Goal: Transaction & Acquisition: Purchase product/service

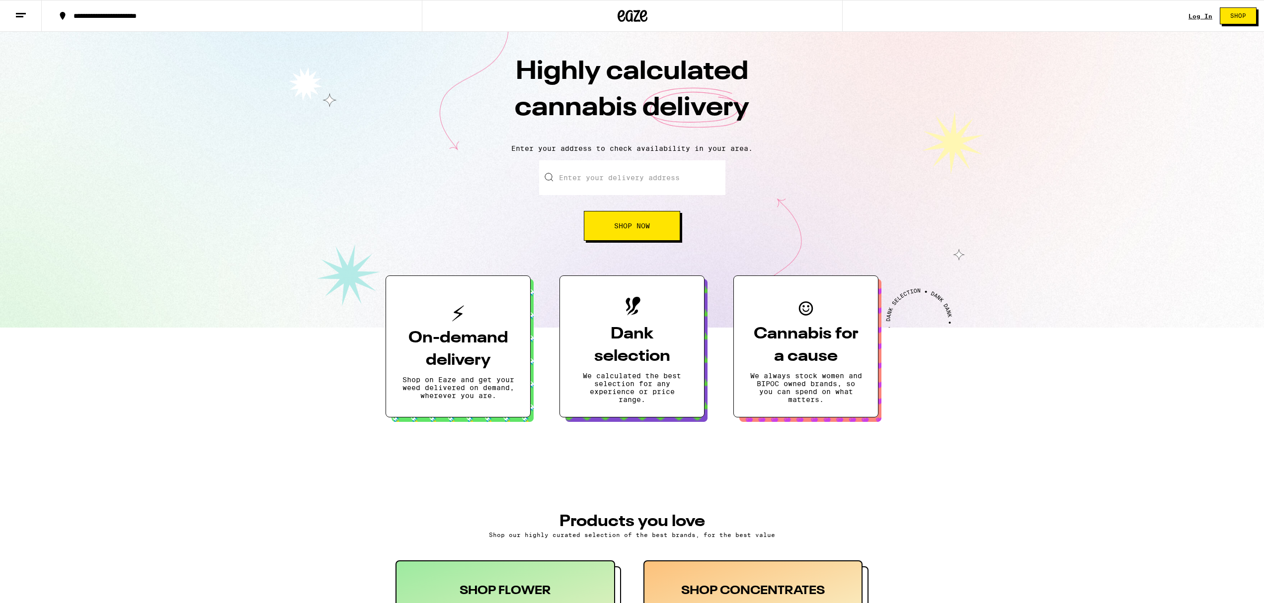
click at [644, 180] on input "Enter your delivery address" at bounding box center [632, 177] width 186 height 35
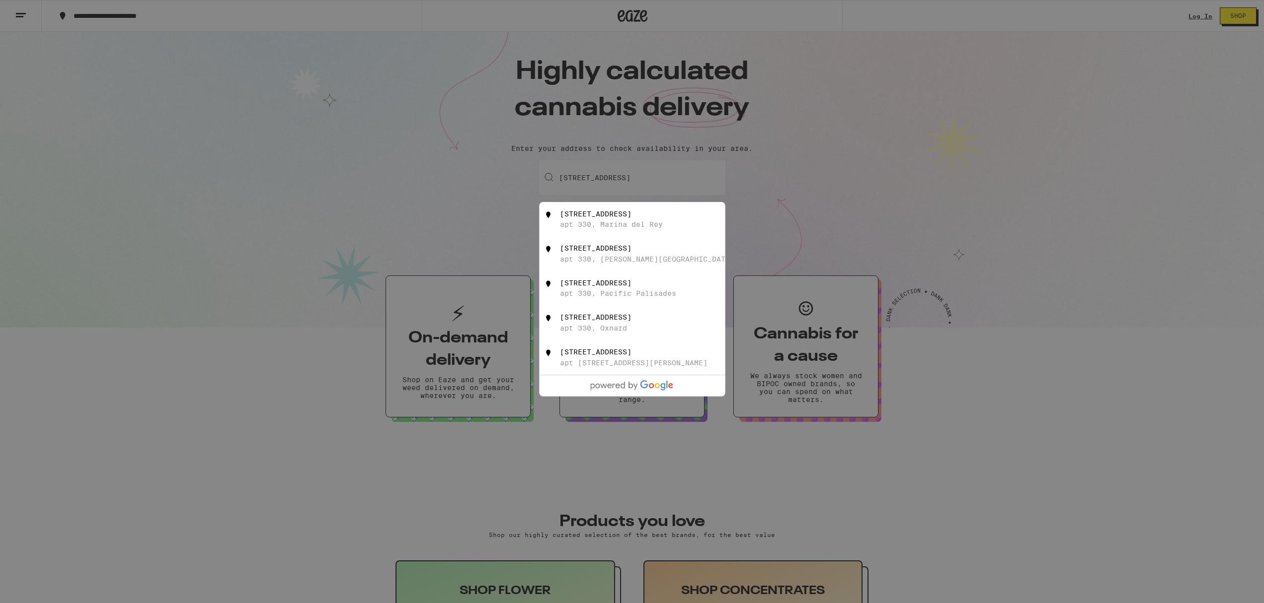
click at [587, 227] on div "apt 330, Marina del Rey" at bounding box center [611, 225] width 103 height 8
type input "13700 Tahiti Way apt 330, Marina del Rey, CA"
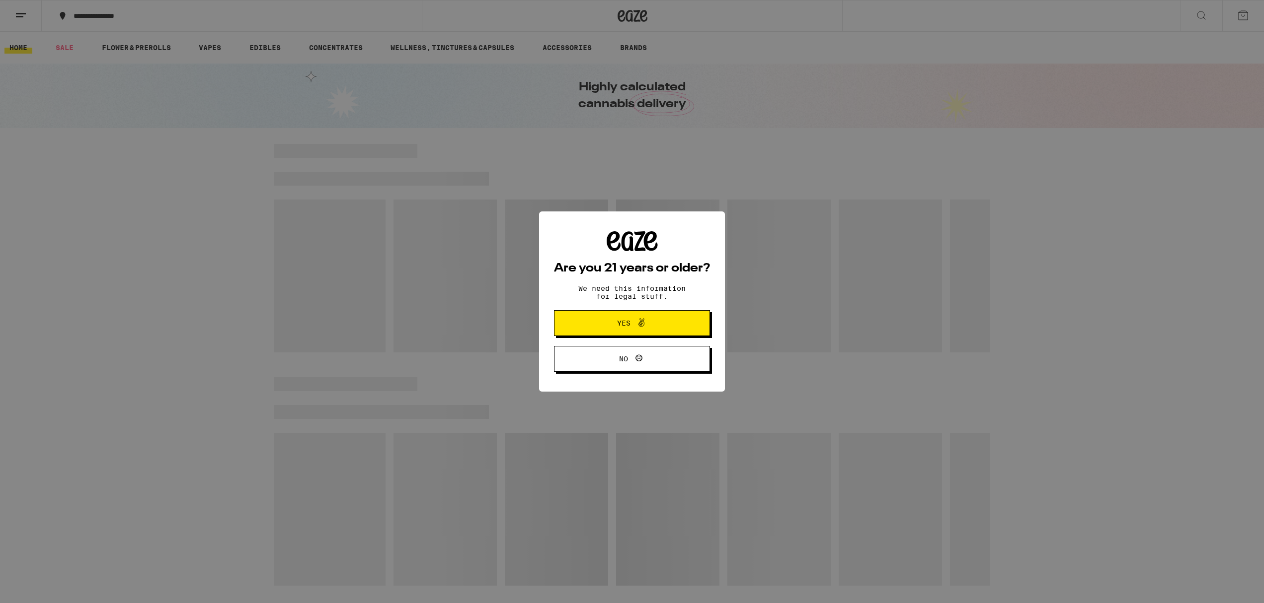
click at [675, 325] on button "Yes" at bounding box center [632, 323] width 156 height 26
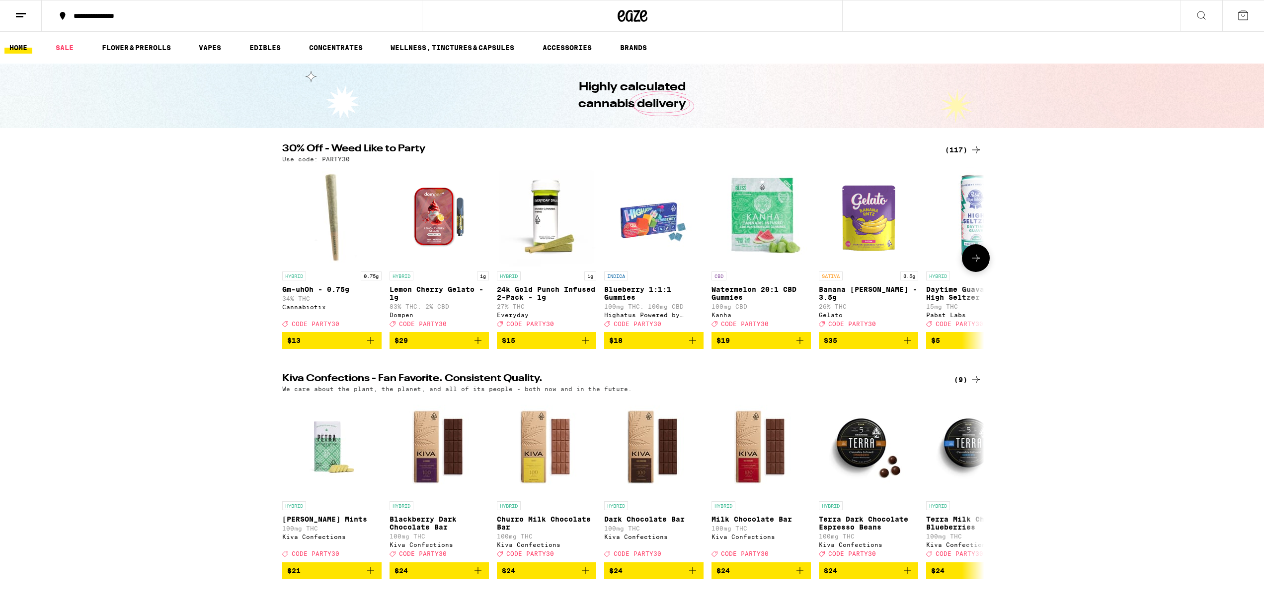
click at [432, 224] on img "Open page for Lemon Cherry Gelato - 1g from Dompen" at bounding box center [438, 216] width 99 height 99
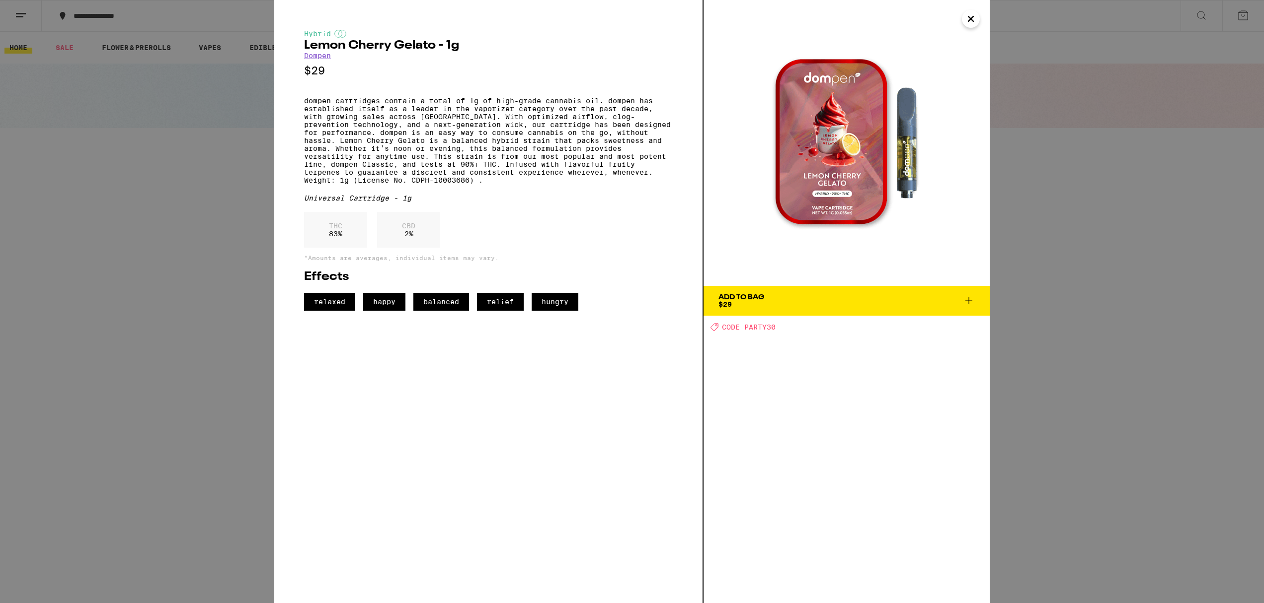
click at [768, 304] on span "Add To Bag $29" at bounding box center [846, 301] width 256 height 14
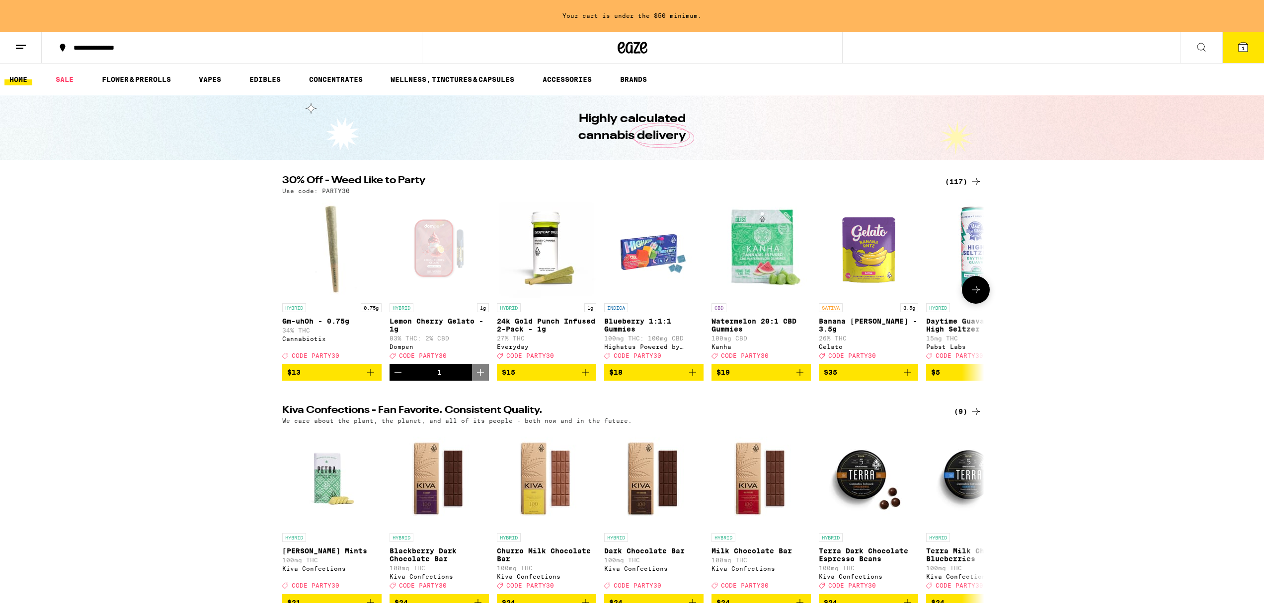
scroll to position [0, 0]
click at [436, 245] on div "Open page for Lemon Cherry Gelato - 1g from Dompen" at bounding box center [438, 248] width 99 height 99
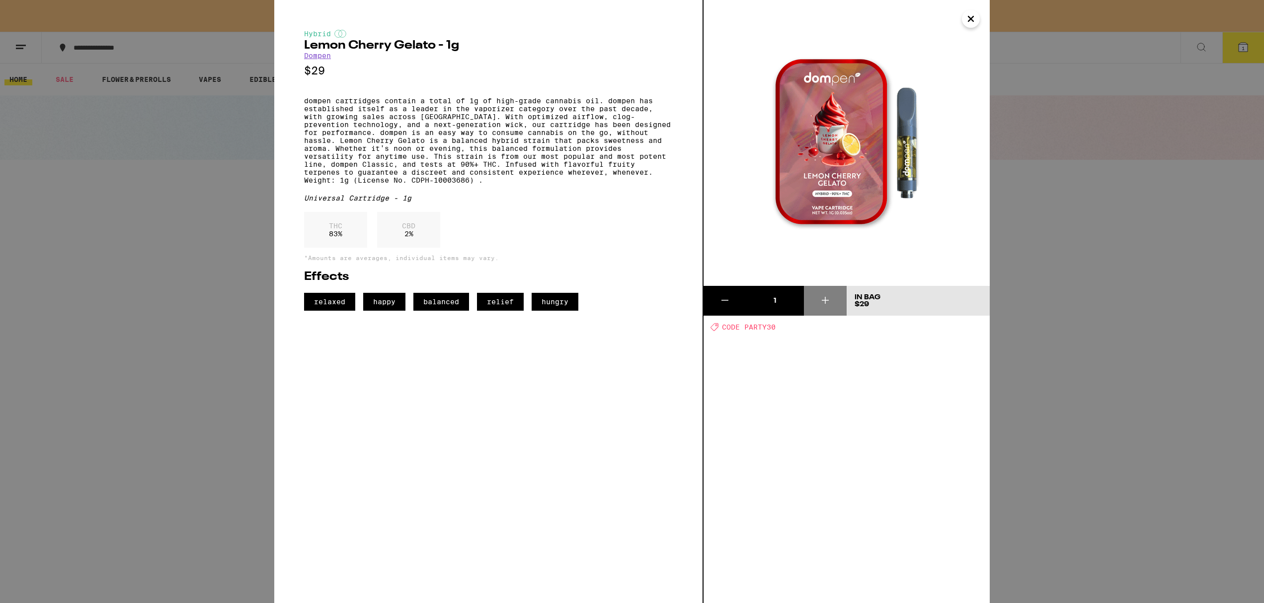
click at [322, 58] on link "Dompen" at bounding box center [317, 56] width 27 height 8
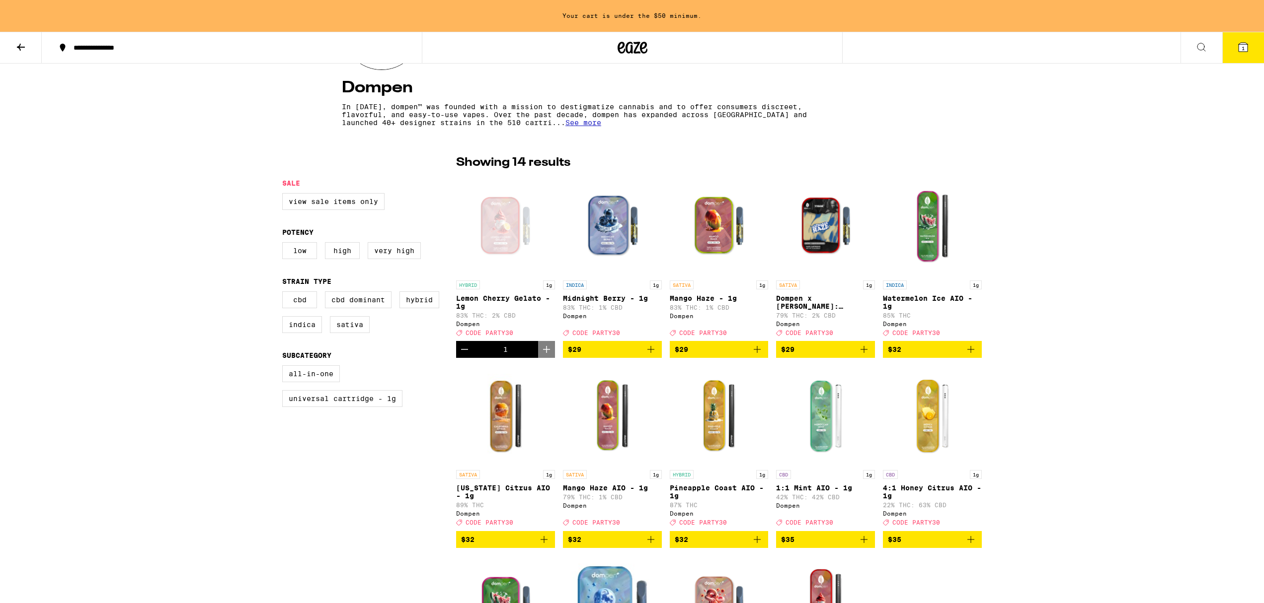
scroll to position [173, 0]
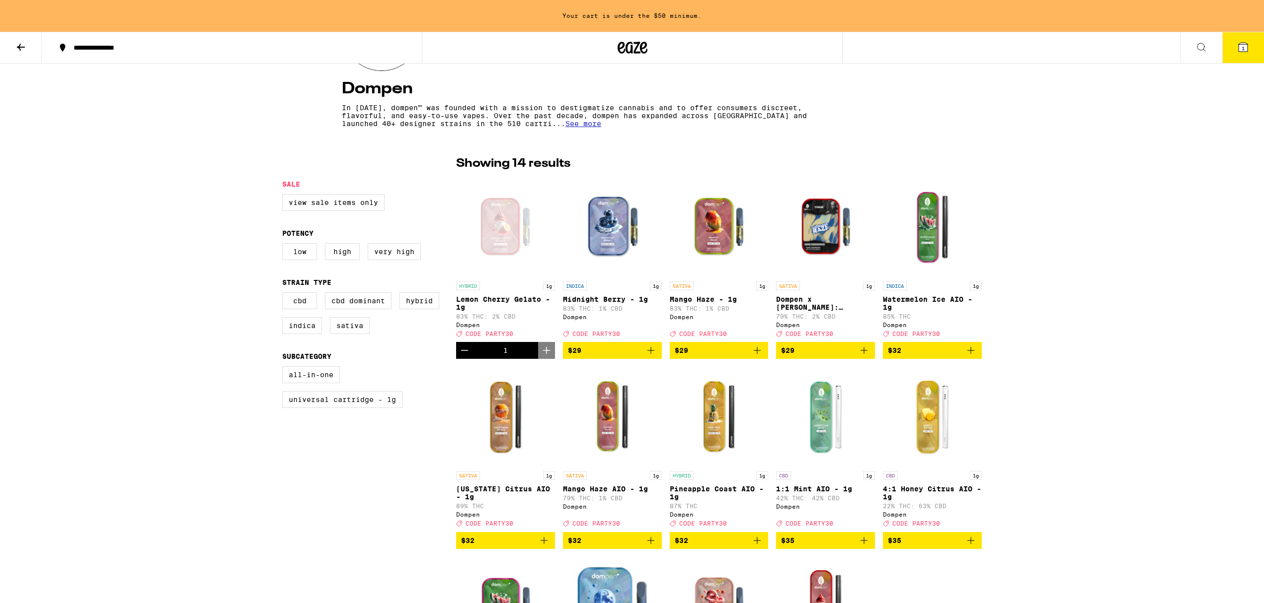
click at [710, 547] on span "$32" at bounding box center [718, 541] width 89 height 12
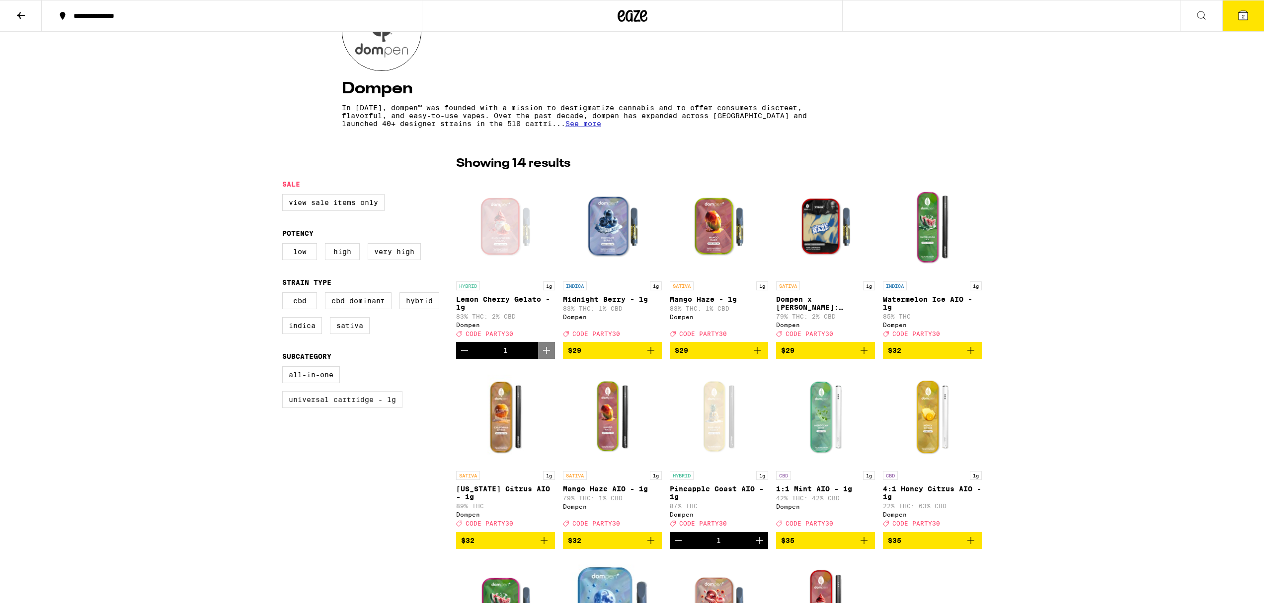
click at [351, 408] on label "Universal Cartridge - 1g" at bounding box center [342, 399] width 120 height 17
click at [285, 369] on input "Universal Cartridge - 1g" at bounding box center [284, 368] width 0 height 0
checkbox input "true"
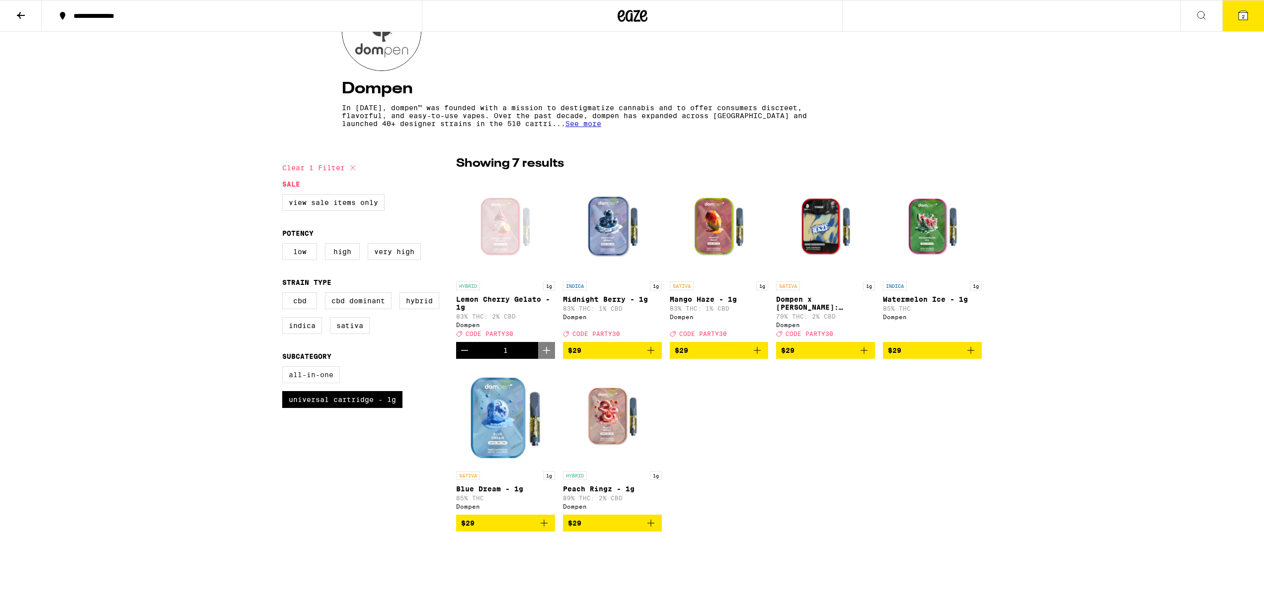
click at [317, 382] on label "All-In-One" at bounding box center [311, 375] width 58 height 17
click at [285, 369] on input "All-In-One" at bounding box center [284, 368] width 0 height 0
checkbox input "true"
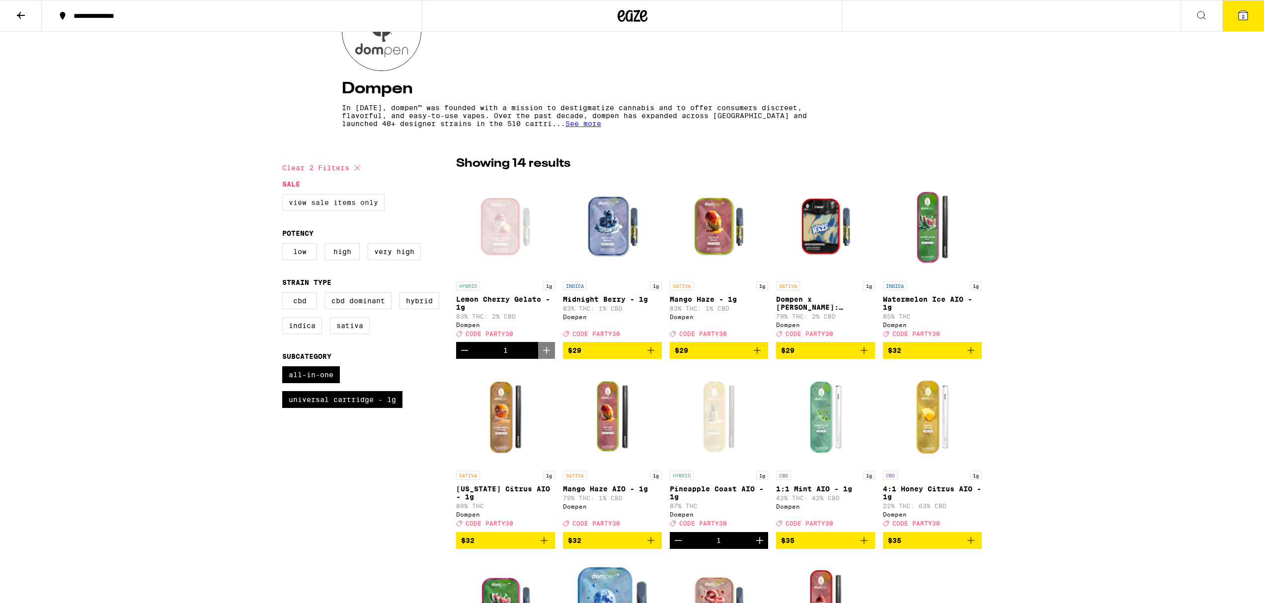
click at [362, 204] on label "View Sale Items Only" at bounding box center [333, 202] width 102 height 17
click at [285, 196] on input "View Sale Items Only" at bounding box center [284, 196] width 0 height 0
checkbox input "true"
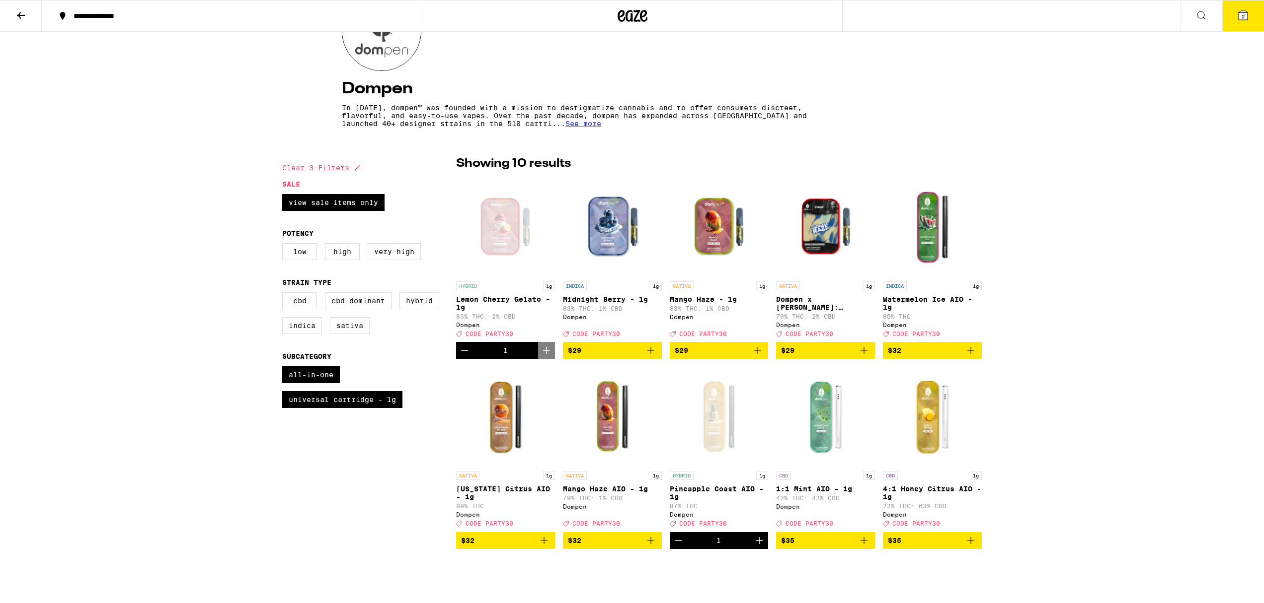
scroll to position [139, 0]
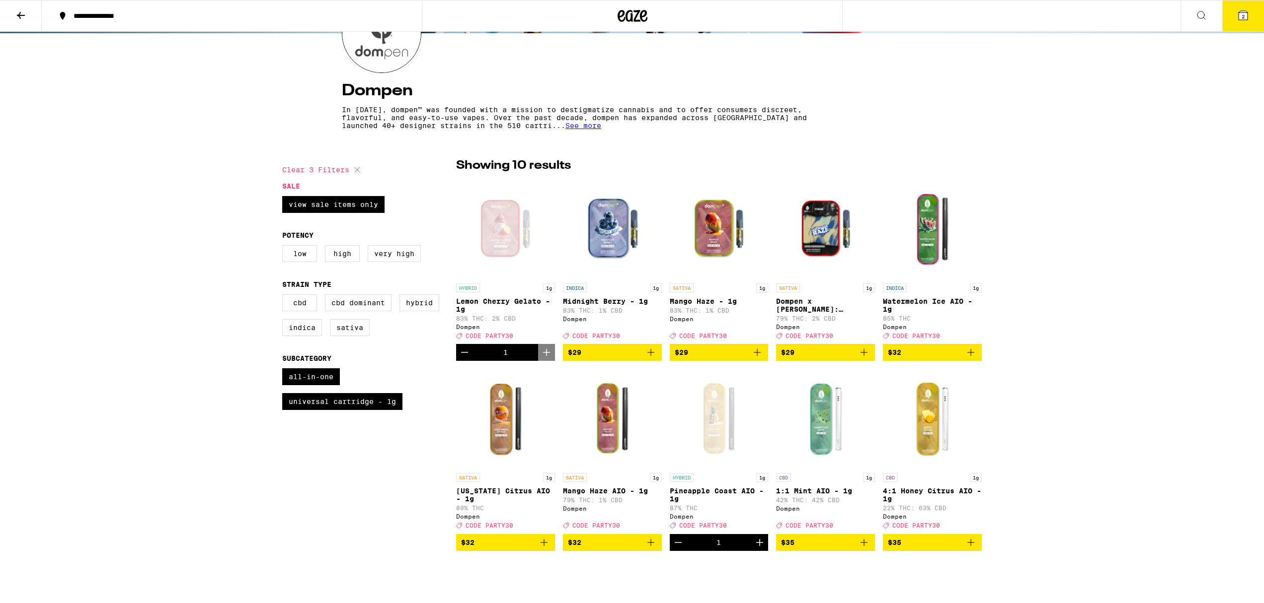
click at [565, 127] on span "See more" at bounding box center [583, 126] width 36 height 8
drag, startPoint x: 773, startPoint y: 130, endPoint x: 755, endPoint y: 128, distance: 17.9
click at [773, 130] on p "In 2015, dompen™ was founded with a mission to destigmatize cannabis and to off…" at bounding box center [588, 122] width 493 height 32
drag, startPoint x: 733, startPoint y: 130, endPoint x: 789, endPoint y: 127, distance: 56.2
click at [789, 127] on p "In 2015, dompen™ was founded with a mission to destigmatize cannabis and to off…" at bounding box center [588, 122] width 493 height 32
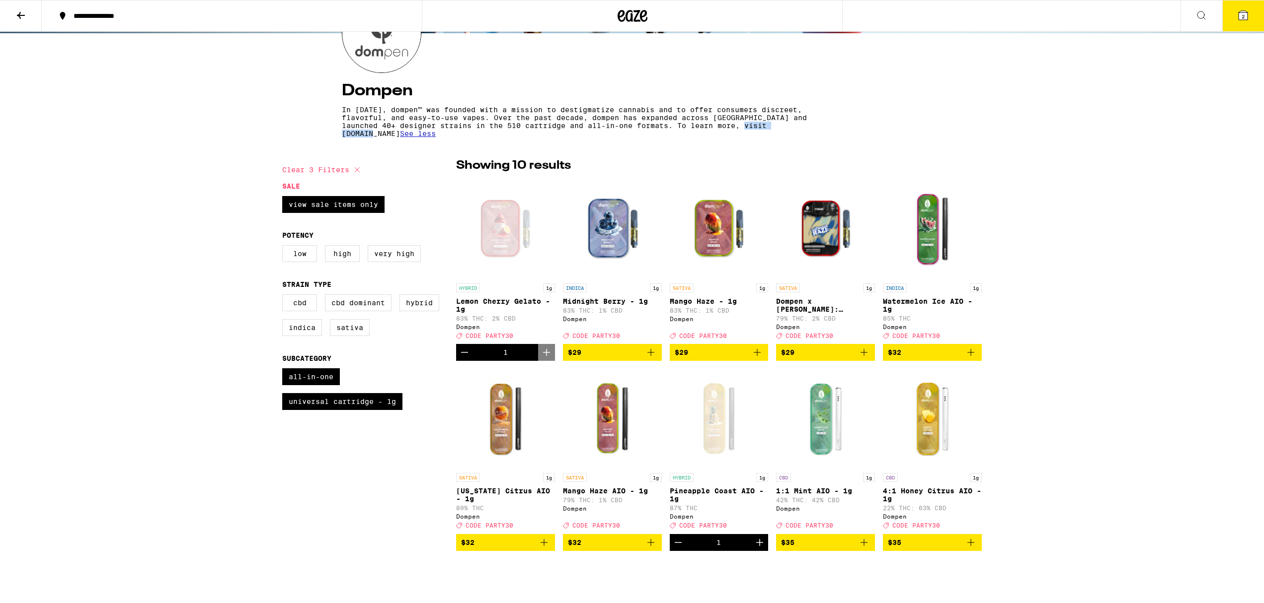
copy p "www.dompen.co"
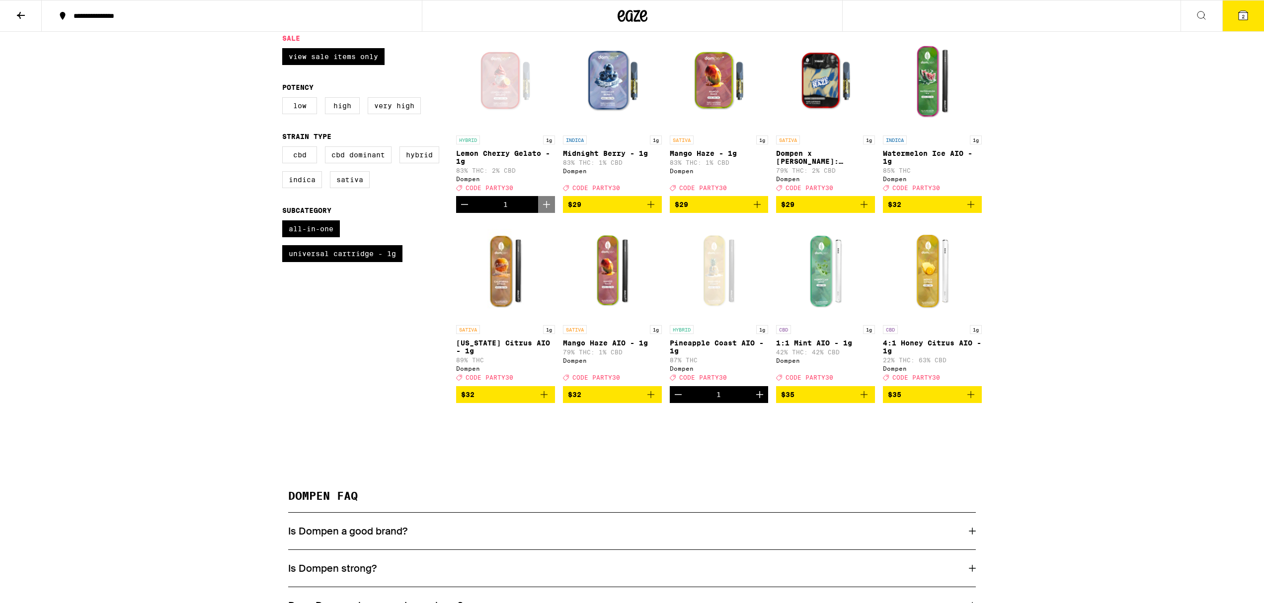
scroll to position [287, 0]
click at [498, 86] on div "Open page for Lemon Cherry Gelato - 1g from Dompen" at bounding box center [505, 81] width 99 height 99
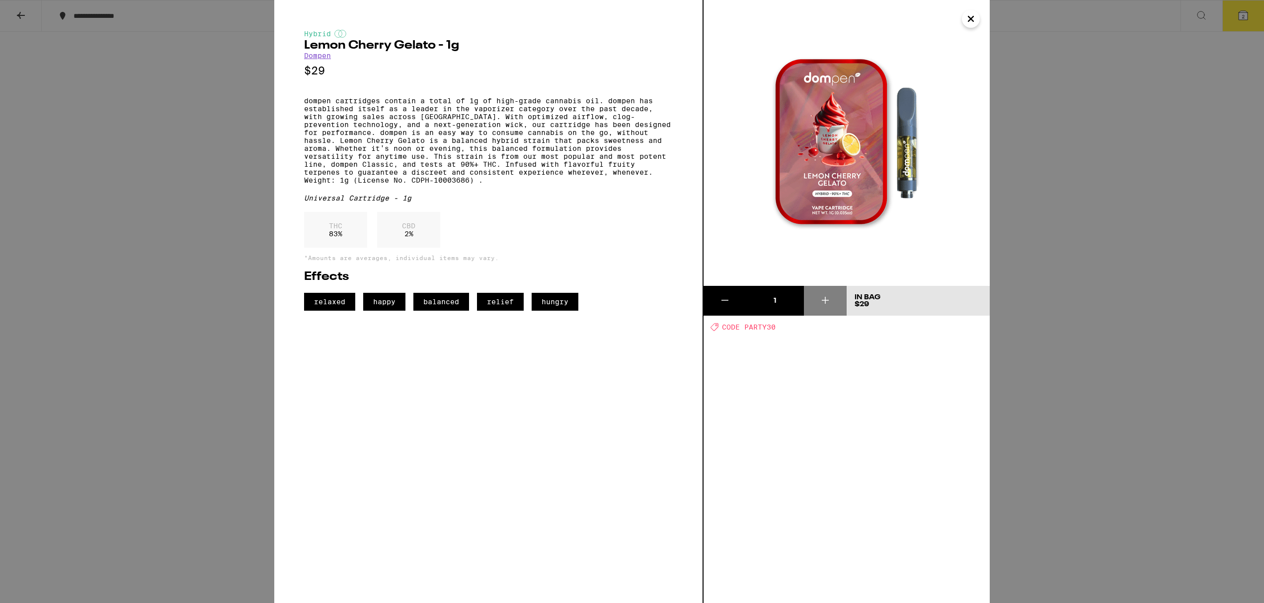
click at [23, 18] on div "Hybrid Lemon Cherry Gelato - 1g Dompen $29 dompen cartridges contain a total of…" at bounding box center [632, 301] width 1264 height 603
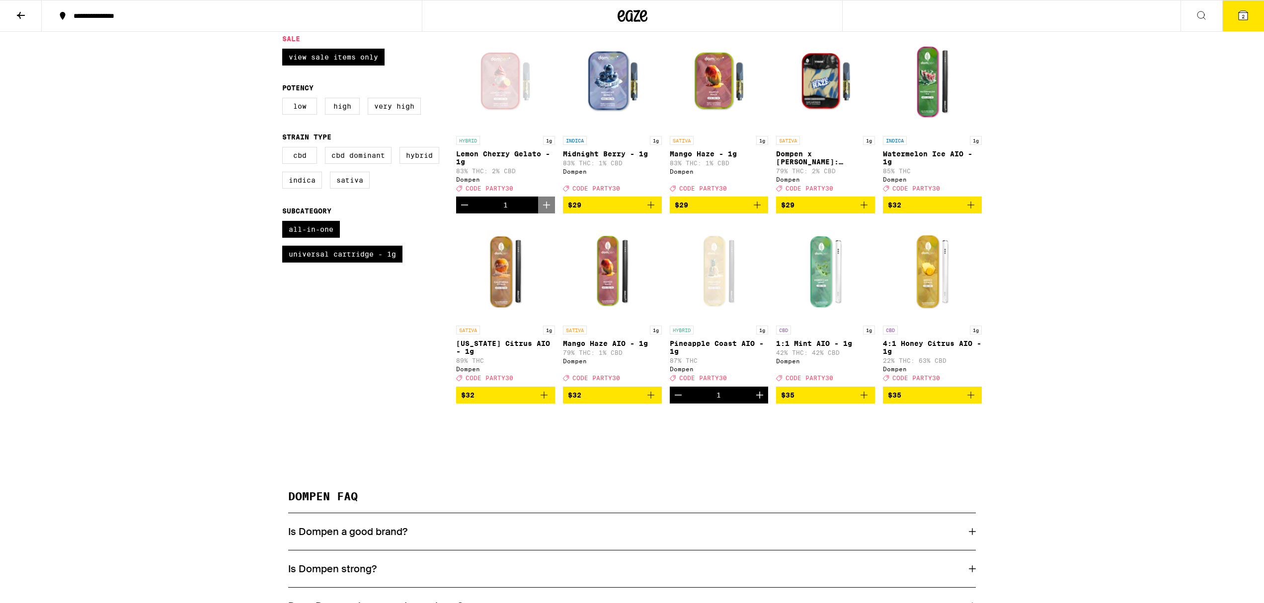
click at [1195, 16] on icon at bounding box center [1201, 15] width 12 height 12
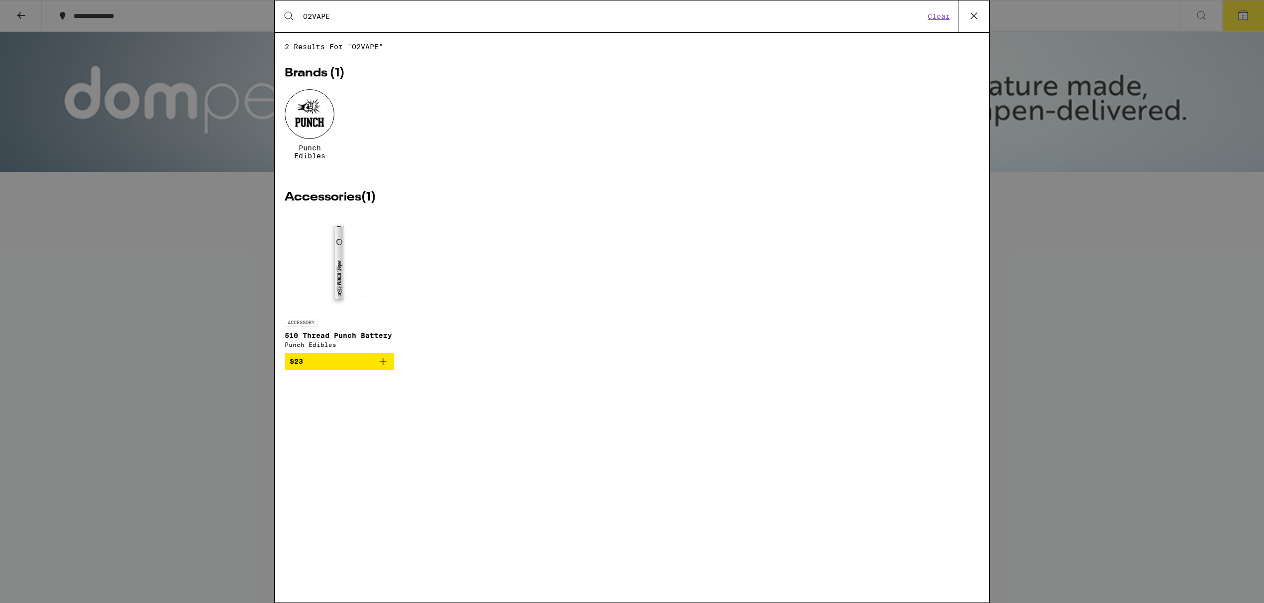
type input "O2VAPE"
click at [342, 272] on img "Open page for 510 Thread Punch Battery from Punch Edibles" at bounding box center [339, 263] width 99 height 99
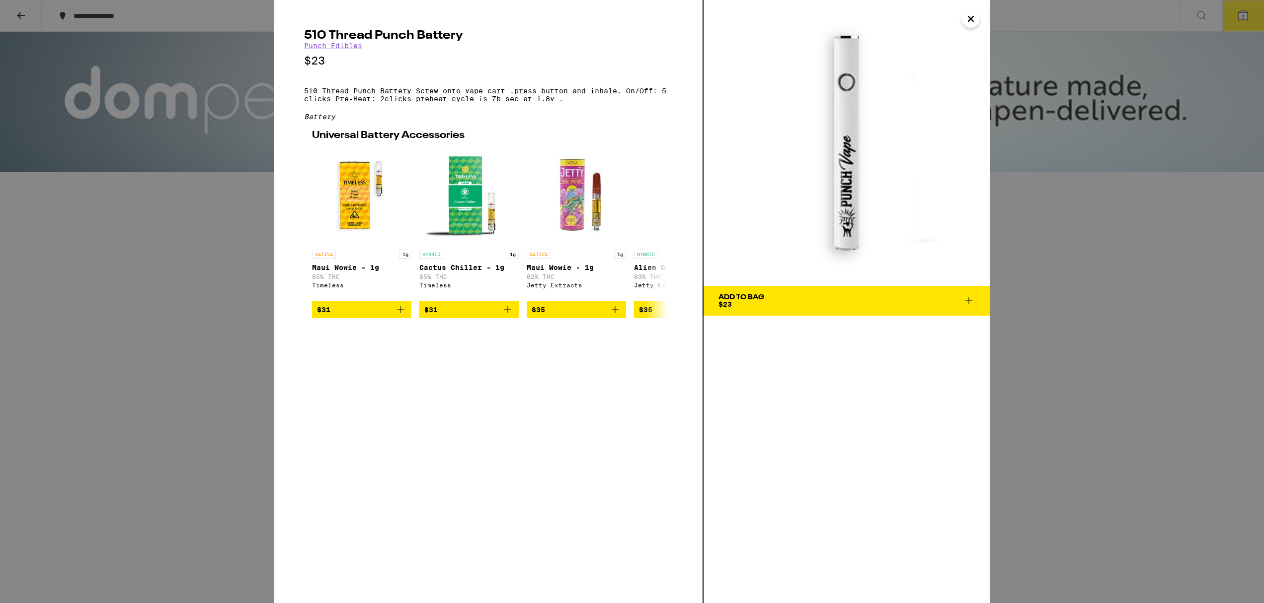
click at [758, 300] on div "Add To Bag" at bounding box center [741, 297] width 46 height 7
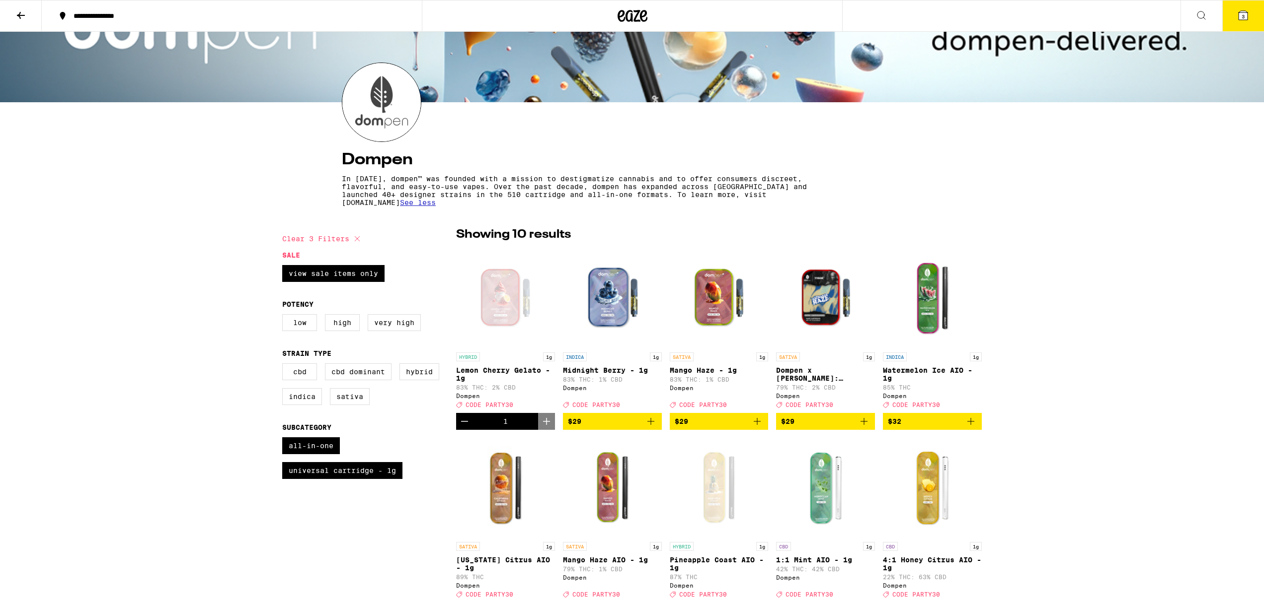
scroll to position [67, 0]
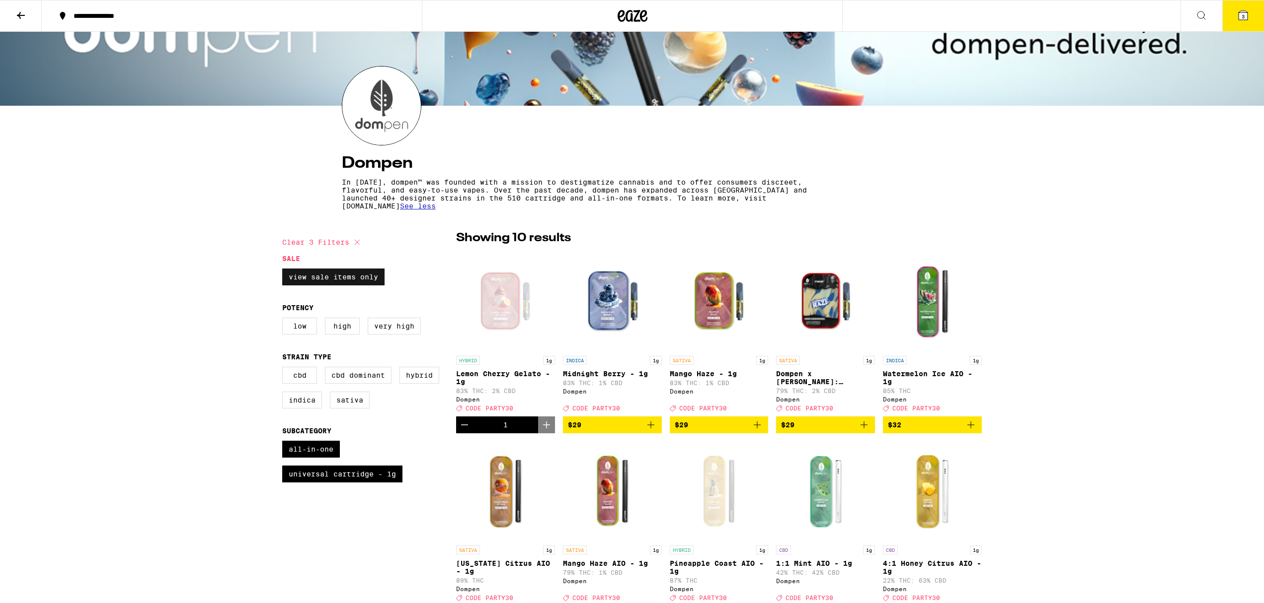
click at [333, 277] on label "View Sale Items Only" at bounding box center [333, 277] width 102 height 17
click at [285, 271] on input "View Sale Items Only" at bounding box center [284, 270] width 0 height 0
click at [333, 277] on label "View Sale Items Only" at bounding box center [333, 277] width 102 height 17
click at [285, 271] on input "View Sale Items Only" at bounding box center [284, 270] width 0 height 0
checkbox input "true"
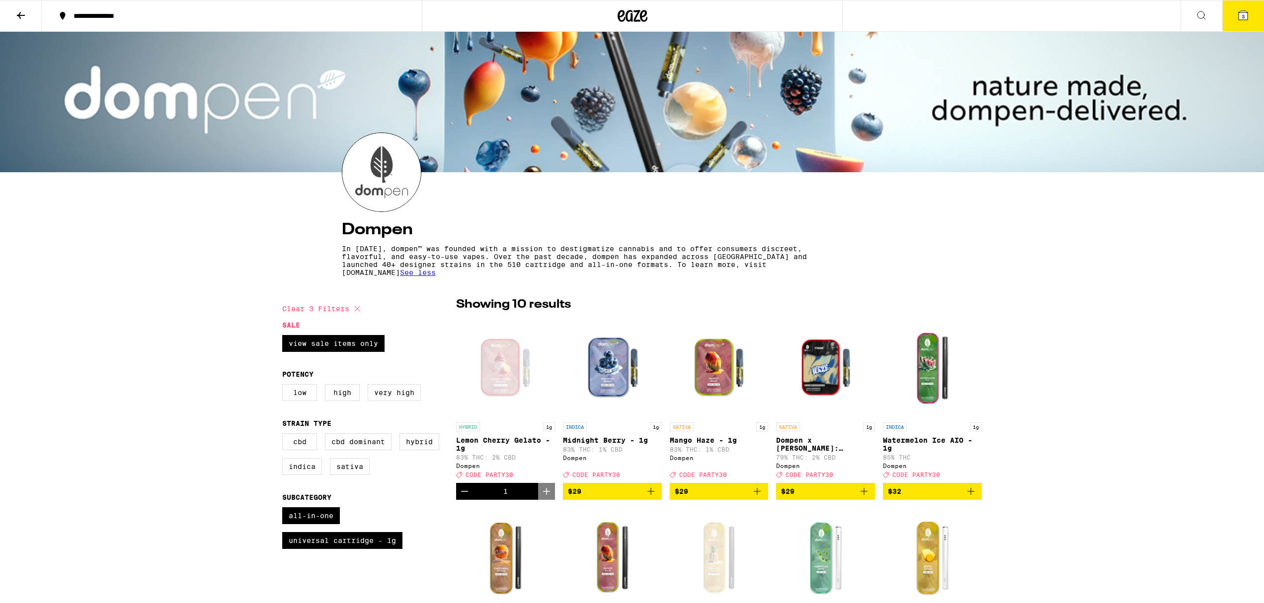
click at [393, 149] on img at bounding box center [381, 172] width 78 height 78
click at [422, 90] on div at bounding box center [632, 102] width 1264 height 141
click at [623, 21] on icon at bounding box center [632, 16] width 30 height 18
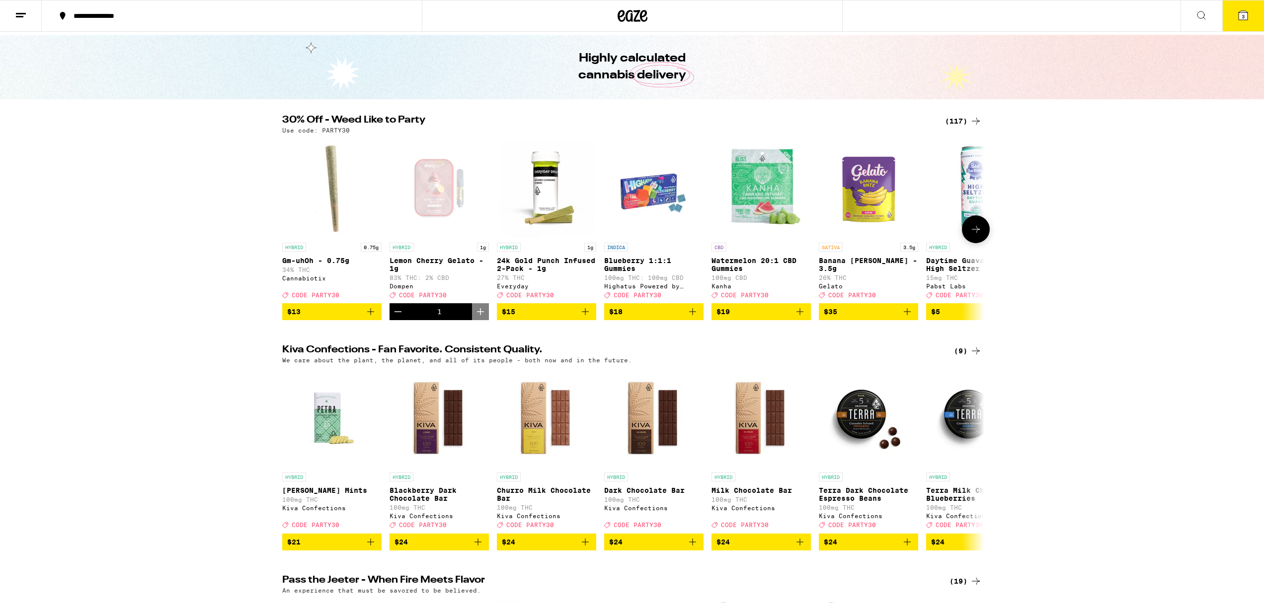
scroll to position [28, 0]
click at [973, 188] on img "Open page for Daytime Guava 10:5 High Seltzer from Pabst Labs" at bounding box center [975, 188] width 99 height 99
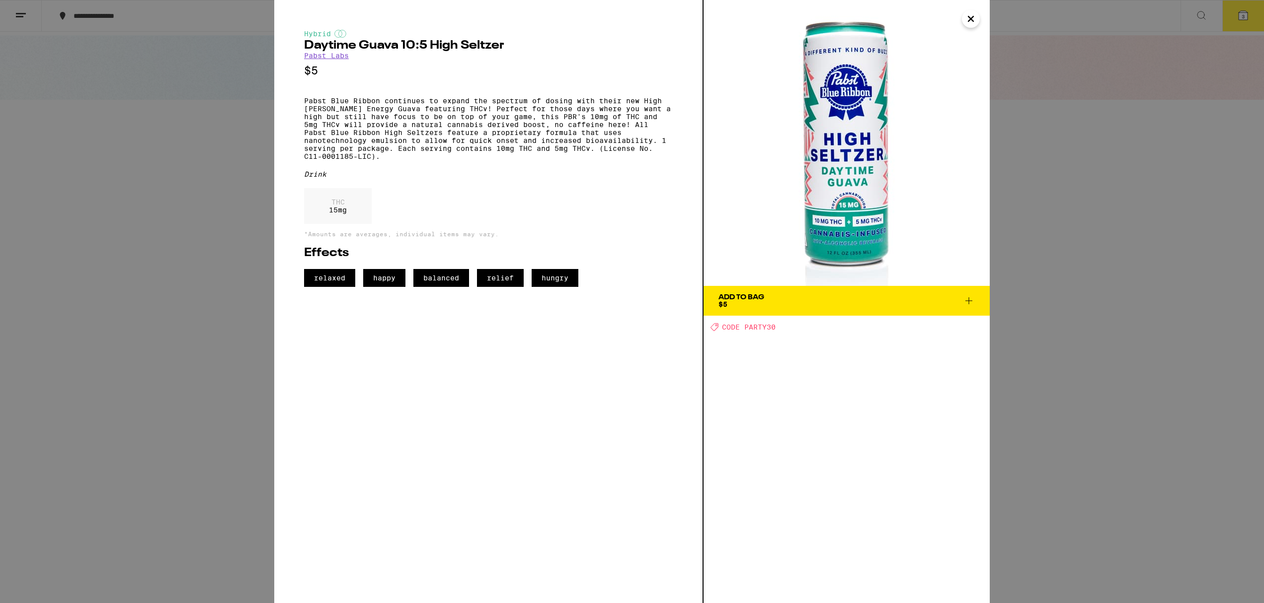
click at [966, 300] on icon at bounding box center [969, 301] width 12 height 12
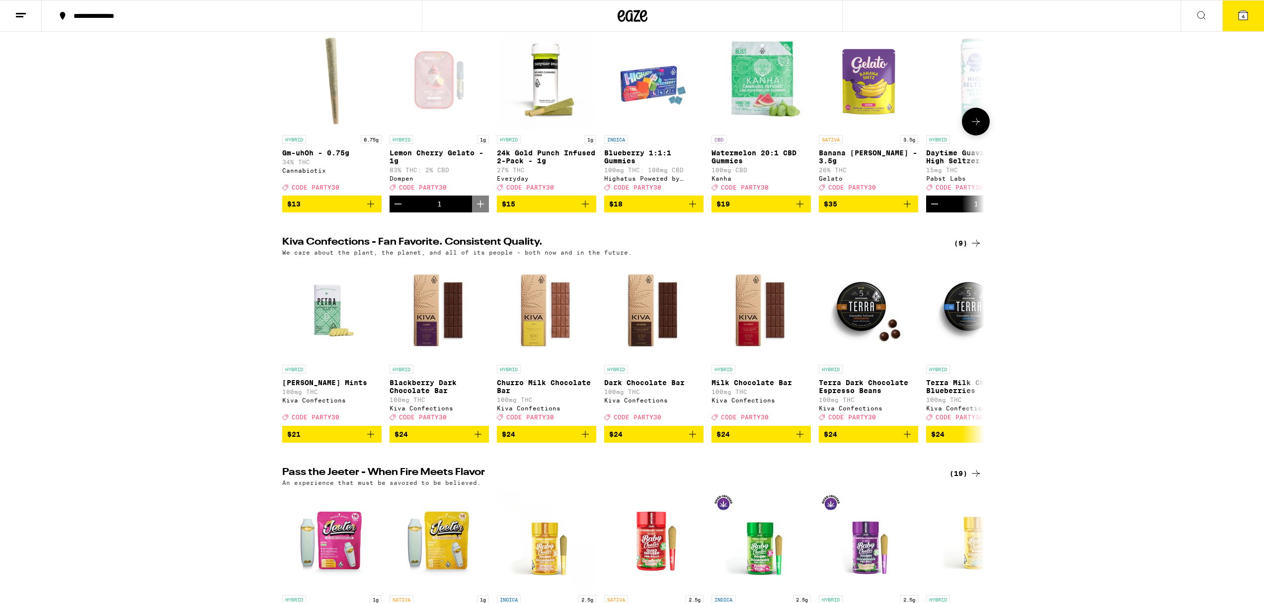
scroll to position [139, 0]
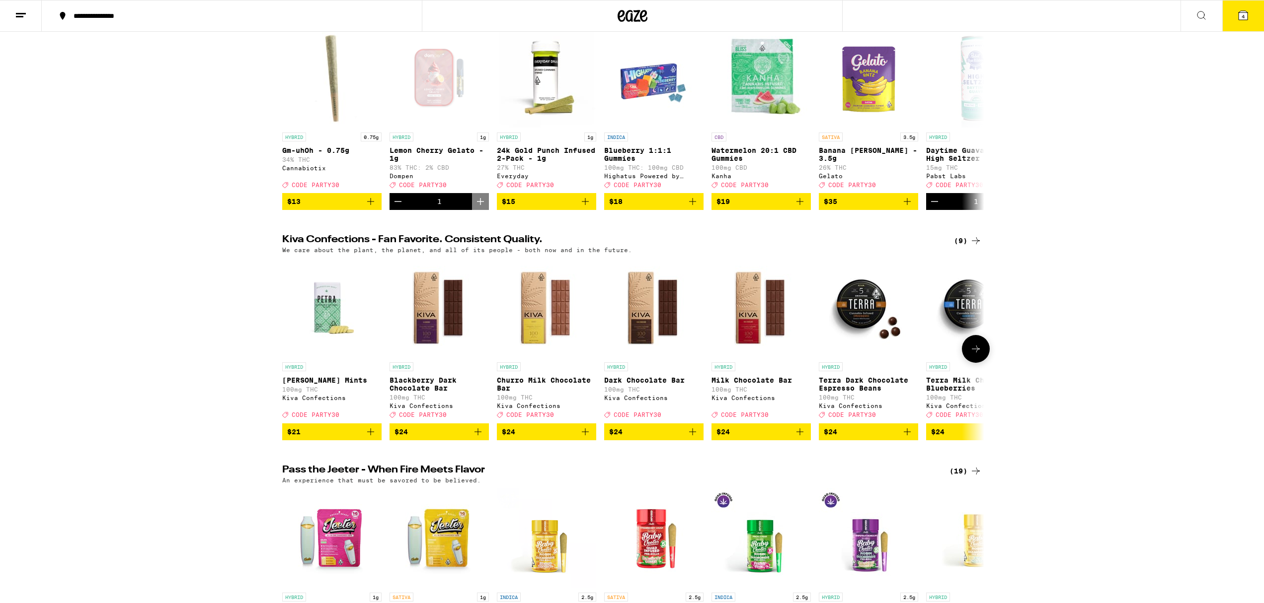
click at [639, 339] on img "Open page for Dark Chocolate Bar from Kiva Confections" at bounding box center [653, 307] width 99 height 99
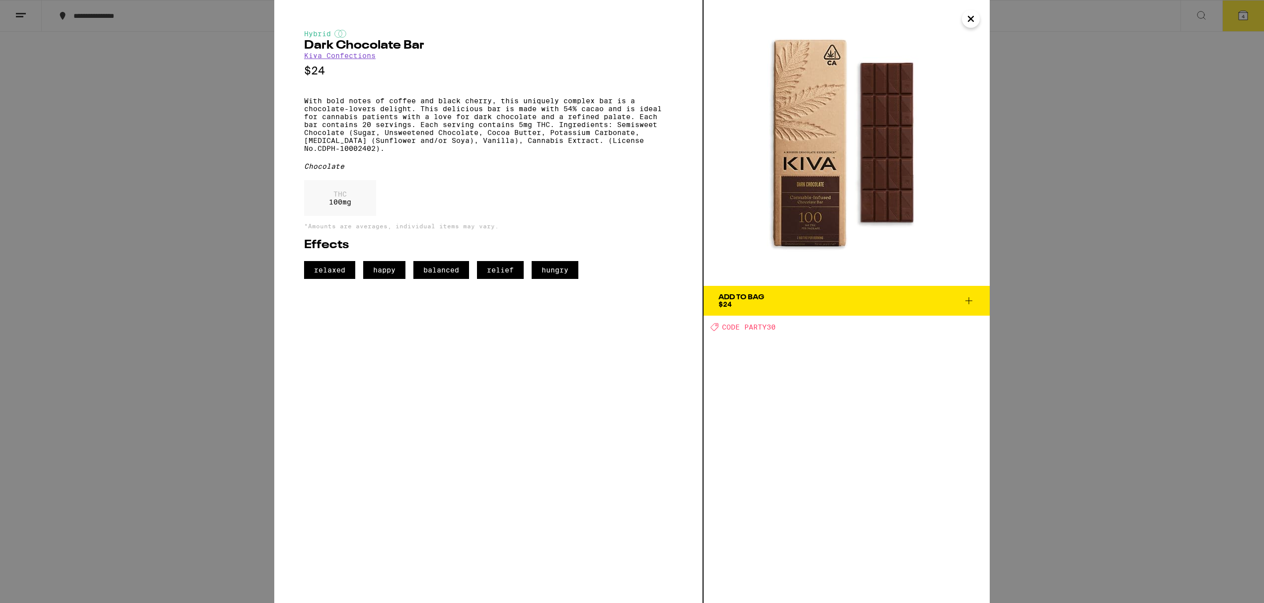
click at [820, 308] on button "Add To Bag $24" at bounding box center [846, 301] width 286 height 30
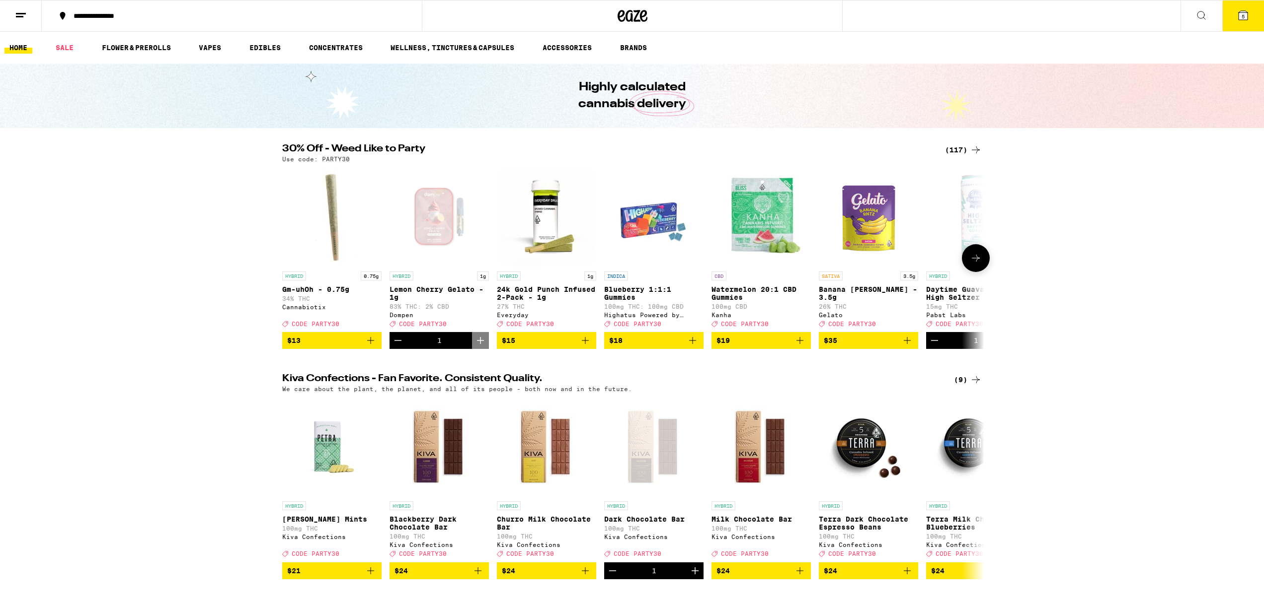
scroll to position [0, 0]
click at [1197, 16] on icon at bounding box center [1201, 15] width 12 height 12
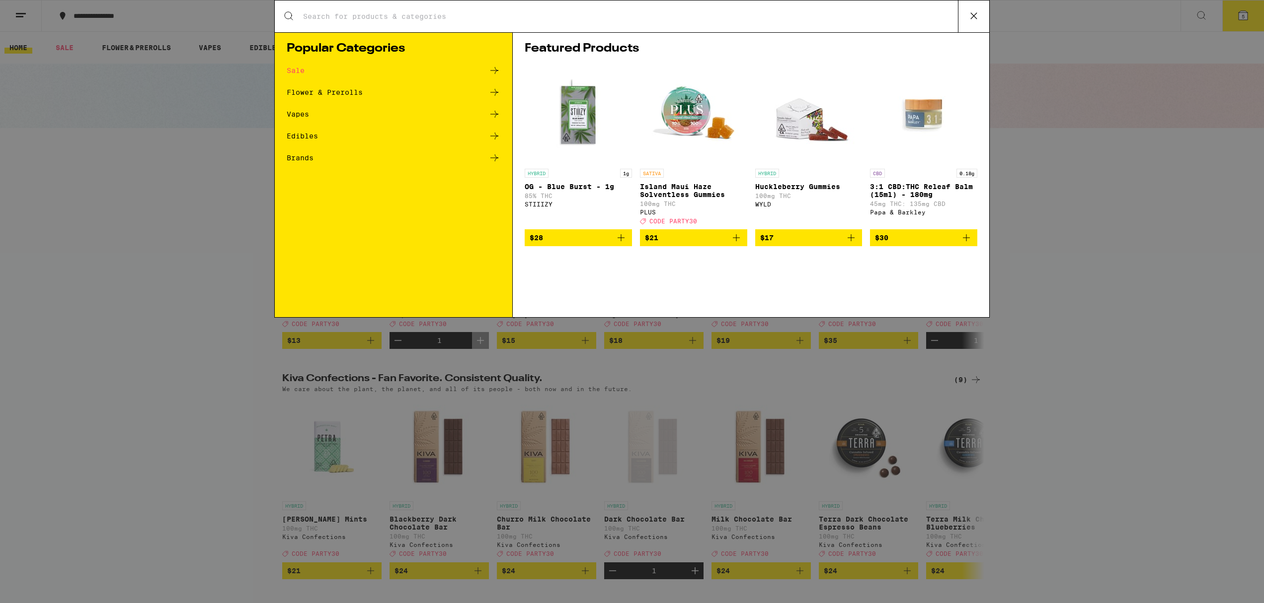
scroll to position [0, 0]
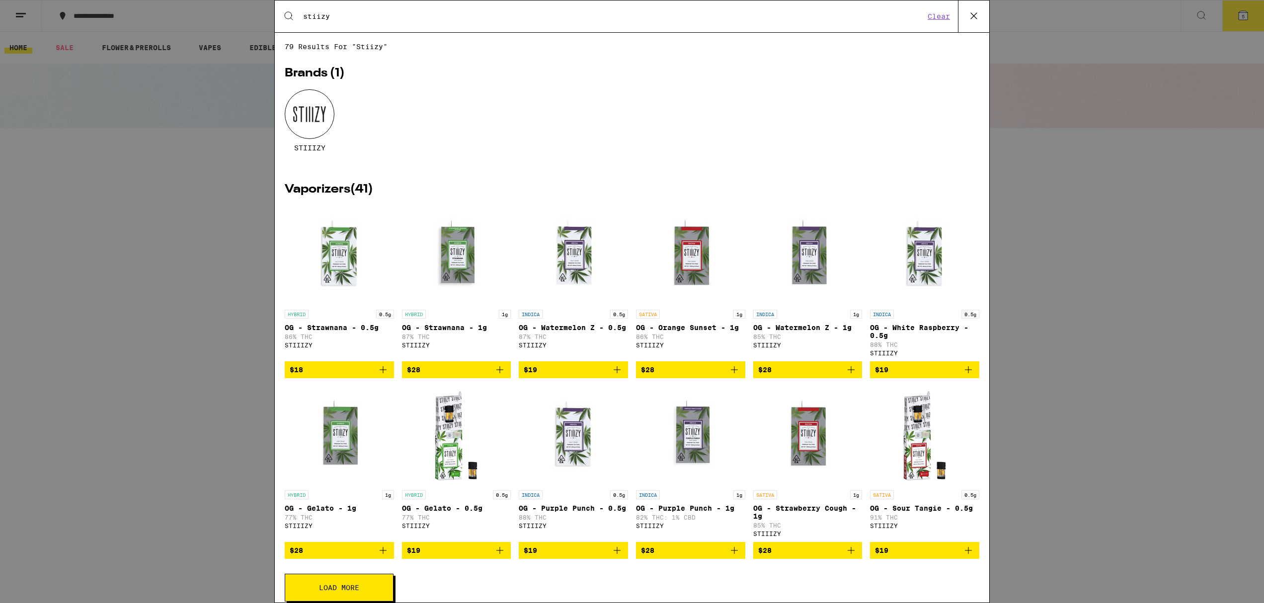
type input "stiizy"
click at [1197, 16] on div "Search for Products stiizy Clear 79 results for "stiizy" Brands ( 1 ) STIIIZY V…" at bounding box center [632, 301] width 1264 height 603
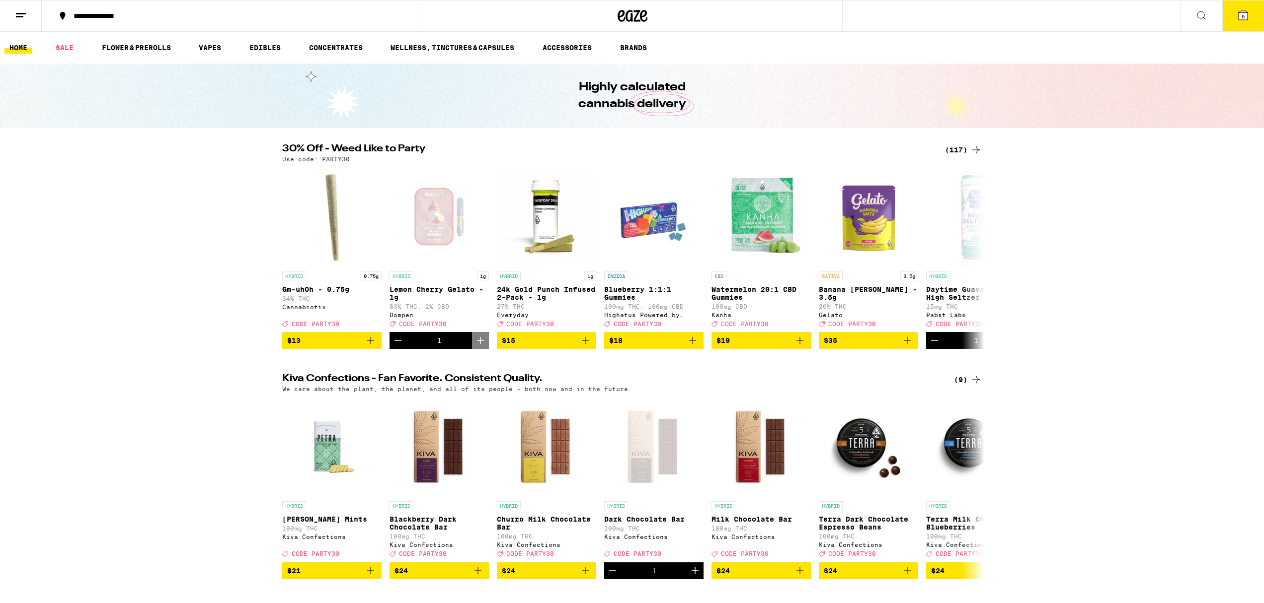
scroll to position [0, 0]
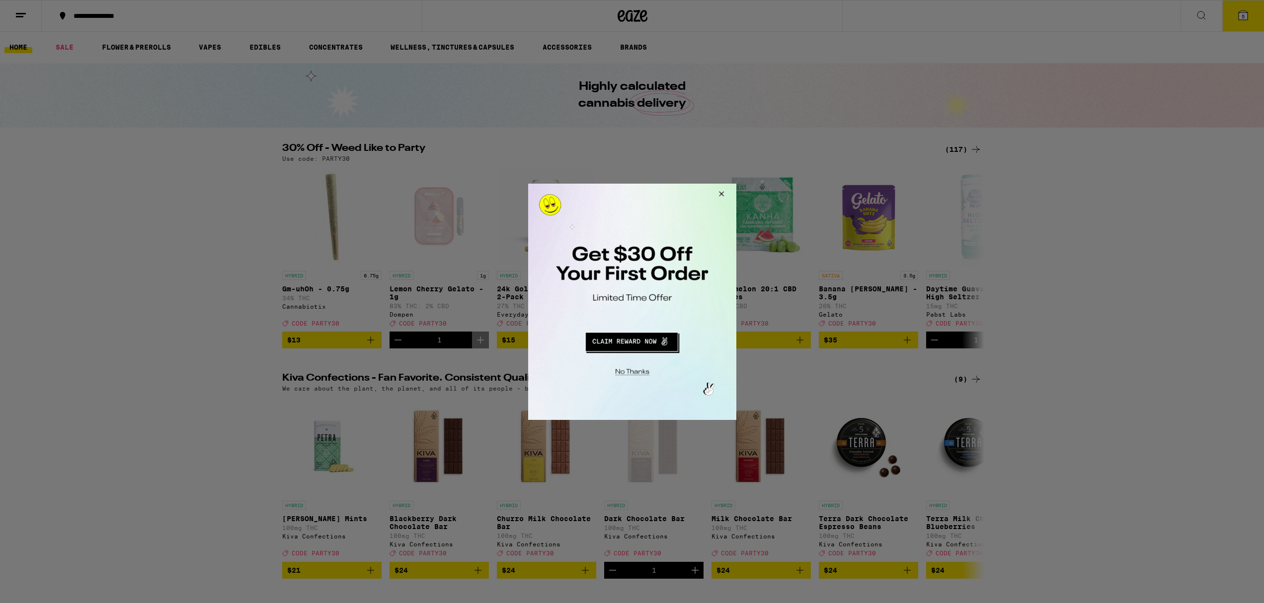
click at [626, 345] on button "Redirect to URL" at bounding box center [630, 340] width 173 height 24
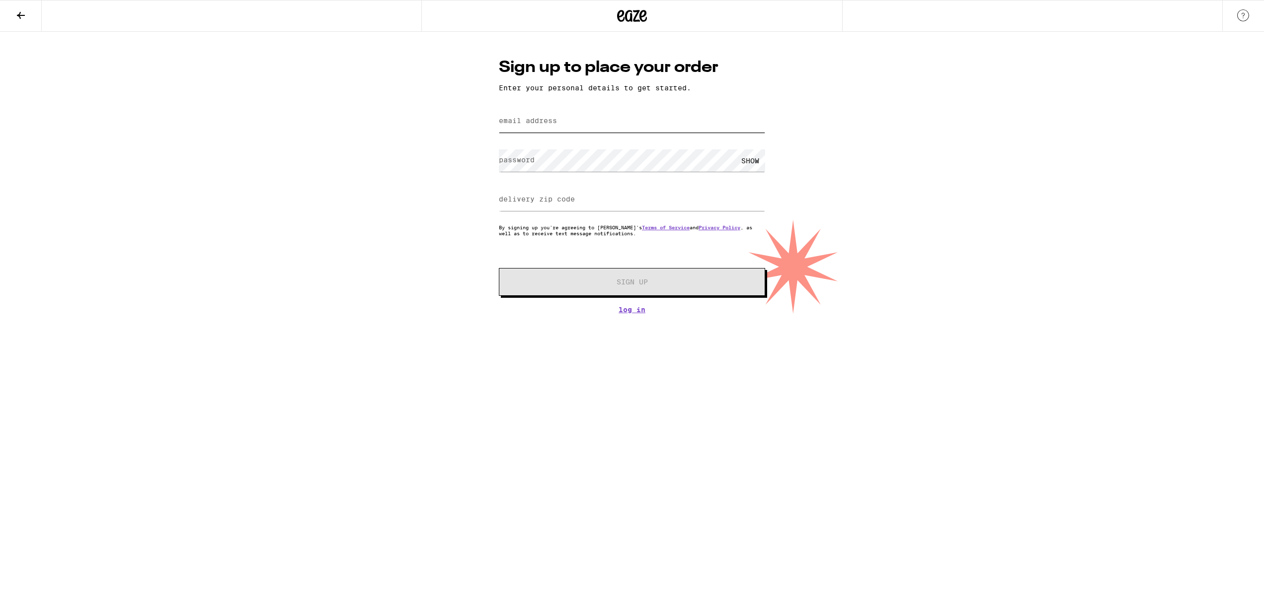
click at [572, 121] on input "email address" at bounding box center [632, 121] width 266 height 22
type input "[DOMAIN_NAME][EMAIL_ADDRESS][DOMAIN_NAME]"
type input "90292"
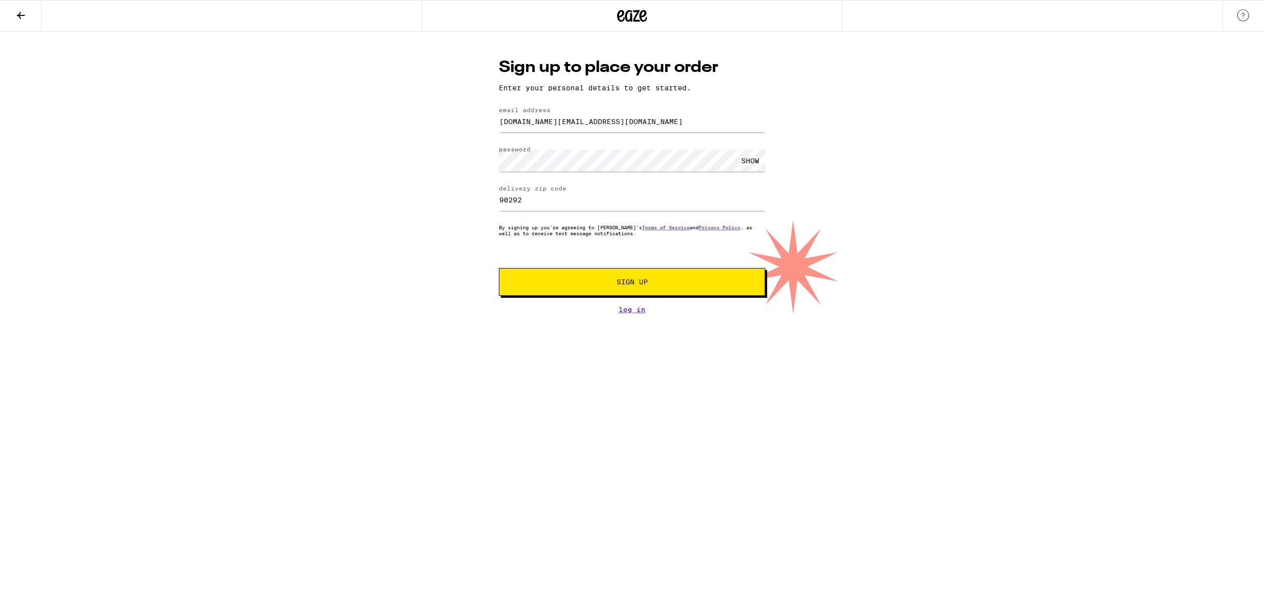
click at [750, 161] on div "SHOW" at bounding box center [750, 160] width 30 height 22
click at [639, 286] on span "Sign Up" at bounding box center [631, 282] width 31 height 7
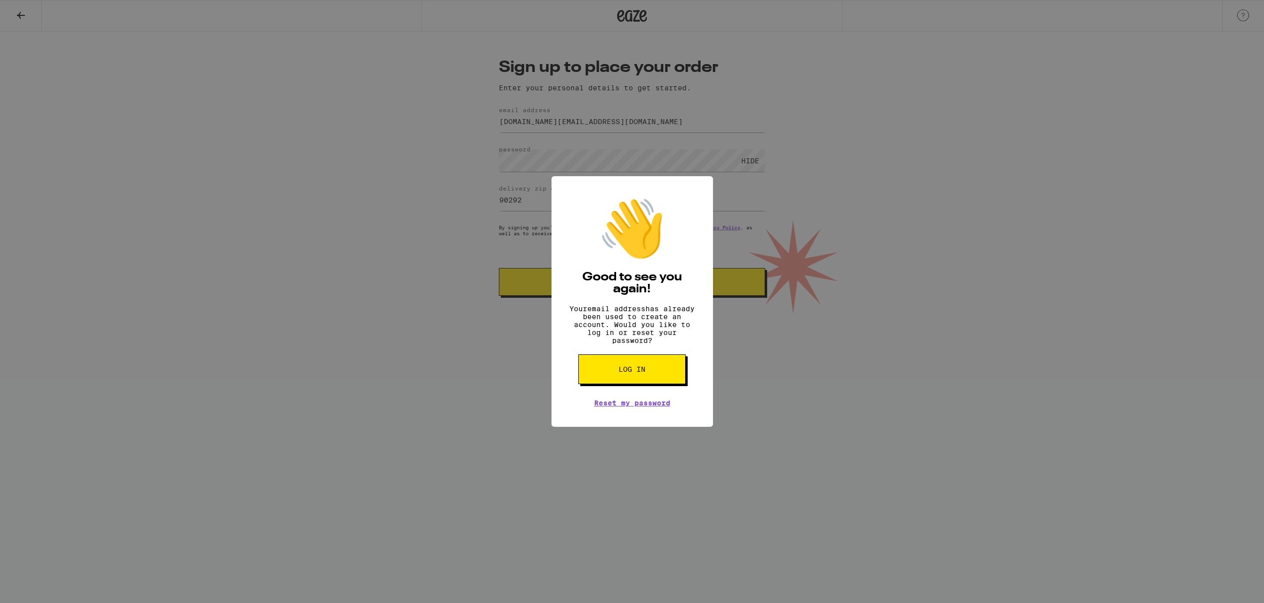
click at [615, 376] on button "Log in" at bounding box center [631, 370] width 107 height 30
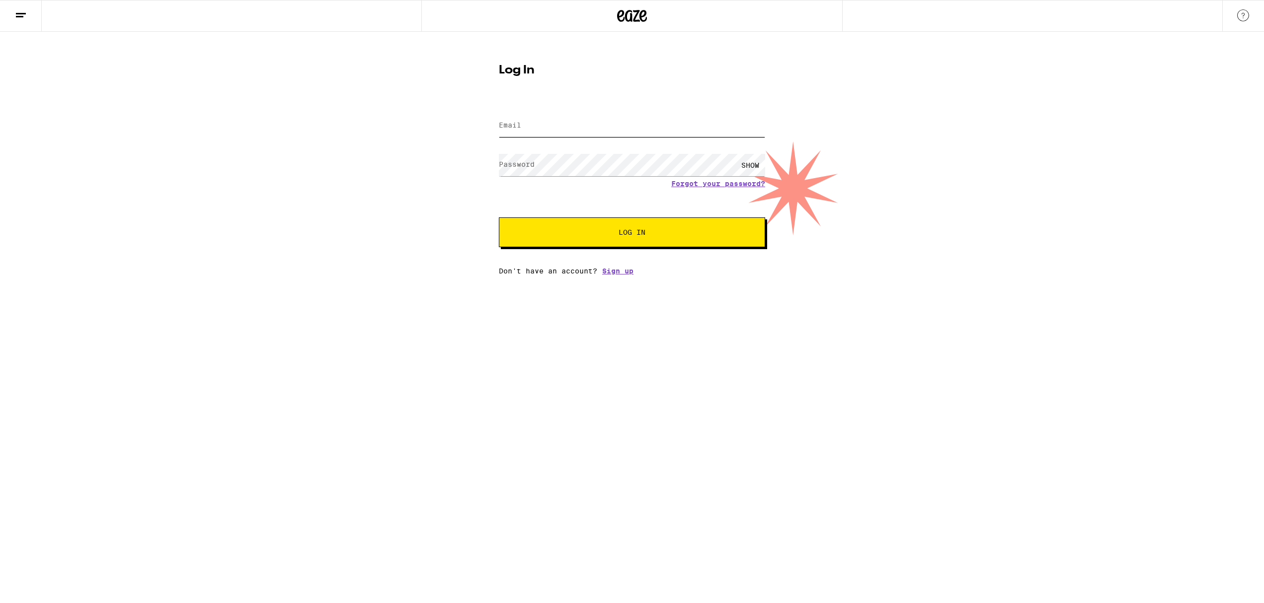
click at [548, 127] on input "Email" at bounding box center [632, 126] width 266 height 22
type input "[DOMAIN_NAME][EMAIL_ADDRESS][DOMAIN_NAME]"
click at [604, 239] on button "Log In" at bounding box center [632, 233] width 266 height 30
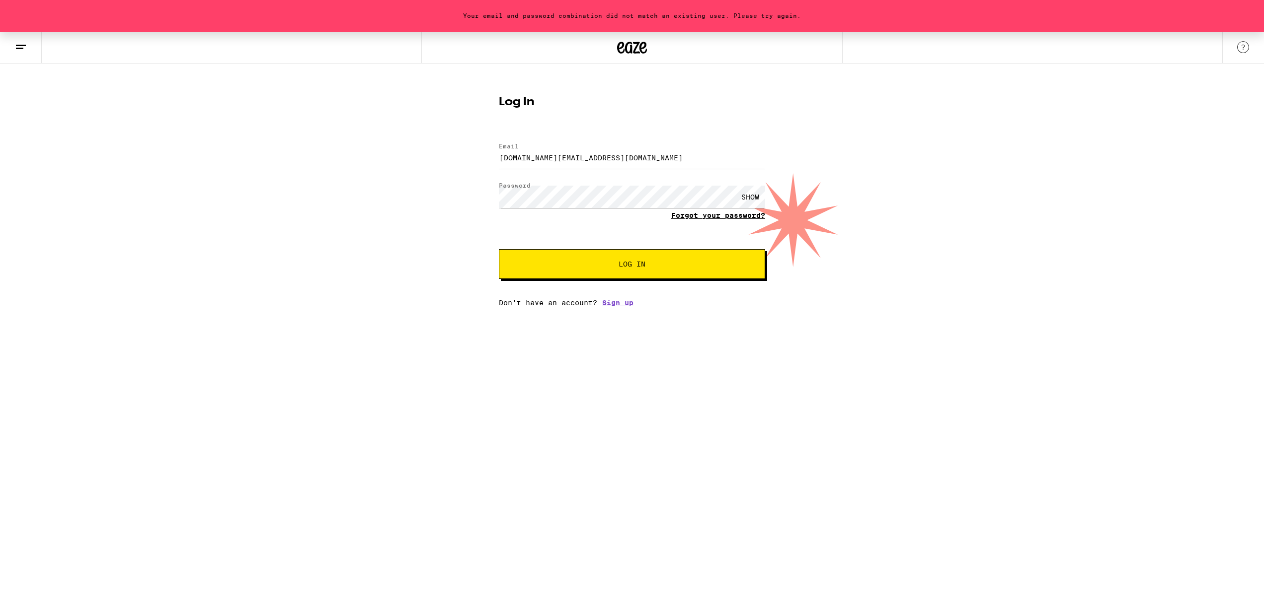
click at [716, 214] on link "Forgot your password?" at bounding box center [718, 216] width 94 height 8
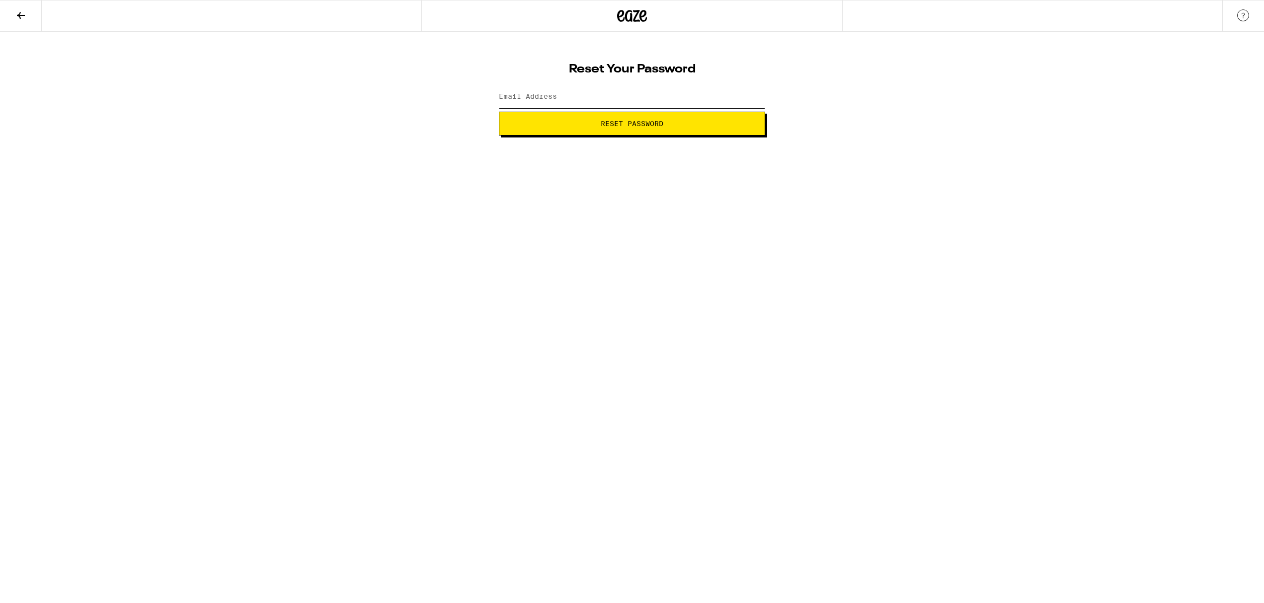
click at [576, 99] on input "Email Address" at bounding box center [632, 97] width 266 height 22
type input "[DOMAIN_NAME][EMAIL_ADDRESS][DOMAIN_NAME]"
click at [622, 127] on span "Reset Password" at bounding box center [631, 123] width 63 height 7
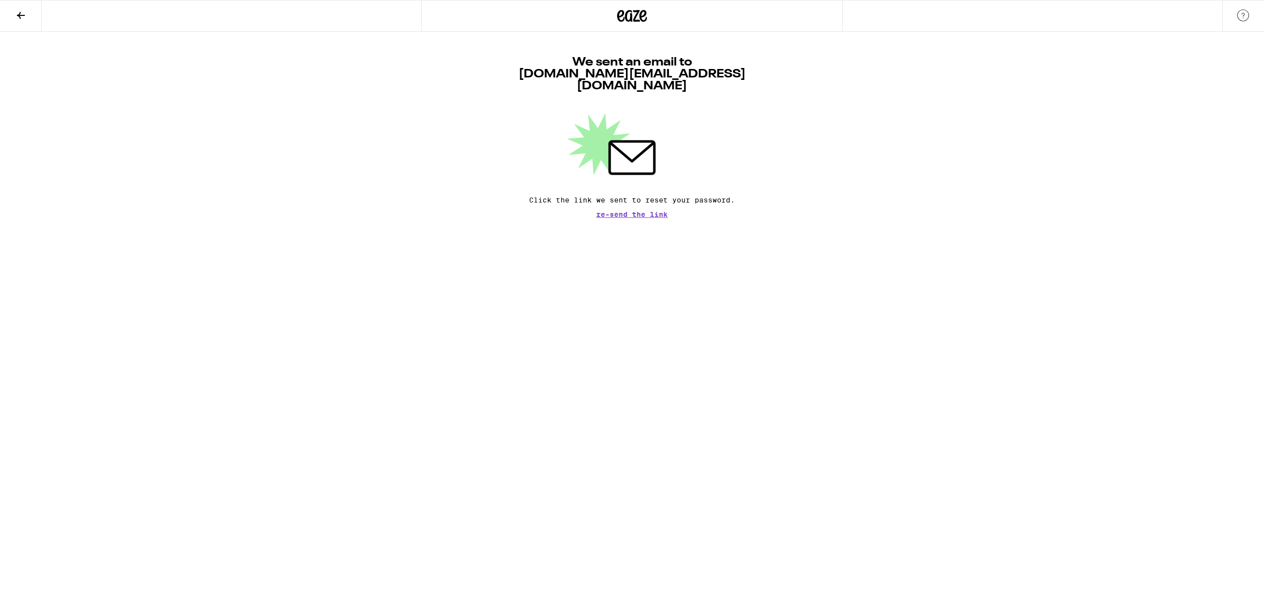
click at [627, 17] on icon at bounding box center [632, 16] width 30 height 18
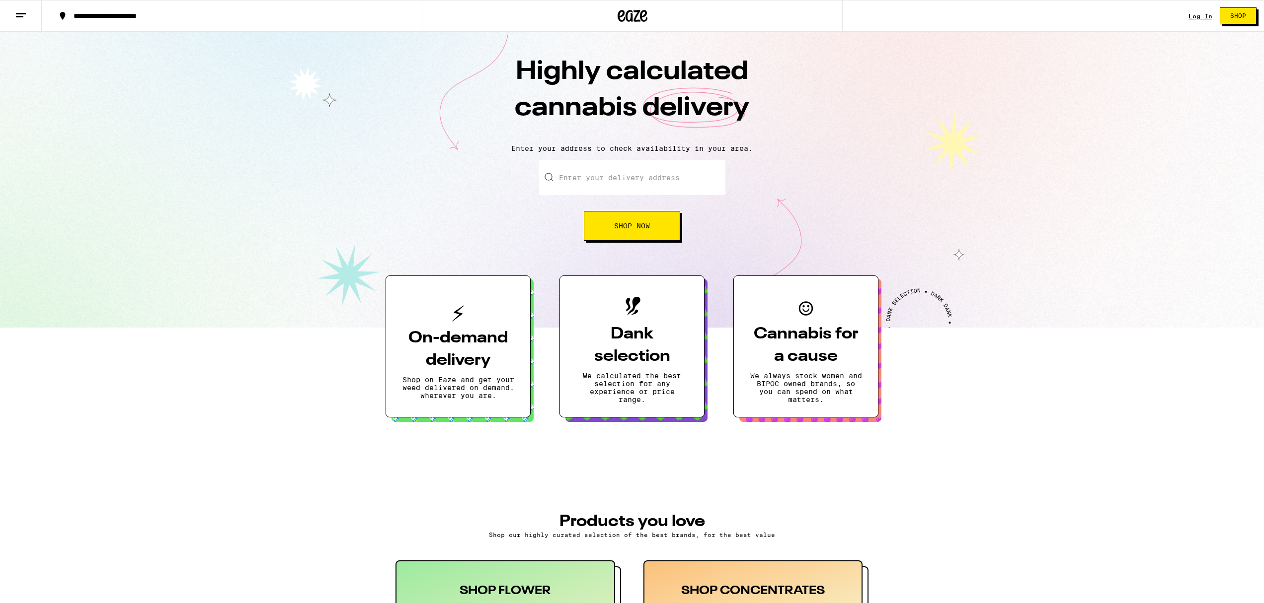
click at [486, 384] on p "Shop on Eaze and get your weed delivered on demand, wherever you are." at bounding box center [458, 388] width 112 height 24
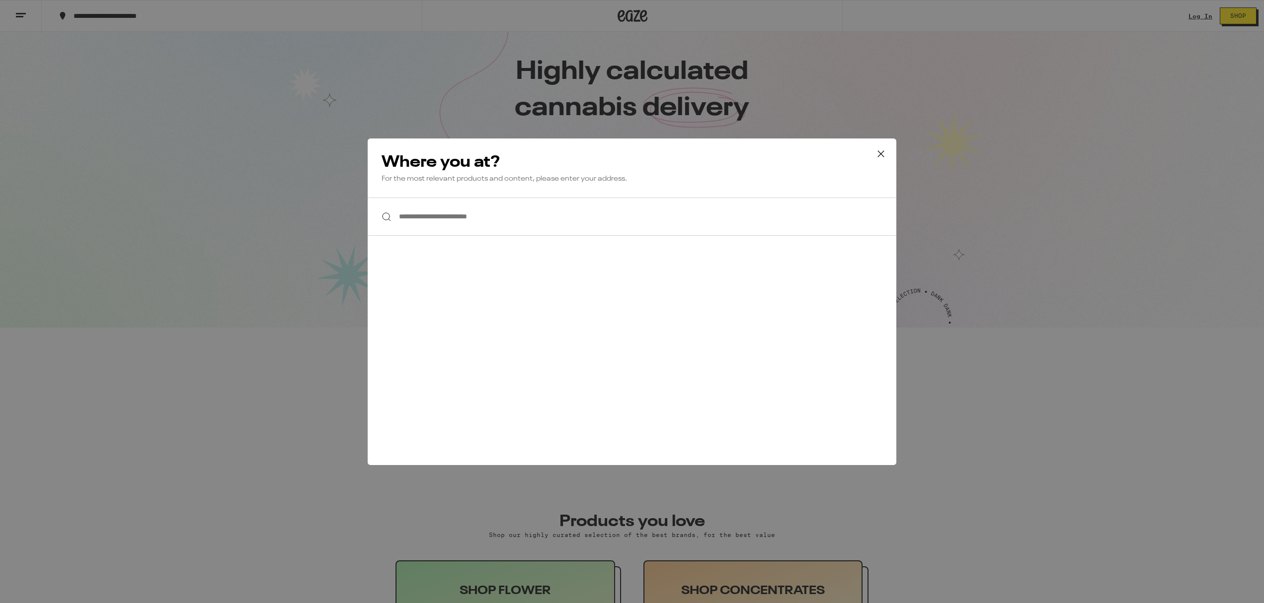
click at [467, 224] on input "**********" at bounding box center [632, 217] width 528 height 38
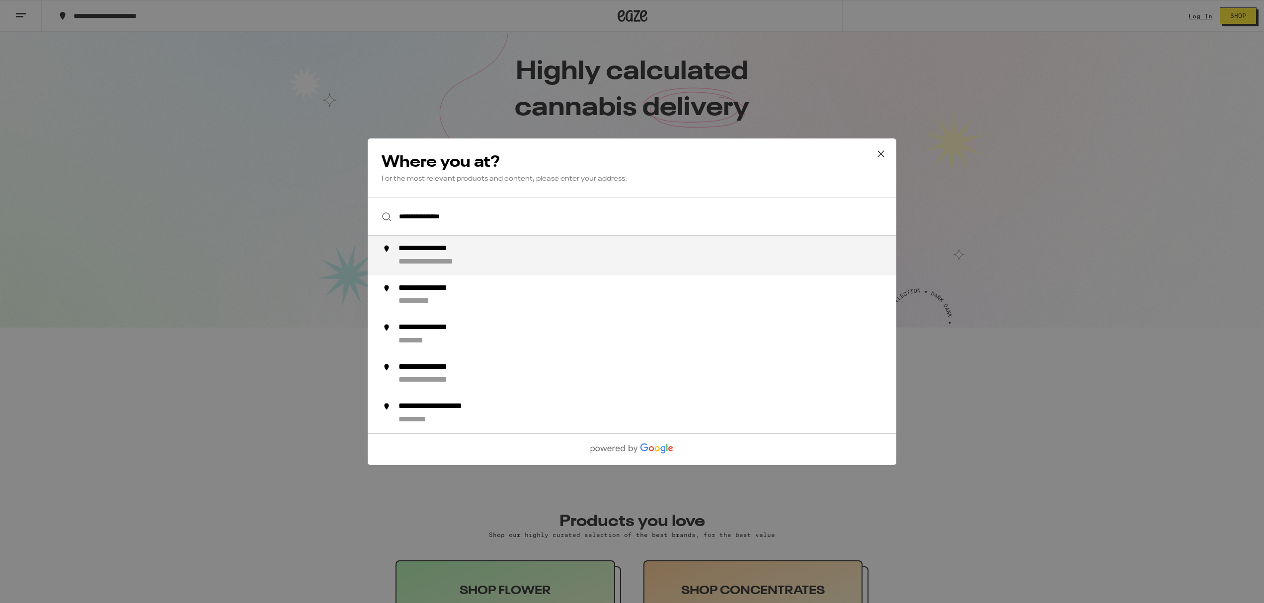
click at [456, 262] on div "**********" at bounding box center [444, 262] width 92 height 10
type input "**********"
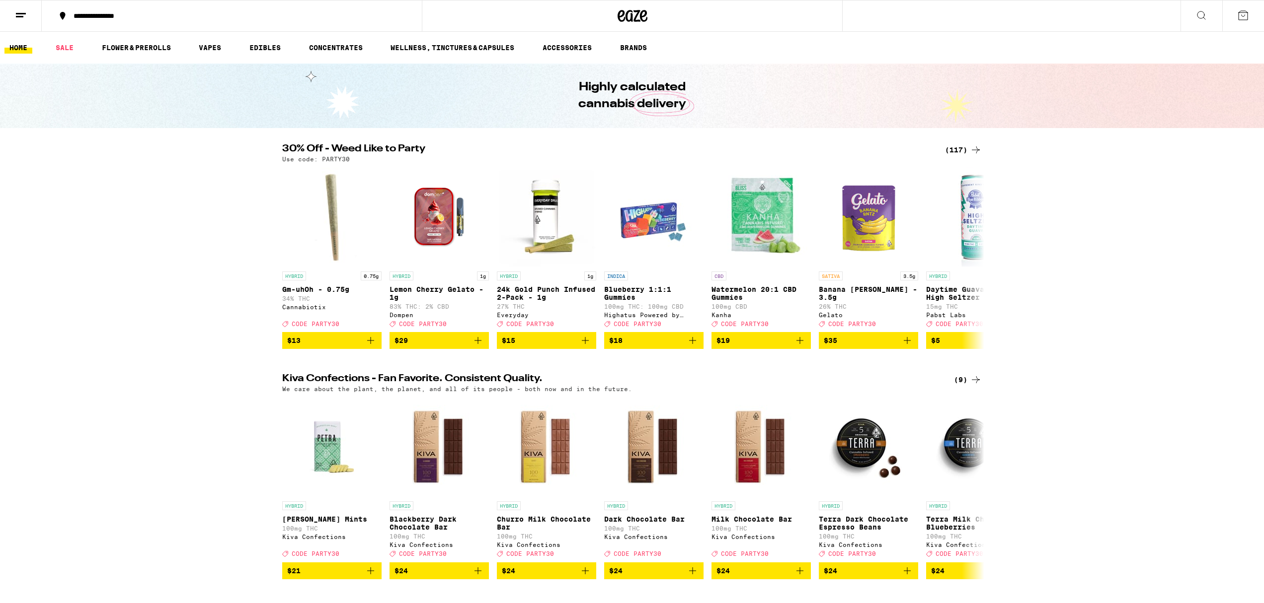
click at [1245, 16] on icon at bounding box center [1243, 15] width 12 height 12
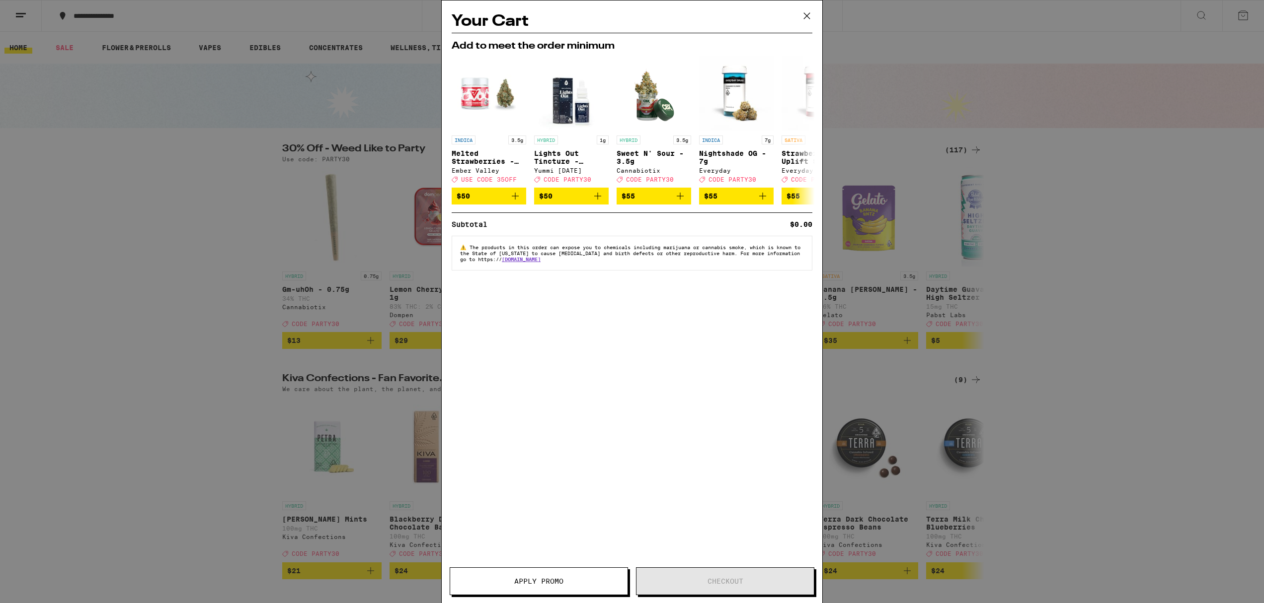
click at [1245, 16] on div "Your Cart Add to meet the order minimum INDICA 3.5g Melted Strawberries - 3.5g …" at bounding box center [632, 301] width 1264 height 603
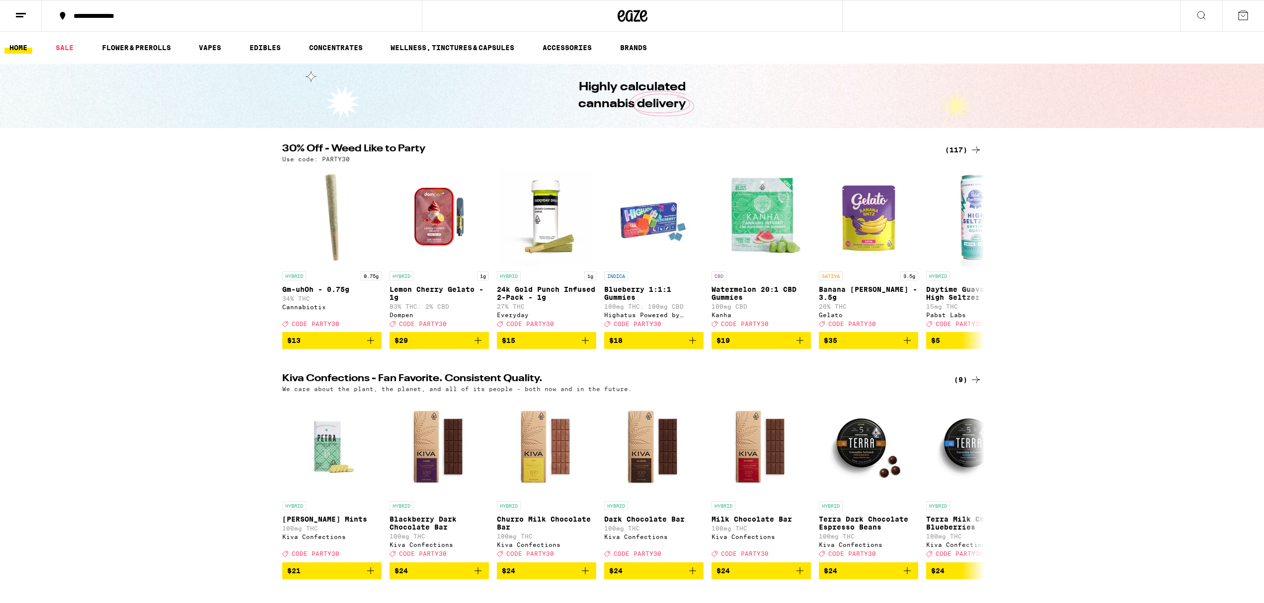
click at [1202, 19] on icon at bounding box center [1201, 15] width 12 height 12
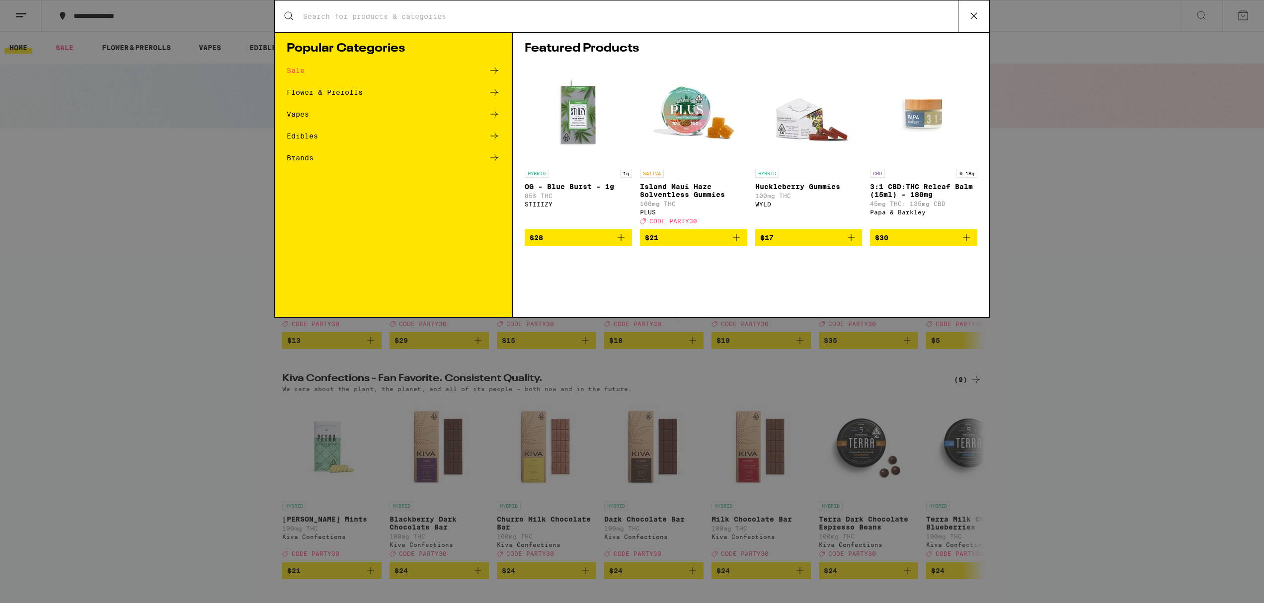
click at [1202, 19] on div "Search for Products Popular Categories Sale Flower & Prerolls Vapes Edibles Bra…" at bounding box center [632, 301] width 1264 height 603
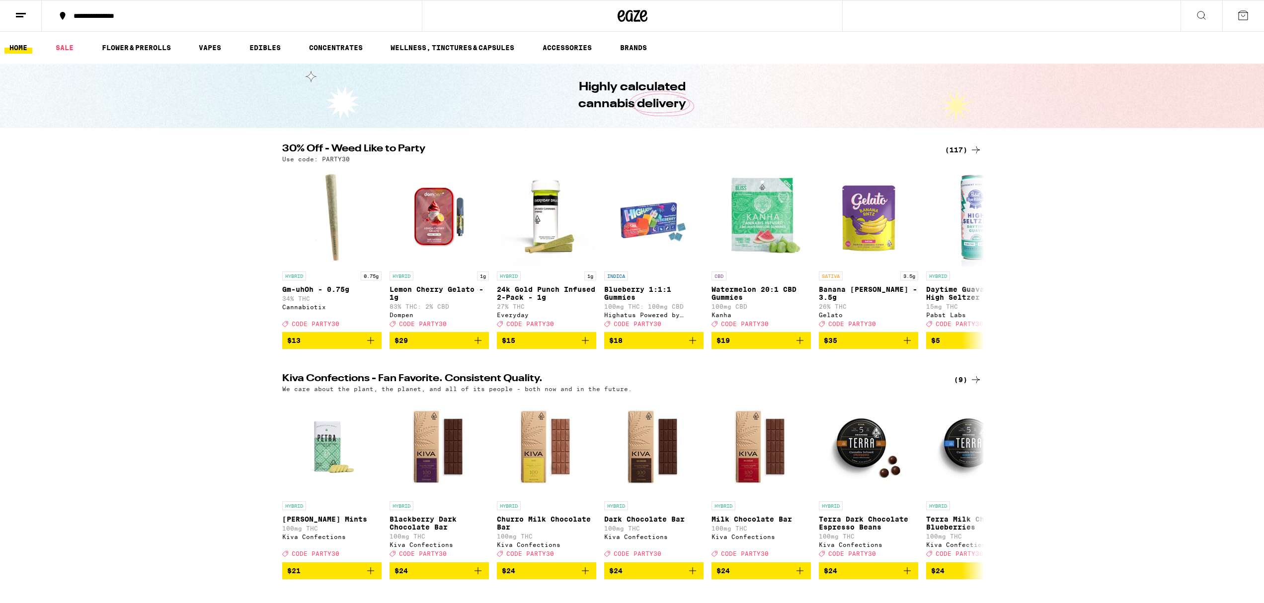
click at [1231, 17] on button at bounding box center [1243, 15] width 42 height 31
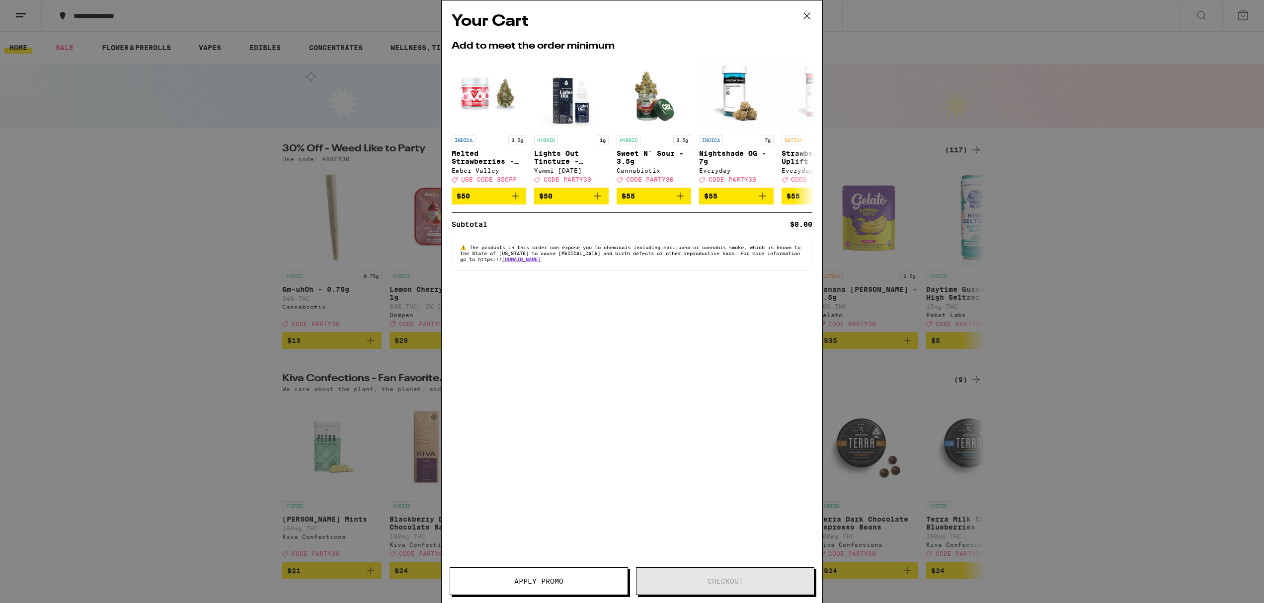
click at [508, 584] on span "Apply Promo" at bounding box center [538, 581] width 177 height 7
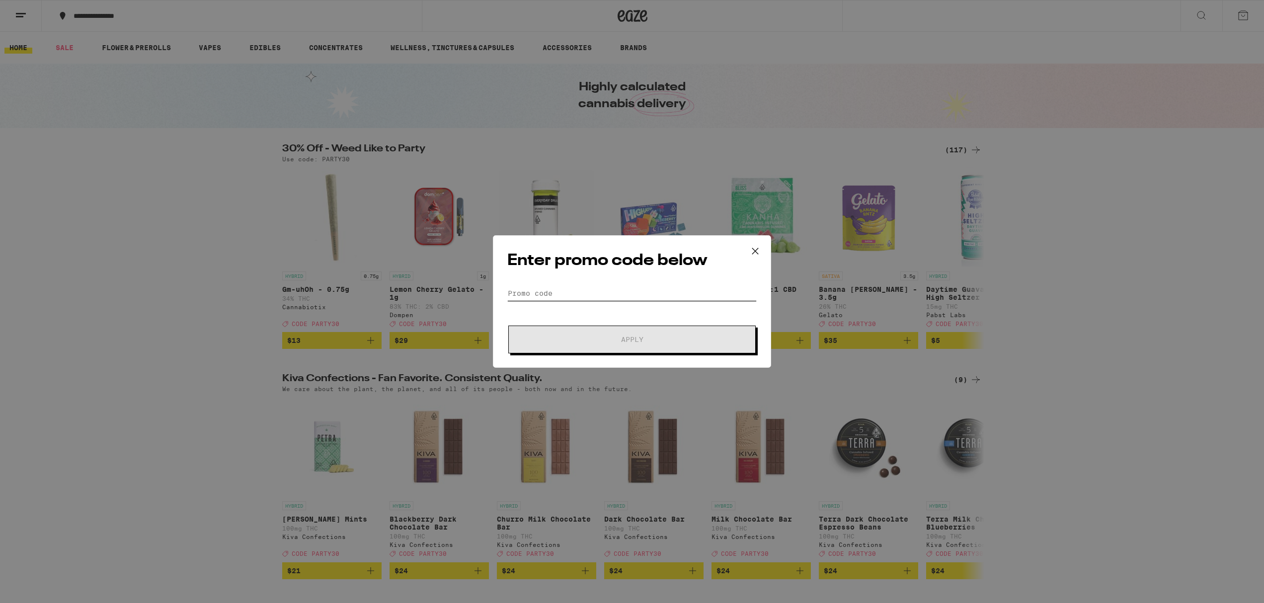
click at [562, 290] on input "Promo Code" at bounding box center [631, 293] width 249 height 15
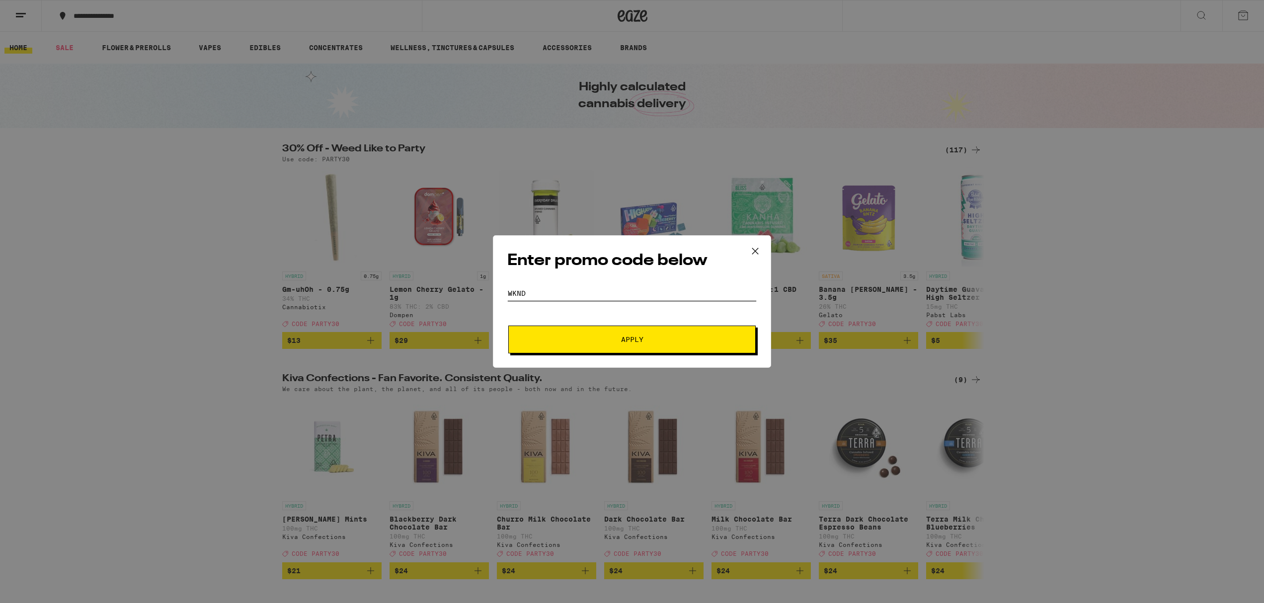
type input "WKND"
click at [508, 326] on button "Apply" at bounding box center [631, 340] width 247 height 28
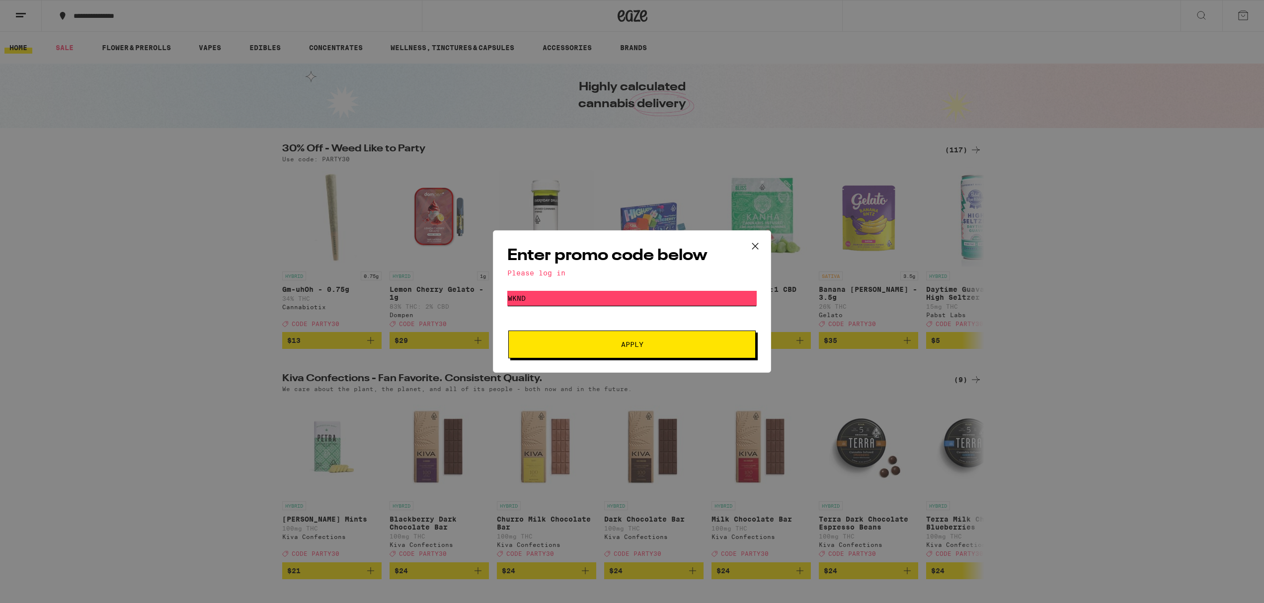
click at [508, 331] on button "Apply" at bounding box center [631, 345] width 247 height 28
click at [669, 355] on button "Apply" at bounding box center [631, 345] width 247 height 28
click at [760, 246] on icon at bounding box center [754, 246] width 15 height 15
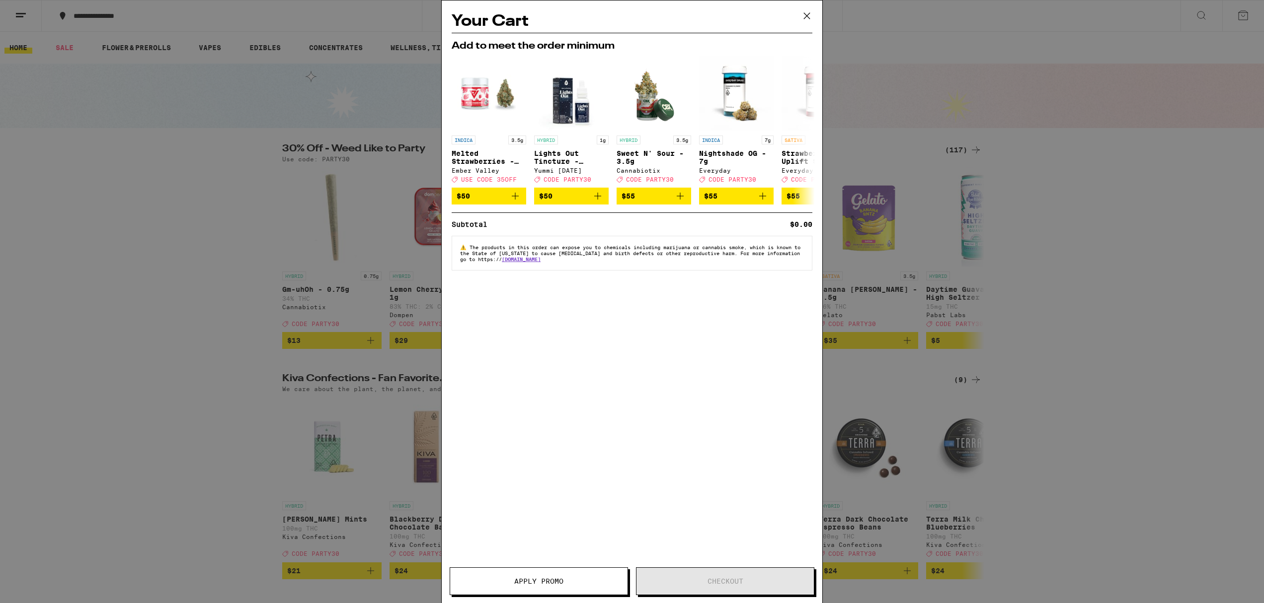
click at [806, 22] on icon at bounding box center [806, 15] width 15 height 15
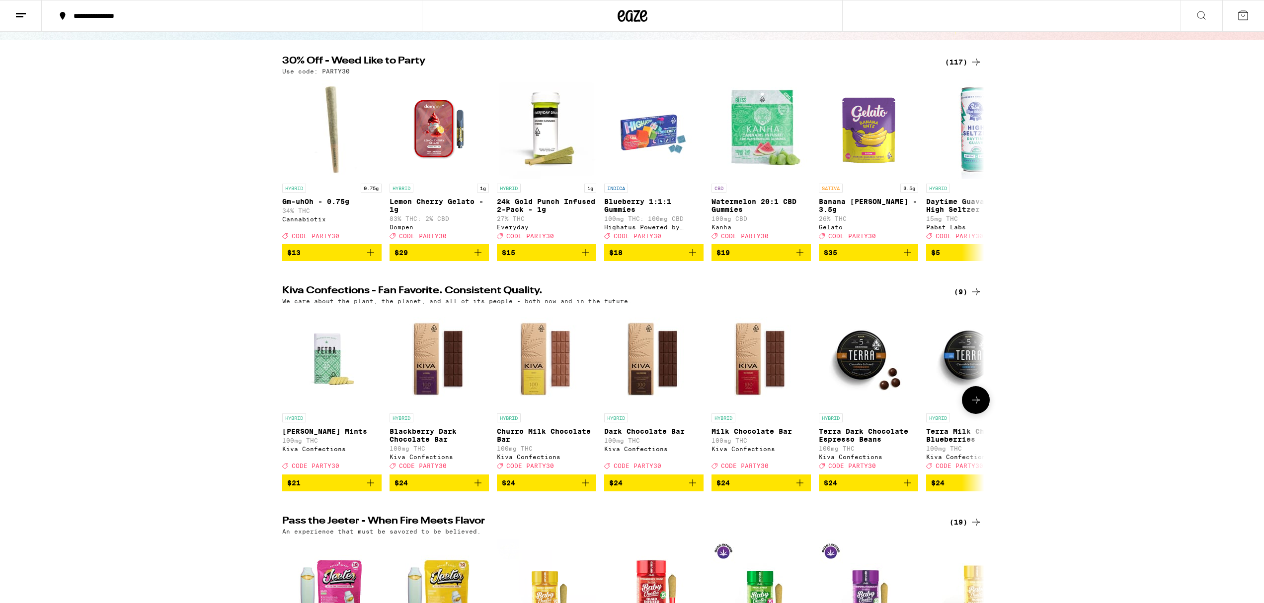
scroll to position [127, 0]
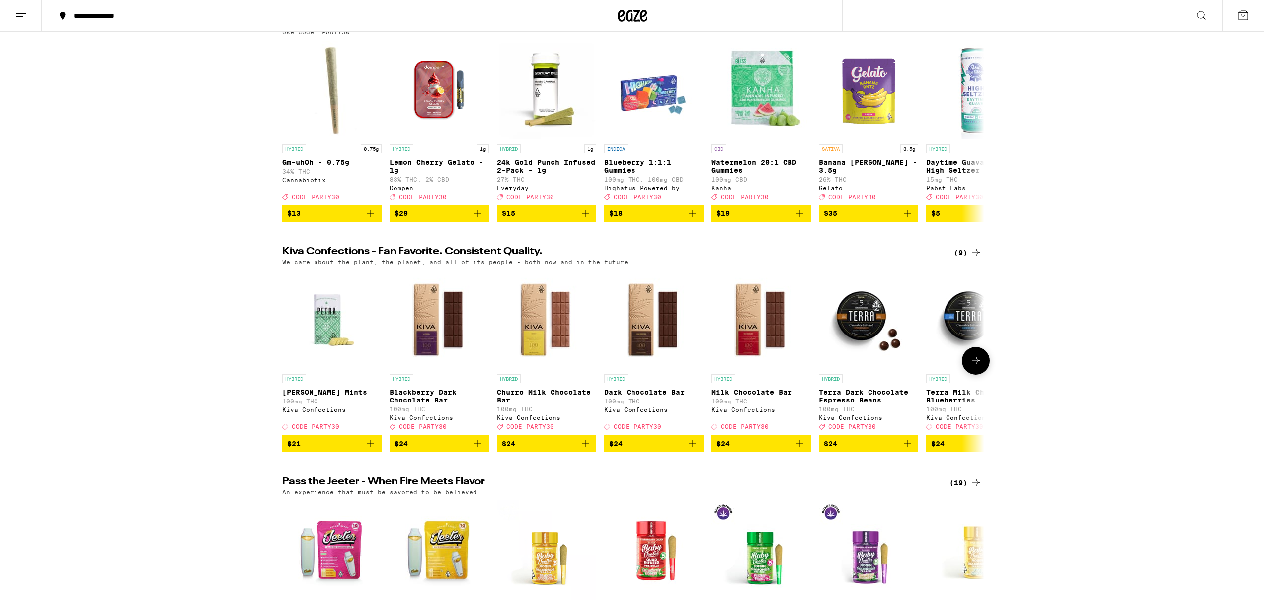
click at [647, 450] on span "$24" at bounding box center [653, 444] width 89 height 12
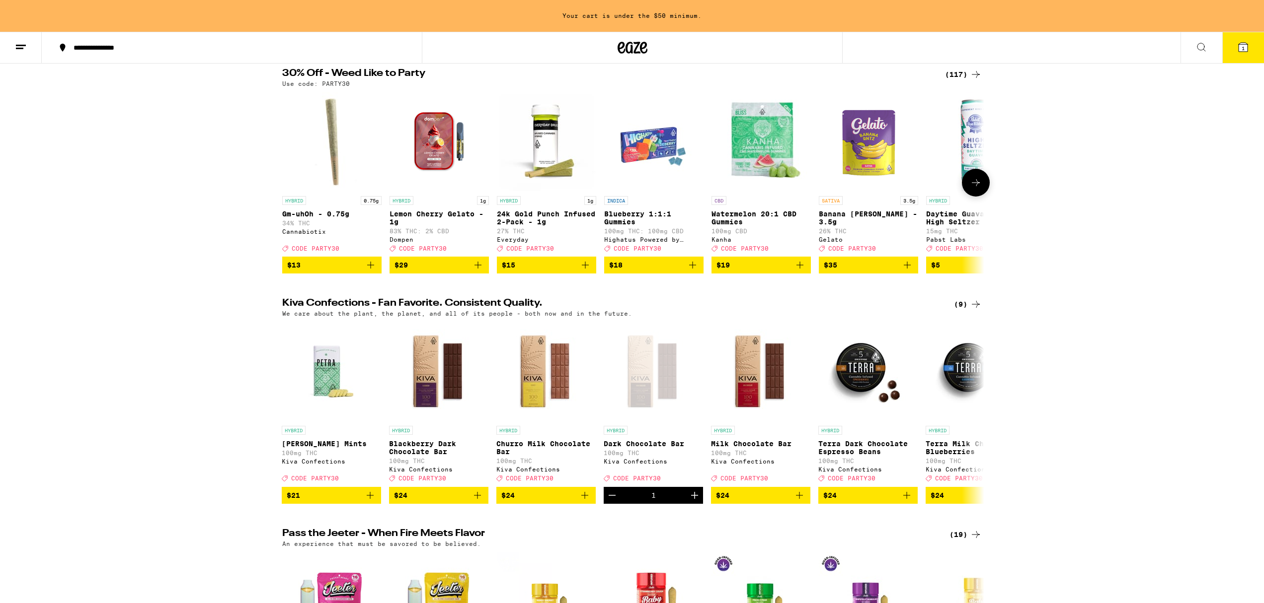
scroll to position [32, 0]
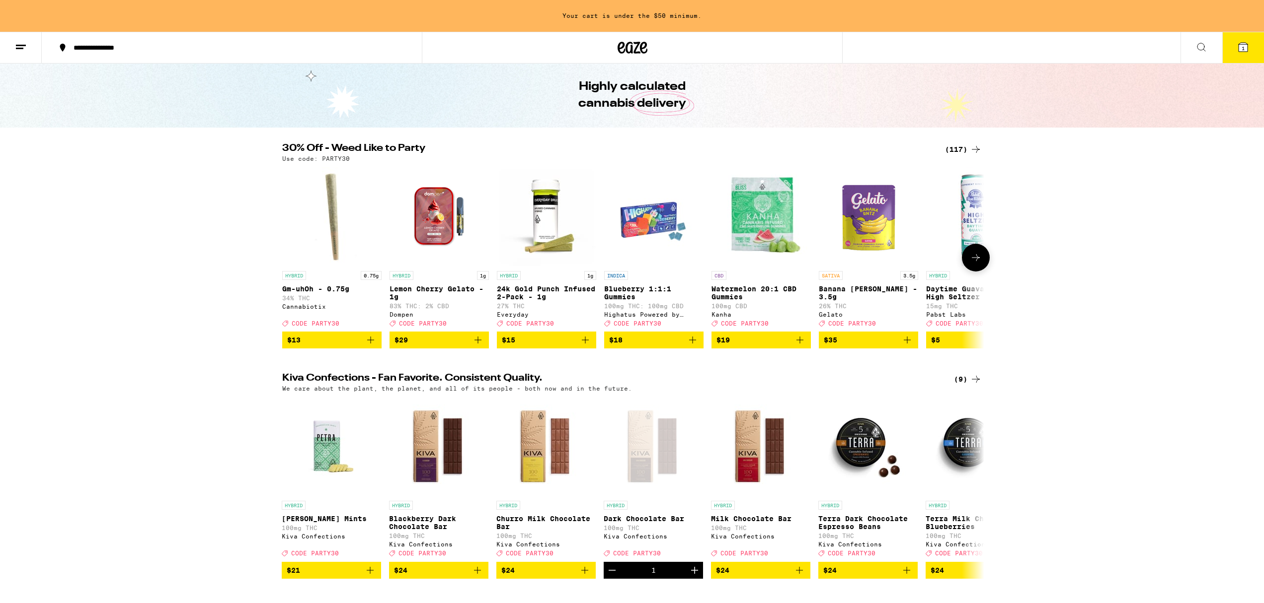
click at [443, 346] on span "$29" at bounding box center [438, 340] width 89 height 12
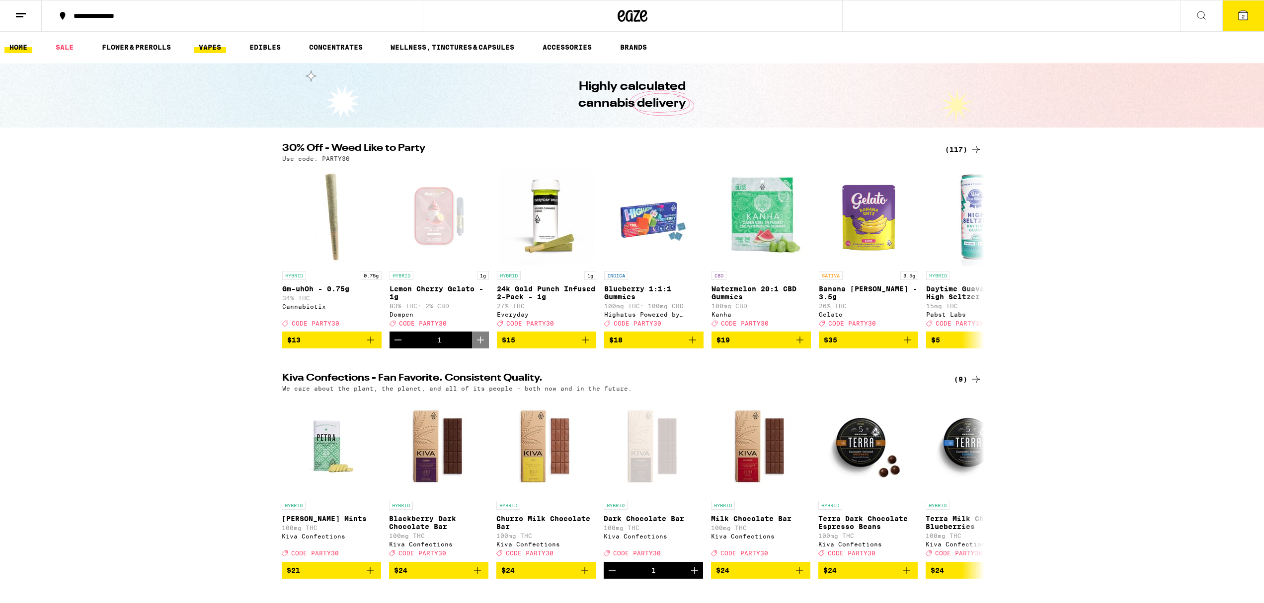
click at [215, 49] on link "VAPES" at bounding box center [210, 47] width 32 height 12
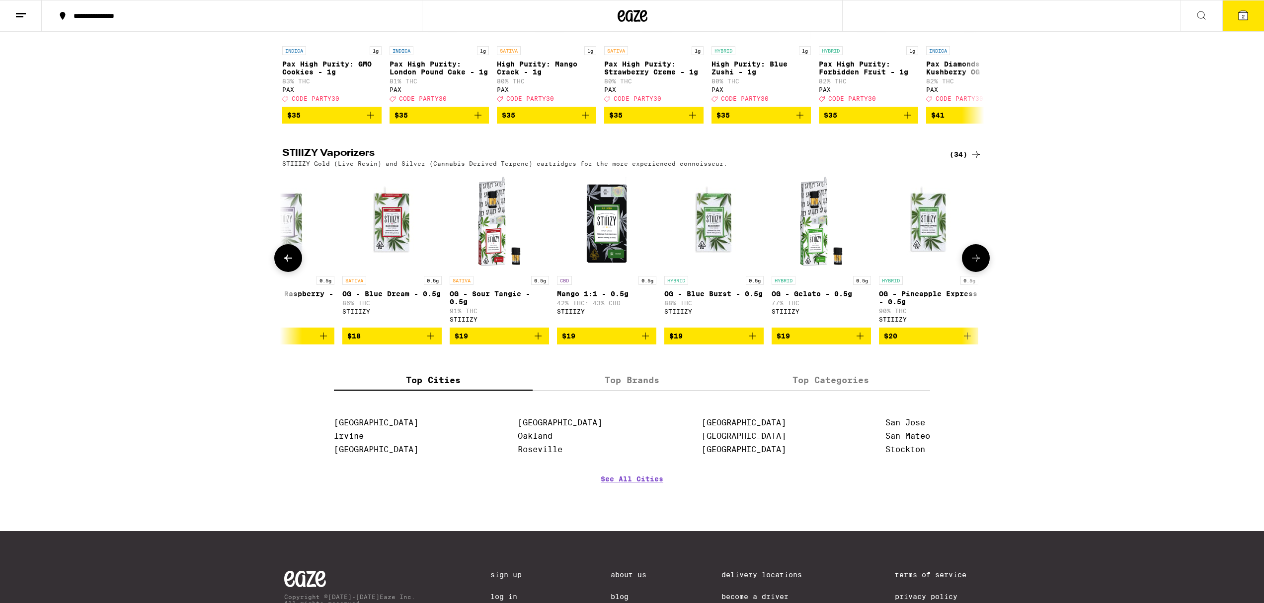
scroll to position [0, 369]
click at [823, 342] on span "$19" at bounding box center [821, 336] width 89 height 12
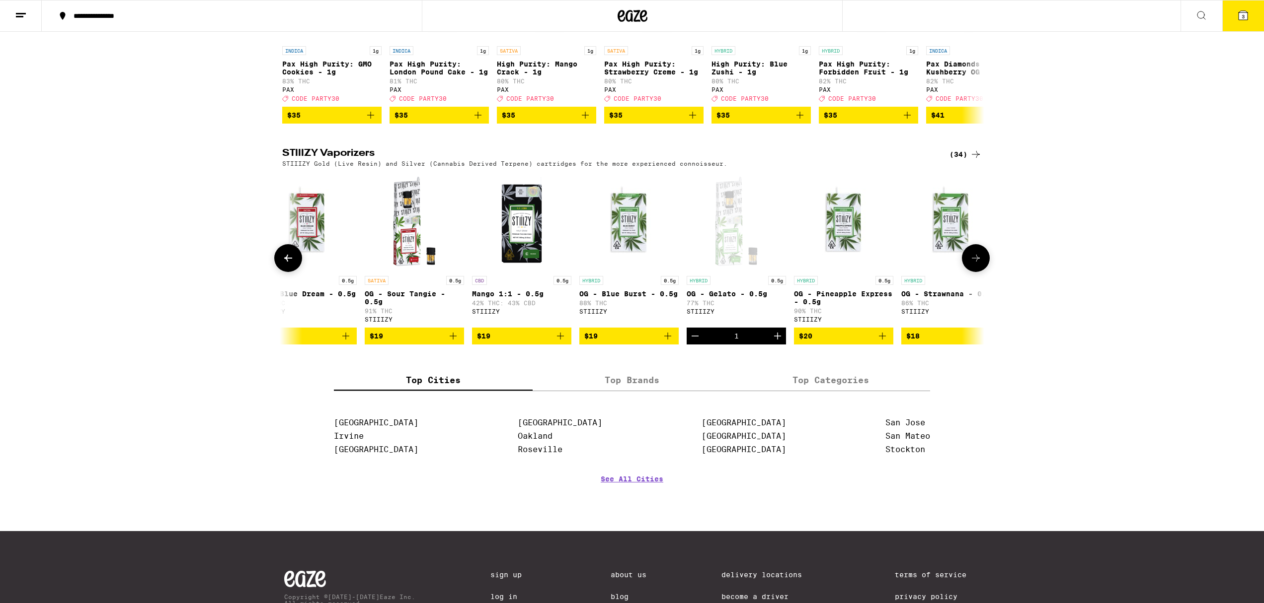
scroll to position [0, 451]
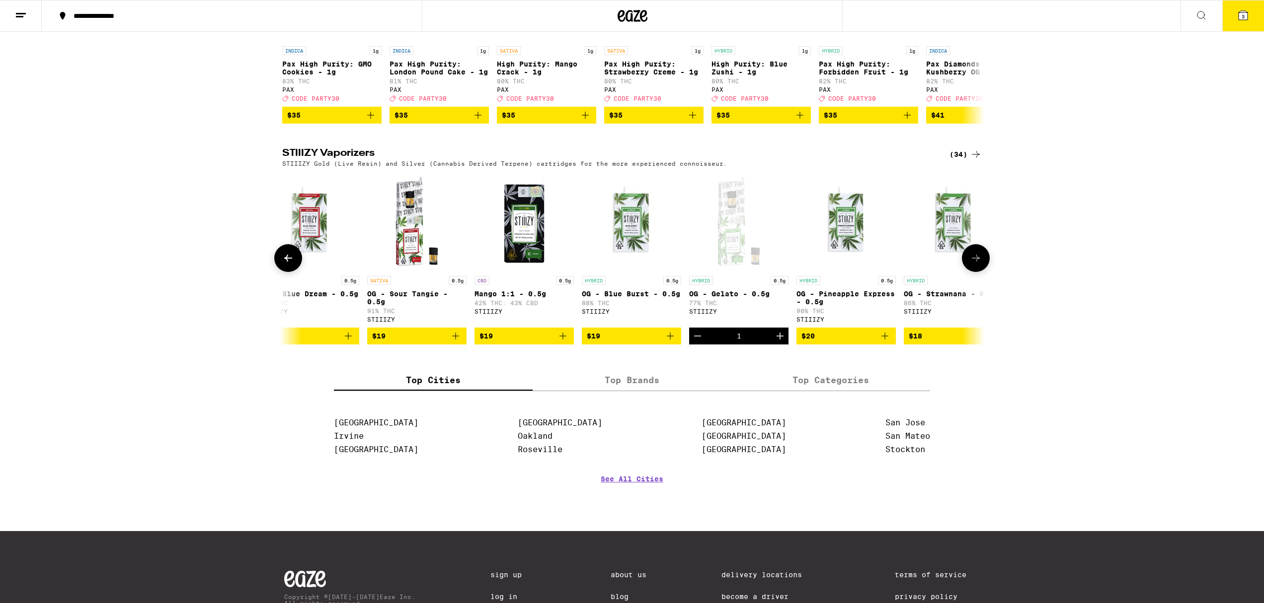
click at [841, 342] on span "$20" at bounding box center [845, 336] width 89 height 12
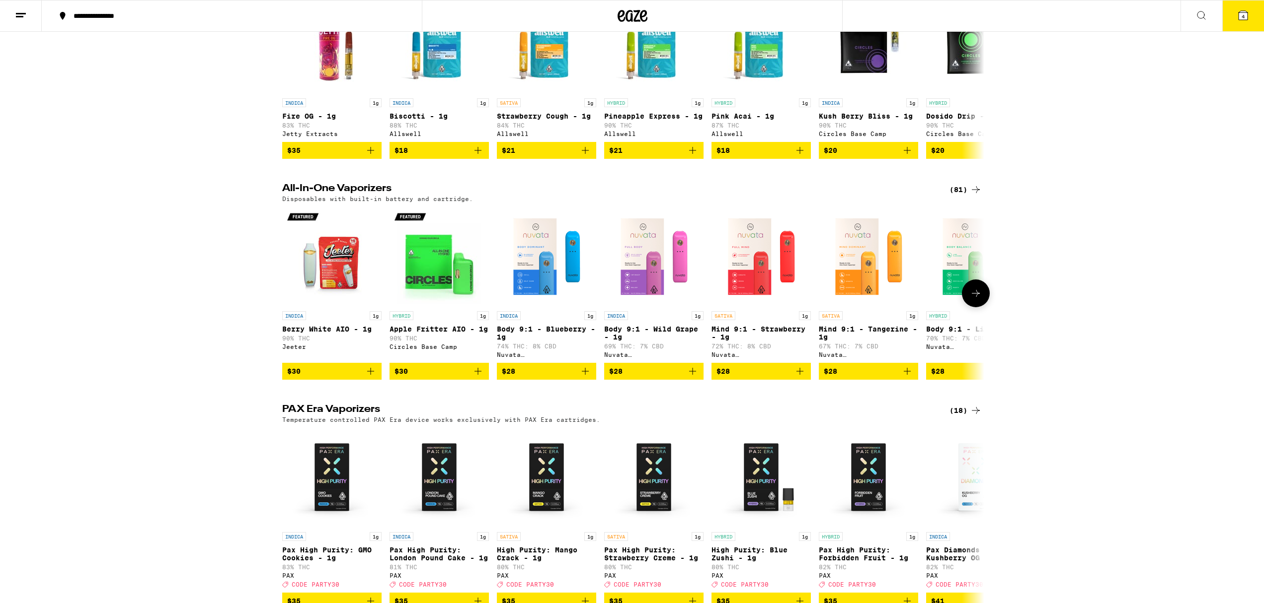
scroll to position [0, 0]
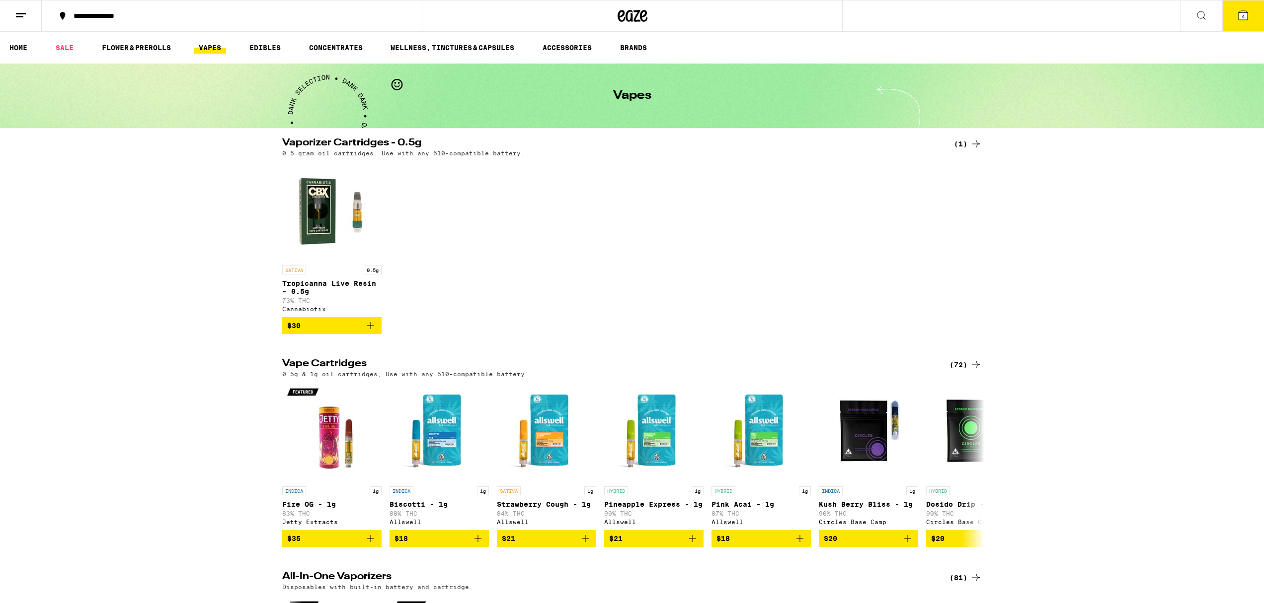
click at [1202, 17] on icon at bounding box center [1201, 15] width 8 height 8
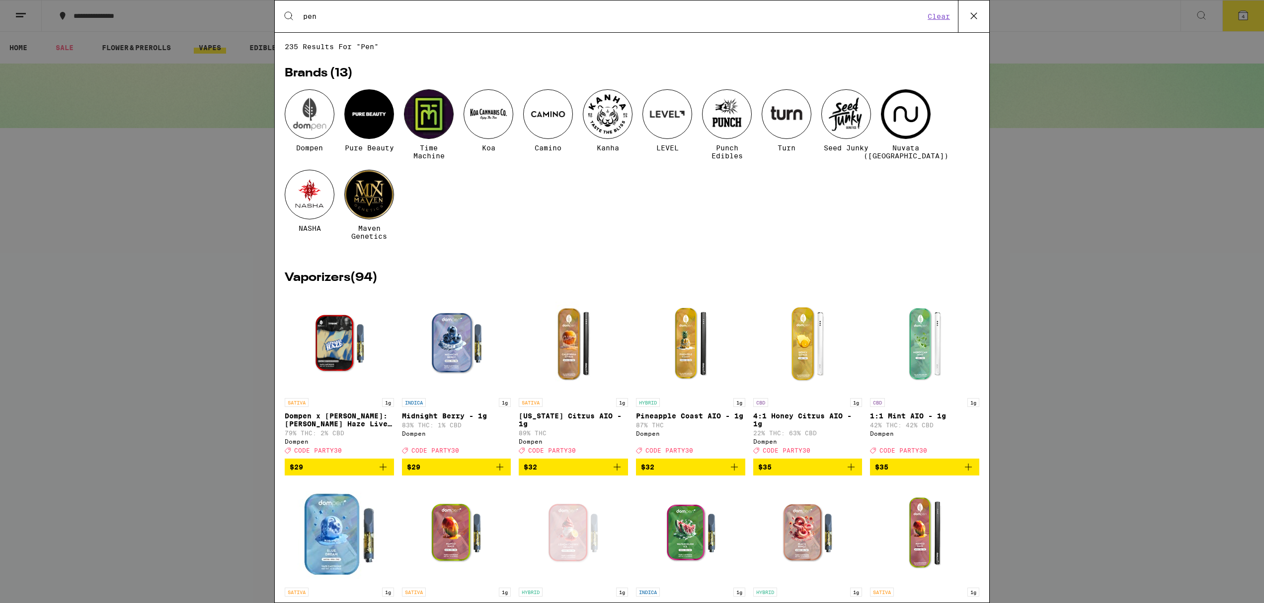
type input "pen"
click at [725, 115] on div at bounding box center [727, 114] width 50 height 50
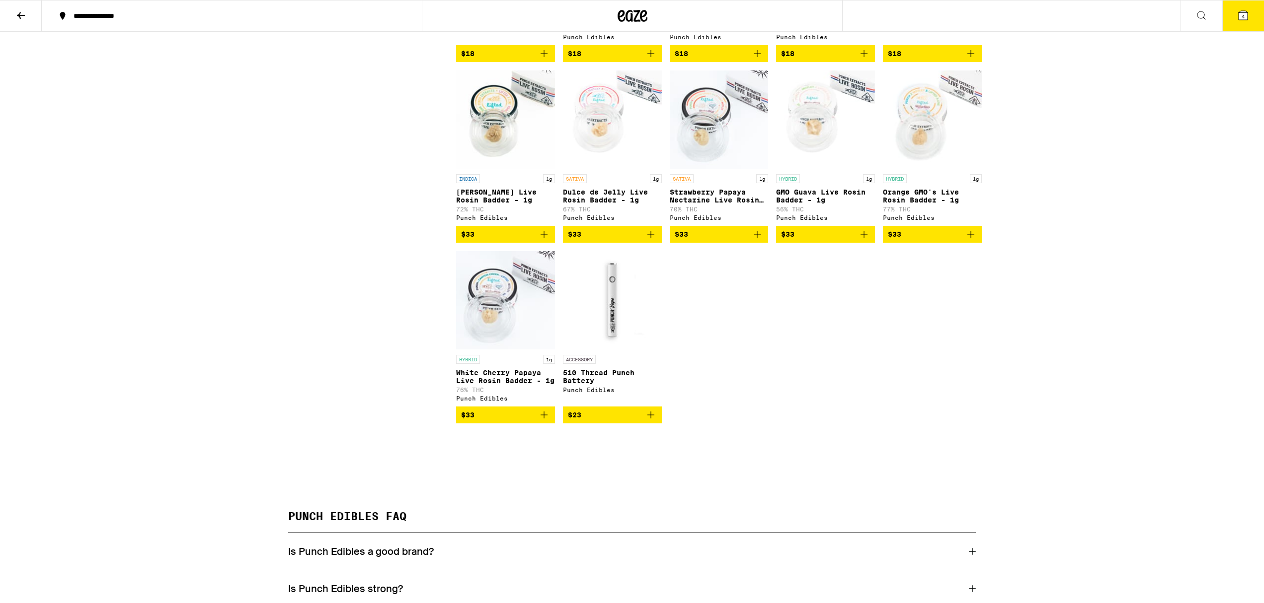
scroll to position [1005, 0]
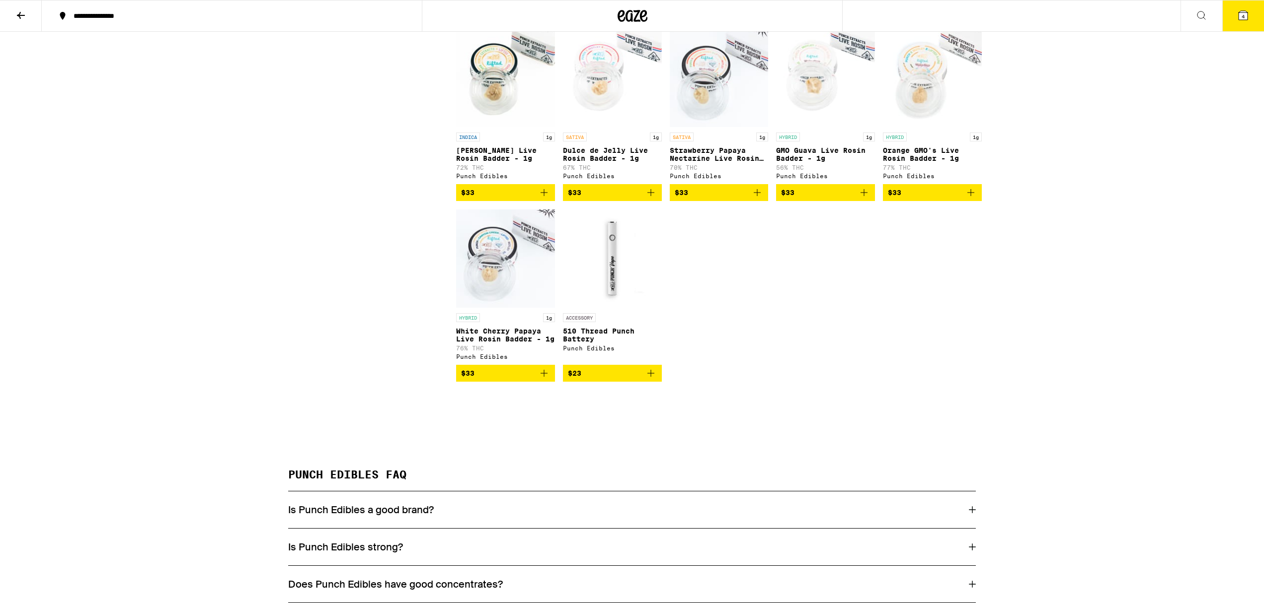
click at [622, 379] on span "$23" at bounding box center [612, 374] width 89 height 12
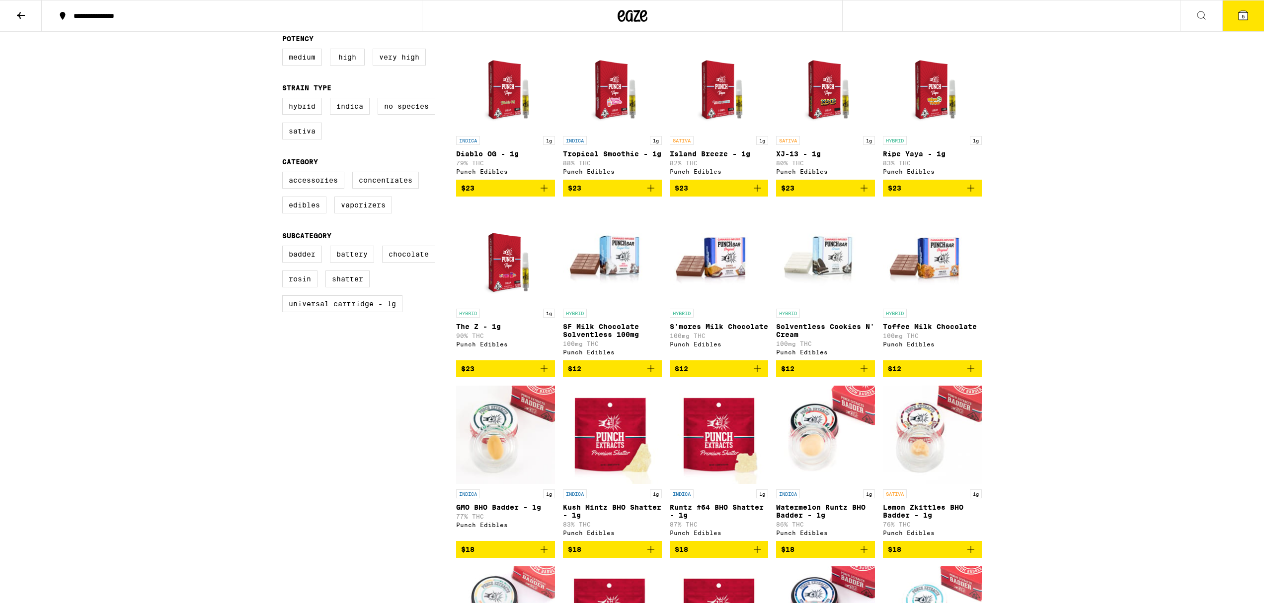
scroll to position [0, 0]
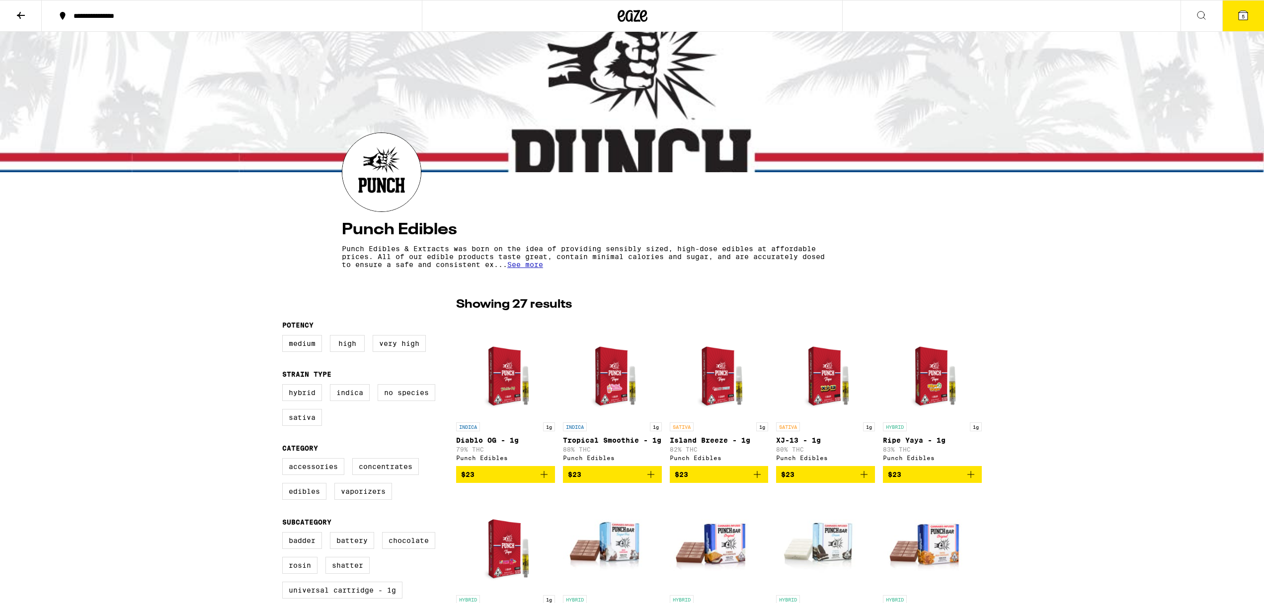
click at [1195, 15] on icon at bounding box center [1201, 15] width 12 height 12
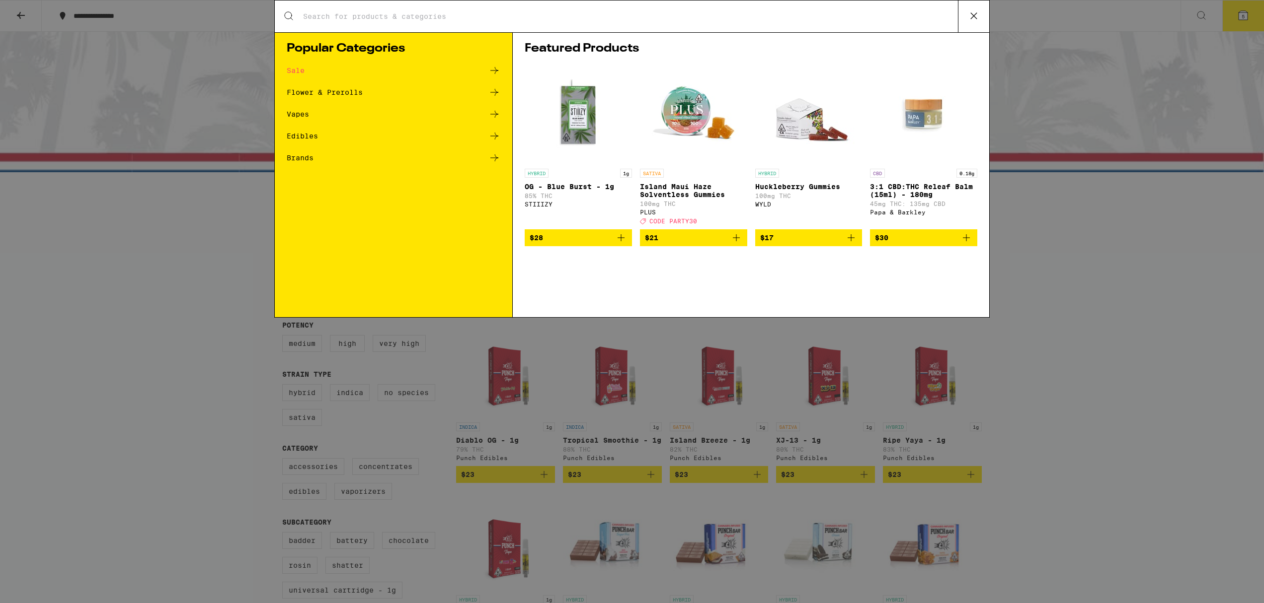
click at [296, 137] on div "Edibles" at bounding box center [302, 136] width 31 height 7
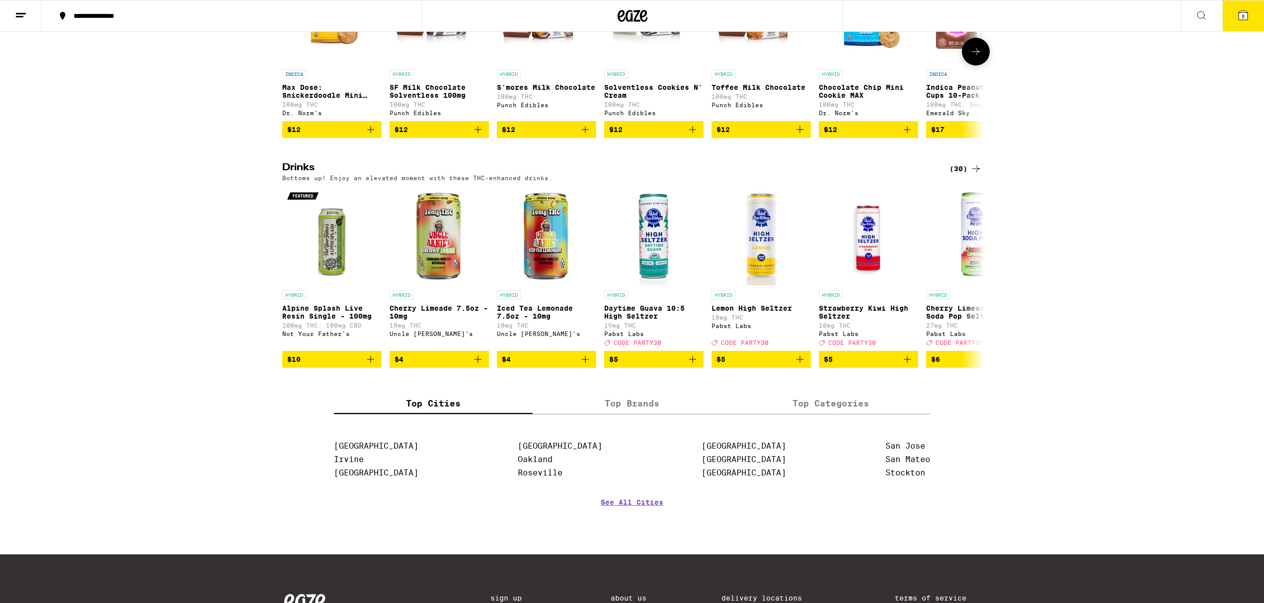
scroll to position [418, 0]
click at [763, 285] on img "Open page for Lemon High Seltzer from Pabst Labs" at bounding box center [760, 235] width 99 height 99
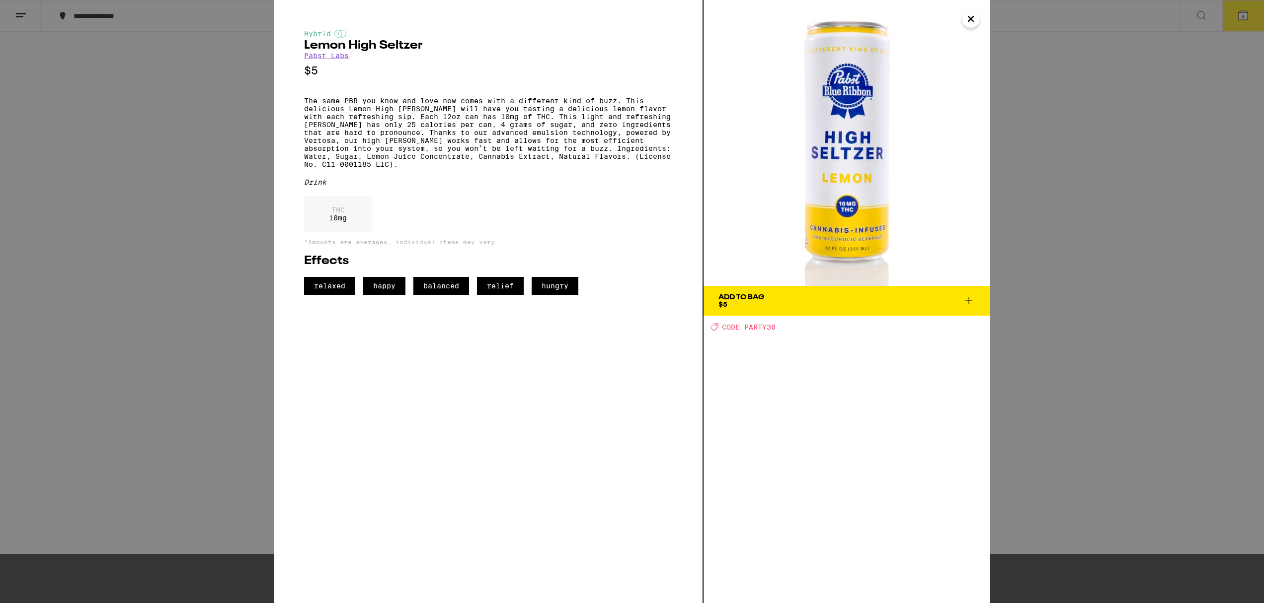
click at [965, 299] on icon at bounding box center [969, 301] width 12 height 12
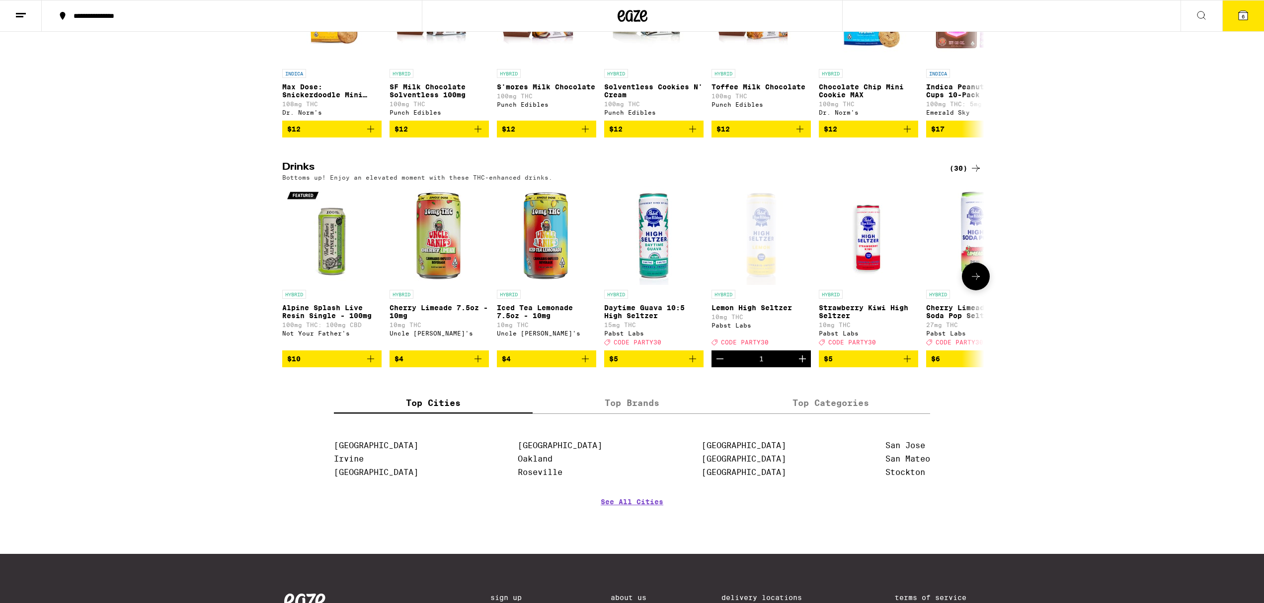
click at [873, 270] on img "Open page for Strawberry Kiwi High Seltzer from Pabst Labs" at bounding box center [868, 235] width 99 height 99
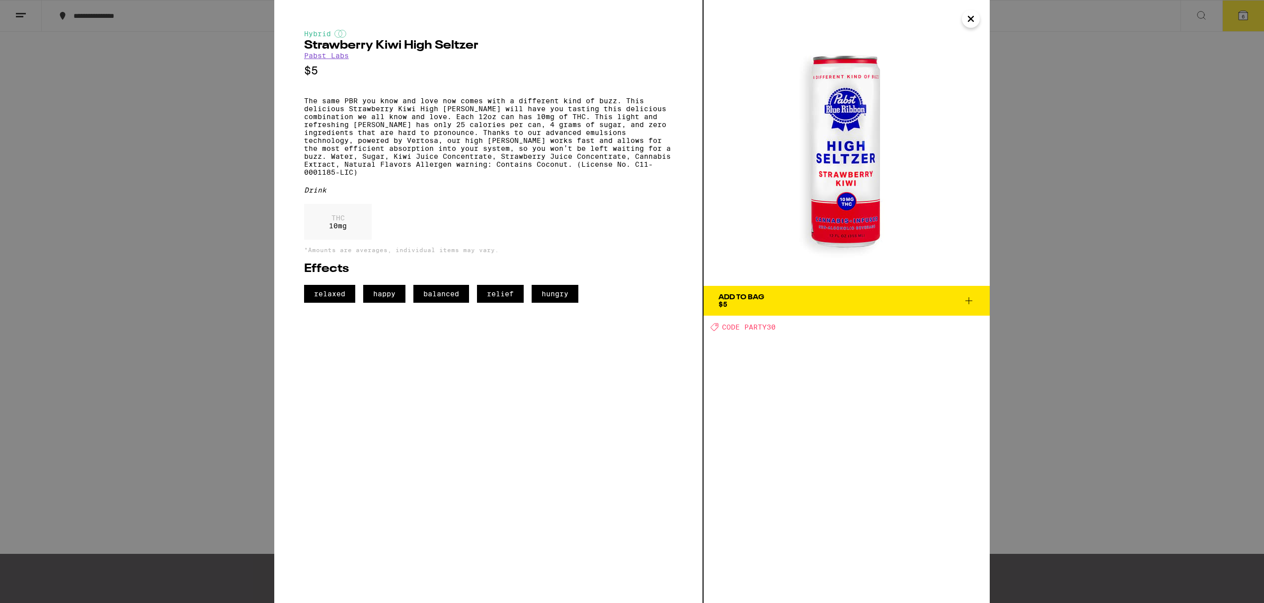
click at [969, 302] on icon at bounding box center [968, 301] width 7 height 7
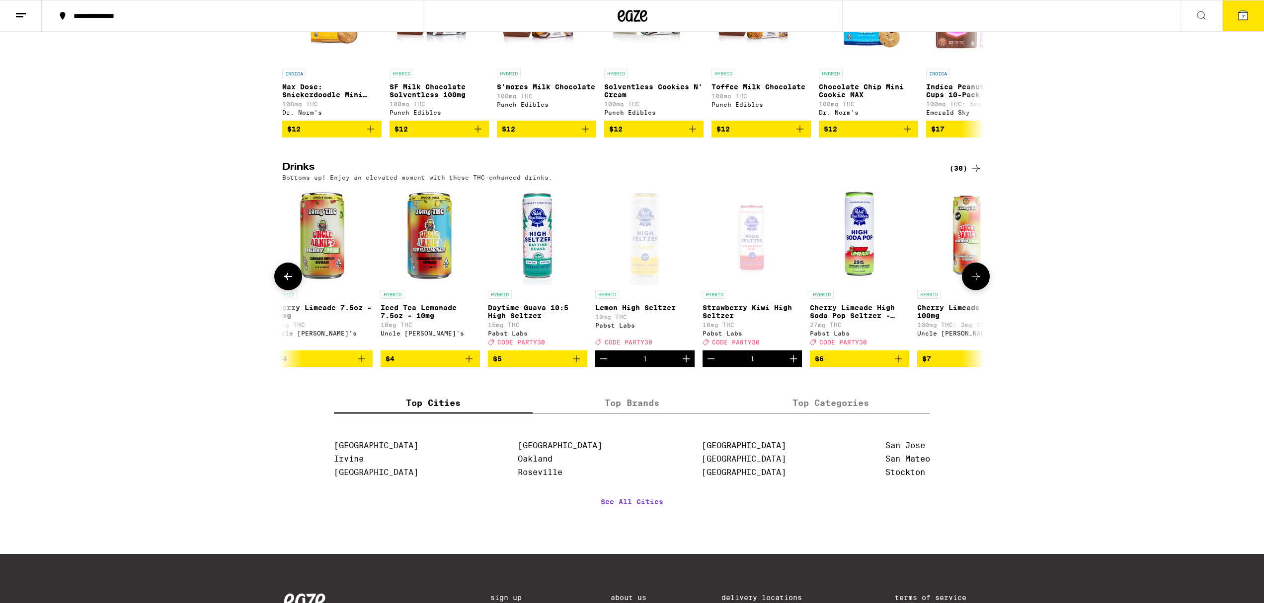
scroll to position [0, 128]
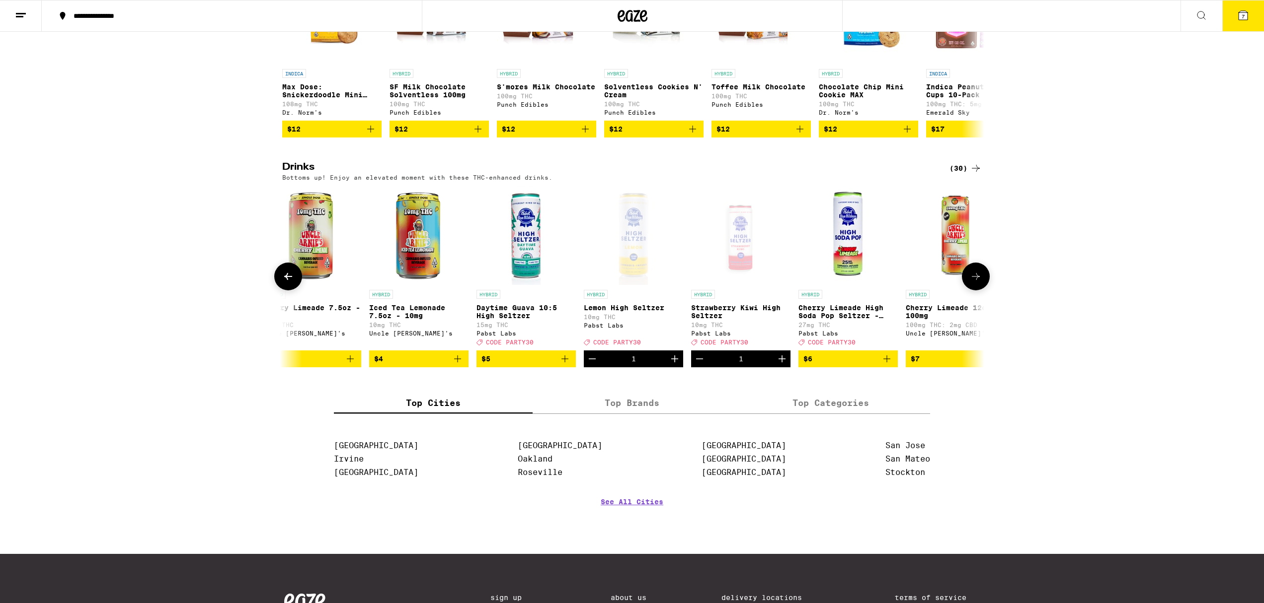
click at [852, 272] on img "Open page for Cherry Limeade High Soda Pop Seltzer - 25mg from Pabst Labs" at bounding box center [847, 235] width 99 height 99
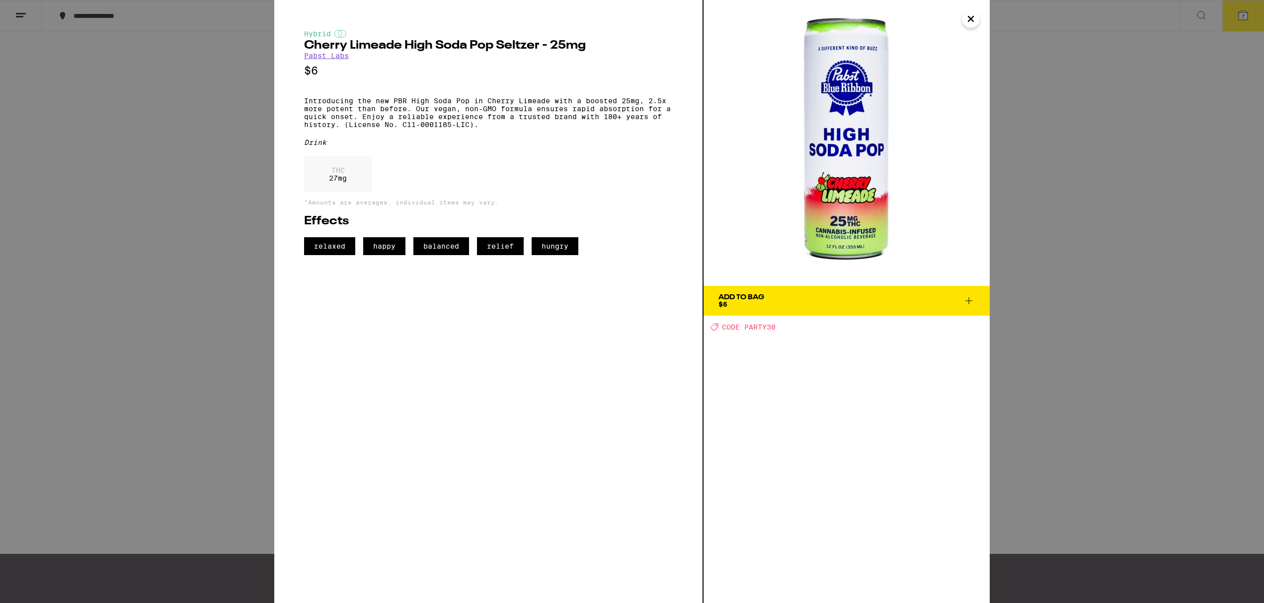
click at [970, 301] on icon at bounding box center [969, 301] width 12 height 12
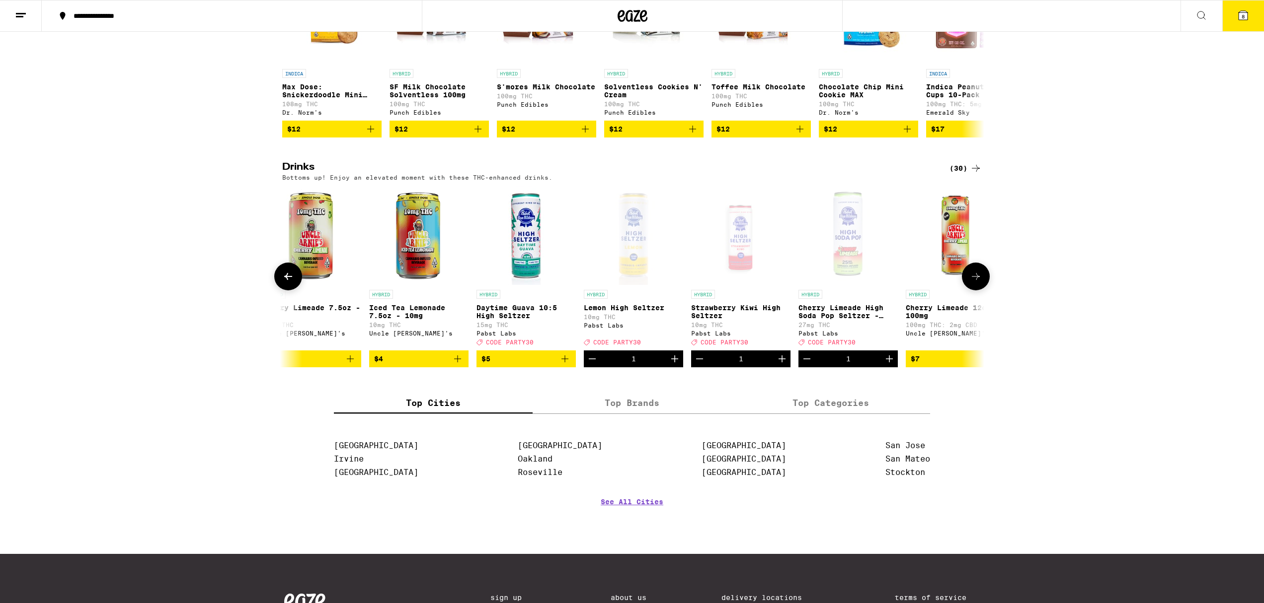
click at [854, 276] on div "Open page for Cherry Limeade High Soda Pop Seltzer - 25mg from Pabst Labs" at bounding box center [847, 235] width 99 height 99
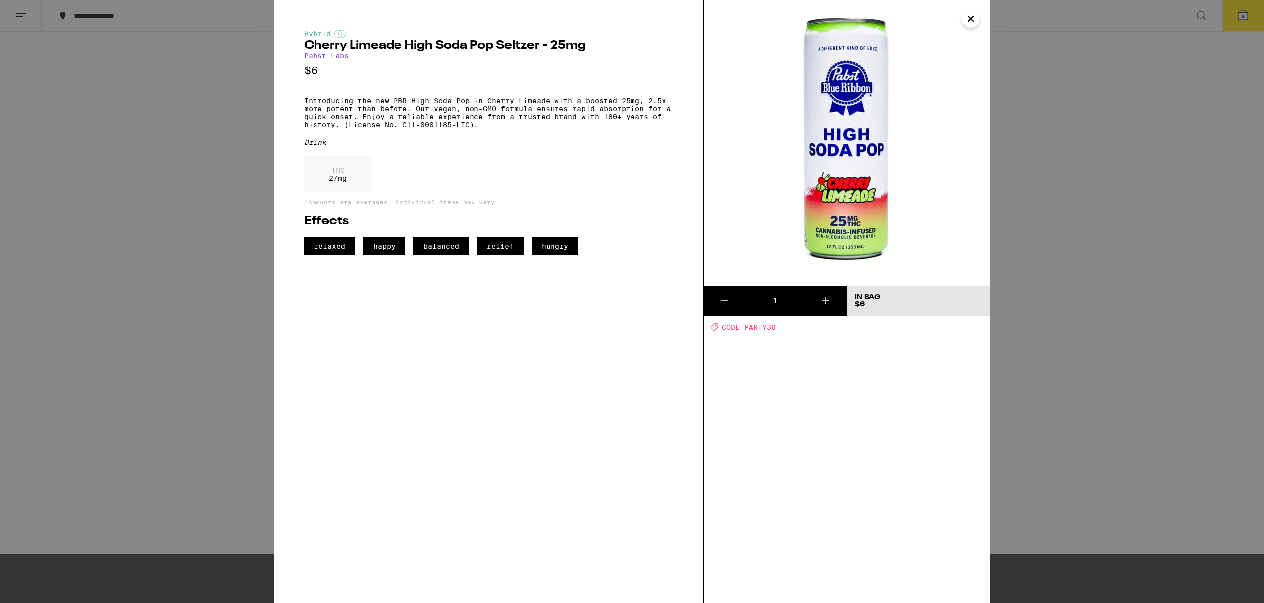
click at [828, 300] on icon at bounding box center [825, 301] width 12 height 12
click at [968, 22] on icon "Close" at bounding box center [971, 18] width 12 height 15
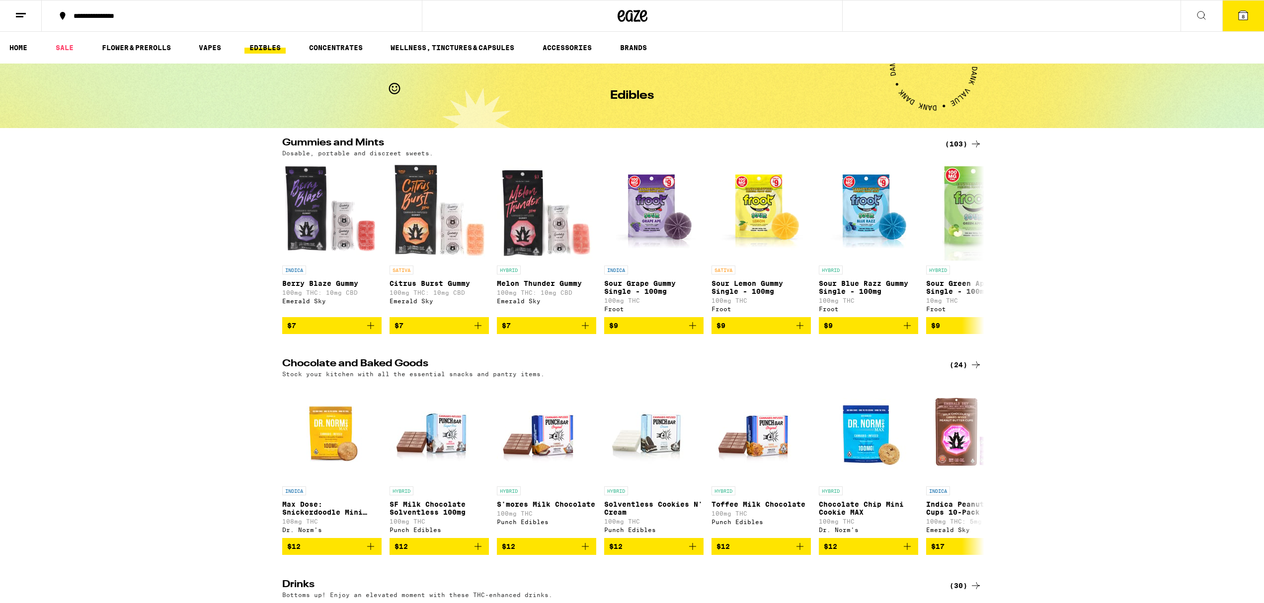
click at [1239, 14] on icon at bounding box center [1242, 15] width 9 height 9
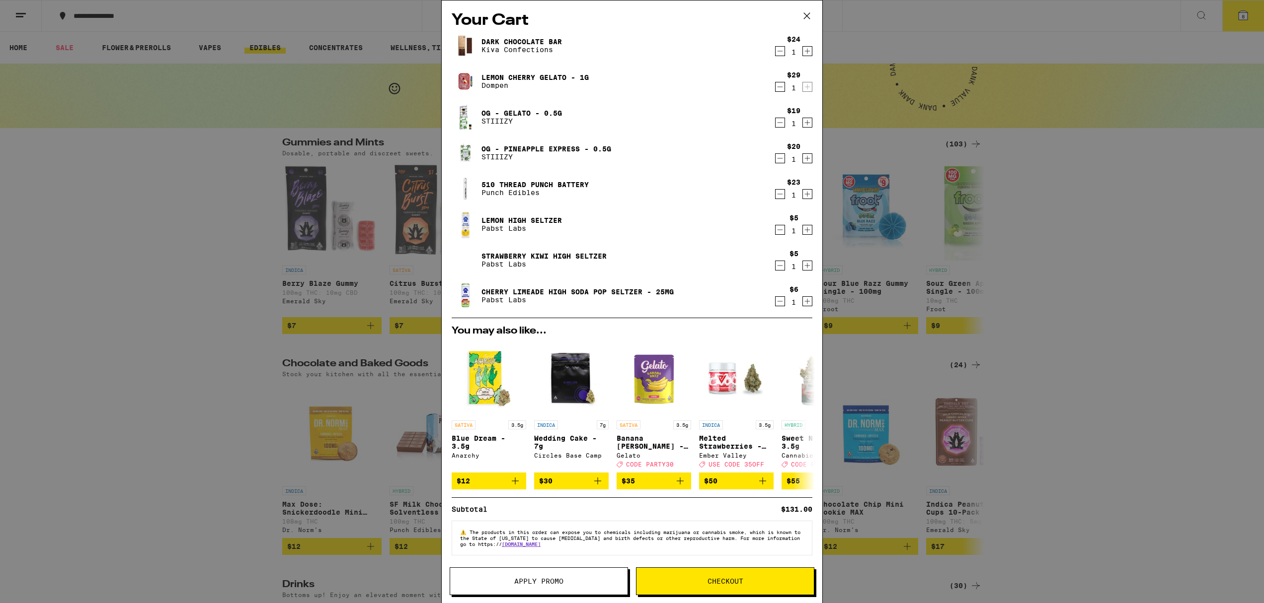
scroll to position [9, 0]
click at [707, 581] on span "Checkout" at bounding box center [725, 581] width 36 height 7
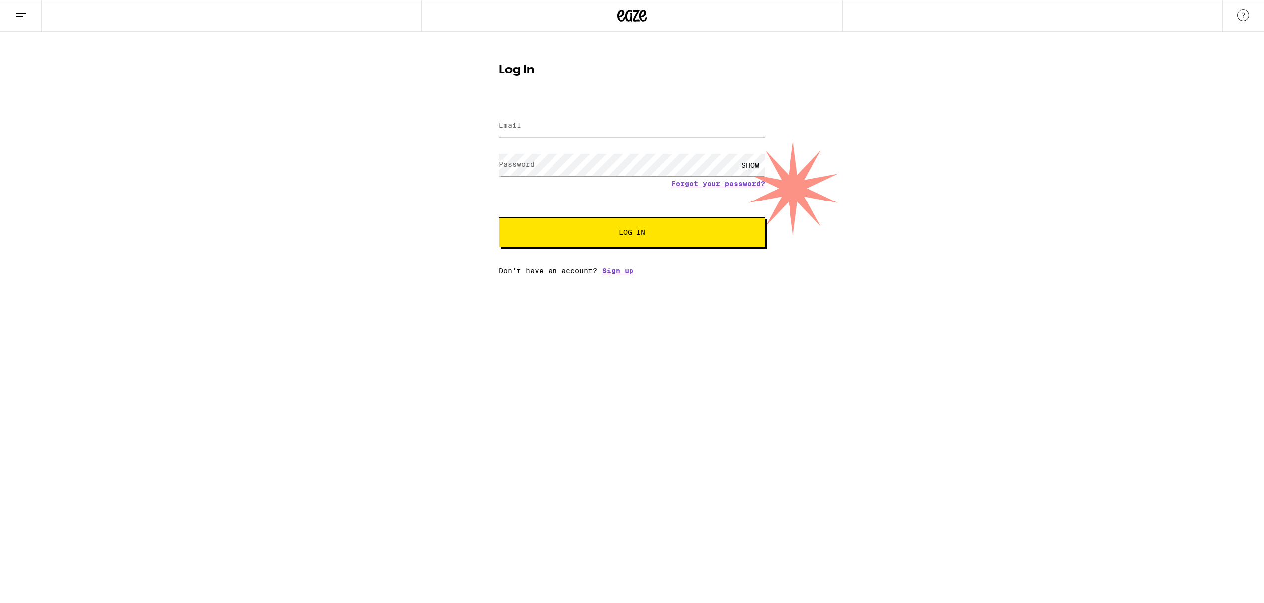
click at [526, 133] on input "Email" at bounding box center [632, 126] width 266 height 22
type input "t"
click at [624, 275] on div "Email Email Password Password SHOW Forgot your password? Log In Don't have an a…" at bounding box center [632, 188] width 266 height 174
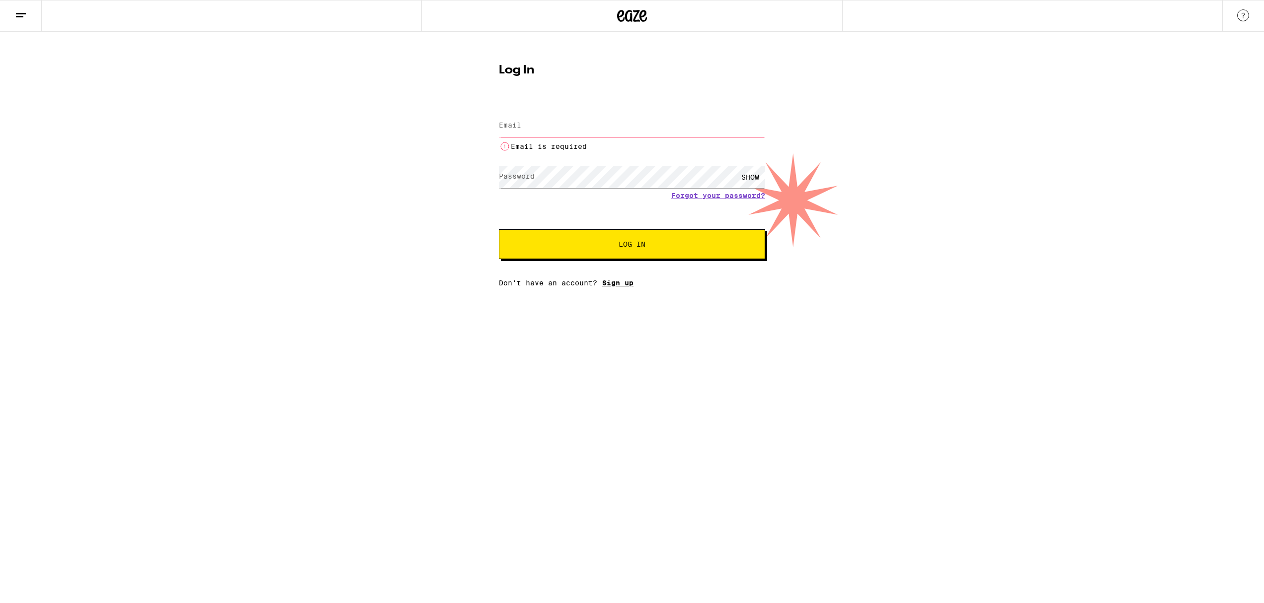
click at [616, 286] on link "Sign up" at bounding box center [617, 283] width 31 height 8
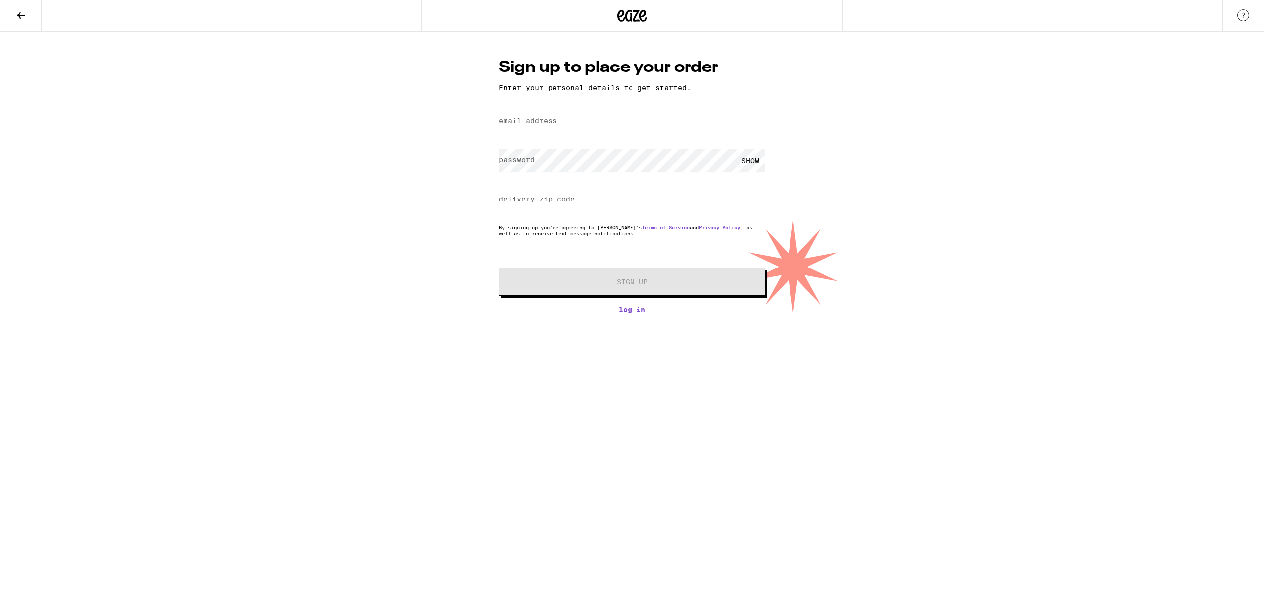
click at [556, 123] on label "email address" at bounding box center [528, 121] width 58 height 8
type input "tanyalesieur@mac.com"
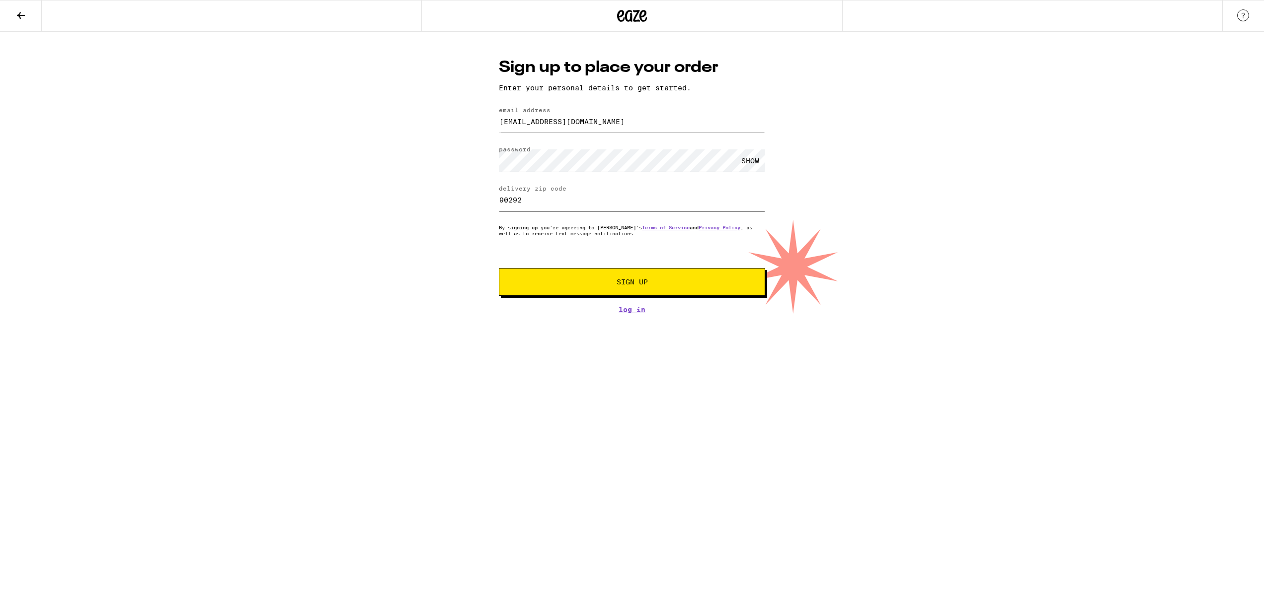
type input "90292"
click at [687, 256] on form "email address tanyalesieur@mac.com password SHOW delivery zip code 90292 By sig…" at bounding box center [632, 201] width 266 height 189
click at [748, 160] on div "SHOW" at bounding box center [750, 160] width 30 height 22
click at [646, 284] on span "Sign Up" at bounding box center [631, 282] width 31 height 7
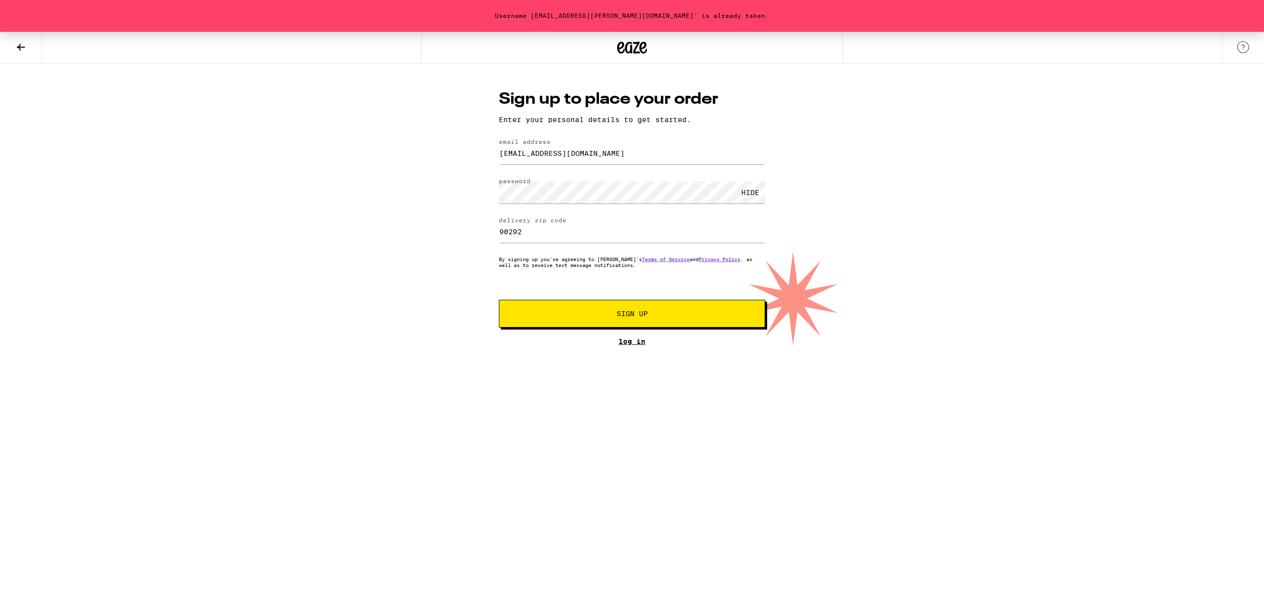
click at [632, 344] on link "Log In" at bounding box center [632, 342] width 266 height 8
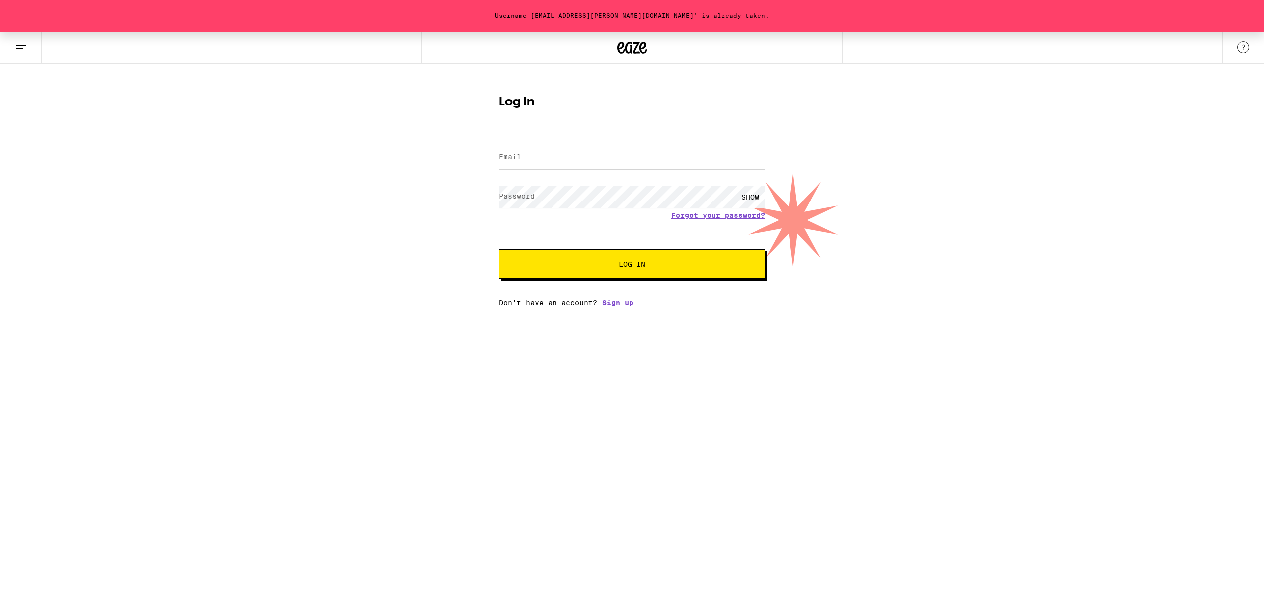
click at [601, 158] on input "Email" at bounding box center [632, 158] width 266 height 22
type input "tanyalesieur@mac.com"
click at [748, 194] on div "SHOW" at bounding box center [750, 197] width 30 height 22
click at [616, 264] on span "Log In" at bounding box center [632, 264] width 186 height 7
click at [677, 218] on link "Forgot your password?" at bounding box center [718, 216] width 94 height 8
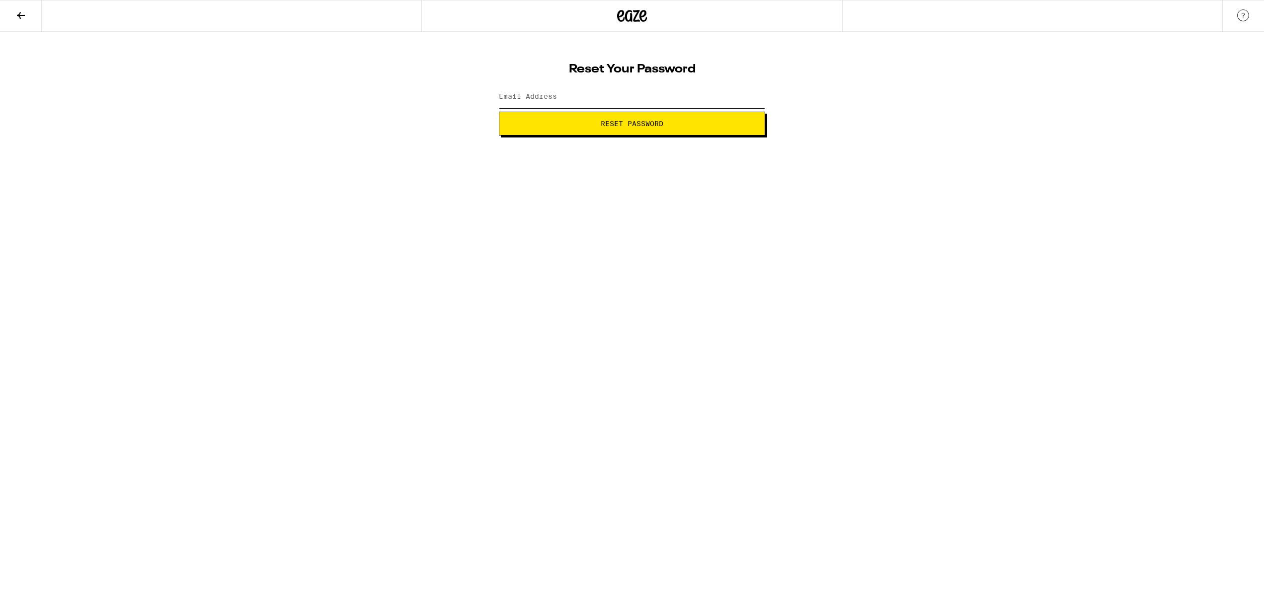
click at [543, 102] on input "Email Address" at bounding box center [632, 97] width 266 height 22
type input "tanyalesieur@mac.com"
click at [662, 124] on span "Reset Password" at bounding box center [631, 123] width 63 height 7
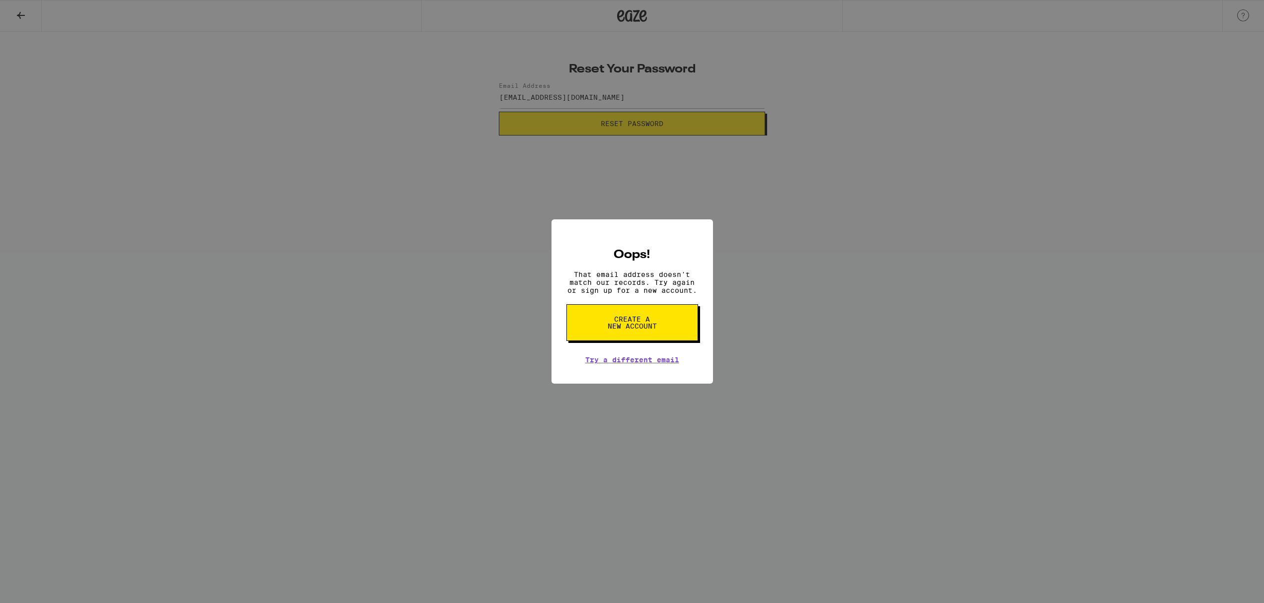
click at [658, 322] on button "Create a new account" at bounding box center [632, 322] width 132 height 37
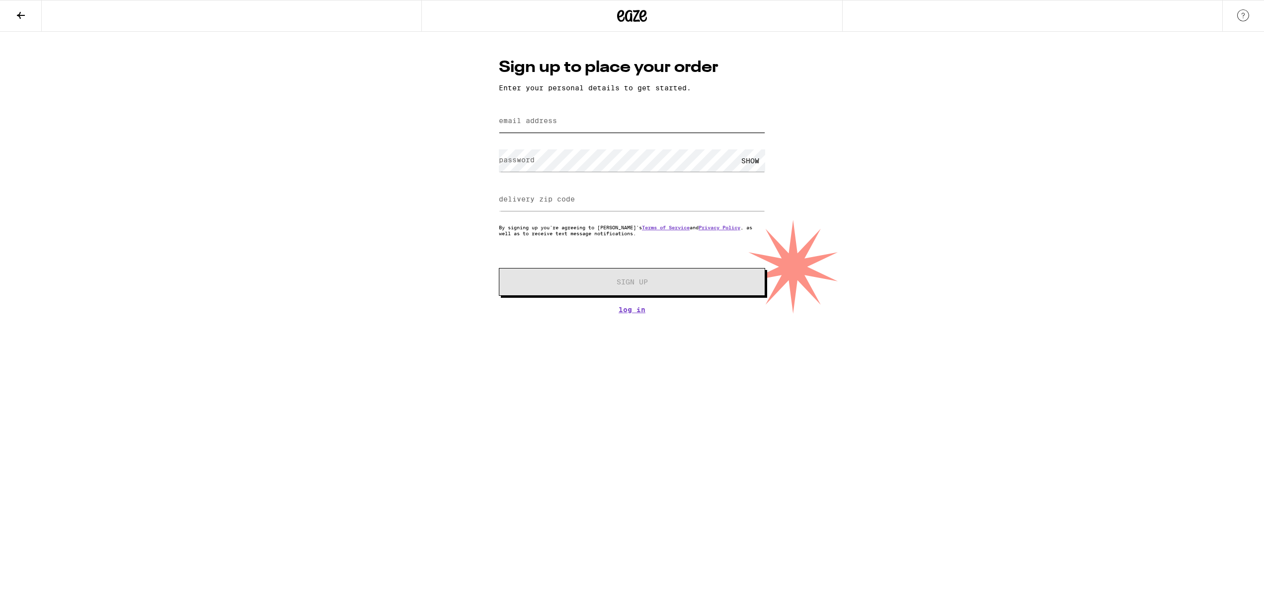
click at [609, 127] on input "email address" at bounding box center [632, 121] width 266 height 22
type input "tanyalesieur@mac.com"
type input "90292"
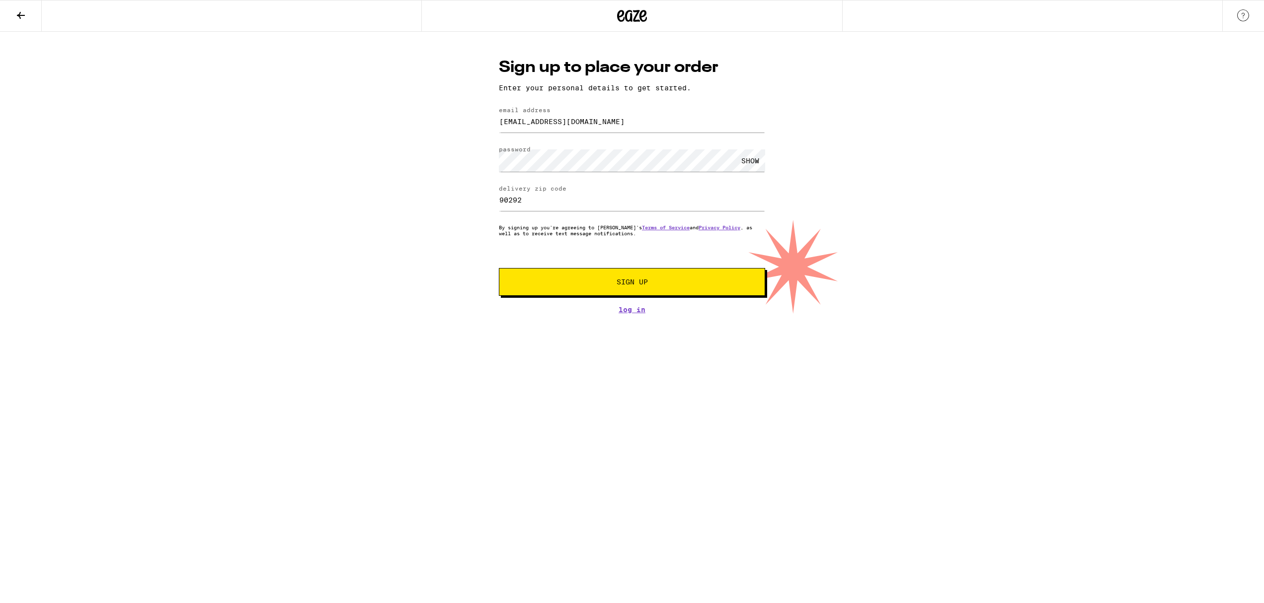
click at [641, 286] on span "Sign Up" at bounding box center [631, 282] width 31 height 7
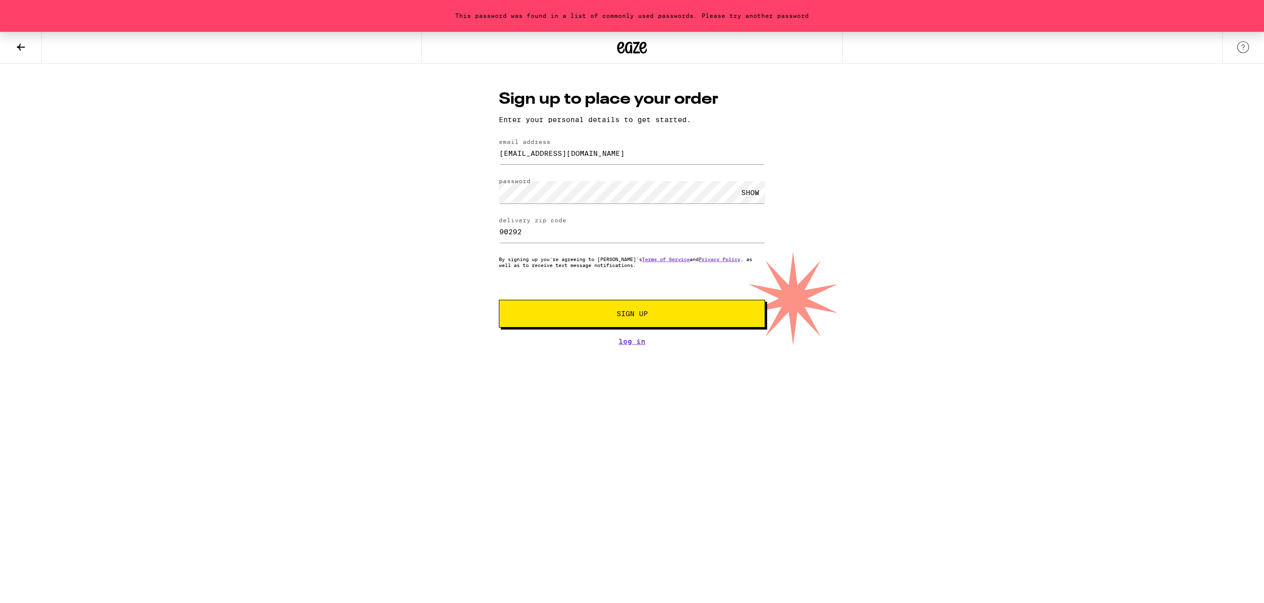
click at [746, 197] on div "SHOW" at bounding box center [750, 192] width 30 height 22
click at [421, 171] on div "This password was found in a list of commonly used passwords. Please try anothe…" at bounding box center [632, 189] width 1264 height 314
click at [613, 321] on button "Sign Up" at bounding box center [632, 314] width 266 height 28
click at [625, 346] on link "Log In" at bounding box center [632, 342] width 266 height 8
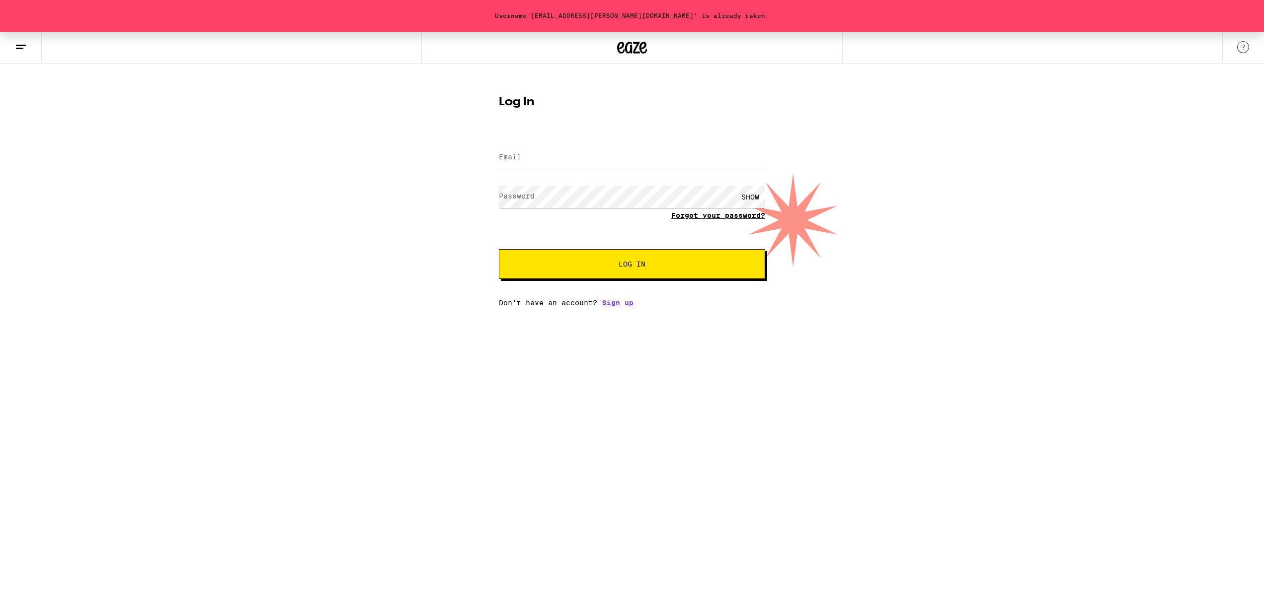
click at [746, 220] on link "Forgot your password?" at bounding box center [718, 216] width 94 height 8
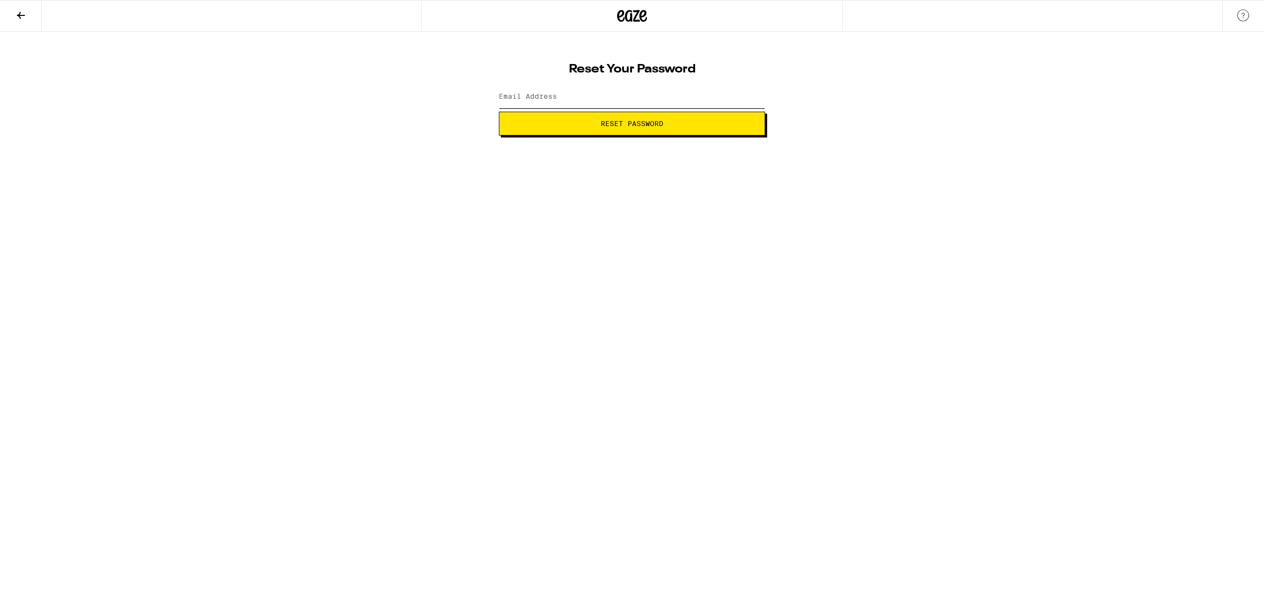
click at [564, 92] on input "Email Address" at bounding box center [632, 97] width 266 height 22
click at [664, 120] on span "Reset Password" at bounding box center [631, 123] width 249 height 7
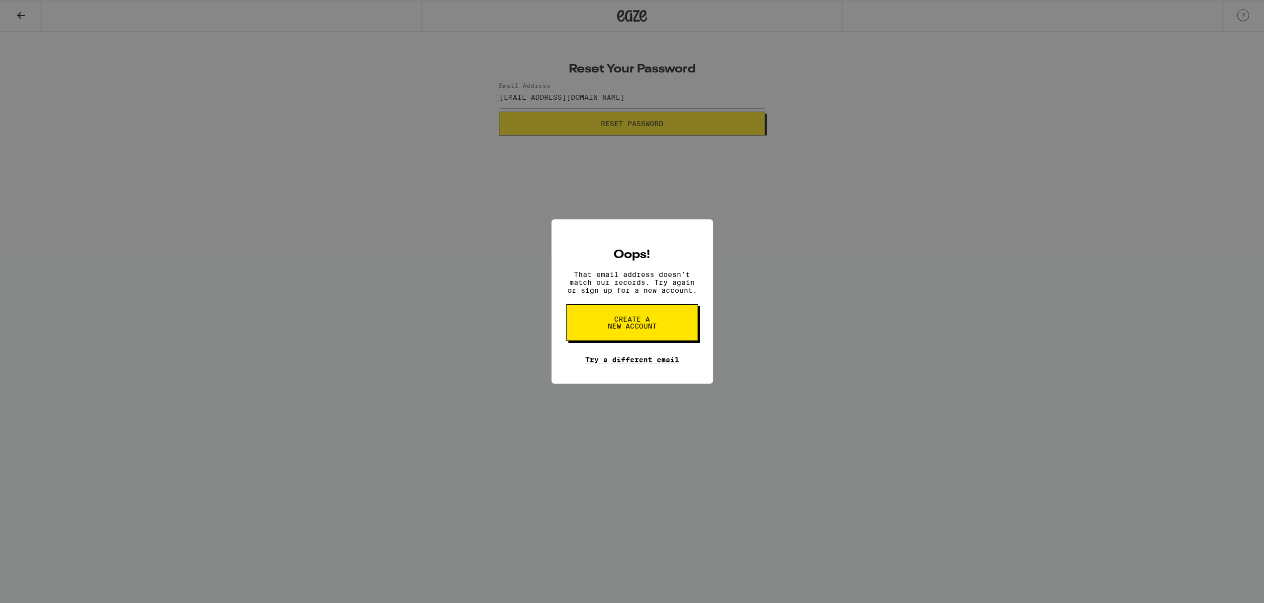
click at [640, 364] on link "Try a different email" at bounding box center [632, 360] width 94 height 8
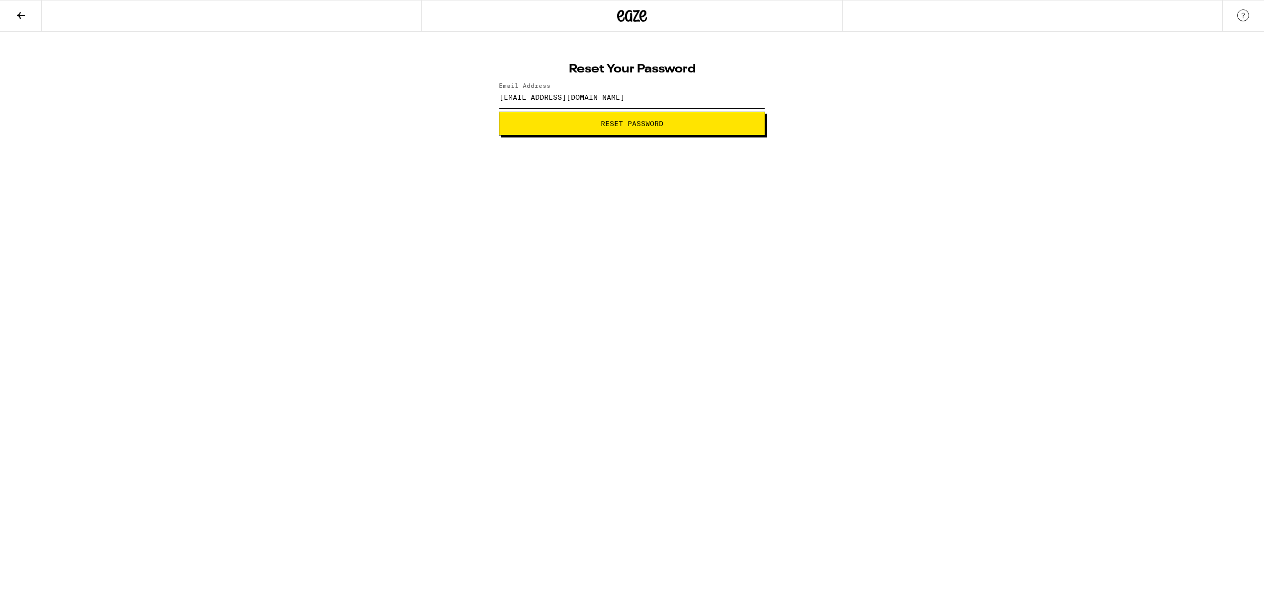
drag, startPoint x: 604, startPoint y: 107, endPoint x: 559, endPoint y: 99, distance: 46.0
click at [559, 99] on input "tanyalesieur@mac.com" at bounding box center [632, 97] width 266 height 22
type input "tanyalesieur@yahoo.com"
click at [644, 125] on span "Reset Password" at bounding box center [631, 123] width 63 height 7
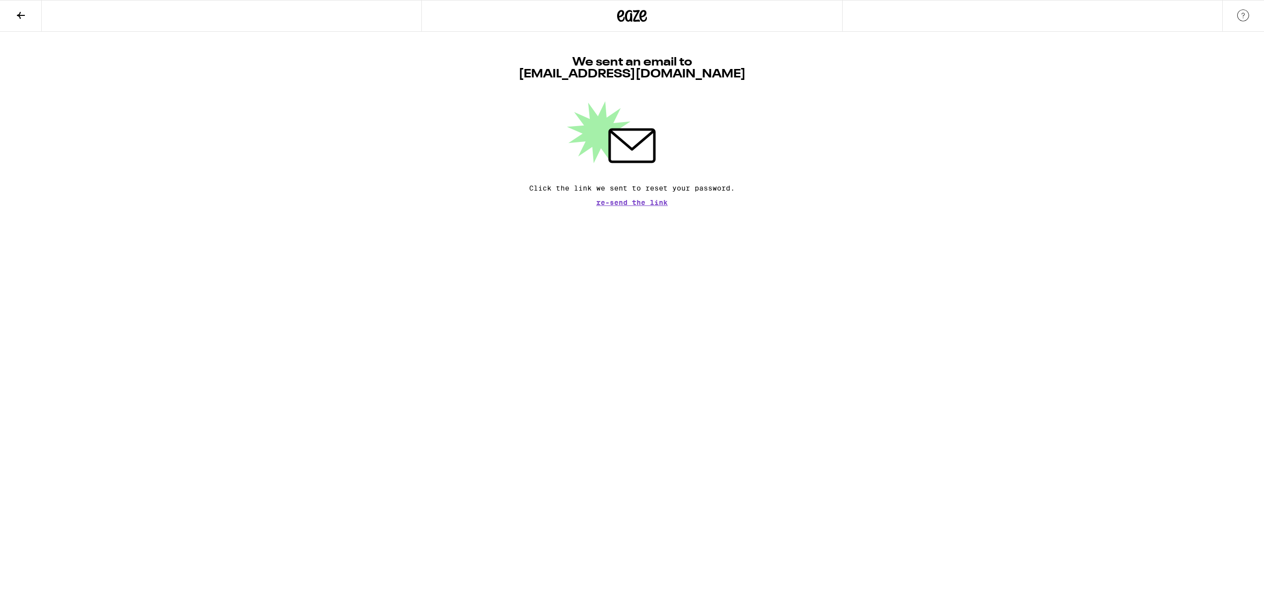
click at [642, 15] on icon at bounding box center [632, 16] width 30 height 18
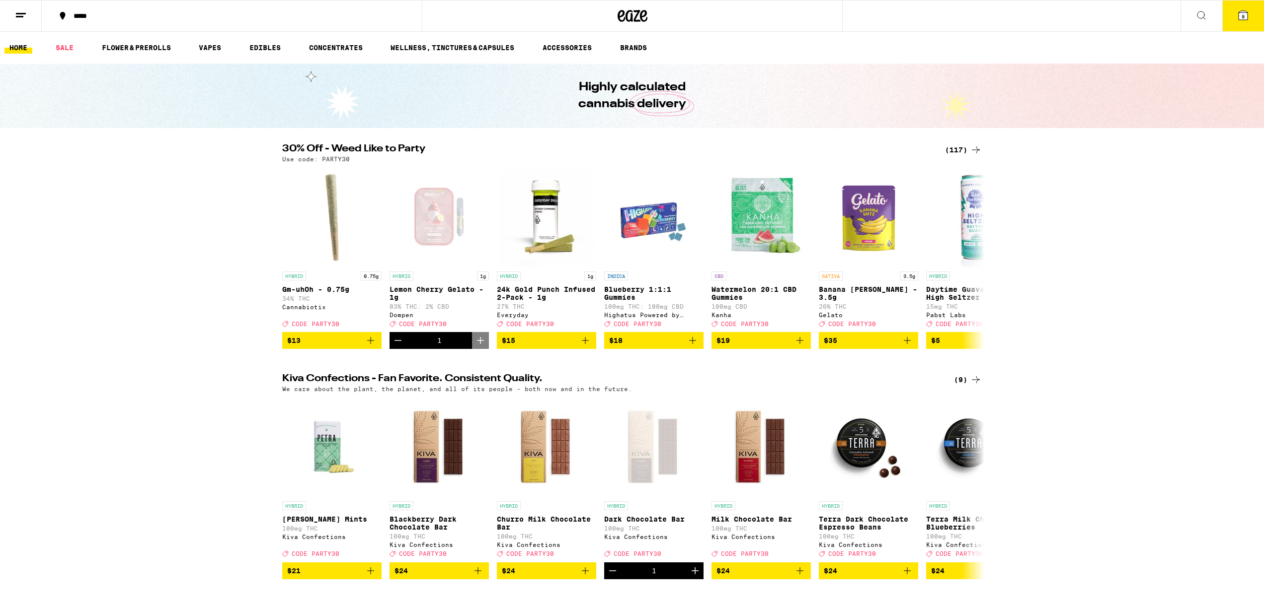
click at [1237, 15] on icon at bounding box center [1243, 15] width 12 height 12
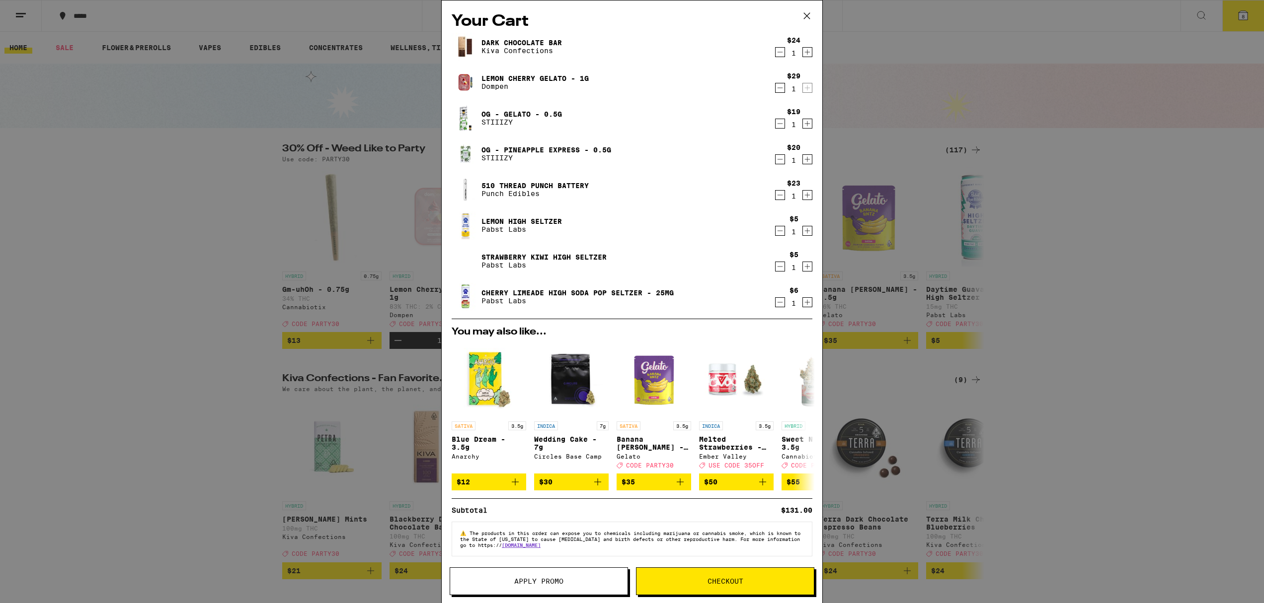
click at [728, 576] on button "Checkout" at bounding box center [725, 582] width 178 height 28
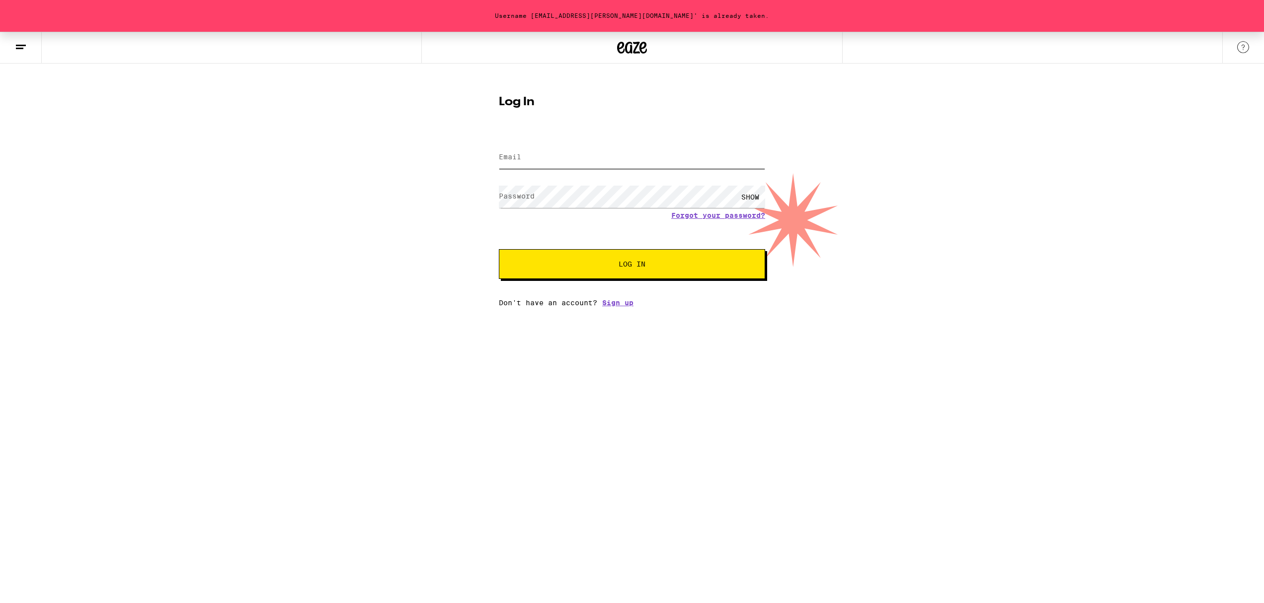
click at [557, 161] on input "Email" at bounding box center [632, 158] width 266 height 22
type input "tanyalesieur@yahoo.com"
click at [758, 194] on div "SHOW" at bounding box center [750, 197] width 30 height 22
click at [715, 269] on button "Log In" at bounding box center [632, 264] width 266 height 30
click at [481, 180] on div "Your email and password combination did not match an existing user. Please try …" at bounding box center [632, 169] width 1264 height 275
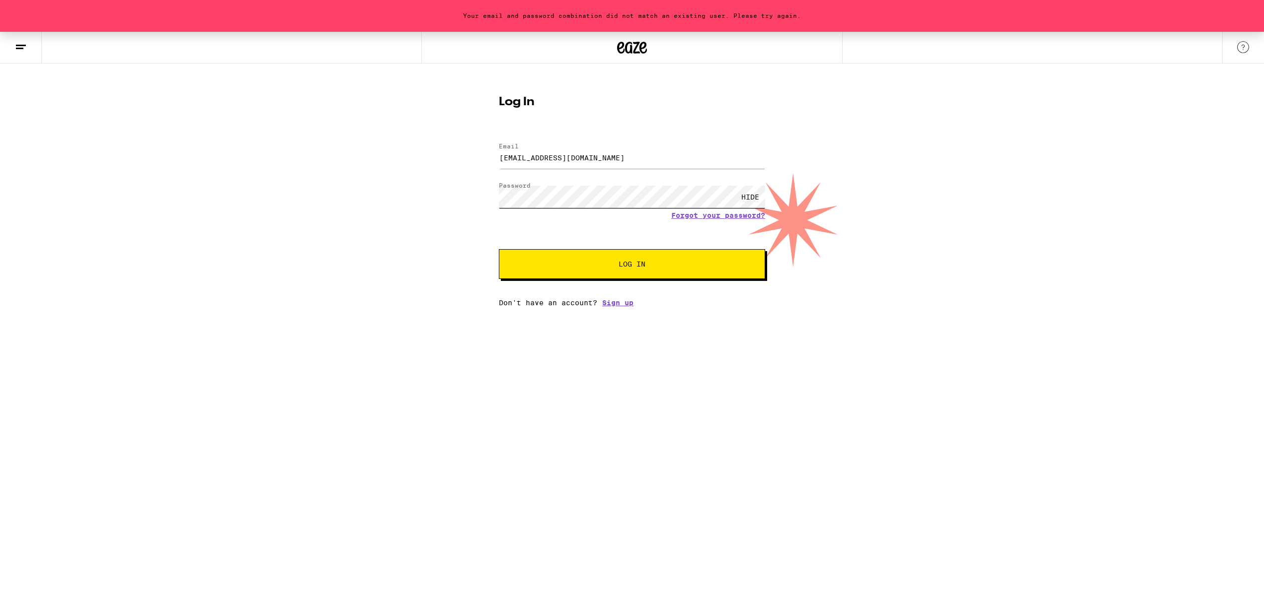
click at [499, 249] on button "Log In" at bounding box center [632, 264] width 266 height 30
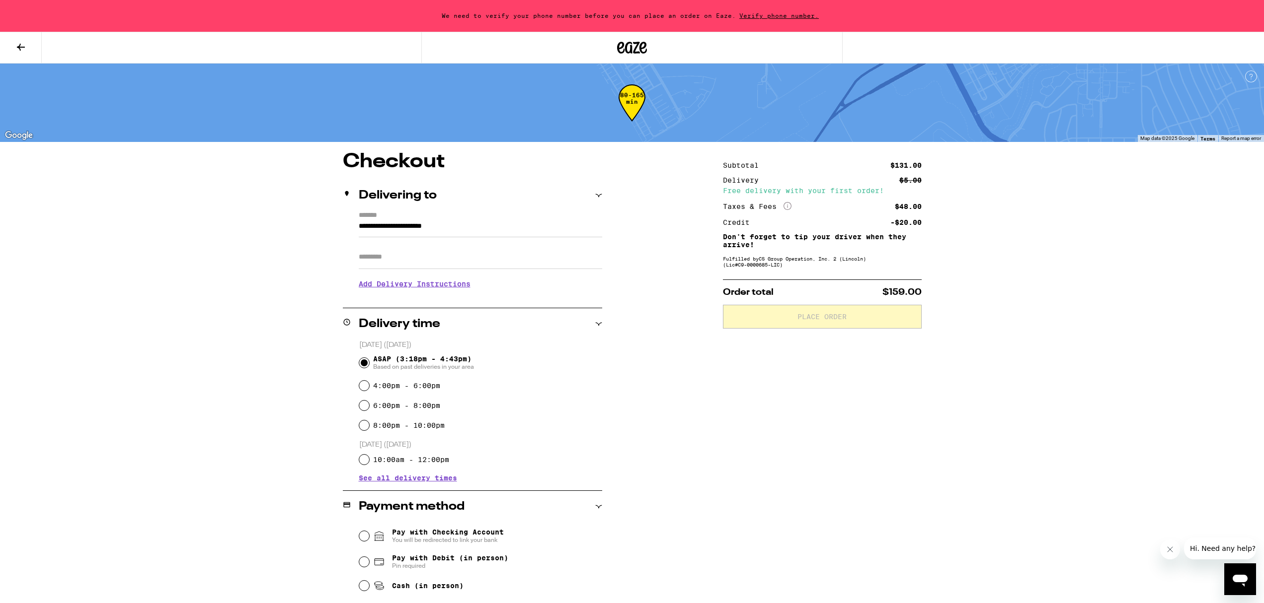
click at [363, 224] on input "**********" at bounding box center [480, 229] width 243 height 17
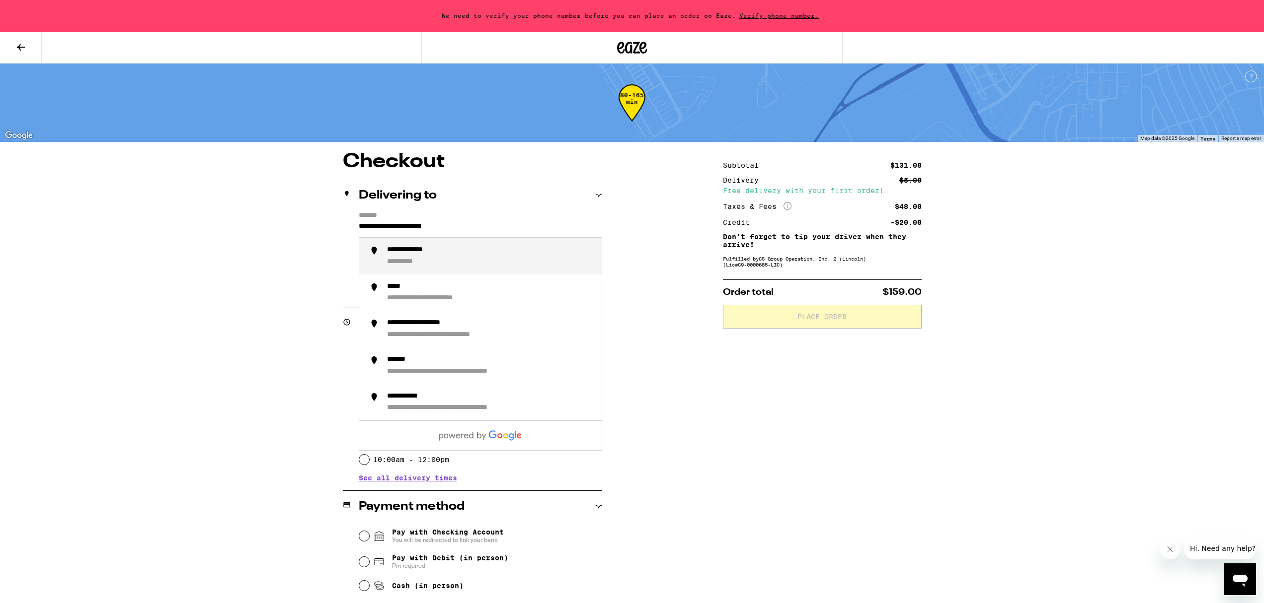
click at [404, 227] on input "**********" at bounding box center [480, 229] width 243 height 17
click at [471, 221] on input "**********" at bounding box center [480, 229] width 243 height 17
click at [501, 227] on input "**********" at bounding box center [480, 229] width 243 height 17
click at [599, 197] on icon at bounding box center [598, 195] width 7 height 7
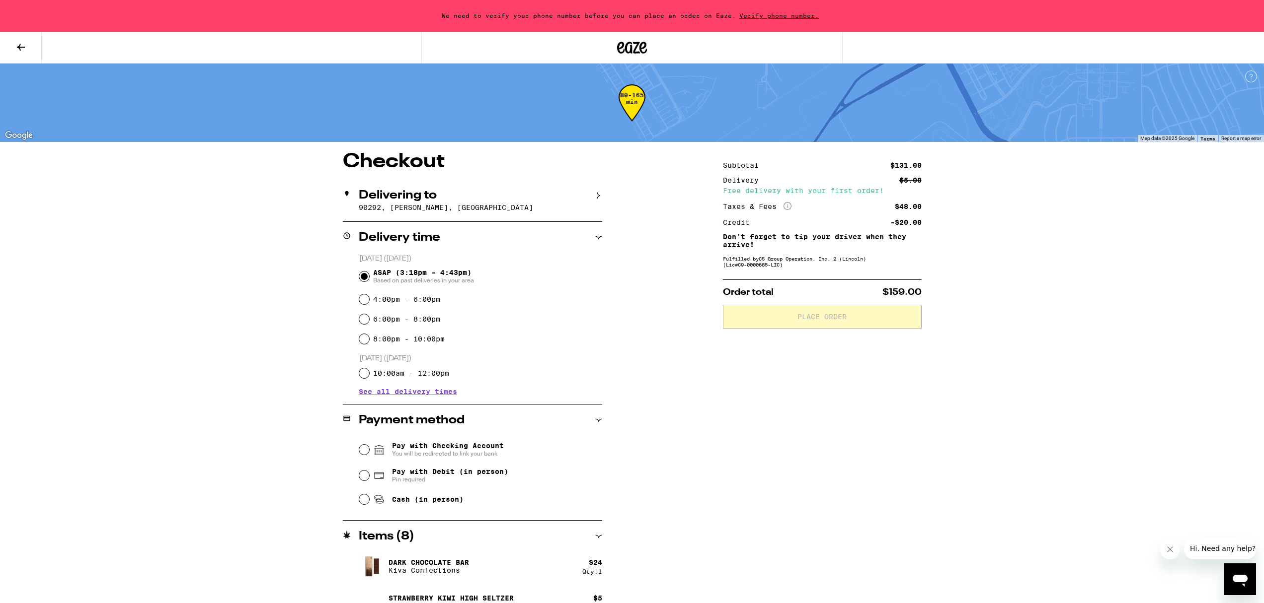
click at [599, 197] on icon at bounding box center [598, 195] width 7 height 7
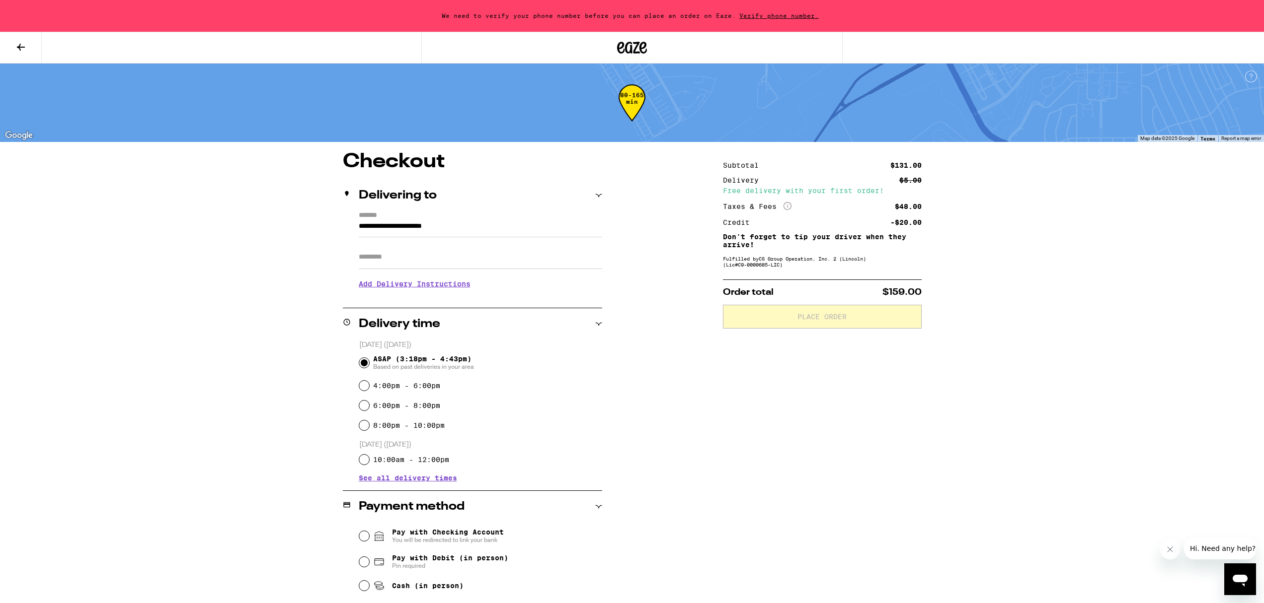
click at [435, 259] on input "Apt/Suite" at bounding box center [480, 257] width 243 height 24
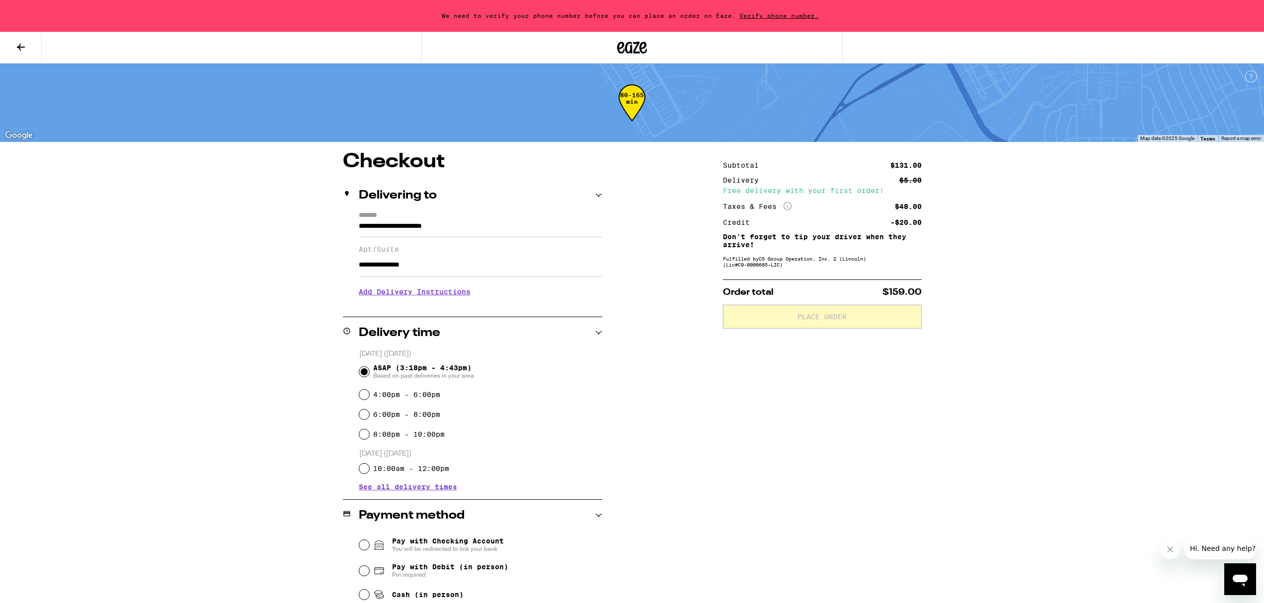
type input "**********"
click at [422, 302] on h3 "Add Delivery Instructions" at bounding box center [480, 292] width 243 height 23
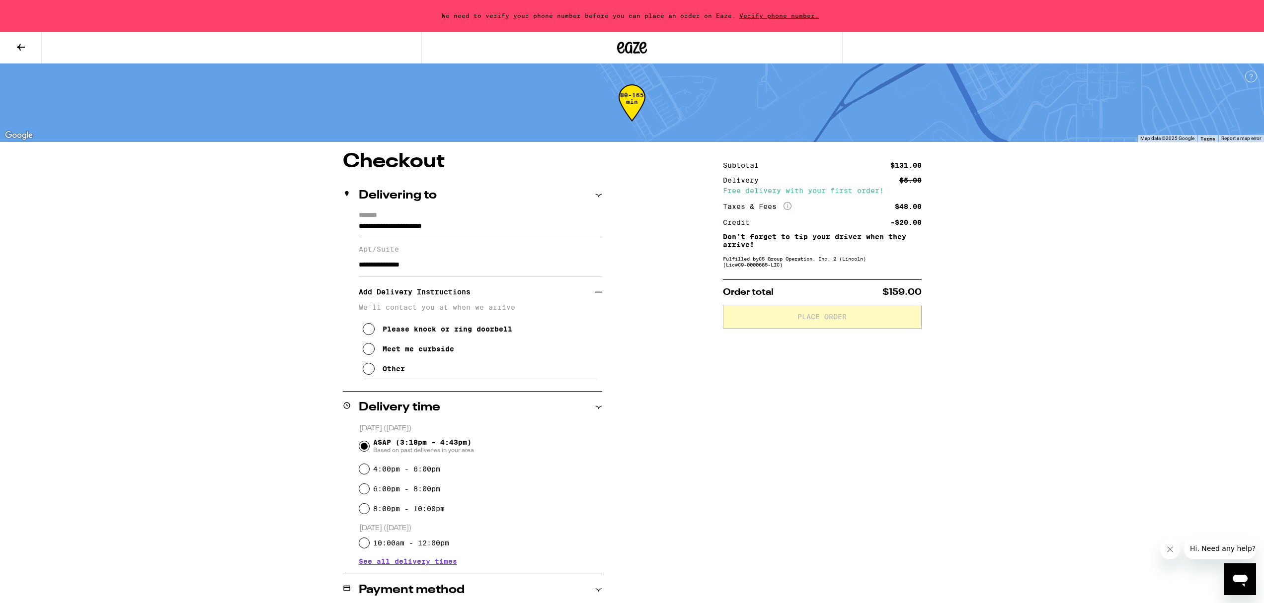
click at [369, 355] on icon at bounding box center [369, 349] width 12 height 12
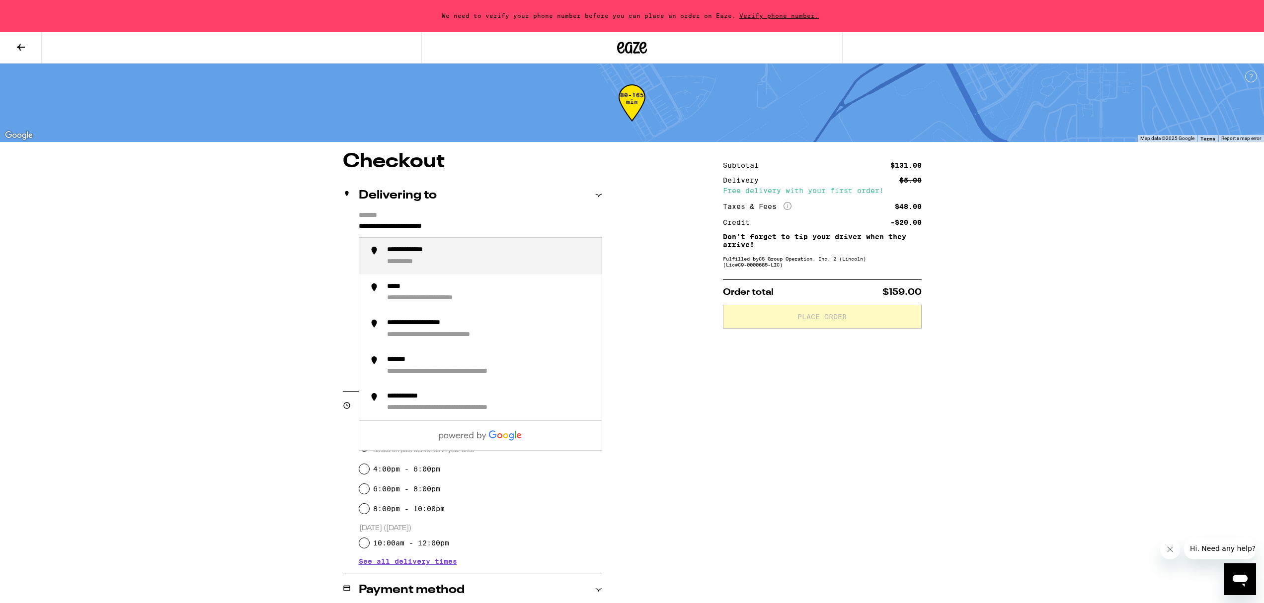
click at [412, 221] on input "**********" at bounding box center [480, 229] width 243 height 17
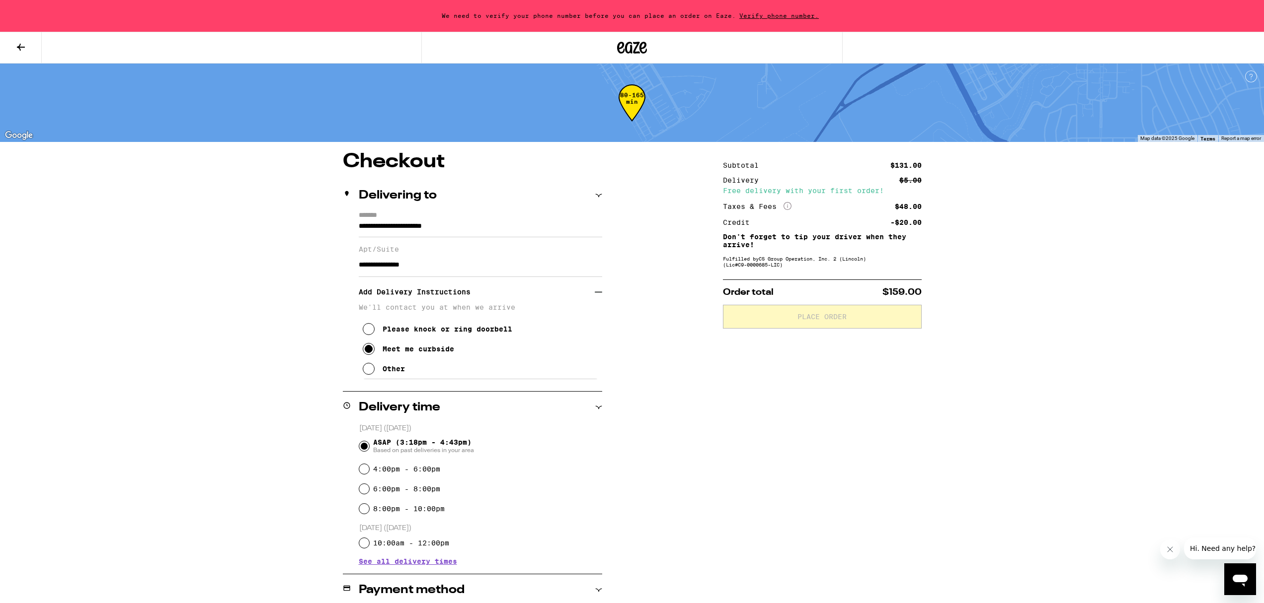
click at [410, 216] on label "*******" at bounding box center [480, 216] width 243 height 9
click at [410, 221] on input "**********" at bounding box center [480, 229] width 243 height 17
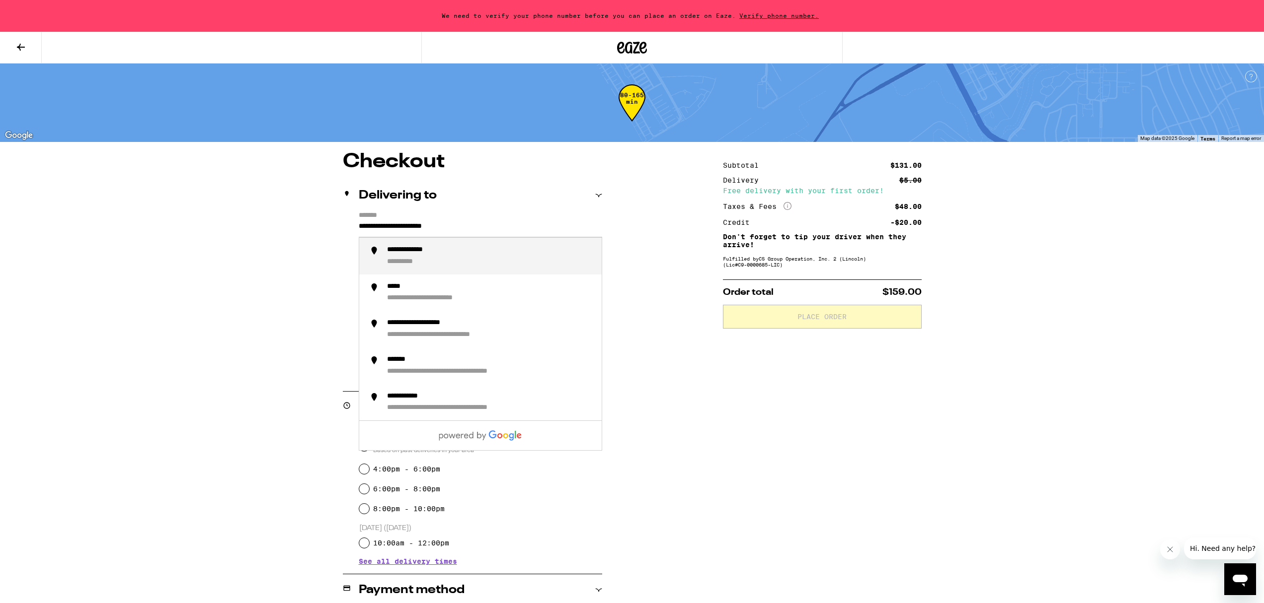
click at [395, 224] on input "**********" at bounding box center [480, 229] width 243 height 17
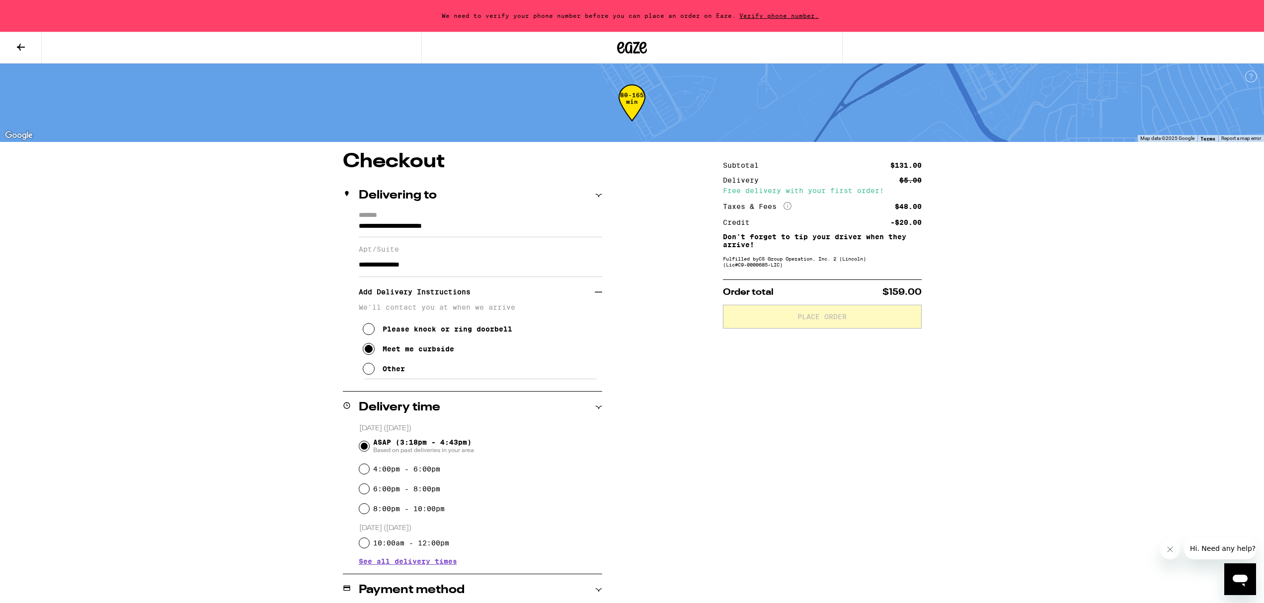
click at [357, 225] on div "**********" at bounding box center [472, 296] width 259 height 168
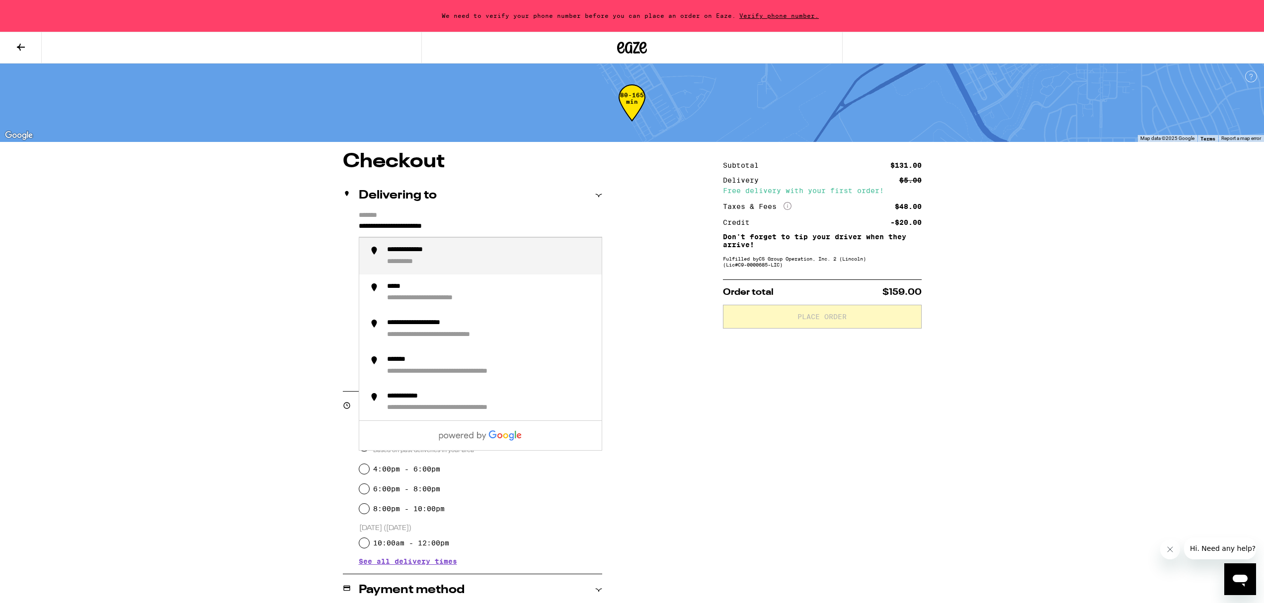
click at [362, 226] on input "**********" at bounding box center [480, 229] width 243 height 17
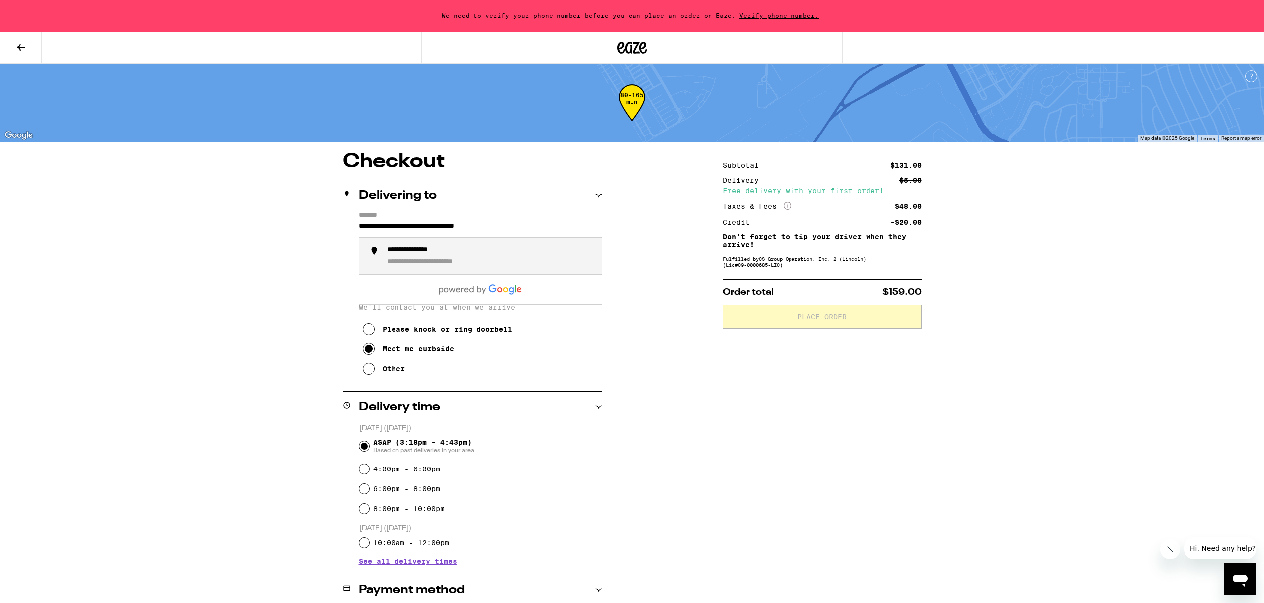
click at [409, 255] on div "**********" at bounding box center [423, 250] width 72 height 9
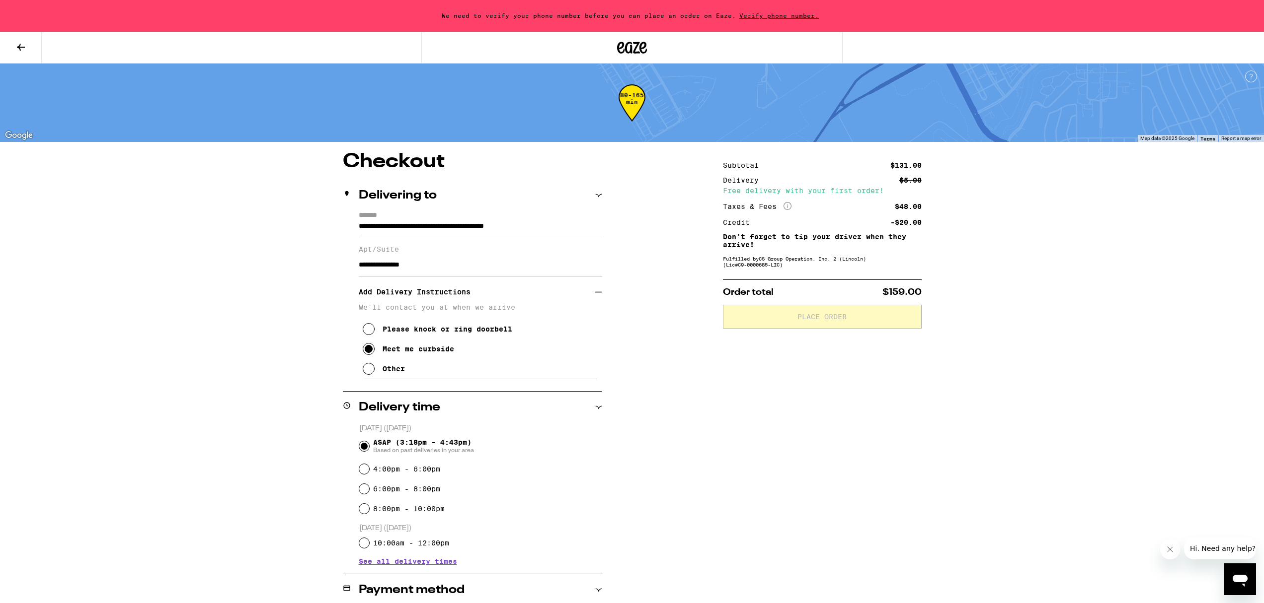
type input "**********"
drag, startPoint x: 438, startPoint y: 270, endPoint x: 341, endPoint y: 265, distance: 97.0
click at [341, 265] on div "**********" at bounding box center [631, 580] width 715 height 857
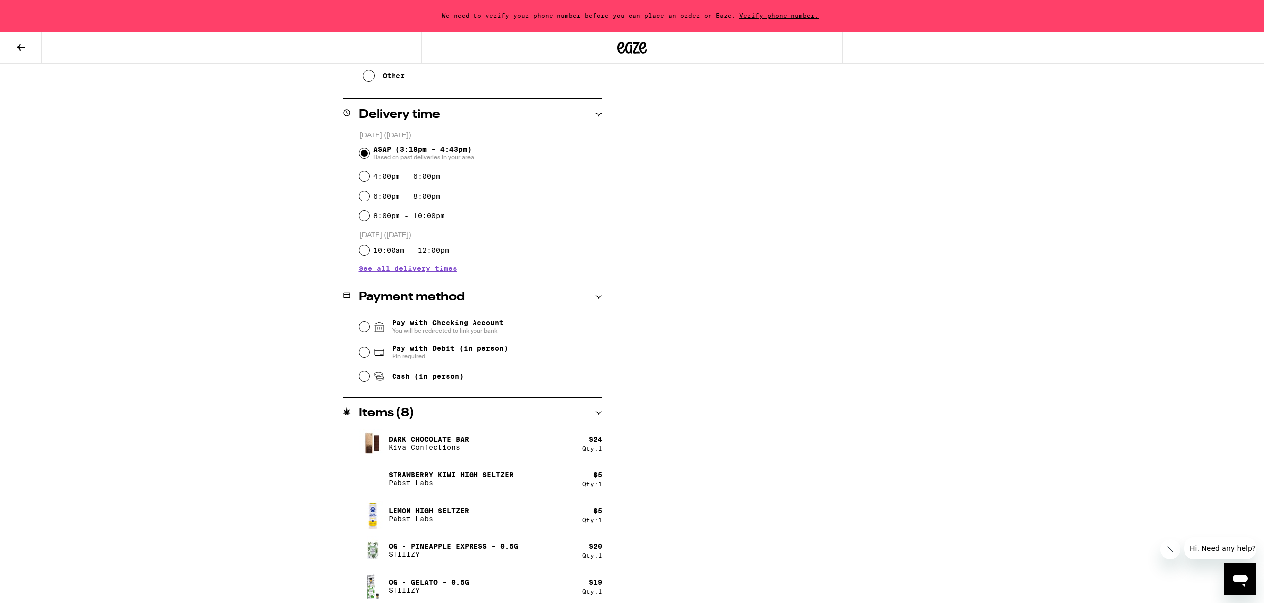
scroll to position [292, 0]
type input "**********"
click at [363, 331] on input "Pay with Checking Account You will be redirected to link your bank" at bounding box center [364, 328] width 10 height 10
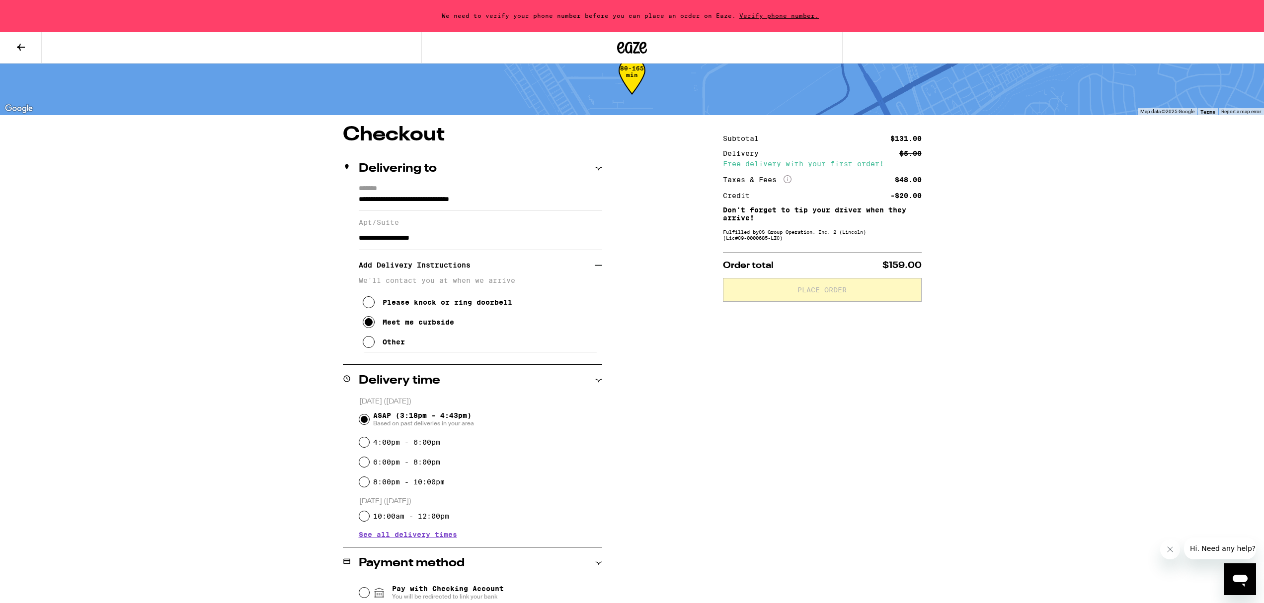
scroll to position [23, 0]
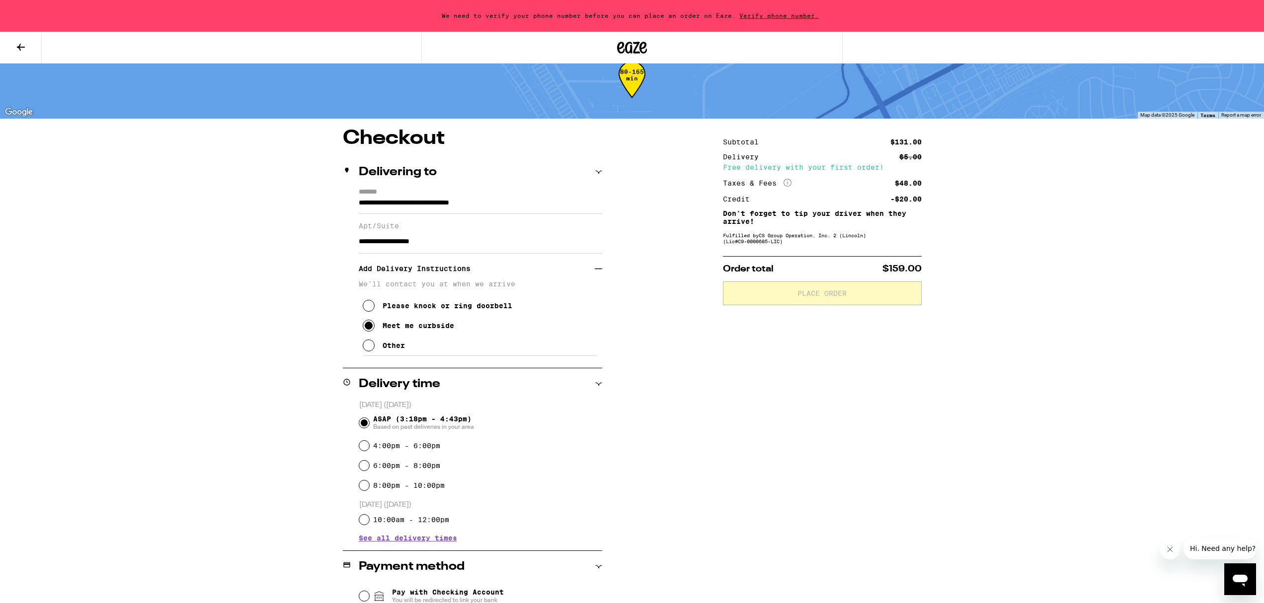
click at [868, 274] on p "Order total $159.00" at bounding box center [822, 269] width 199 height 9
click at [775, 16] on span "Verify phone number." at bounding box center [779, 15] width 86 height 6
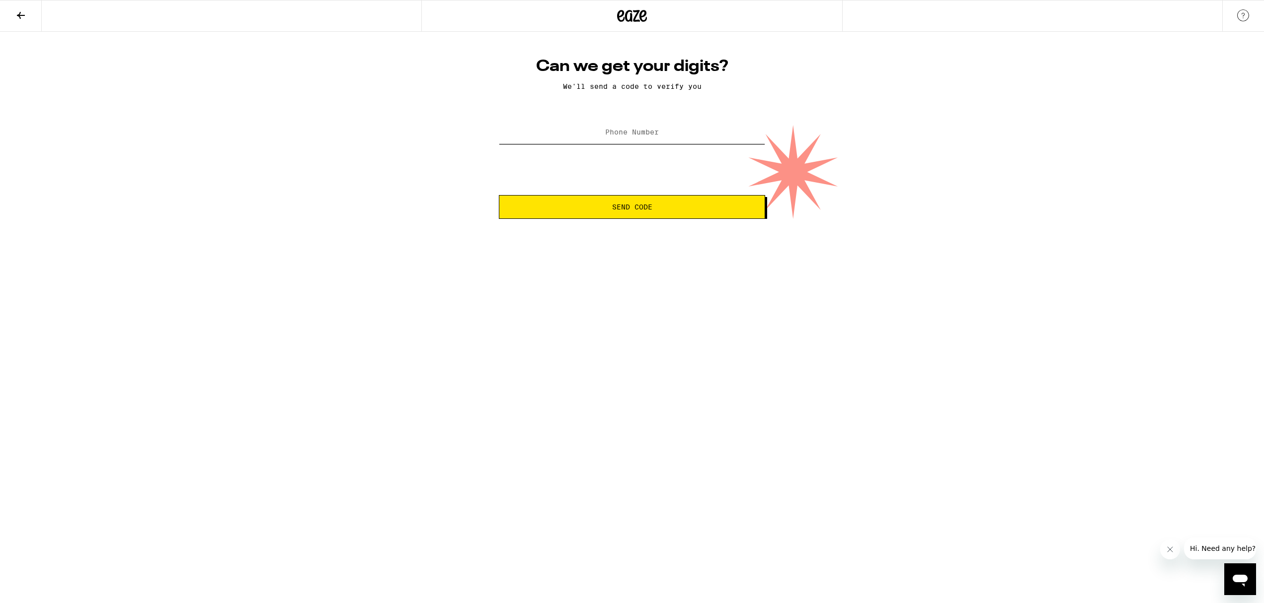
click at [689, 135] on input "Phone Number" at bounding box center [632, 133] width 266 height 22
type input "(415) 810-8764"
click at [658, 209] on span "Send Code" at bounding box center [631, 207] width 249 height 7
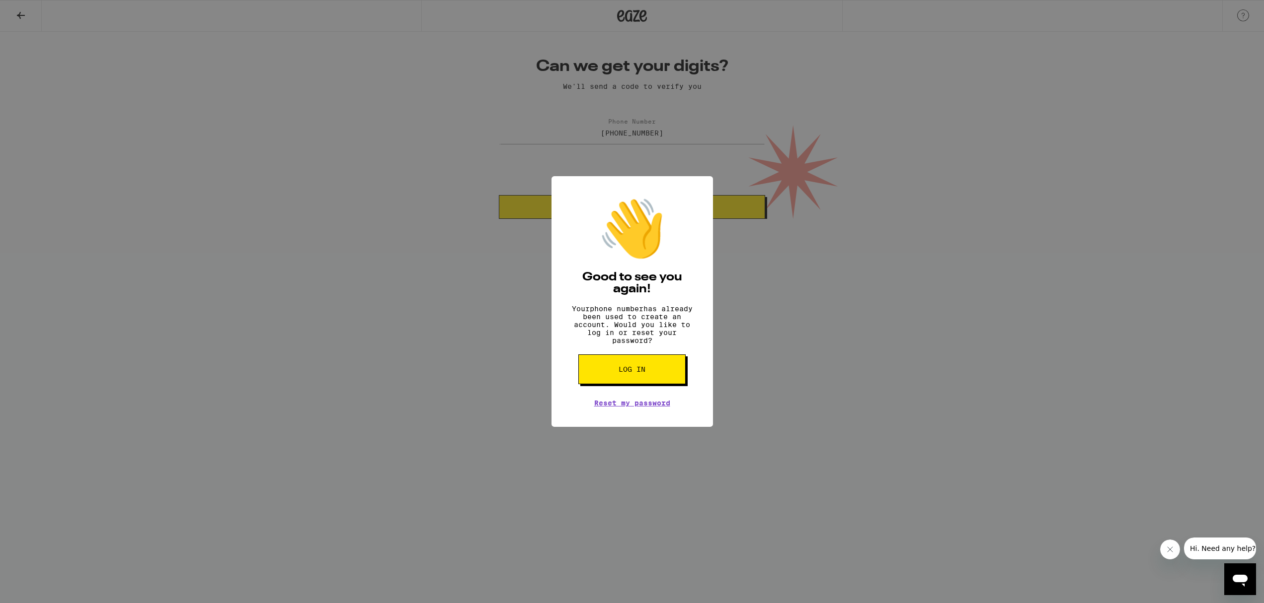
click at [1248, 579] on icon "Open messaging window" at bounding box center [1240, 580] width 18 height 18
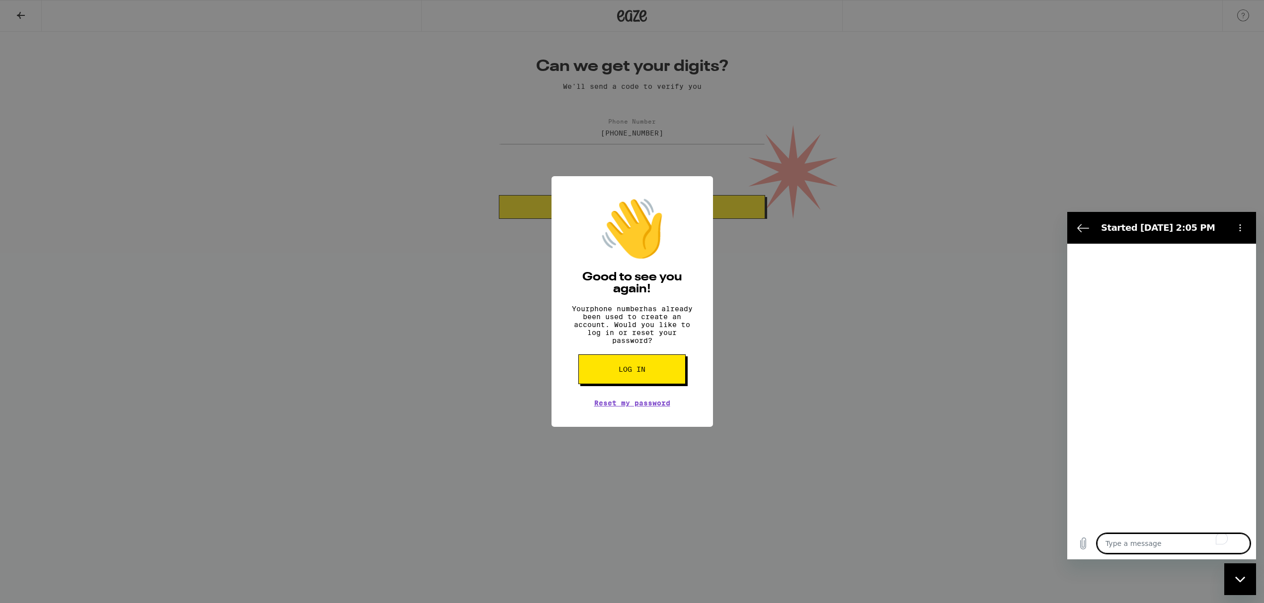
type textarea "x"
click at [1191, 548] on textarea "To enrich screen reader interactions, please activate Accessibility in Grammarl…" at bounding box center [1173, 544] width 153 height 20
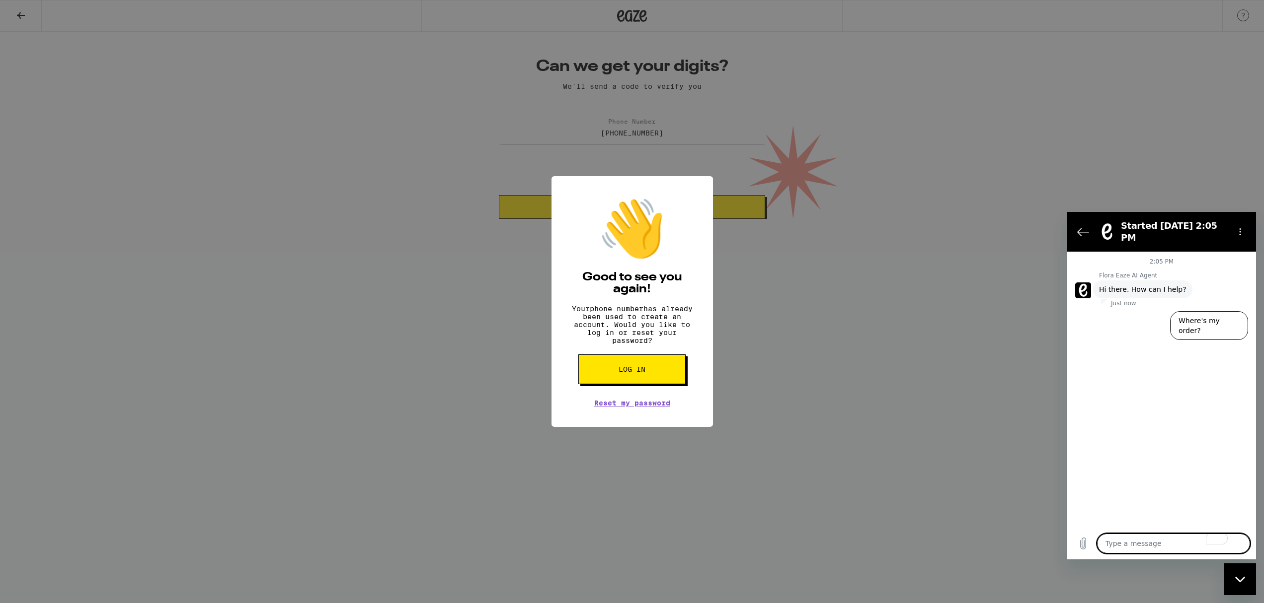
type textarea "H"
type textarea "x"
type textarea "Hi"
type textarea "x"
type textarea "Hi"
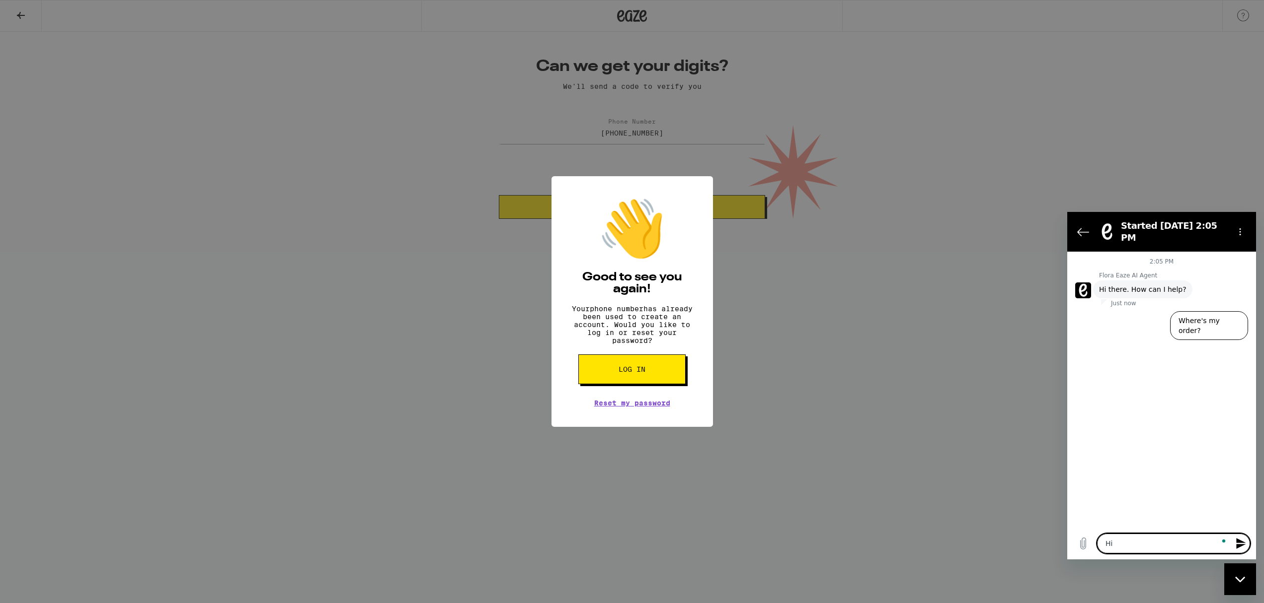
type textarea "x"
type textarea "Hi I"
type textarea "x"
type textarea "Hi I"
type textarea "x"
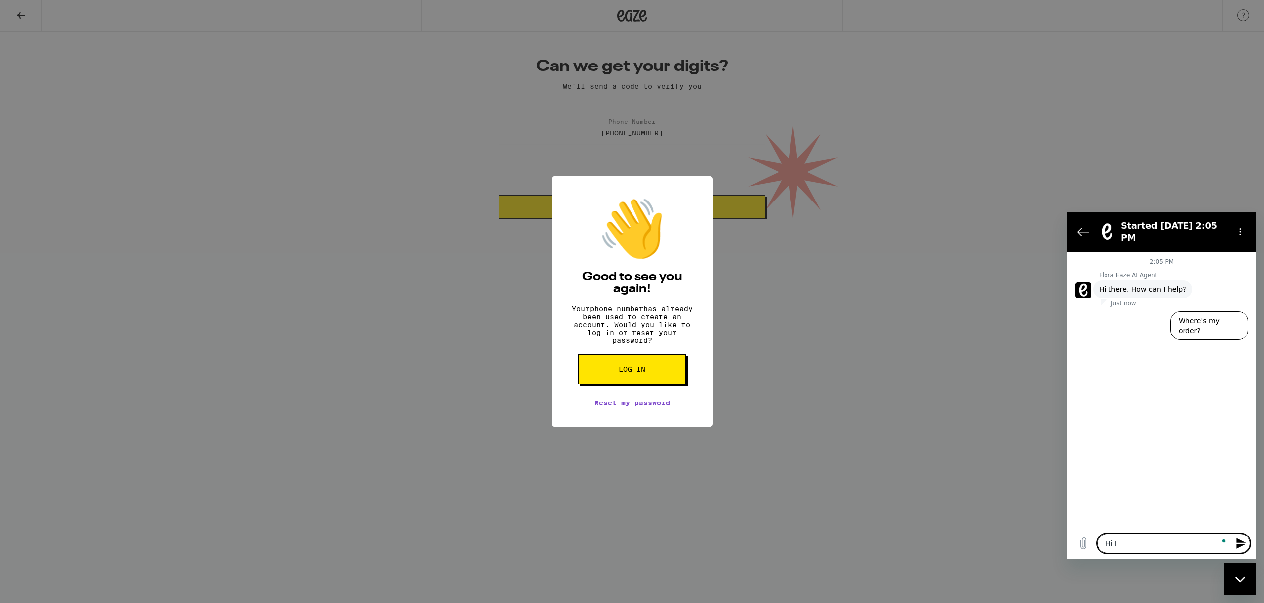
type textarea "Hi I k"
type textarea "x"
type textarea "Hi I ke"
type textarea "x"
type textarea "Hi I kee"
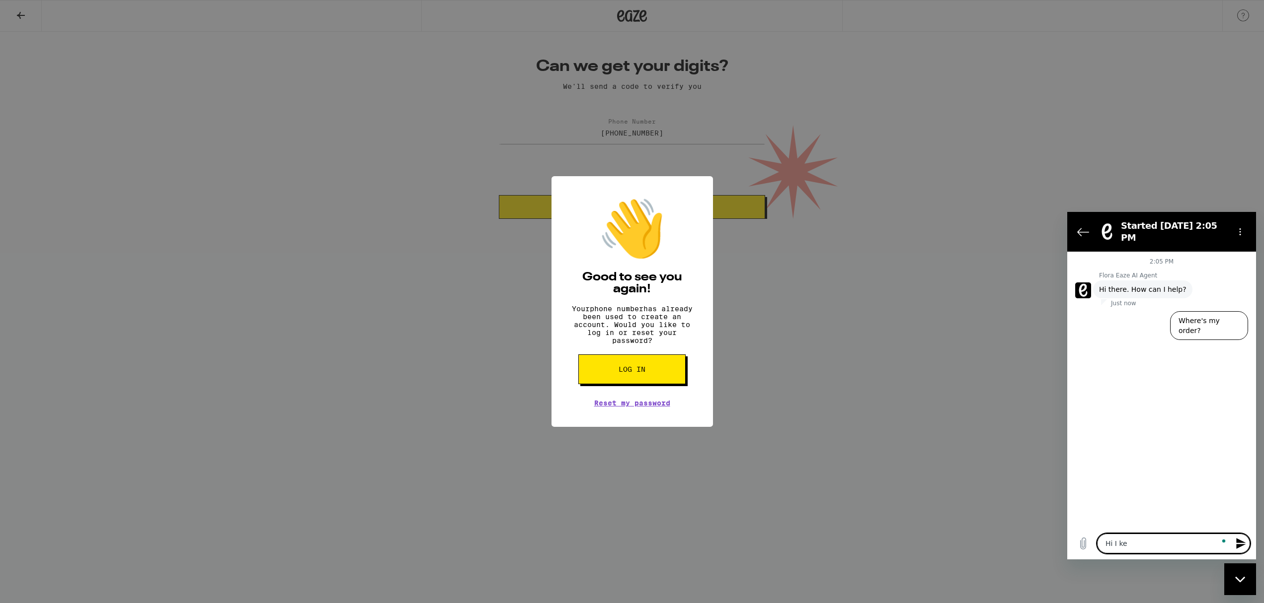
type textarea "x"
type textarea "Hi I keep"
type textarea "x"
type textarea "Hi I keep"
type textarea "x"
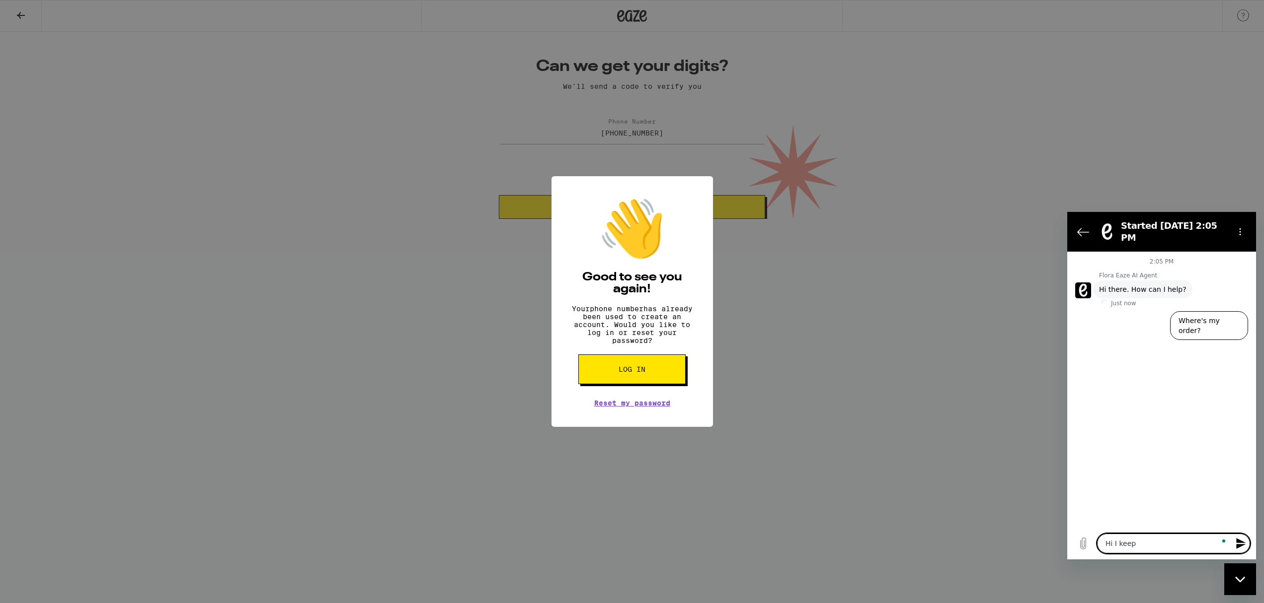
type textarea "Hi I keep t"
type textarea "x"
type textarea "Hi I keep tr"
type textarea "x"
type textarea "Hi I keep try"
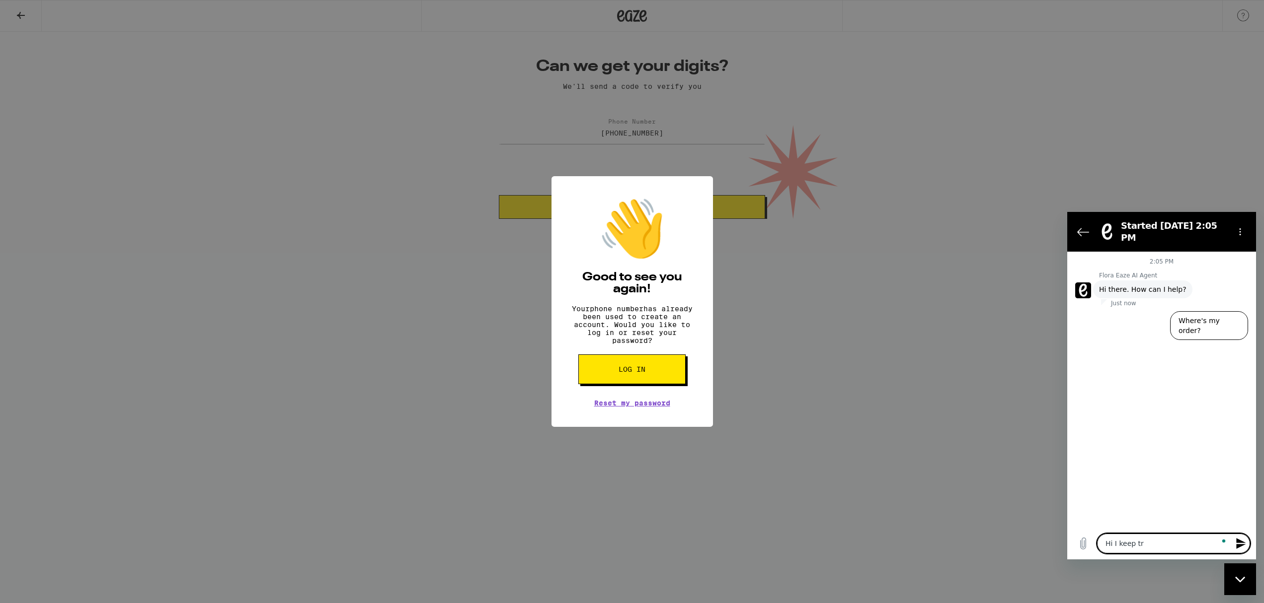
type textarea "x"
type textarea "Hi I keep tryi"
type textarea "x"
type textarea "Hi I keep tryin"
type textarea "x"
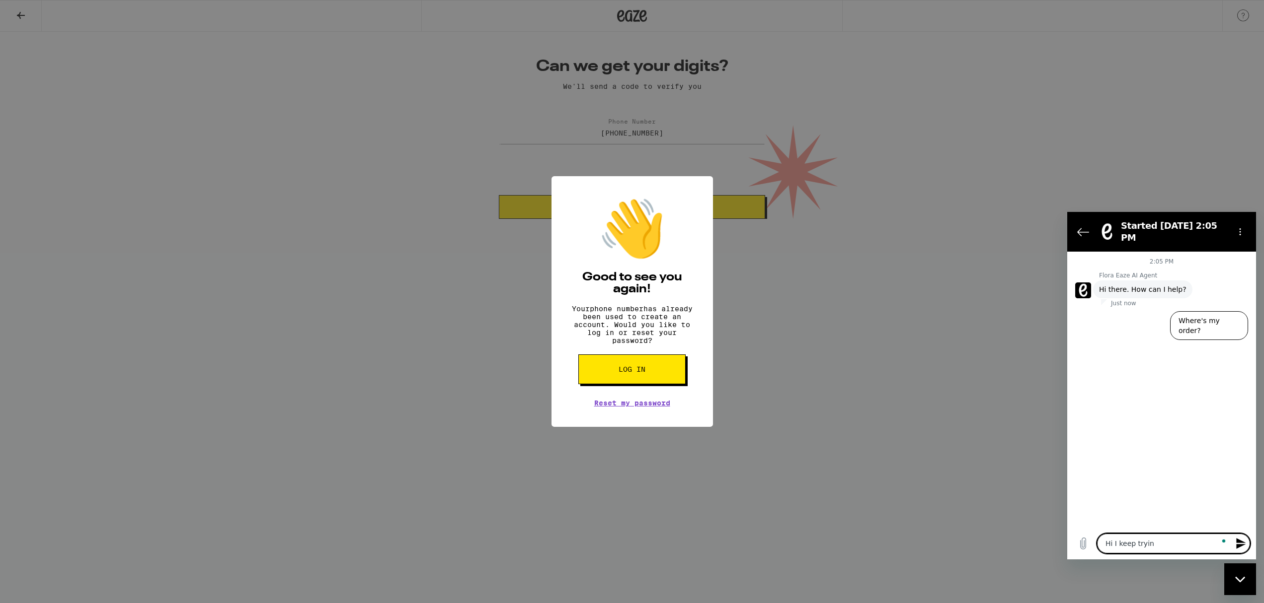
type textarea "Hi I keep trying"
type textarea "x"
type textarea "Hi I keep trying"
type textarea "x"
type textarea "Hi I keep trying t"
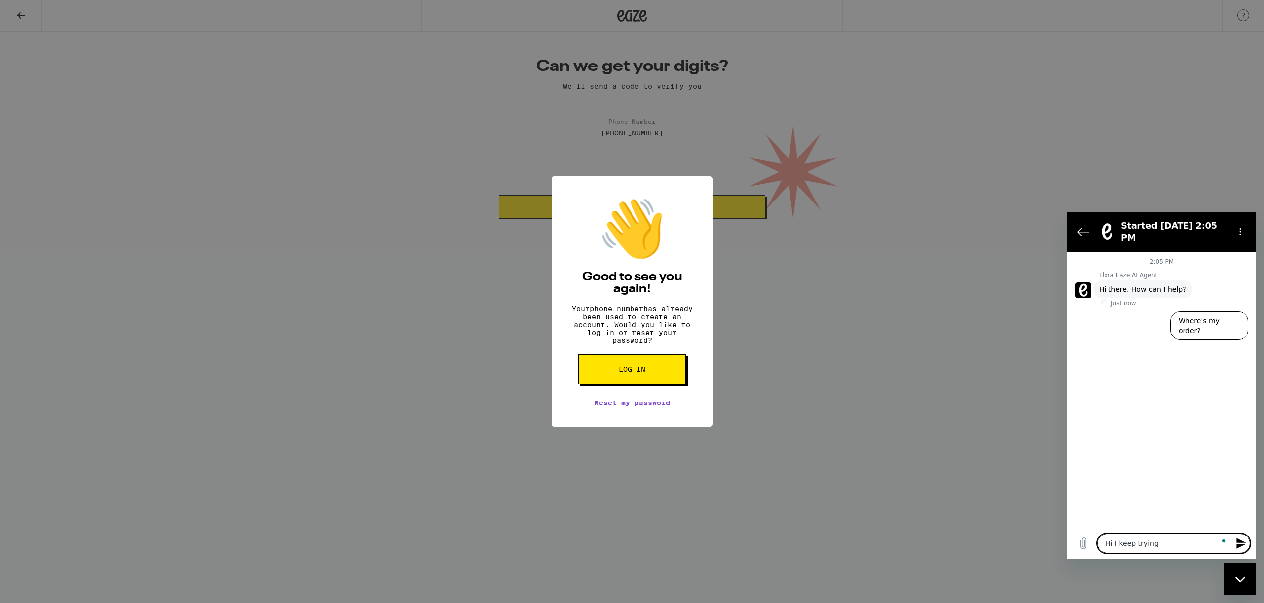
type textarea "x"
type textarea "Hi I keep trying to"
type textarea "x"
type textarea "Hi I keep trying to"
type textarea "x"
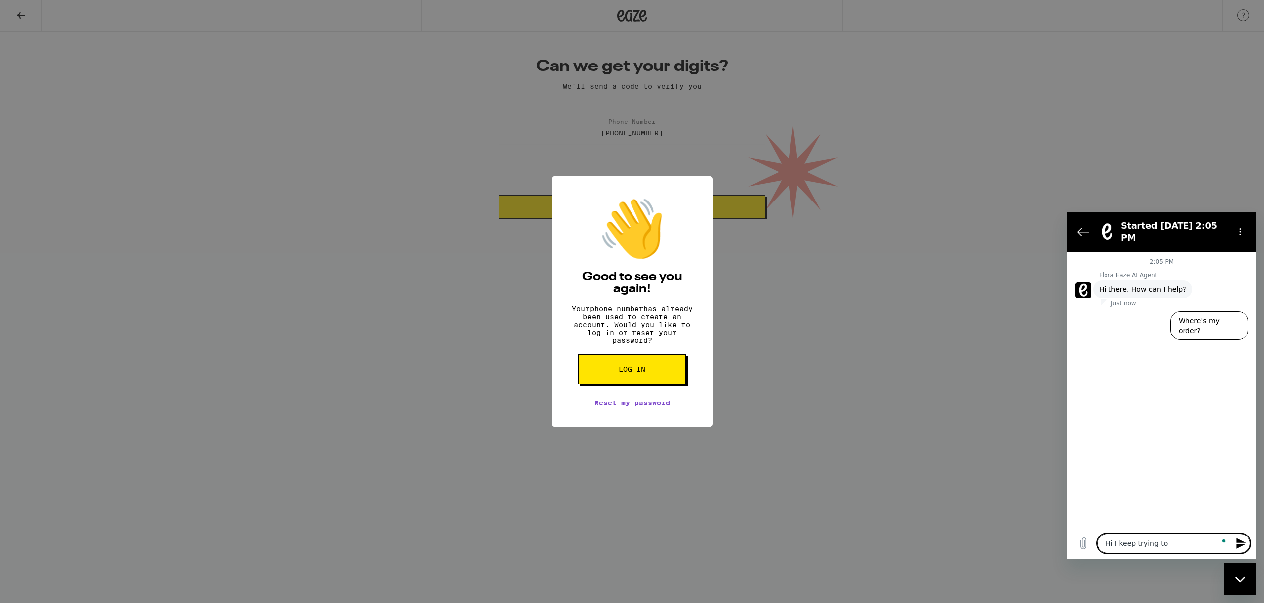
type textarea "Hi I keep trying to v"
type textarea "x"
type textarea "Hi I keep trying to ve"
type textarea "x"
type textarea "Hi I keep trying to ver"
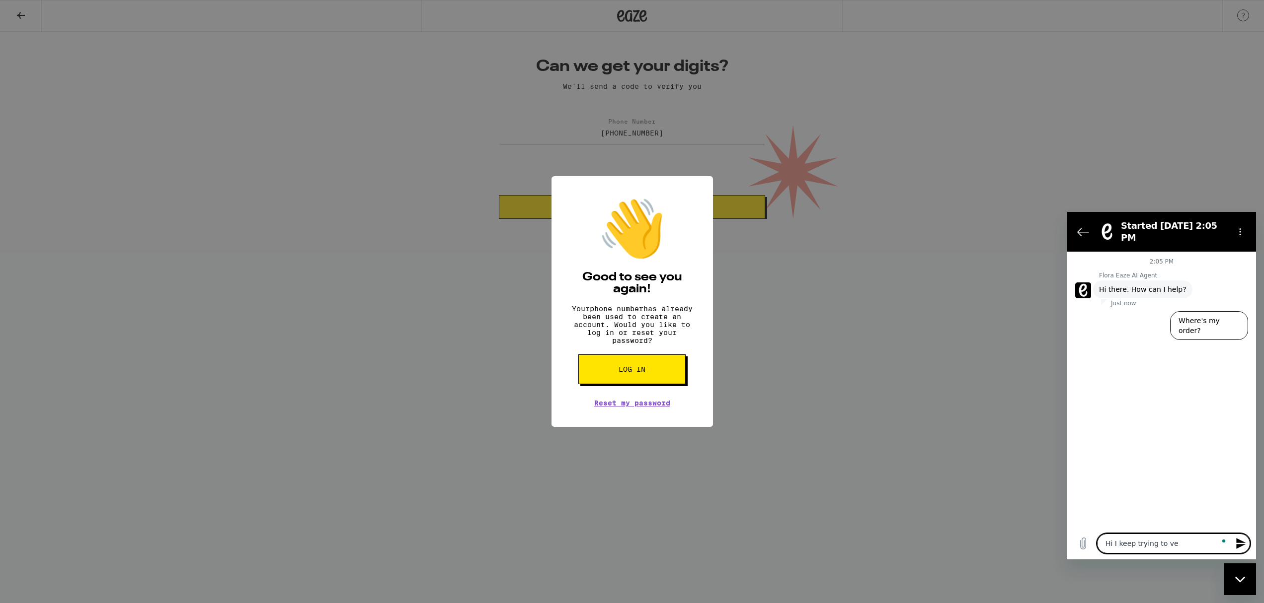
type textarea "x"
type textarea "Hi I keep trying to veri"
type textarea "x"
type textarea "Hi I keep trying to verif"
type textarea "x"
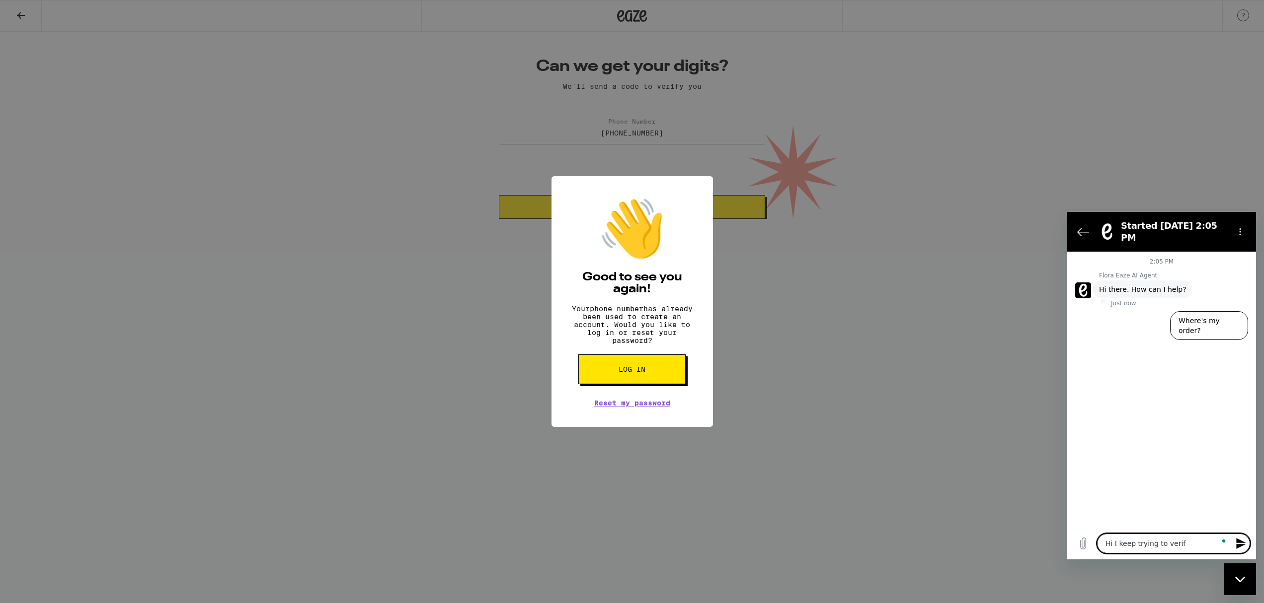
type textarea "Hi I keep trying to verify"
type textarea "x"
type textarea "Hi I keep trying to verify"
type textarea "x"
type textarea "Hi I keep trying to verify m"
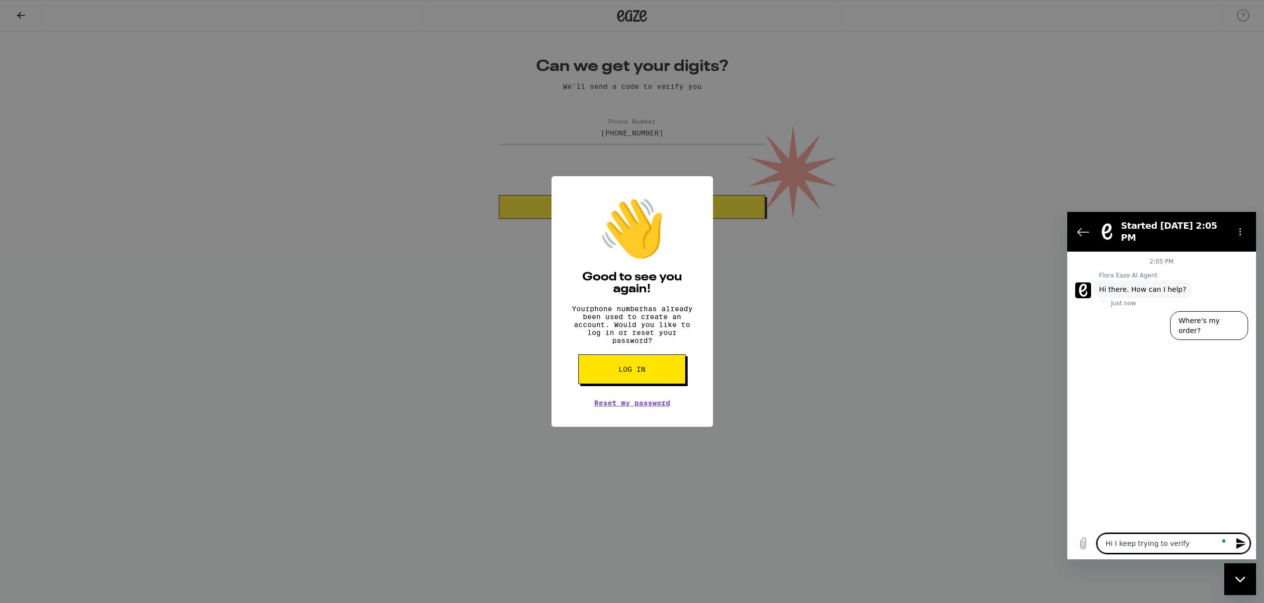
type textarea "x"
type textarea "Hi I keep trying to verify my"
type textarea "x"
type textarea "Hi I keep trying to verify my"
type textarea "x"
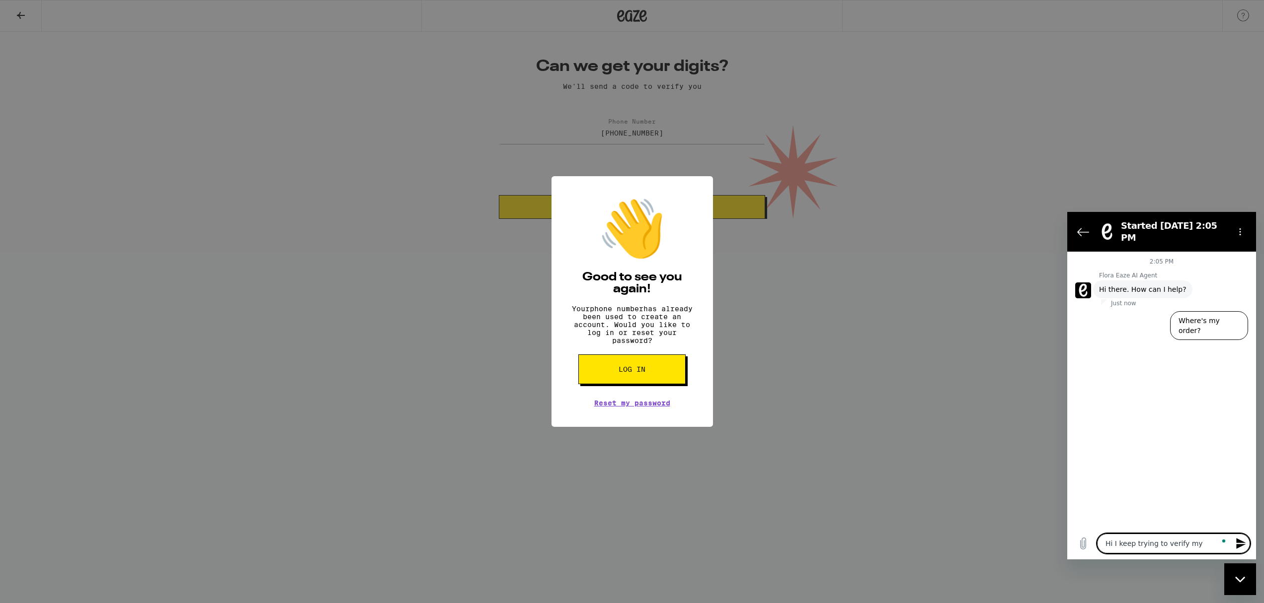
type textarea "Hi I keep trying to verify my p"
type textarea "x"
type textarea "Hi I keep trying to verify my ph"
type textarea "x"
type textarea "Hi I keep trying to verify my pho"
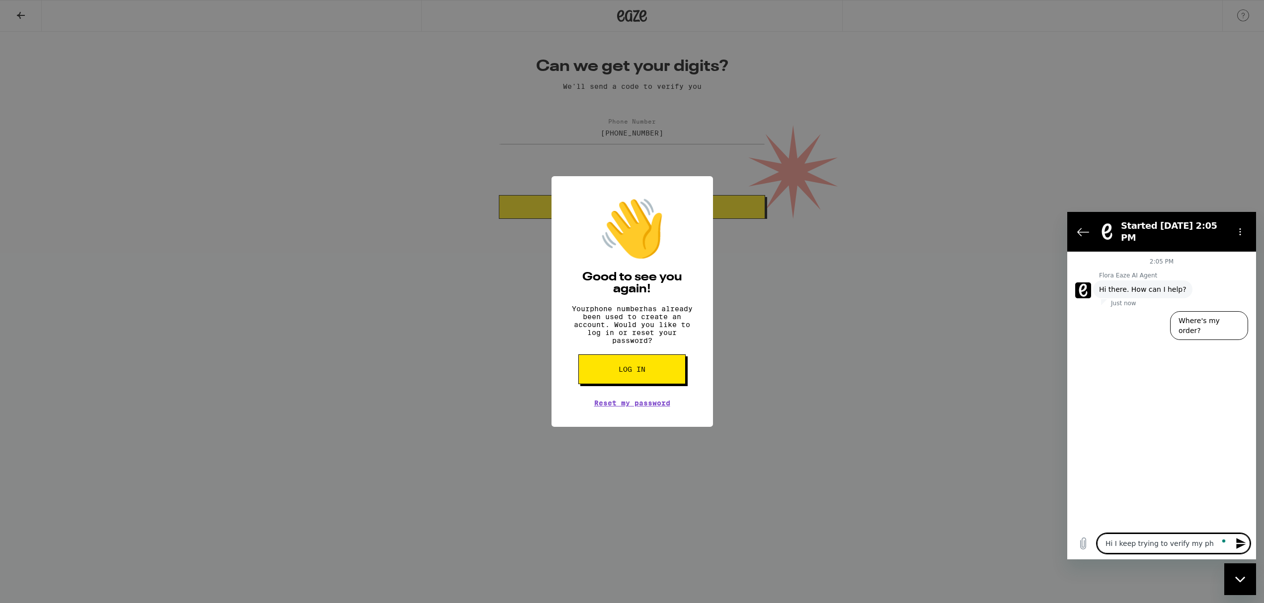
type textarea "x"
type textarea "Hi I keep trying to verify my phon"
type textarea "x"
type textarea "Hi I keep trying to verify my phone"
type textarea "x"
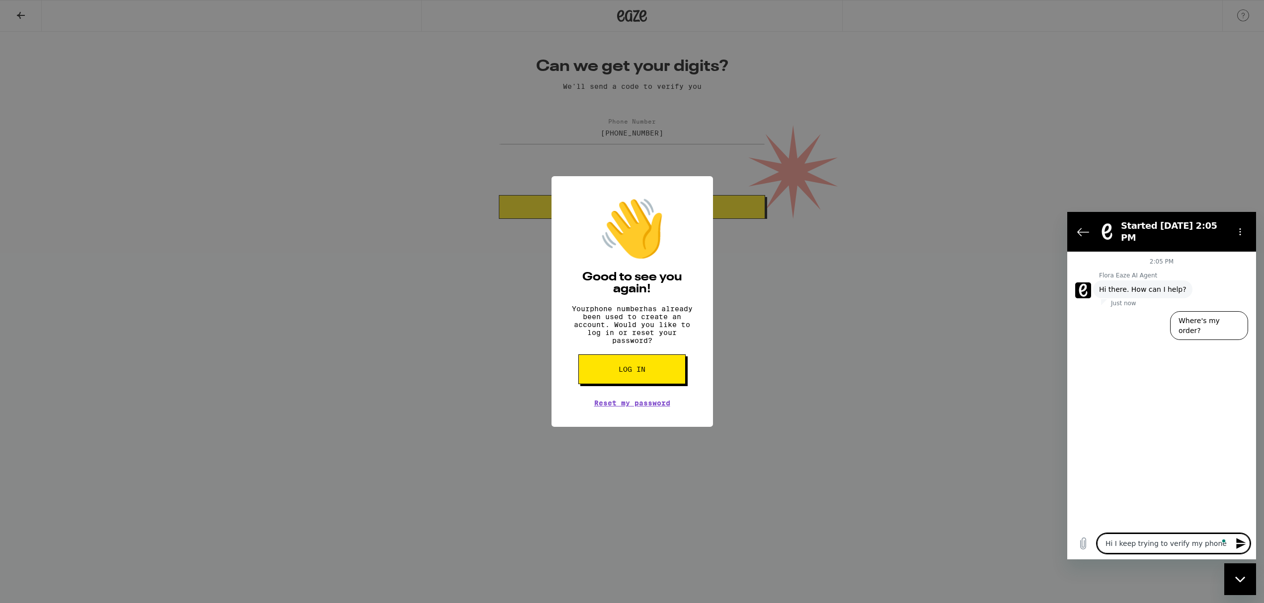
type textarea "Hi I keep trying to verify my phone"
type textarea "x"
type textarea "Hi I keep trying to verify my phone n"
type textarea "x"
type textarea "Hi I keep trying to verify my phone nu"
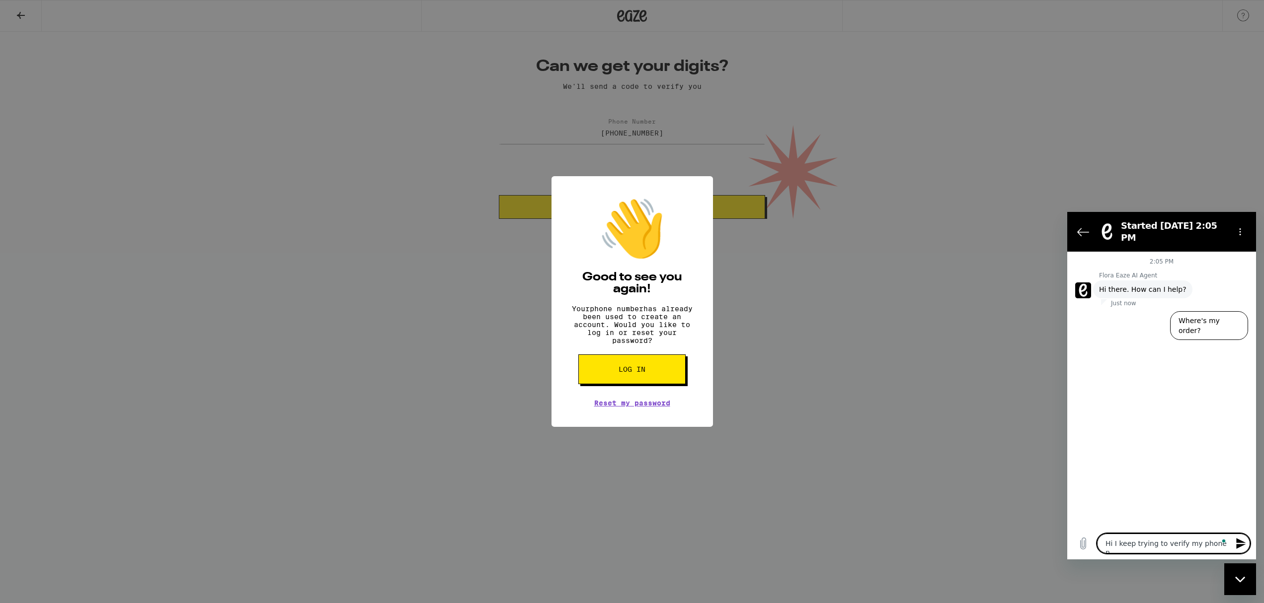
type textarea "x"
type textarea "Hi I keep trying to verify my phone num"
type textarea "x"
type textarea "Hi I keep trying to verify my phone numb"
type textarea "x"
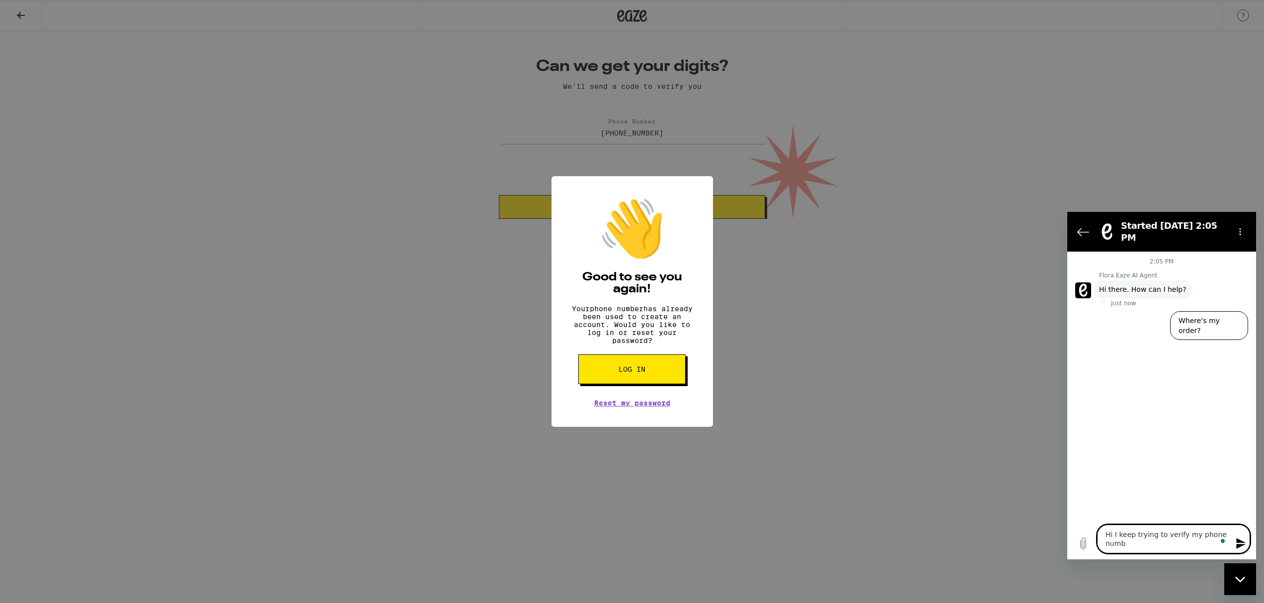
type textarea "Hi I keep trying to verify my phone numbe"
type textarea "x"
type textarea "Hi I keep trying to verify my phone number"
type textarea "x"
type textarea "Hi I keep trying to verify my phone number"
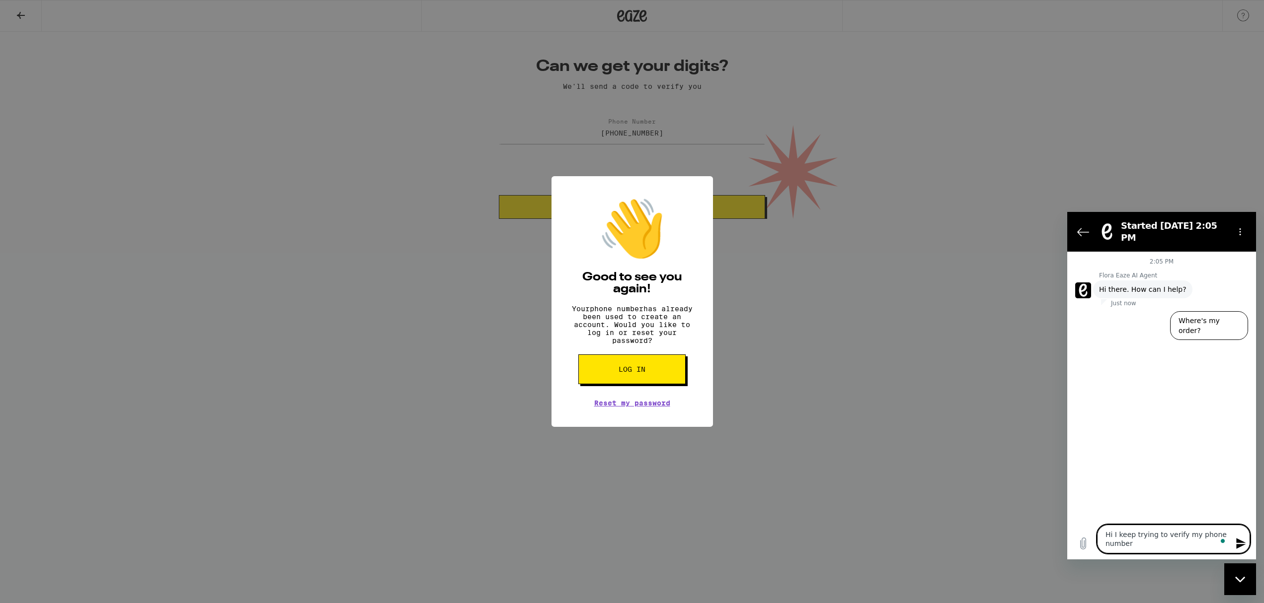
type textarea "x"
type textarea "Hi I keep trying to verify my phone number a"
type textarea "x"
type textarea "Hi I keep trying to verify my phone number an"
type textarea "x"
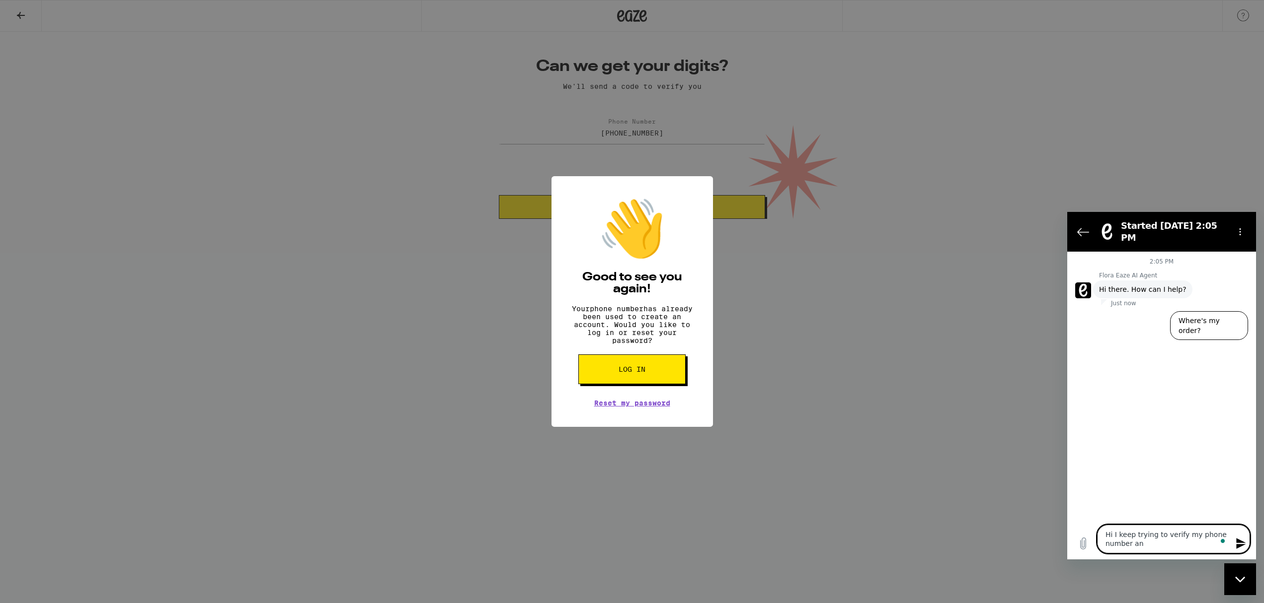
type textarea "Hi I keep trying to verify my phone number and"
type textarea "x"
type textarea "Hi I keep trying to verify my phone number and"
type textarea "x"
type textarea "Hi I keep trying to verify my phone number and"
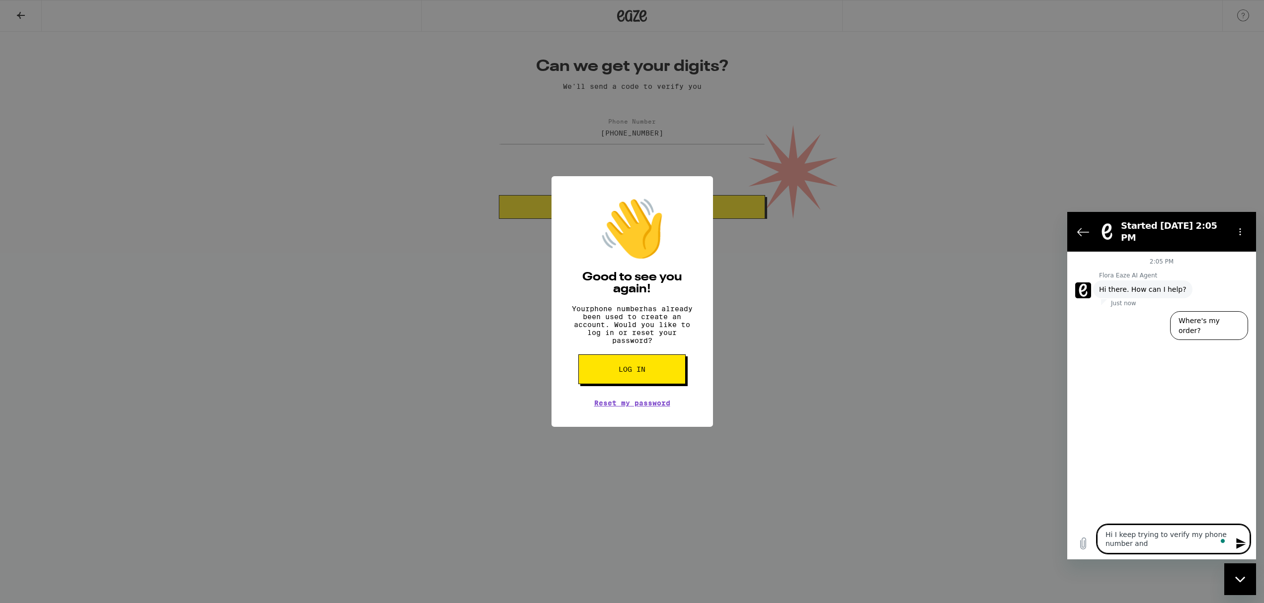
type textarea "x"
type textarea "Hi I keep trying to verify my phone number an"
type textarea "x"
type textarea "Hi I keep trying to verify my phone number and"
type textarea "x"
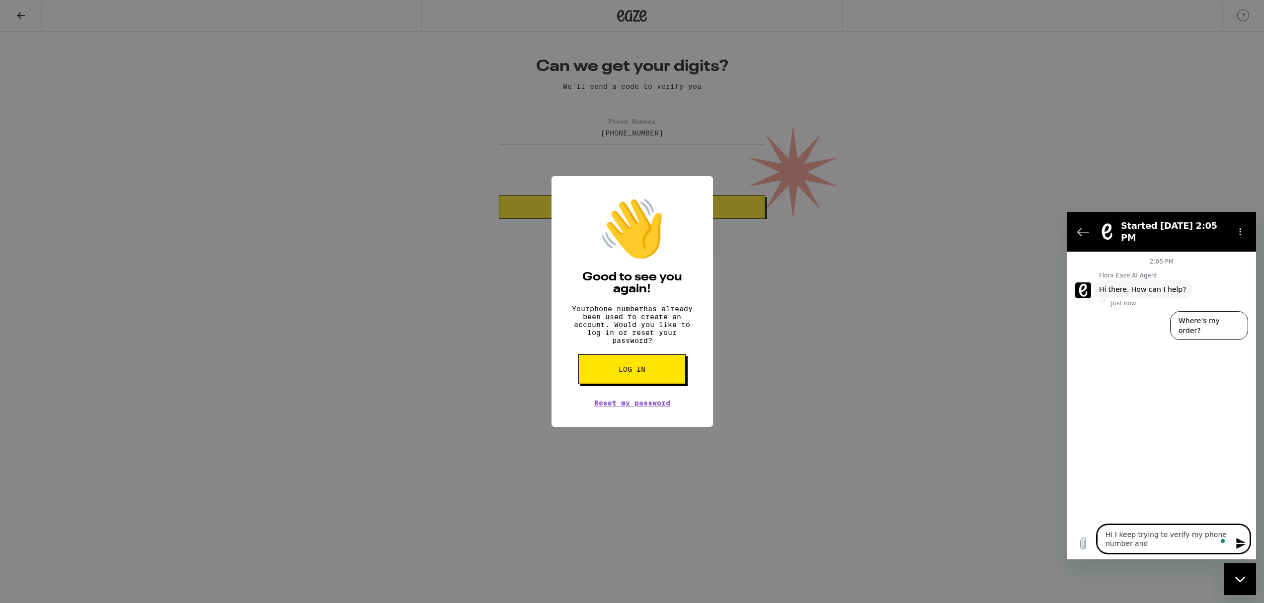
type textarea "Hi I keep trying to verify my phone number and"
type textarea "x"
type textarea "Hi I keep trying to verify my phone number and I"
type textarea "x"
type textarea "Hi I keep trying to verify my phone number and I"
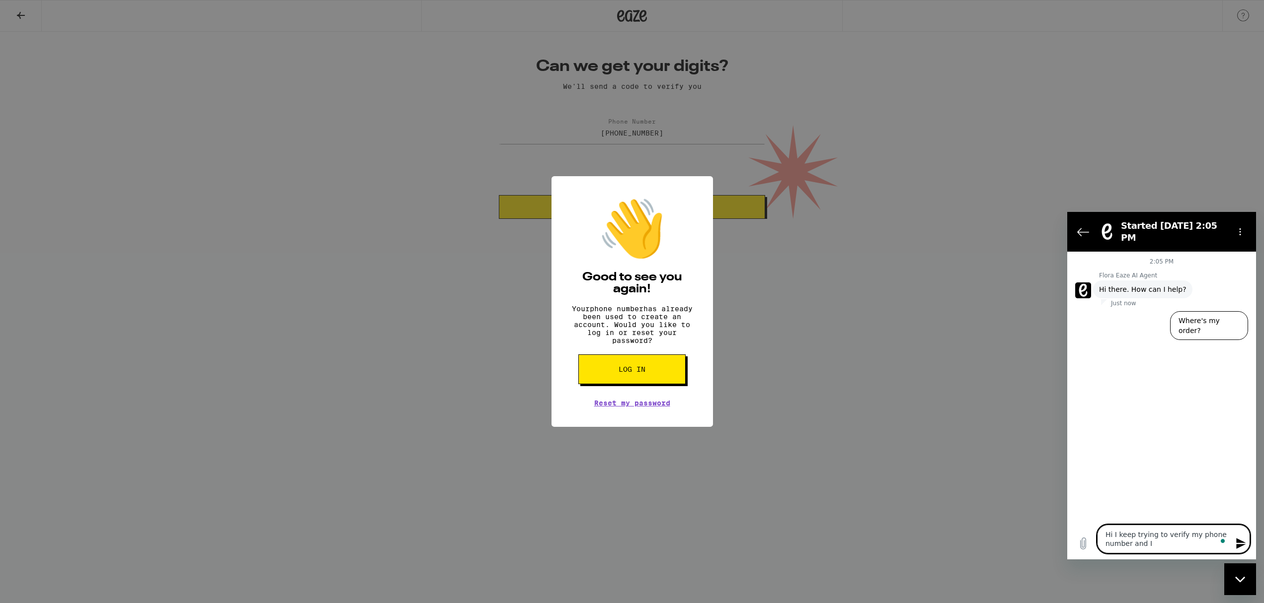
type textarea "x"
type textarea "Hi I keep trying to verify my phone number and I g"
type textarea "x"
type textarea "Hi I keep trying to verify my phone number and I ge"
type textarea "x"
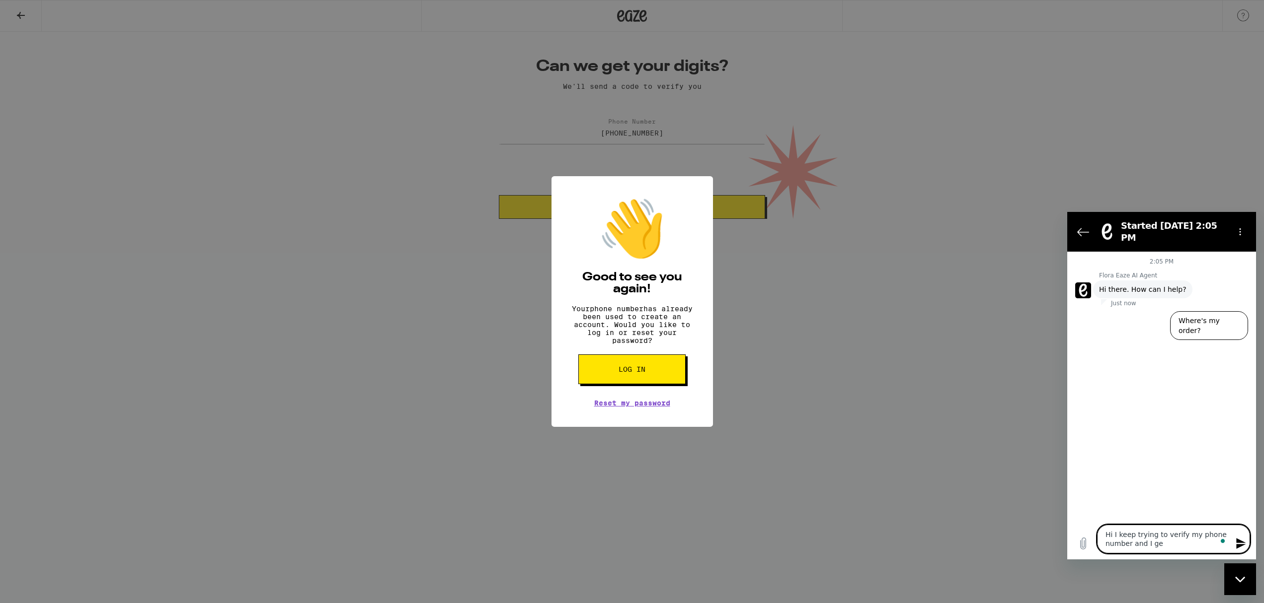
type textarea "Hi I keep trying to verify my phone number and I get"
type textarea "x"
type textarea "Hi I keep trying to verify my phone number and I get"
type textarea "x"
type textarea "Hi I keep trying to verify my phone number and I get t"
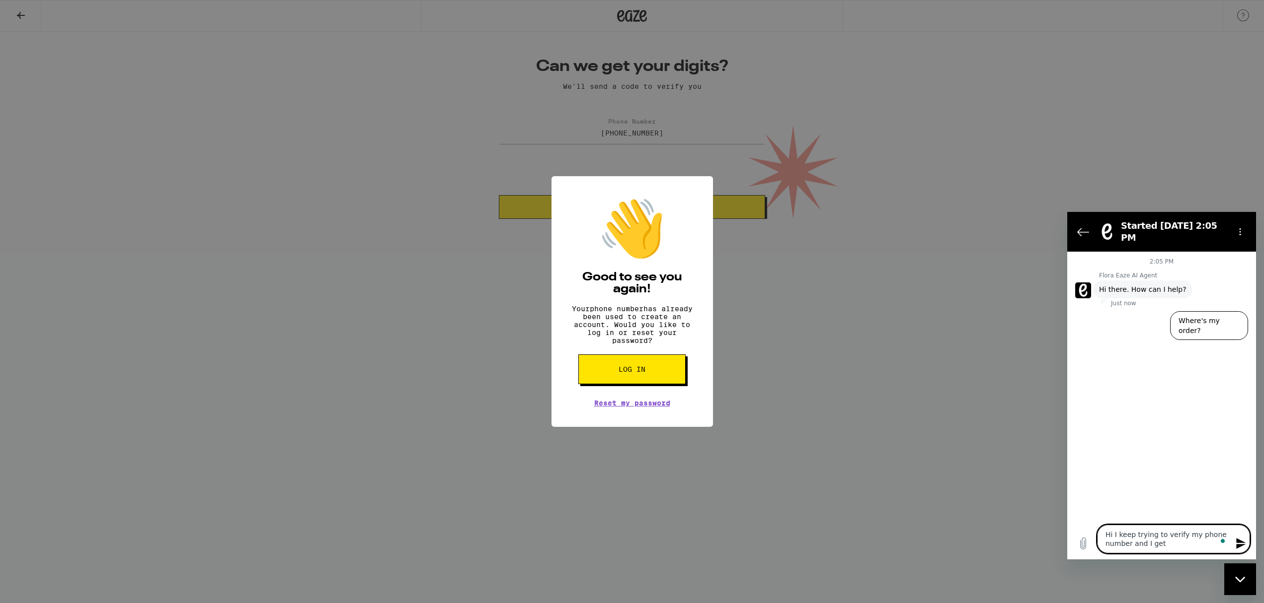
type textarea "x"
type textarea "Hi I keep trying to verify my phone number and I get th"
type textarea "x"
type textarea "Hi I keep trying to verify my phone number and I get thi"
type textarea "x"
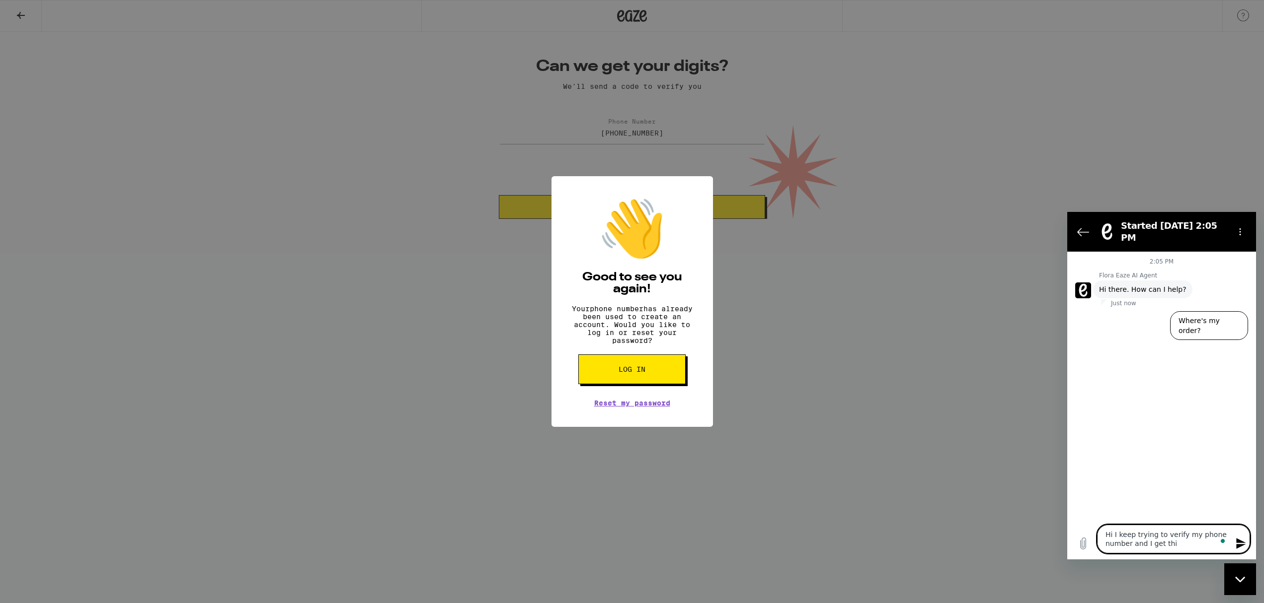
type textarea "Hi I keep trying to verify my phone number and I get this"
type textarea "x"
type textarea "Hi I keep trying to verify my phone number and I get this"
type textarea "x"
type textarea "Hi I keep trying to verify my phone number and I get this e"
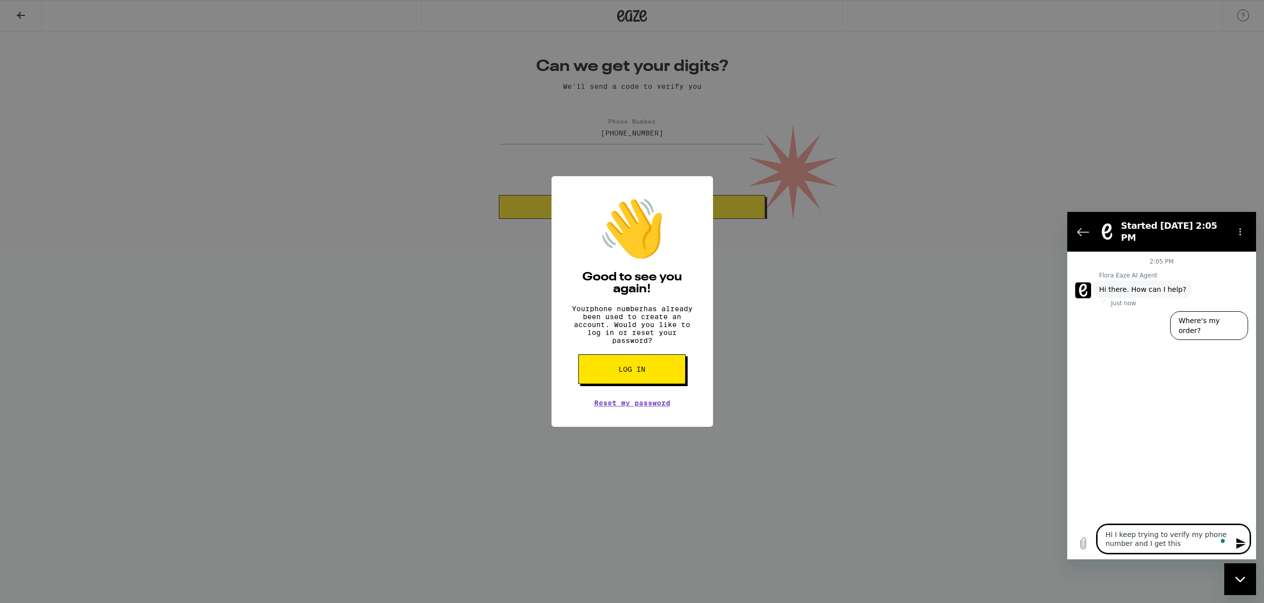
type textarea "x"
type textarea "Hi I keep trying to verify my phone number and I get this er"
type textarea "x"
type textarea "Hi I keep trying to verify my phone number and I get this err"
type textarea "x"
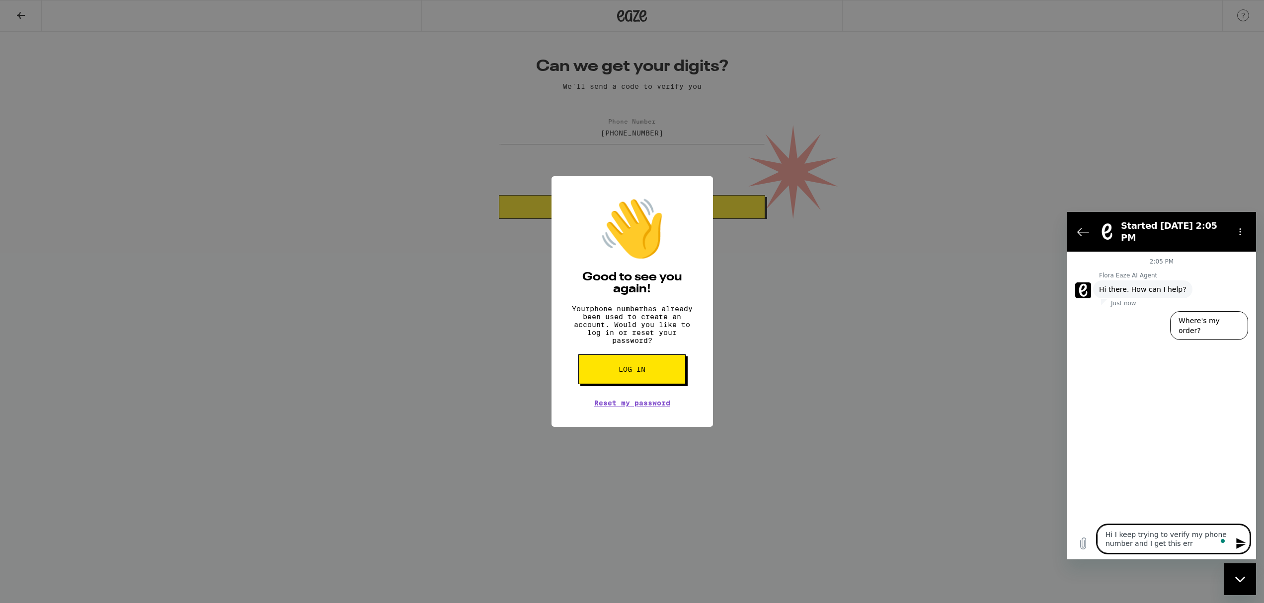
type textarea "Hi I keep trying to verify my phone number and I get this erro"
type textarea "x"
type textarea "Hi I keep trying to verify my phone number and I get this error"
type textarea "x"
type textarea "Hi I keep trying to verify my phone number and I get this error"
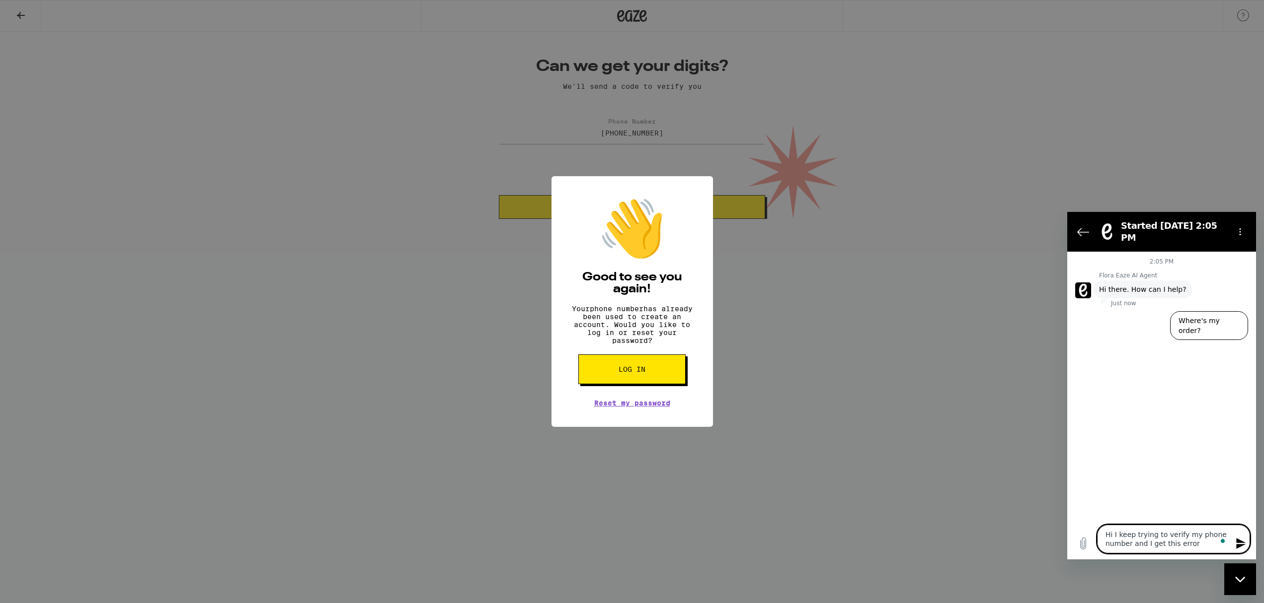
type textarea "x"
type textarea "Hi I keep trying to verify my phone number and I get this error m"
type textarea "x"
type textarea "Hi I keep trying to verify my phone number and I get this error me"
type textarea "x"
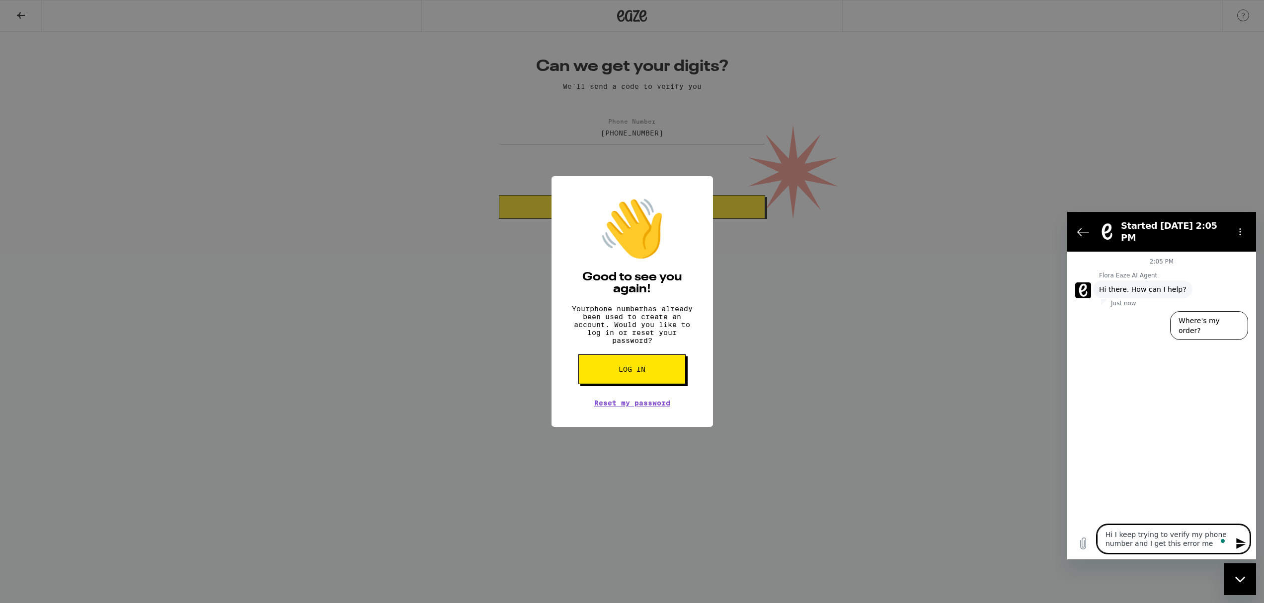
type textarea "Hi I keep trying to verify my phone number and I get this error mes"
type textarea "x"
type textarea "Hi I keep trying to verify my phone number and I get this error mess"
type textarea "x"
type textarea "Hi I keep trying to verify my phone number and I get this error messa"
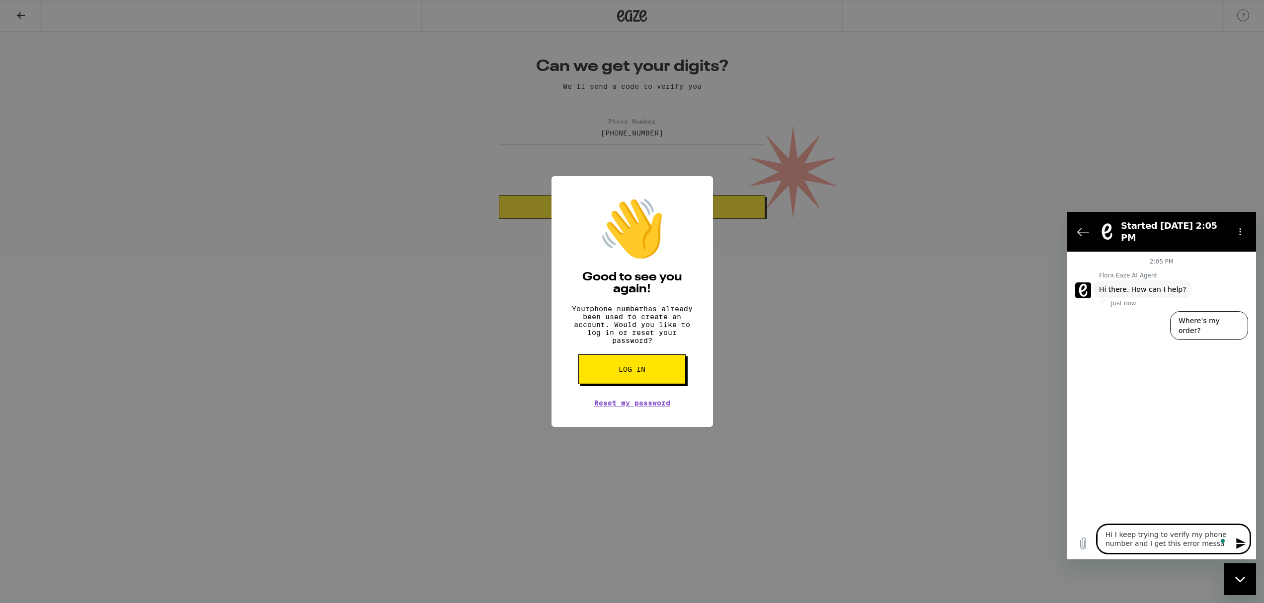
type textarea "x"
type textarea "Hi I keep trying to verify my phone number and I get this error messag"
type textarea "x"
type textarea "Hi I keep trying to verify my phone number and I get this error message"
type textarea "x"
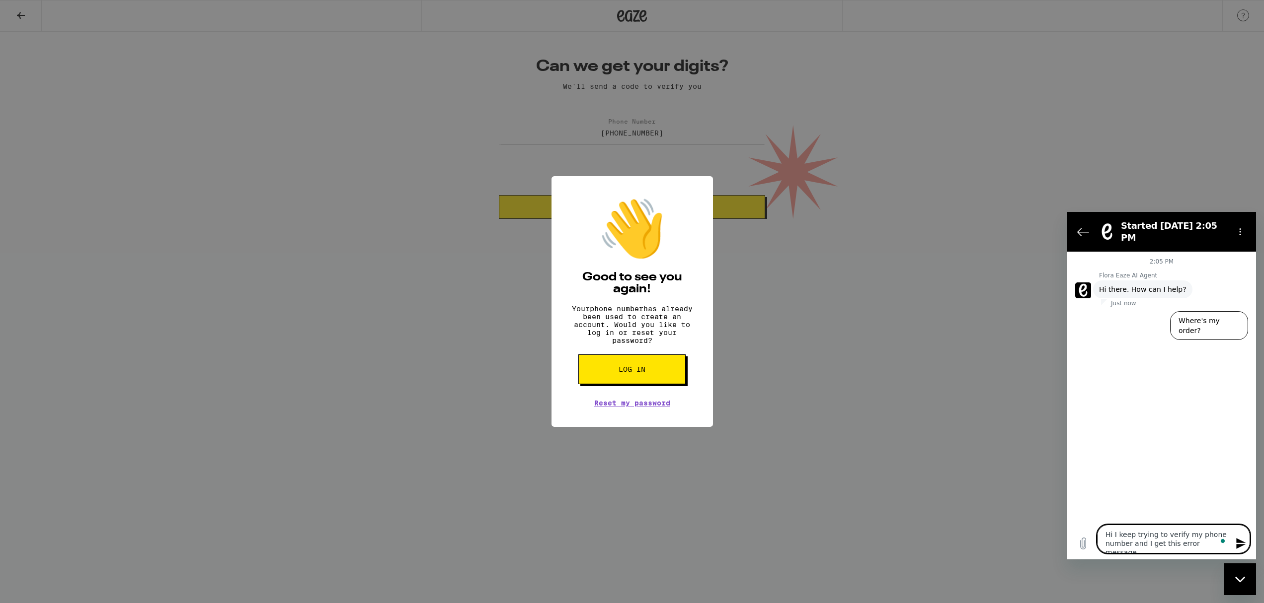
type textarea "Hi I keep trying to verify my phone number and I get this error message"
type textarea "x"
type textarea "Hi I keep trying to verify my phone number and I get this error message"
drag, startPoint x: 569, startPoint y: 307, endPoint x: 691, endPoint y: 345, distance: 128.4
click at [691, 345] on p "Your phone number has already been used to create an account. Would you like to…" at bounding box center [632, 325] width 132 height 40
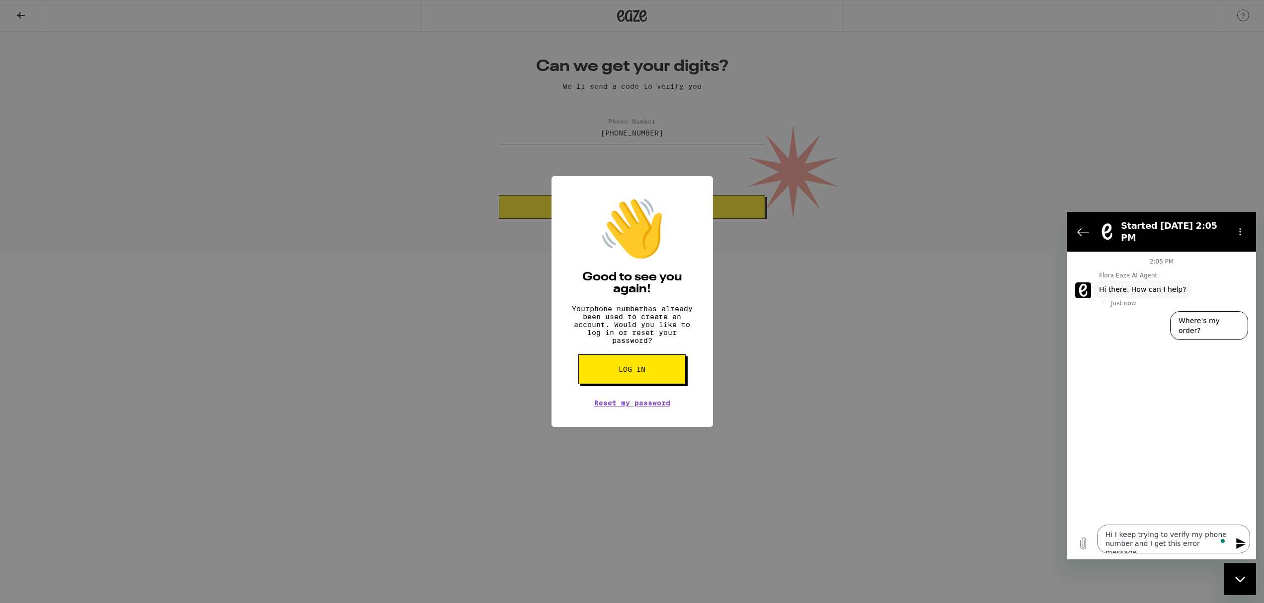
copy p "Your phone number has already been used to create an account. Would you like to…"
click at [1233, 542] on button "Send message" at bounding box center [1240, 544] width 20 height 20
type textarea "x"
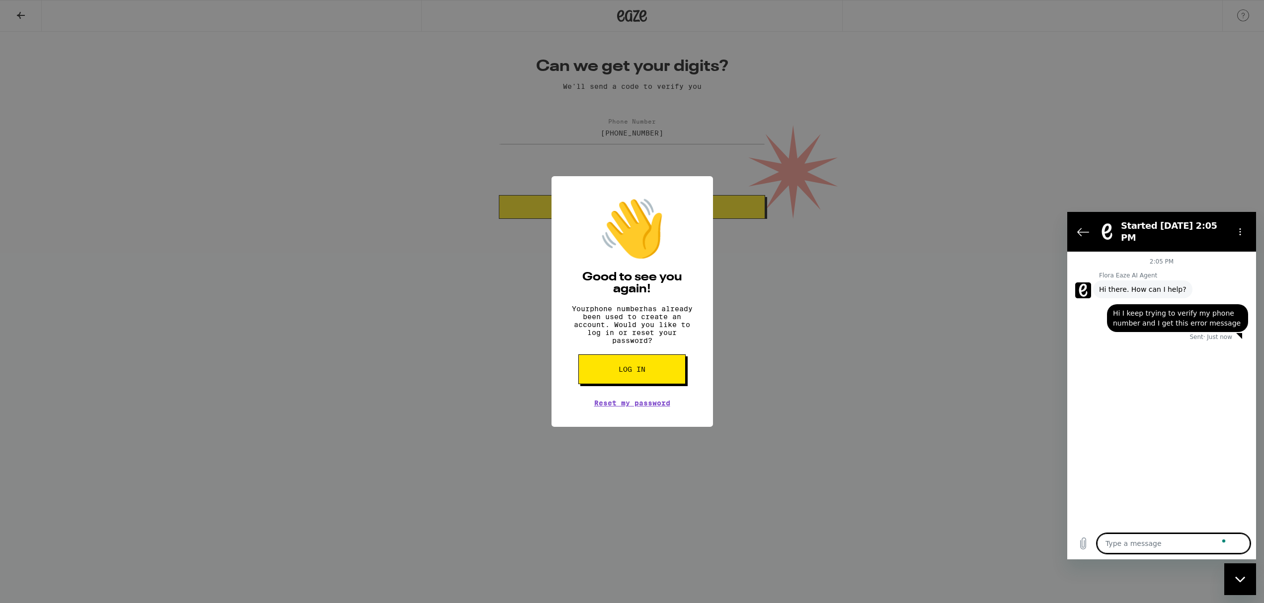
click at [1165, 544] on textarea "To enrich screen reader interactions, please activate Accessibility in Grammarl…" at bounding box center [1173, 544] width 153 height 20
paste textarea "Your phone number has already been used to create an account. Would you like to…"
type textarea "Your phone number has already been used to create an account. Would you like to…"
type textarea "x"
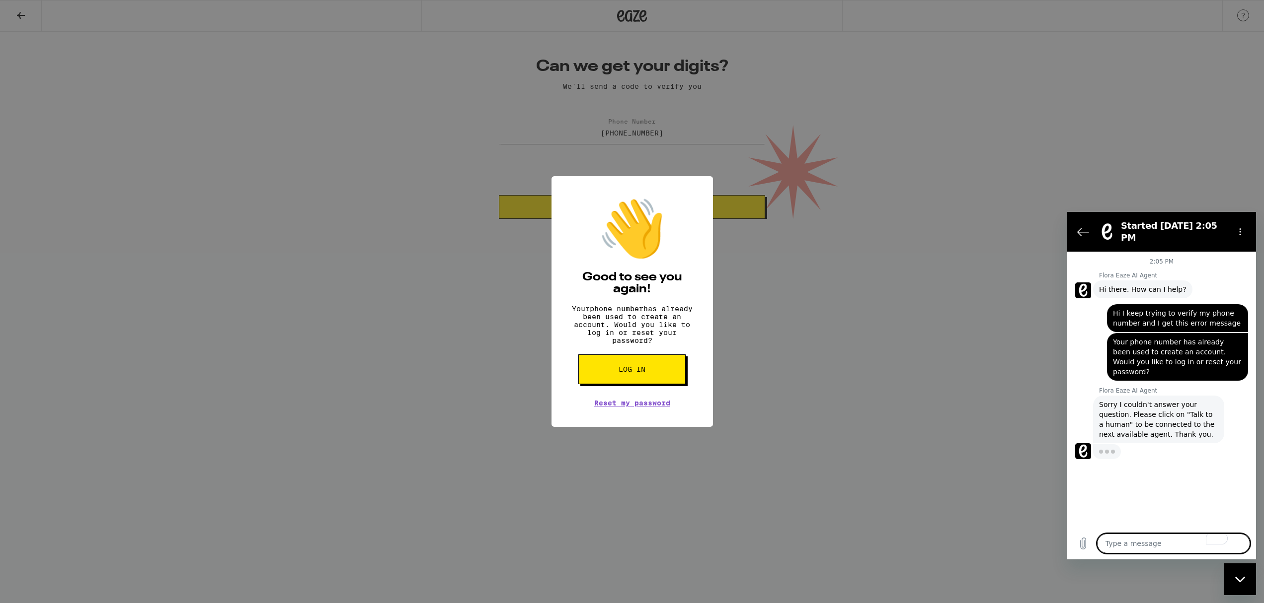
type textarea "x"
type textarea "t"
type textarea "x"
type textarea "ta"
type textarea "x"
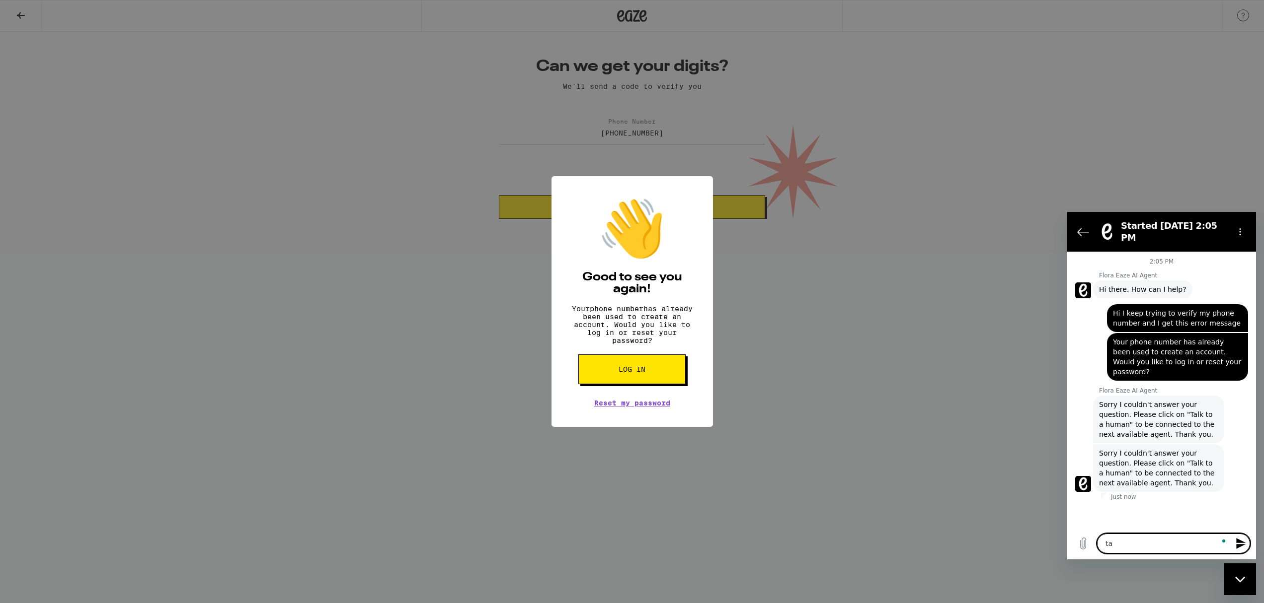
type textarea "tal"
type textarea "x"
type textarea "talk"
type textarea "x"
type textarea "talk"
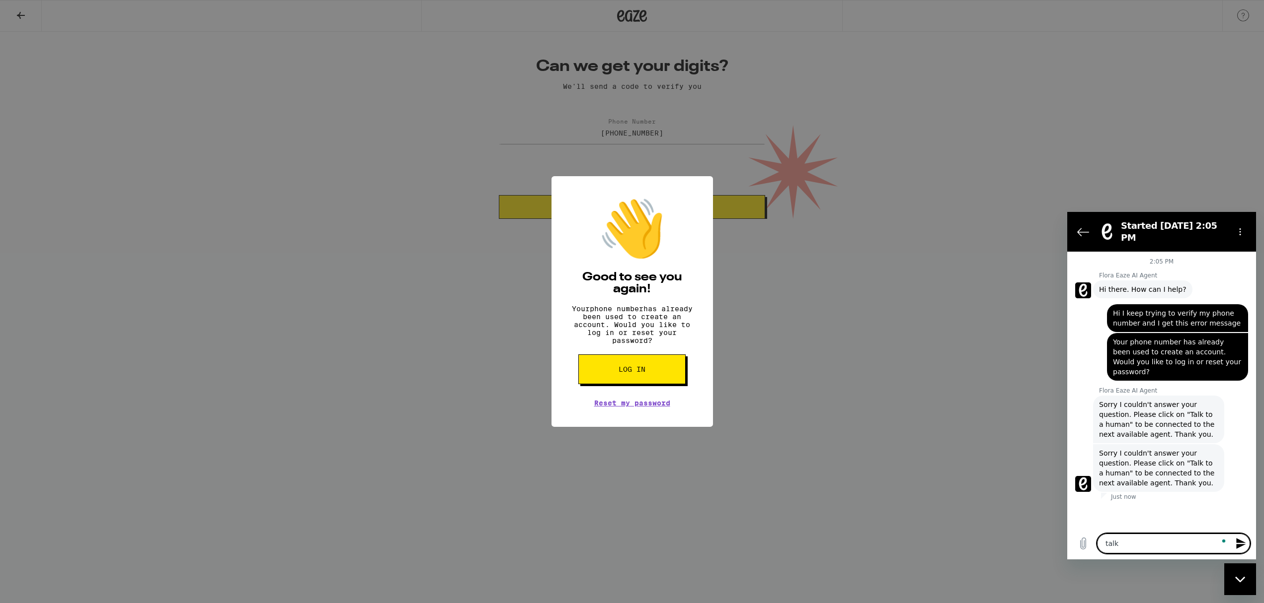
type textarea "x"
type textarea "talk t"
type textarea "x"
type textarea "talk to"
type textarea "x"
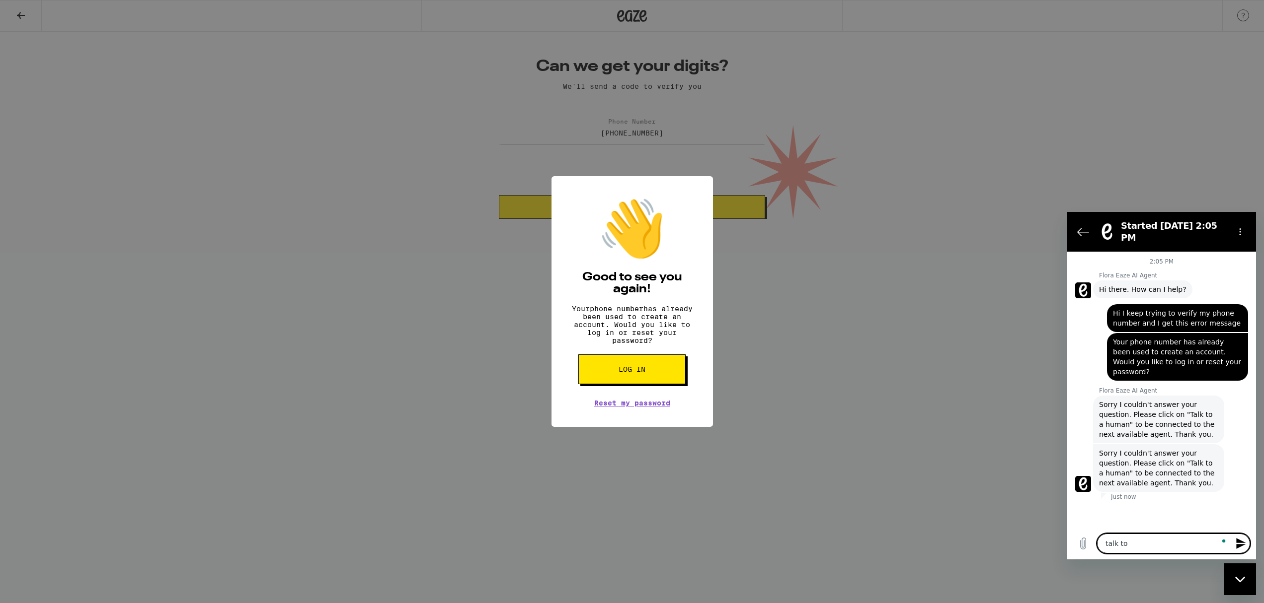
type textarea "talk to"
type textarea "x"
type textarea "talk to a"
type textarea "x"
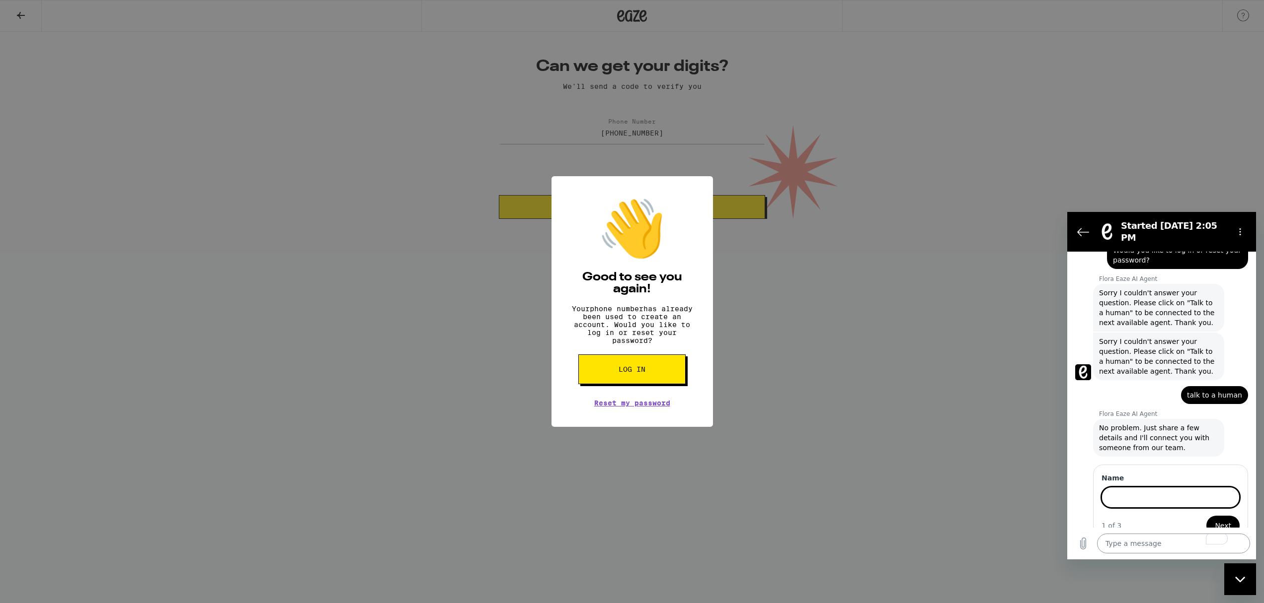
scroll to position [111, 0]
click at [1206, 517] on button "Next" at bounding box center [1222, 527] width 33 height 20
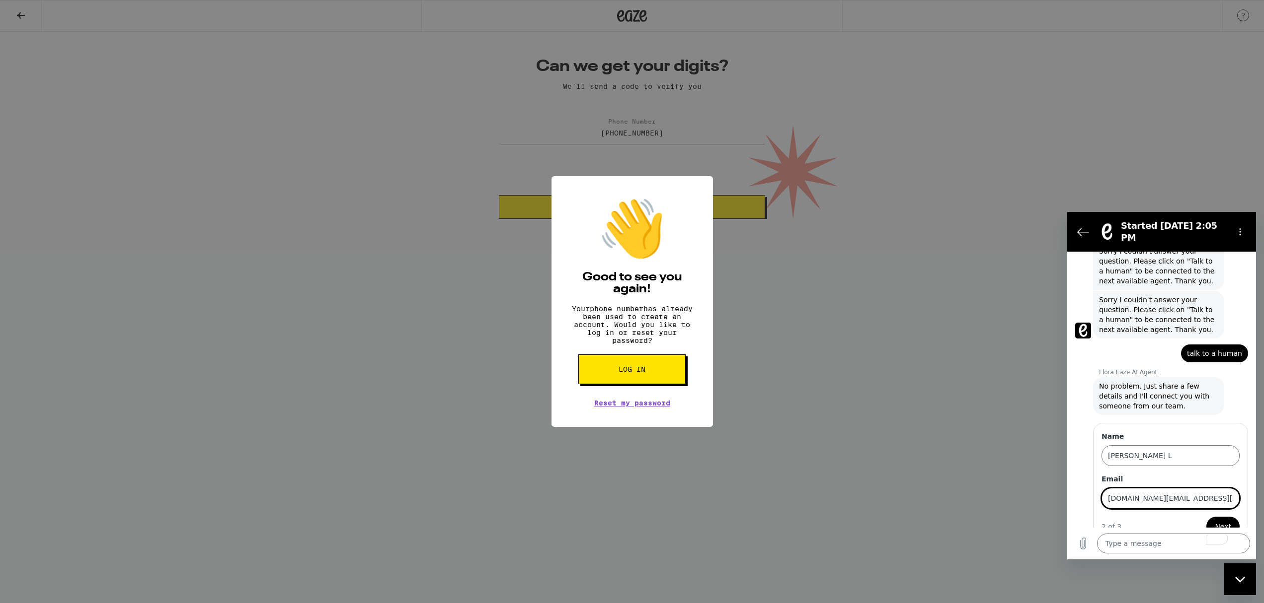
click at [1216, 521] on span "Next" at bounding box center [1222, 527] width 16 height 12
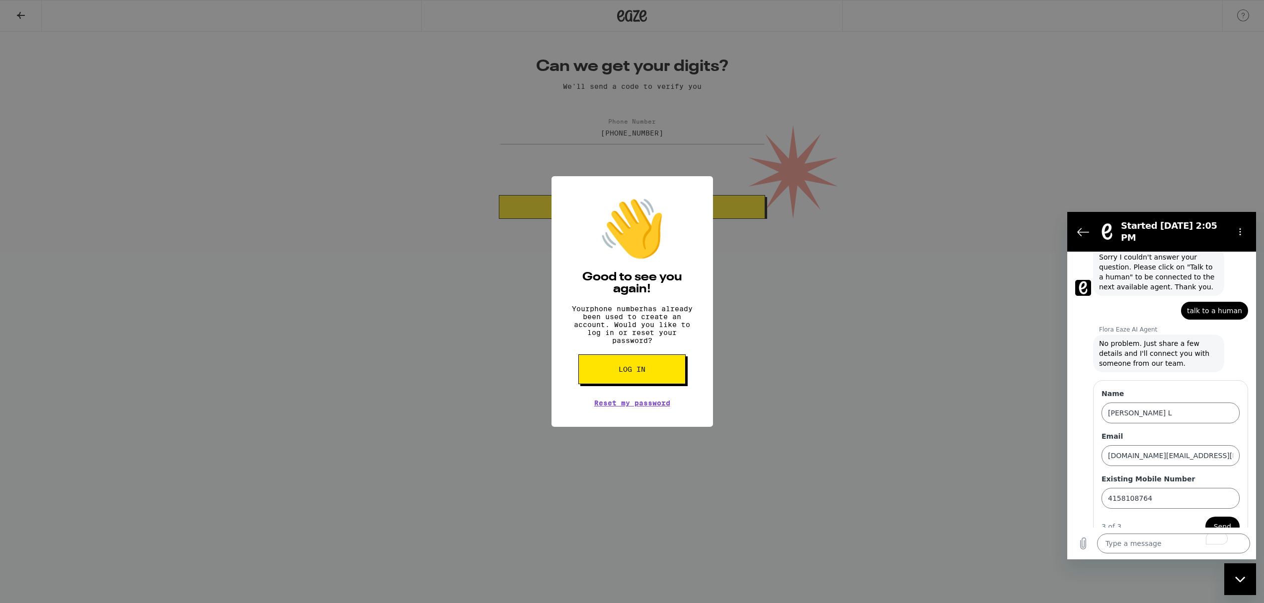
click at [1225, 521] on span "Send" at bounding box center [1221, 527] width 17 height 12
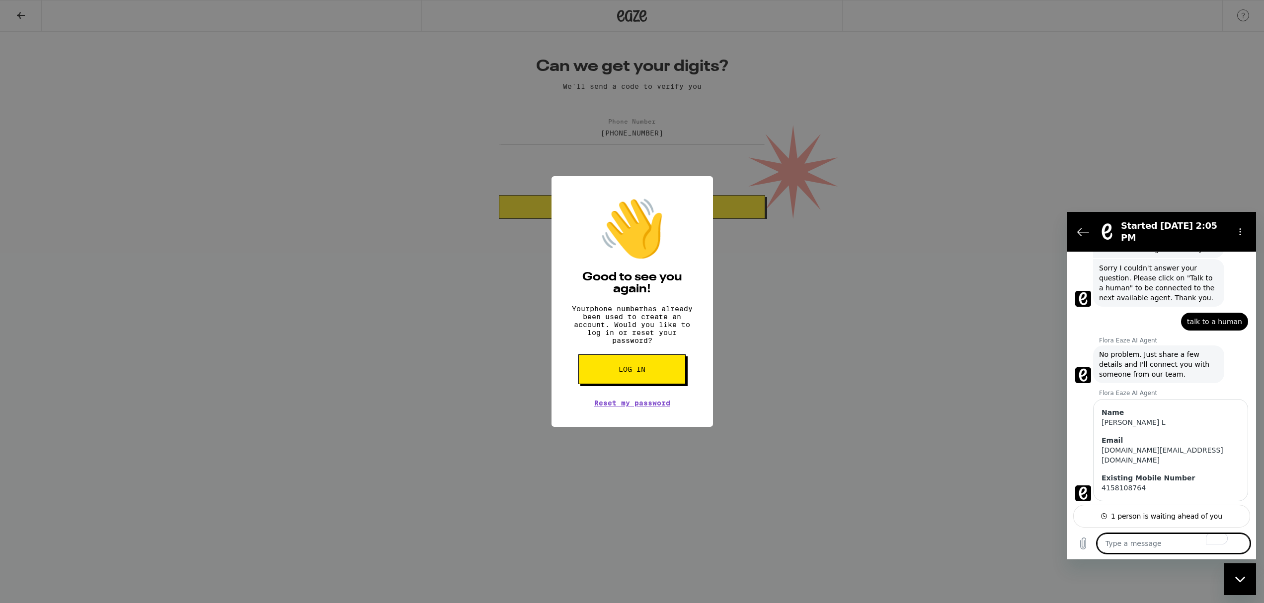
scroll to position [212, 0]
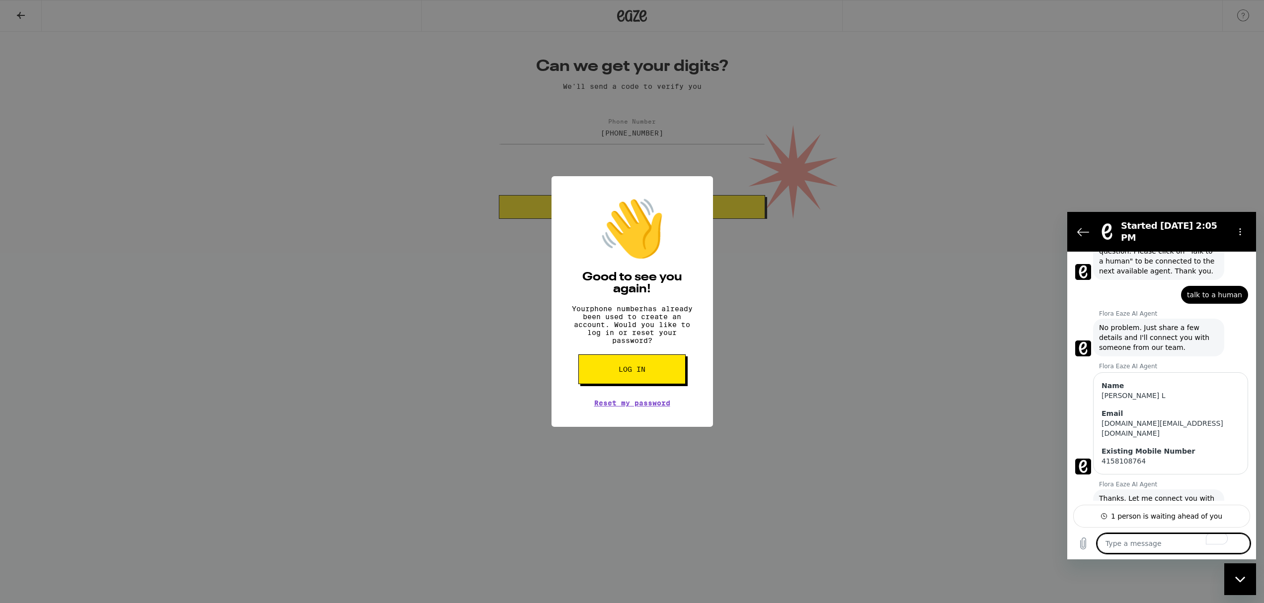
click at [1151, 547] on textarea "To enrich screen reader interactions, please activate Accessibility in Grammarl…" at bounding box center [1173, 544] width 153 height 20
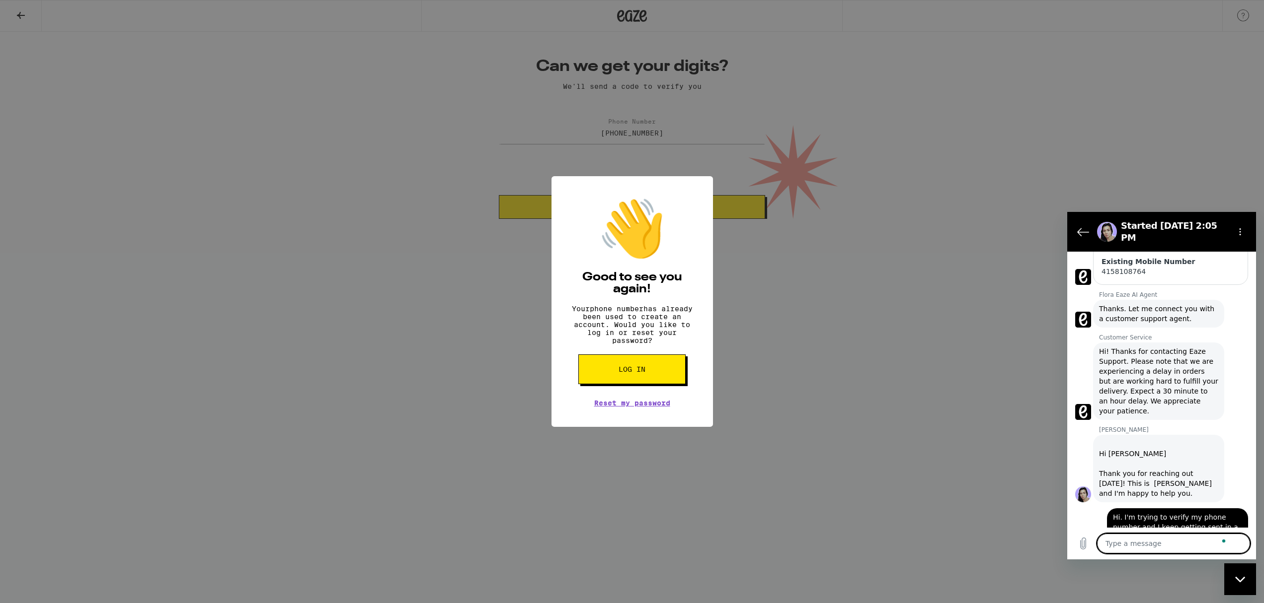
scroll to position [404, 0]
click at [598, 332] on p "Your phone number has already been used to create an account. Would you like to…" at bounding box center [632, 325] width 132 height 40
drag, startPoint x: 581, startPoint y: 272, endPoint x: 681, endPoint y: 354, distance: 128.8
click at [681, 354] on div "👋 Good to see you again! Your phone number has already been used to create an a…" at bounding box center [631, 301] width 161 height 251
copy div "Good to see you again! Your phone number has already been used to create an acc…"
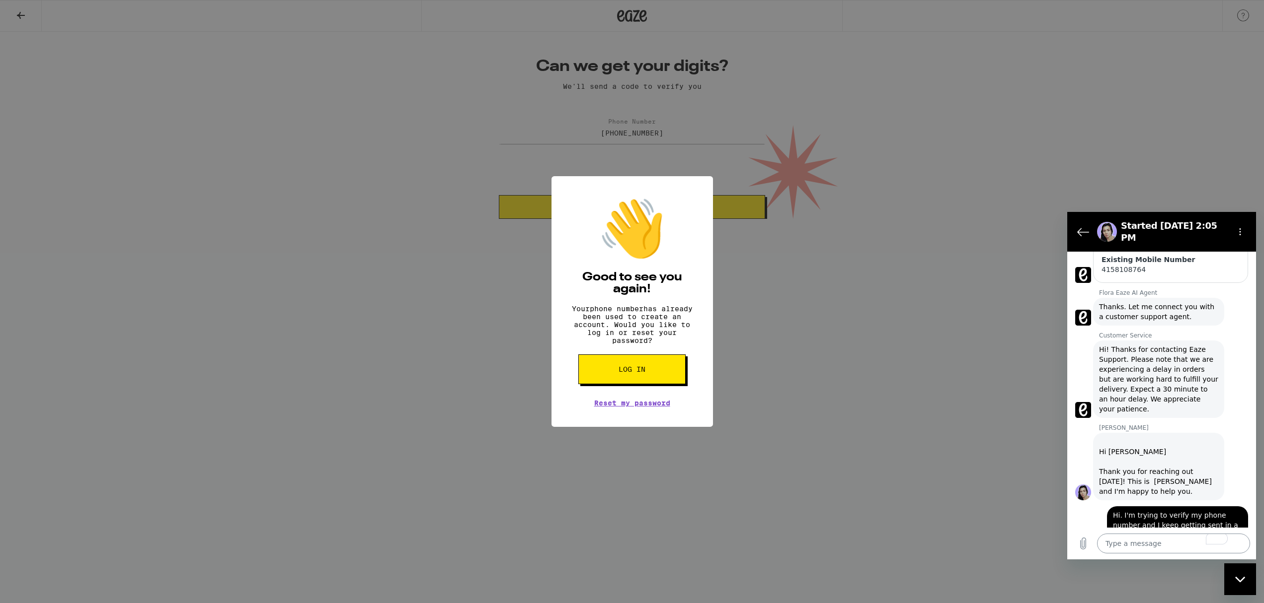
click at [1138, 543] on textarea "To enrich screen reader interactions, please activate Accessibility in Grammarl…" at bounding box center [1173, 544] width 153 height 20
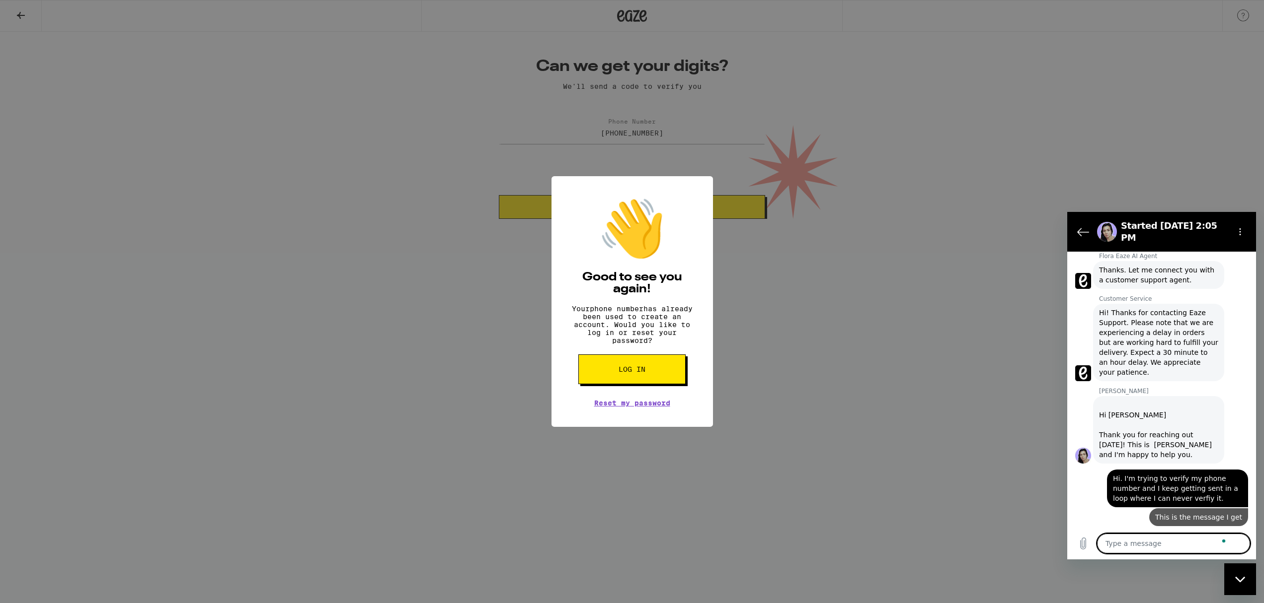
scroll to position [442, 0]
paste textarea "Good to see you again! Your phone number has already been used to create an acc…"
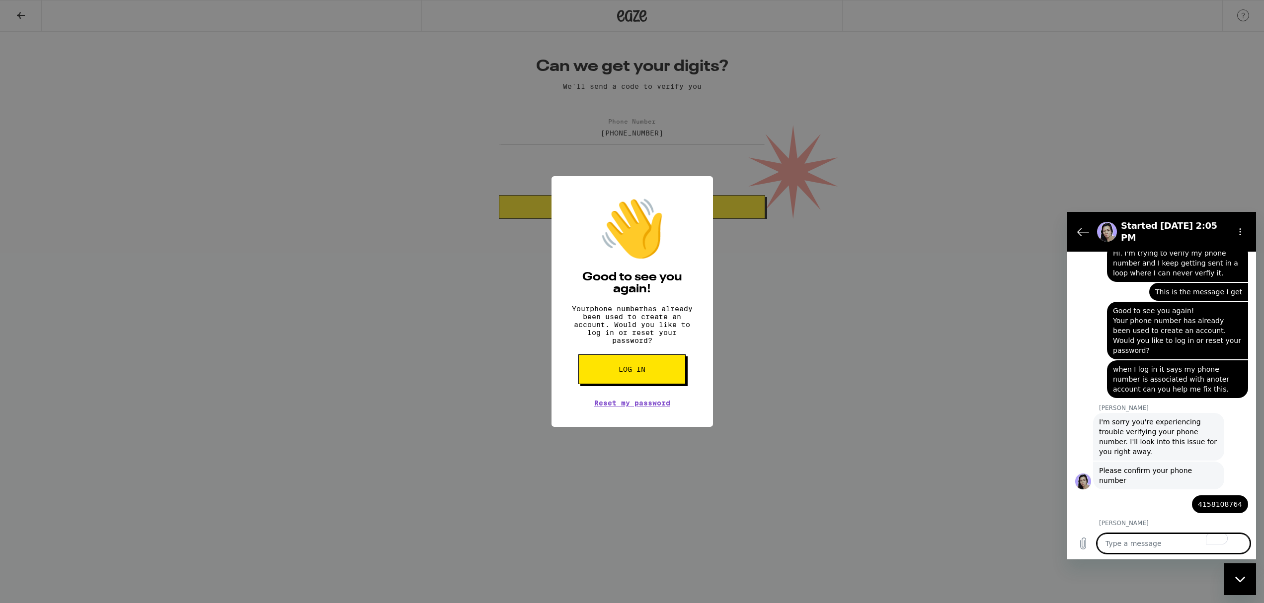
scroll to position [668, 0]
paste textarea "Good to see you again! Your phone number has already been used to create an acc…"
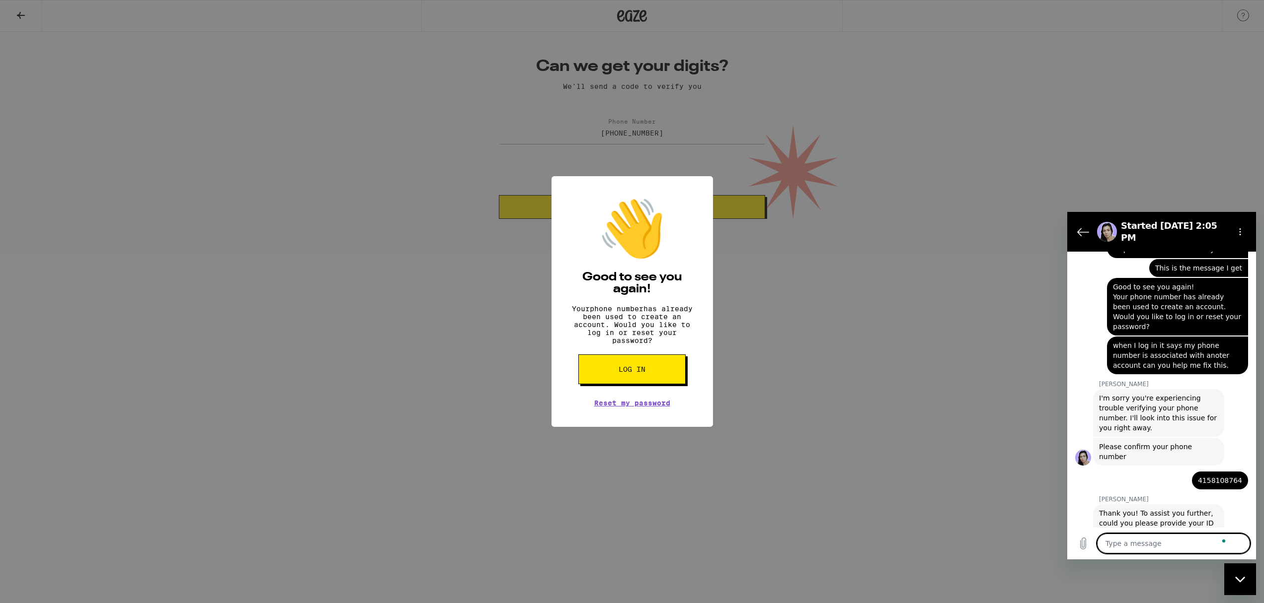
scroll to position [692, 0]
click at [1178, 546] on textarea "and my ID number is" at bounding box center [1173, 544] width 153 height 20
paste textarea "B3659707"
click at [1237, 538] on icon "Send message" at bounding box center [1241, 544] width 12 height 12
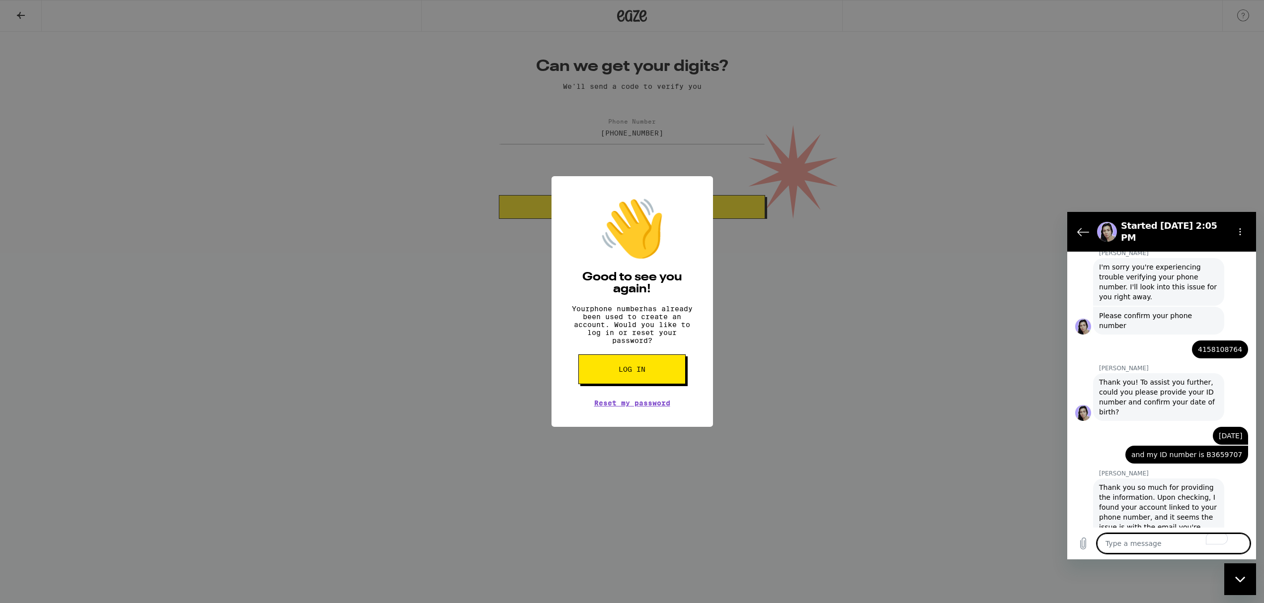
scroll to position [823, 0]
click at [1198, 541] on textarea "To enrich screen reader interactions, please activate Accessibility in Grammarl…" at bounding box center [1173, 544] width 153 height 20
click at [1169, 546] on textarea "To enrich screen reader interactions, please activate Accessibility in Grammarl…" at bounding box center [1173, 544] width 153 height 20
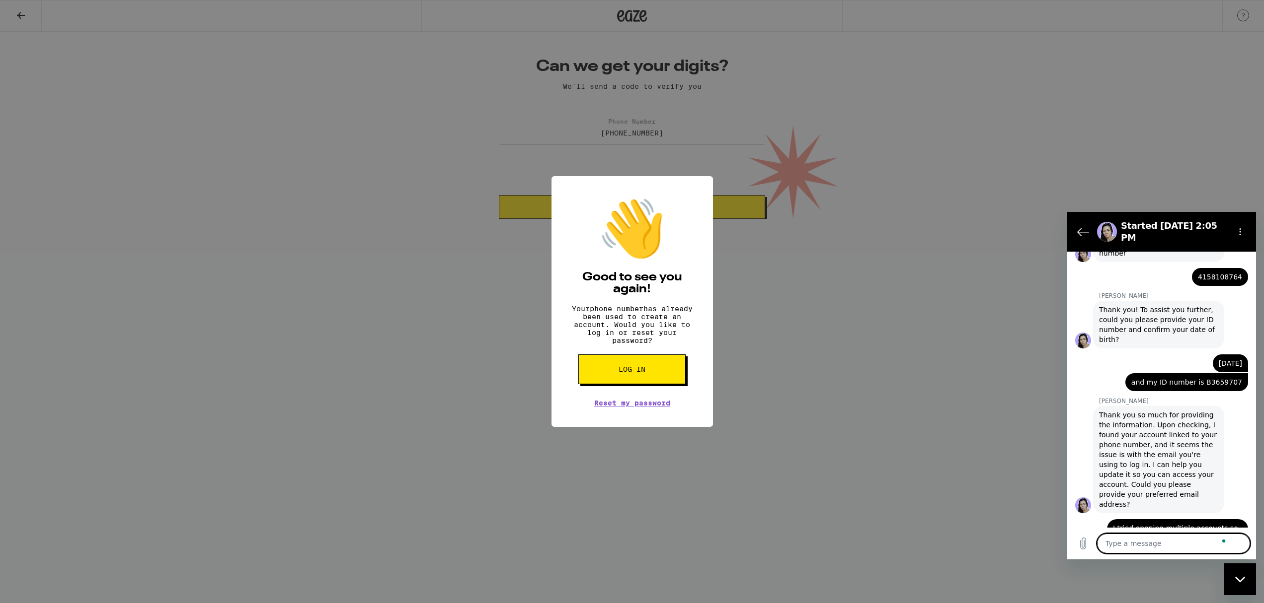
scroll to position [896, 0]
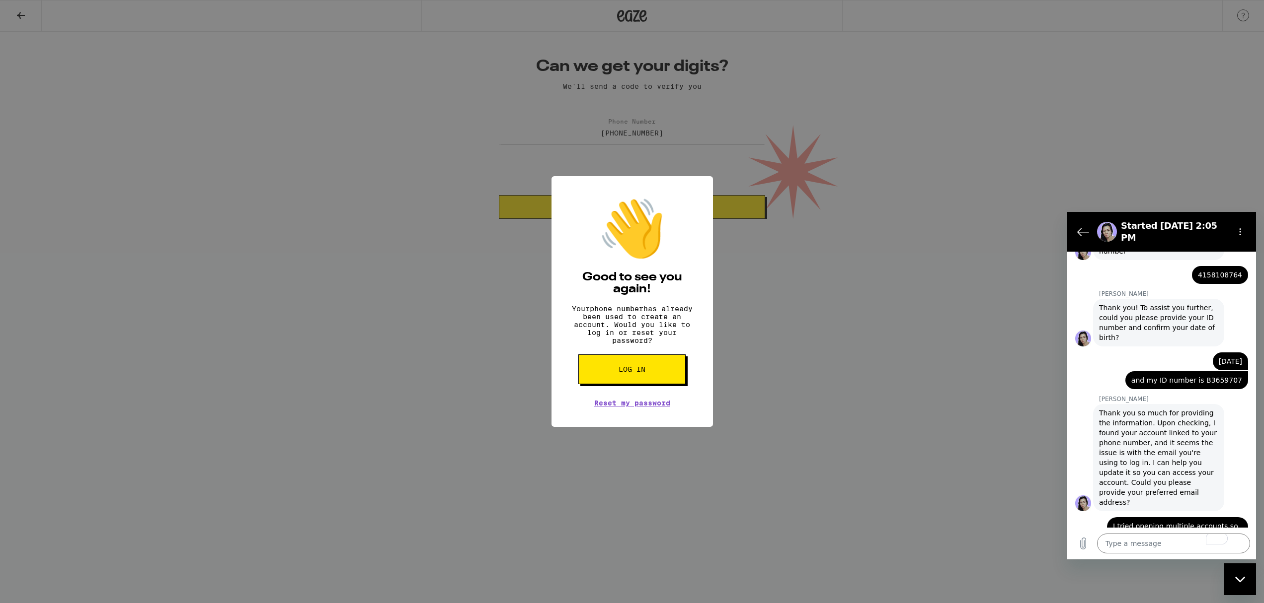
click at [1126, 217] on section "Started Sep 19 at 2:05 PM" at bounding box center [1161, 232] width 189 height 40
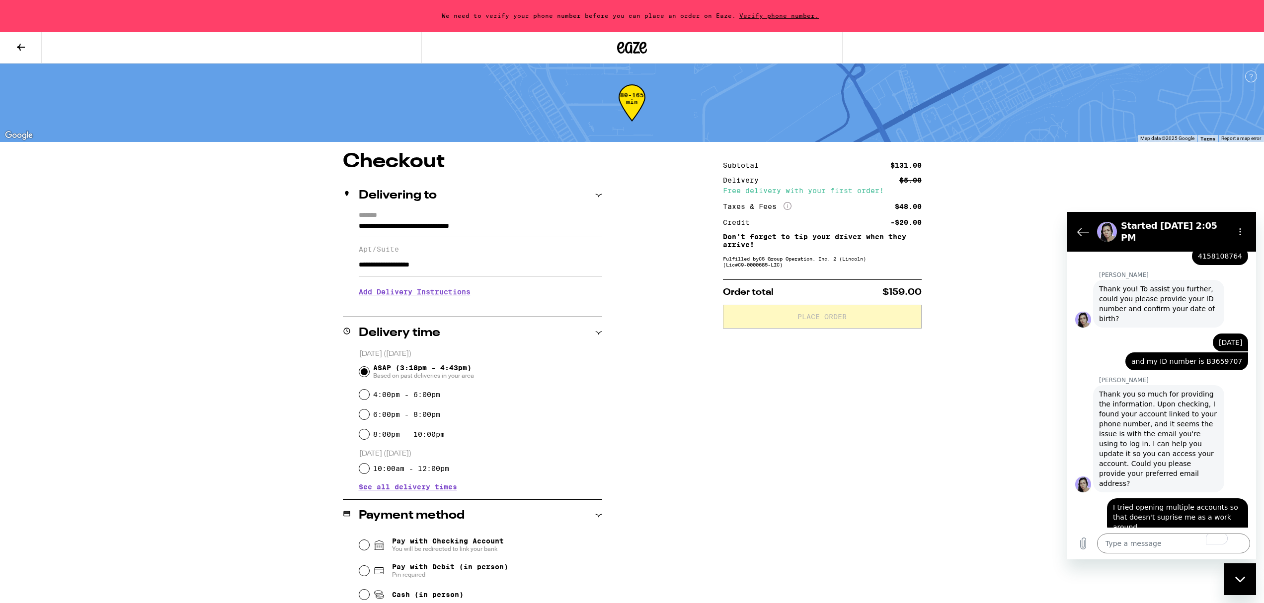
click at [950, 269] on div "**********" at bounding box center [631, 543] width 715 height 783
click at [455, 17] on span "We need to verify your phone number before you can place an order on Eaze." at bounding box center [589, 15] width 294 height 6
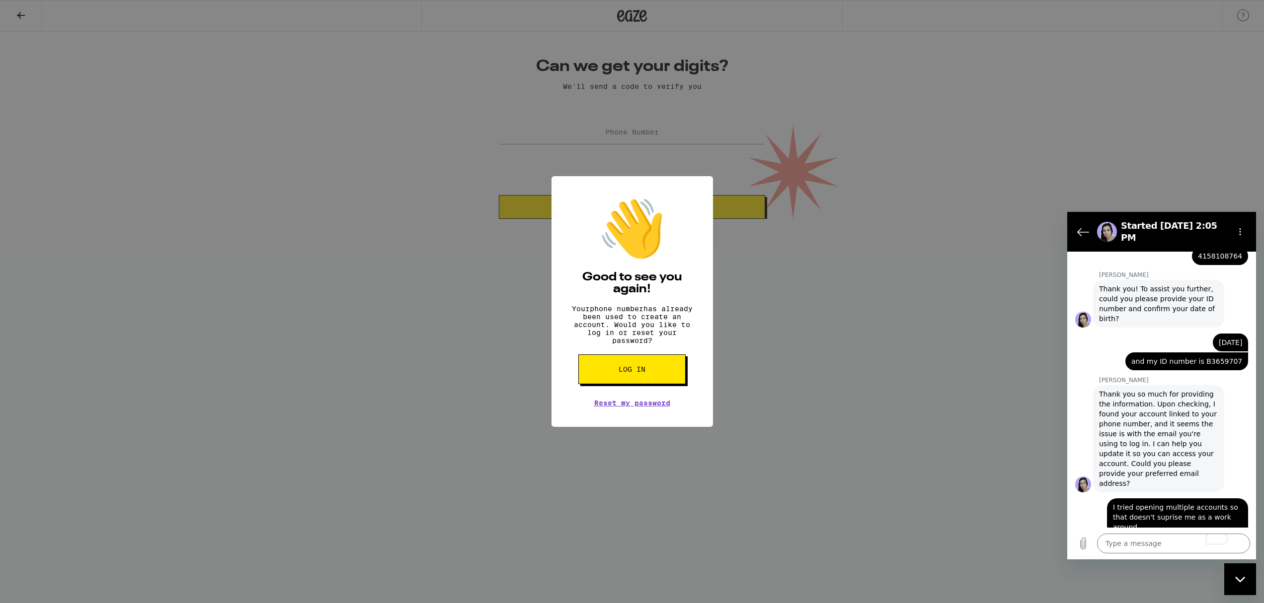
click at [801, 244] on div "👋 Good to see you again! Your phone number has already been used to create an a…" at bounding box center [632, 301] width 1264 height 603
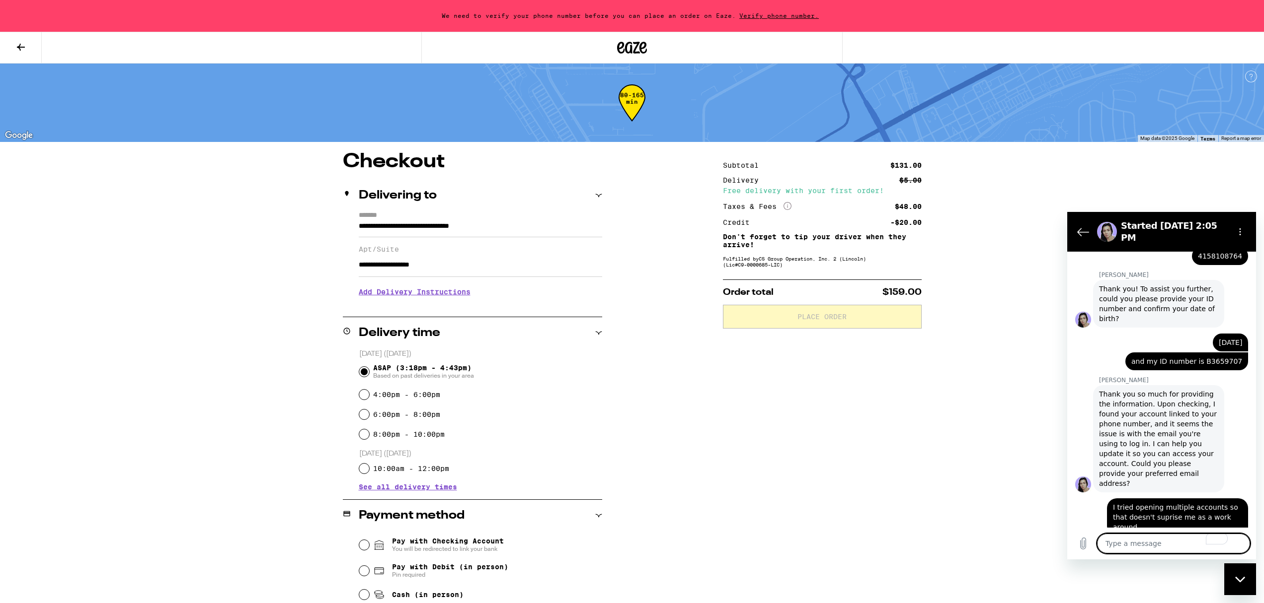
click at [1176, 548] on textarea "To enrich screen reader interactions, please activate Accessibility in Grammarl…" at bounding box center [1173, 544] width 153 height 20
click at [463, 269] on input "**********" at bounding box center [480, 265] width 243 height 24
click at [976, 483] on div "**********" at bounding box center [631, 543] width 715 height 783
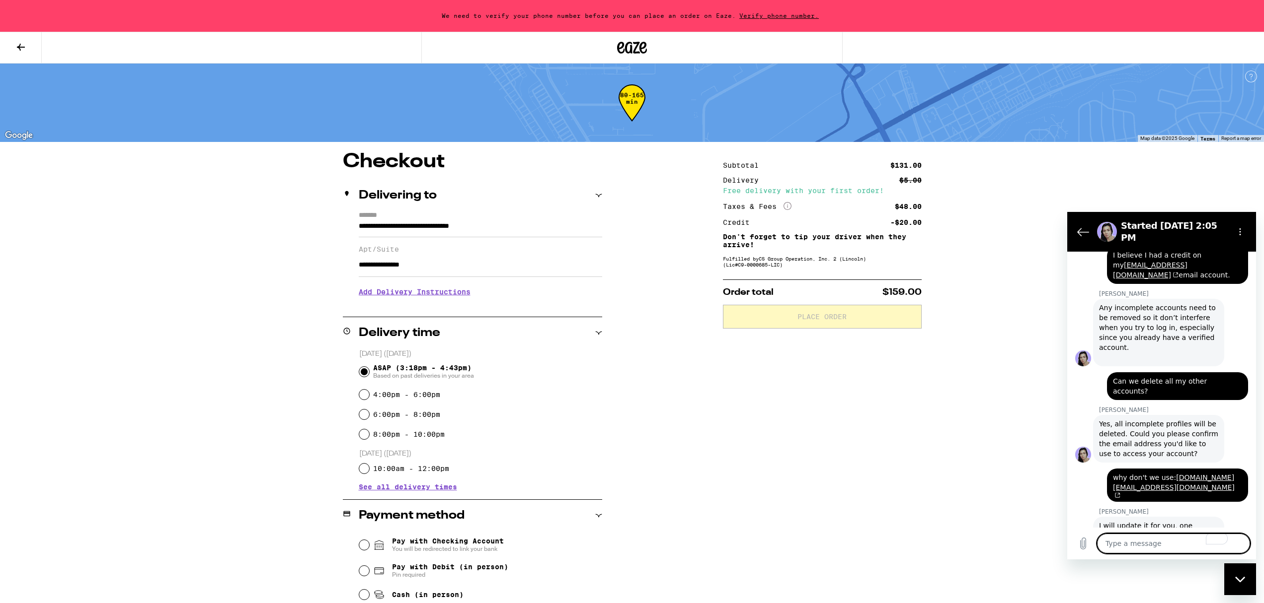
scroll to position [1207, 0]
click at [790, 73] on div "80-165 min" at bounding box center [632, 103] width 1264 height 78
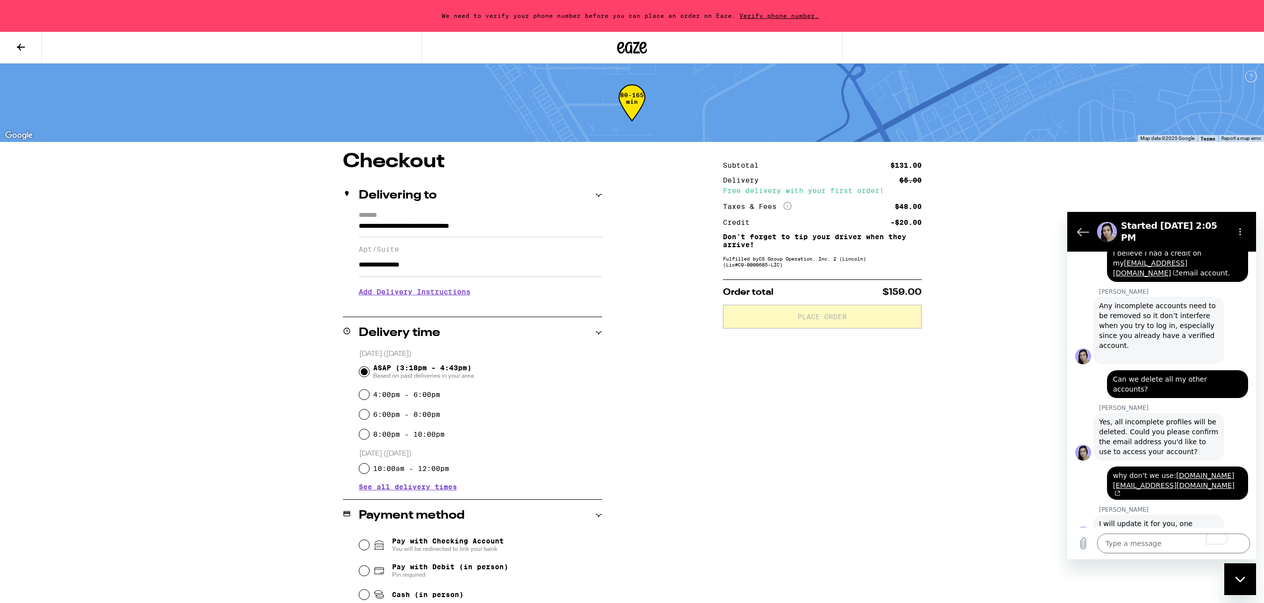
click at [619, 293] on div "**********" at bounding box center [631, 543] width 715 height 783
click at [739, 14] on span "Verify phone number." at bounding box center [779, 15] width 86 height 6
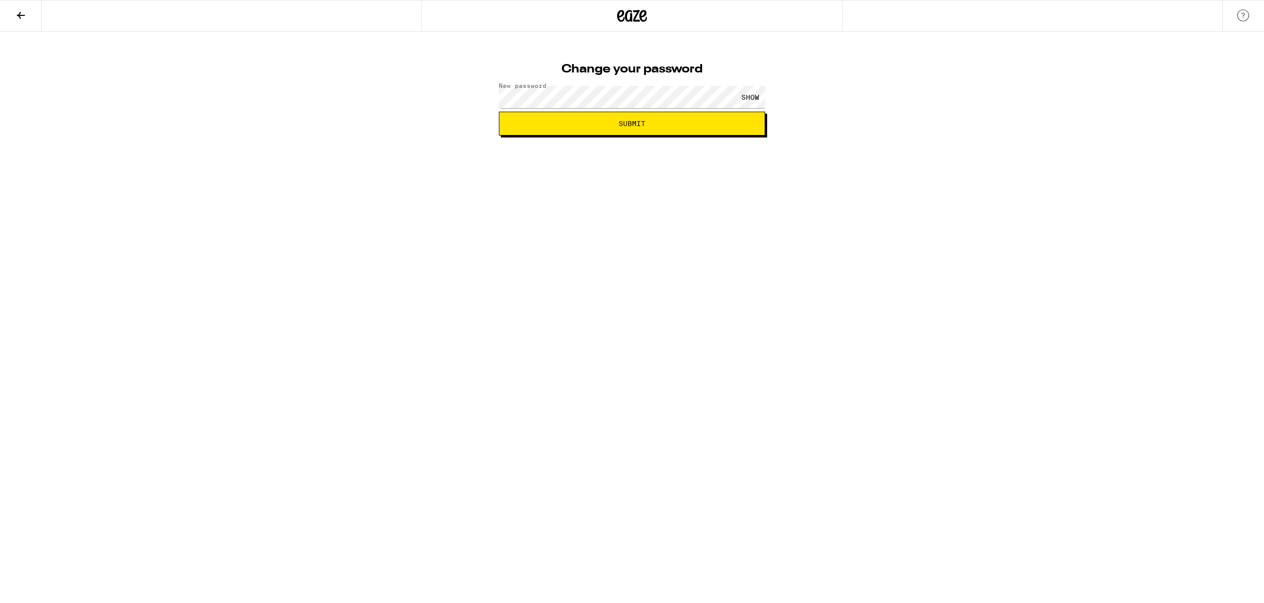
click at [751, 95] on div "SHOW" at bounding box center [750, 97] width 30 height 22
click at [581, 124] on span "Submit" at bounding box center [631, 123] width 249 height 7
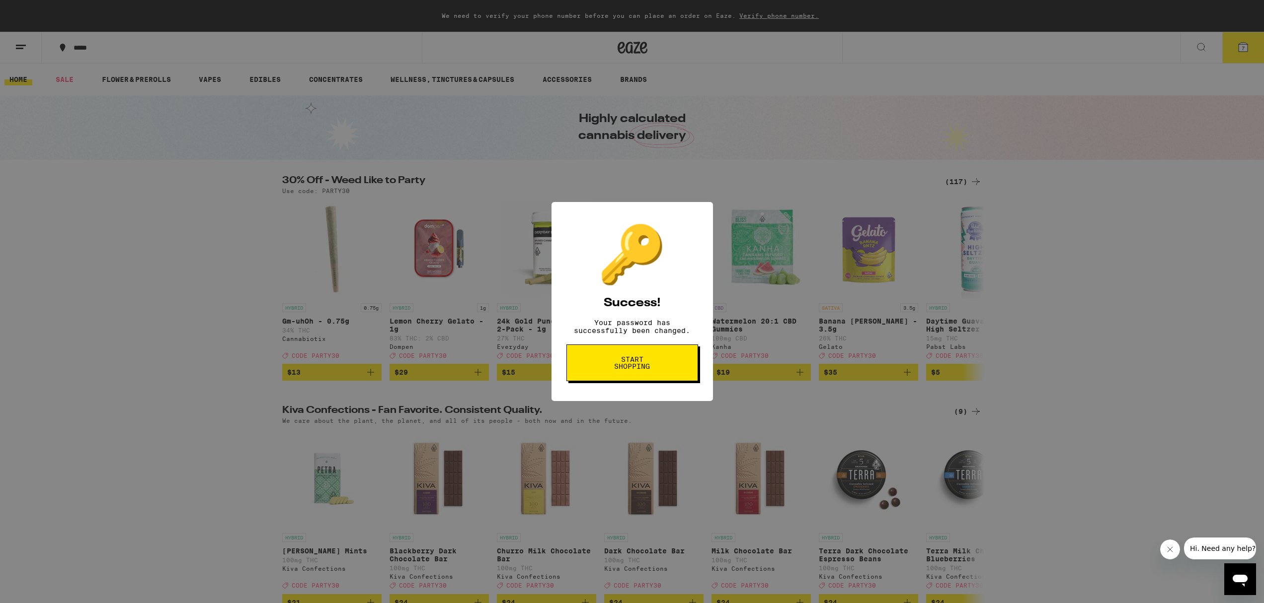
click at [632, 369] on span "Start shopping" at bounding box center [631, 363] width 51 height 14
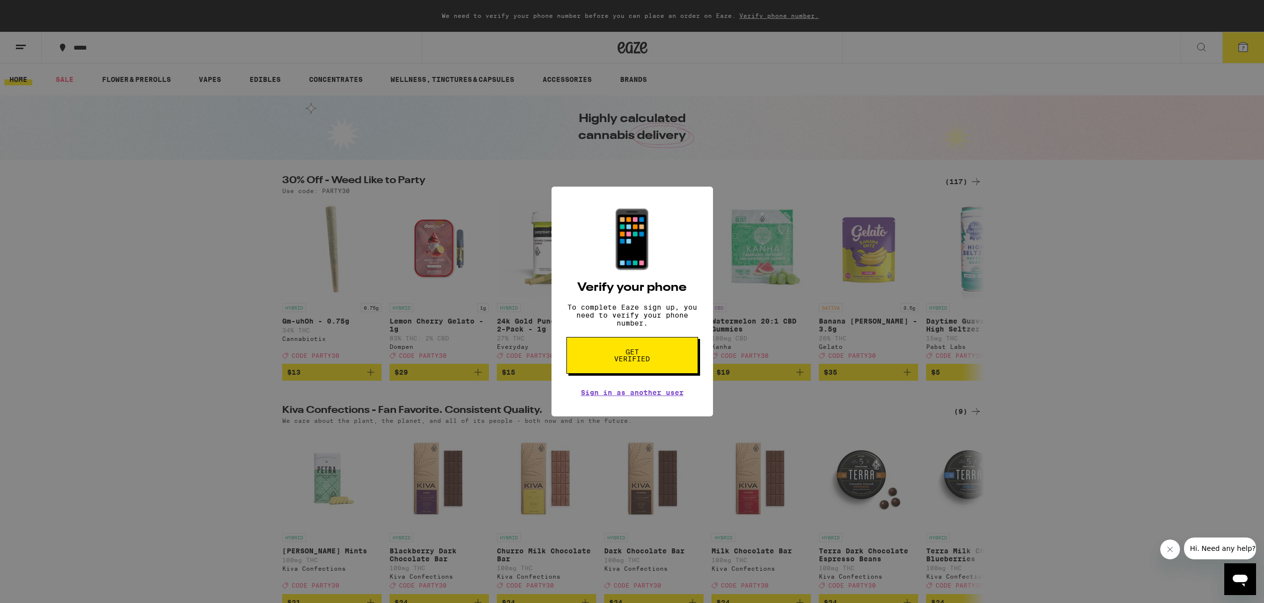
click at [603, 366] on button "Get verified" at bounding box center [632, 355] width 132 height 37
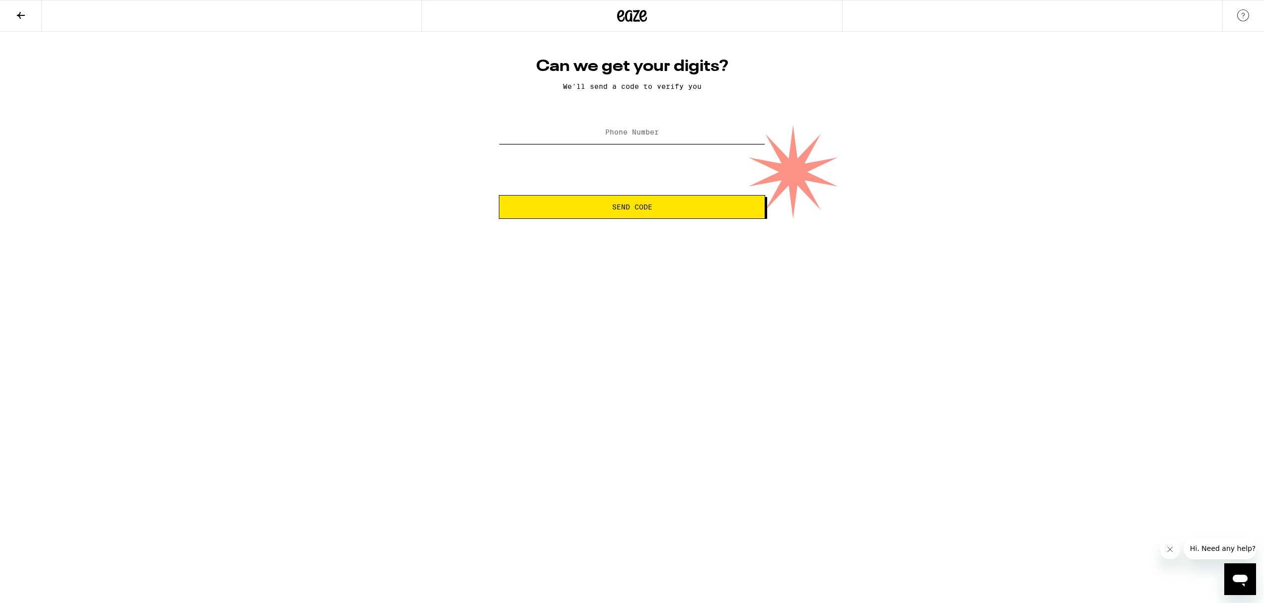
click at [619, 124] on input "Phone Number" at bounding box center [632, 133] width 266 height 22
type input "[PHONE_NUMBER]"
click at [622, 216] on button "Send Code" at bounding box center [632, 207] width 266 height 24
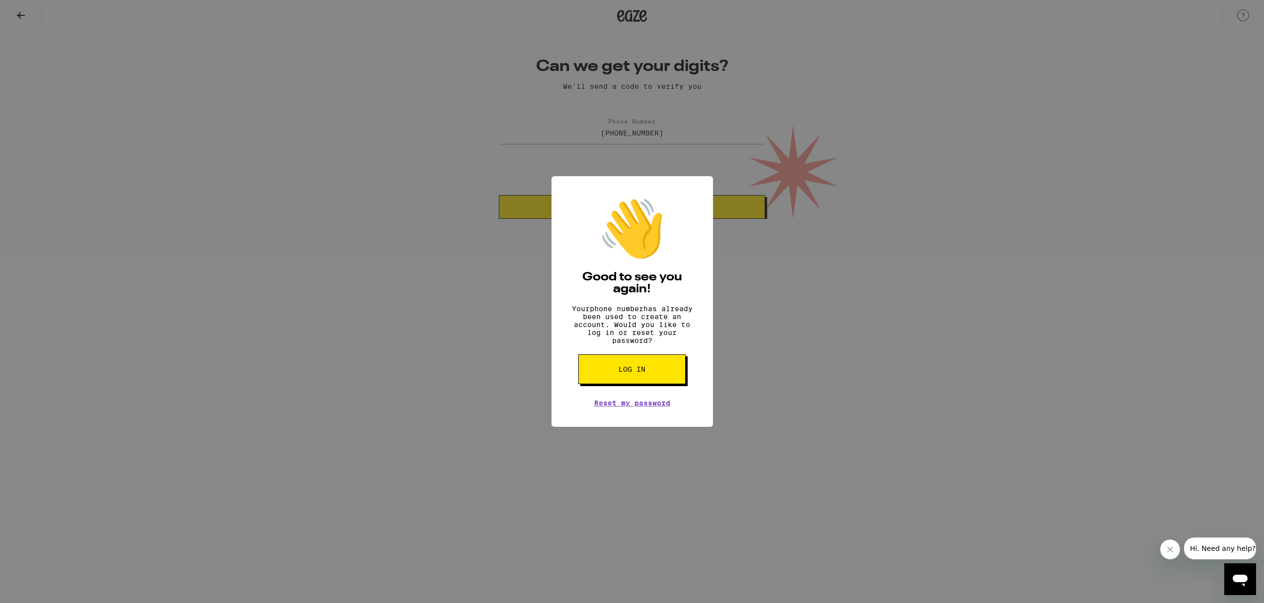
click at [648, 375] on button "Log in" at bounding box center [631, 370] width 107 height 30
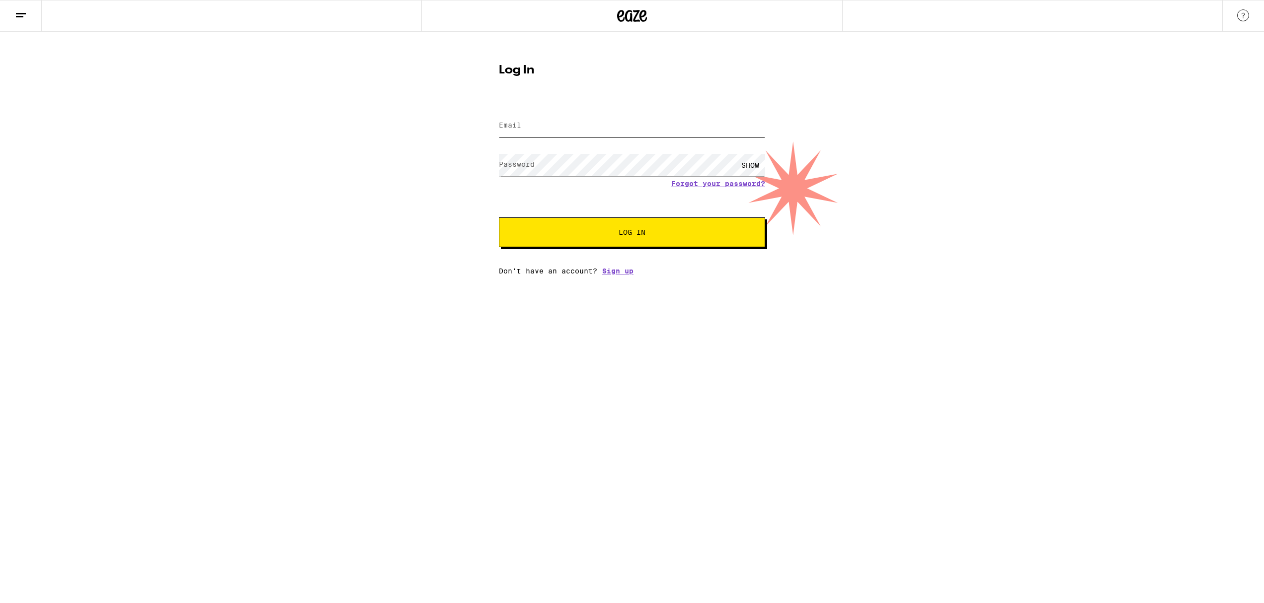
click at [577, 127] on input "Email" at bounding box center [632, 126] width 266 height 22
type input "[DOMAIN_NAME][EMAIL_ADDRESS][DOMAIN_NAME]"
click at [614, 234] on span "Log In" at bounding box center [632, 232] width 186 height 7
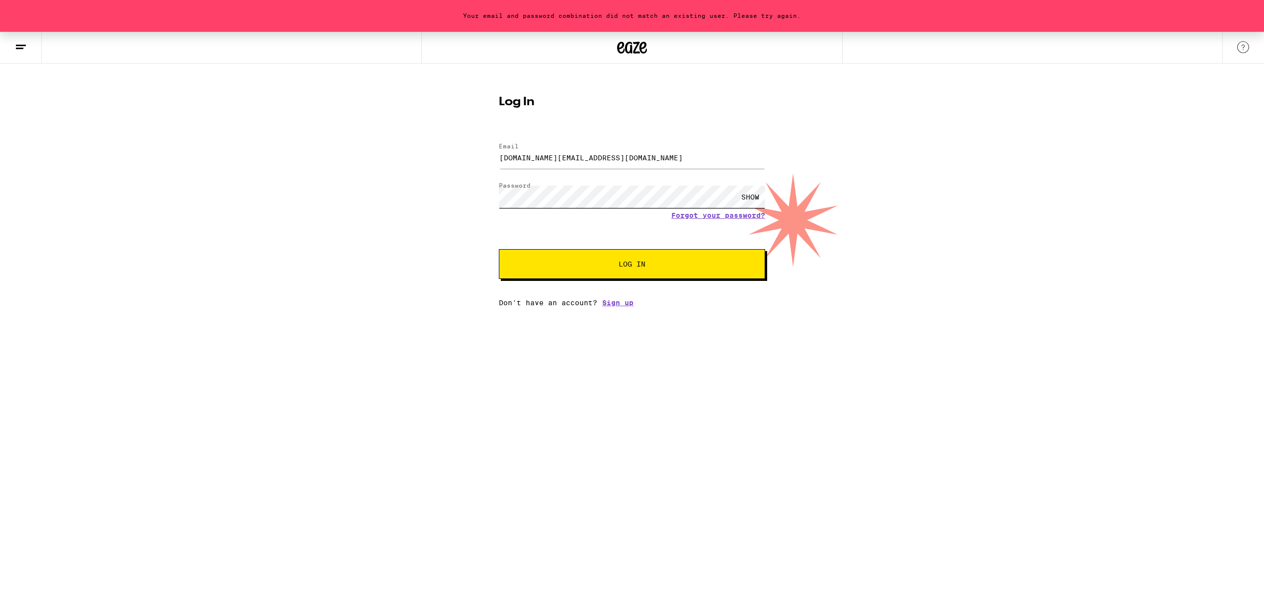
click at [448, 169] on div "Your email and password combination did not match an existing user. Please try …" at bounding box center [632, 169] width 1264 height 275
click at [764, 200] on div "SHOW" at bounding box center [750, 197] width 30 height 22
click at [589, 266] on span "Log In" at bounding box center [632, 264] width 186 height 7
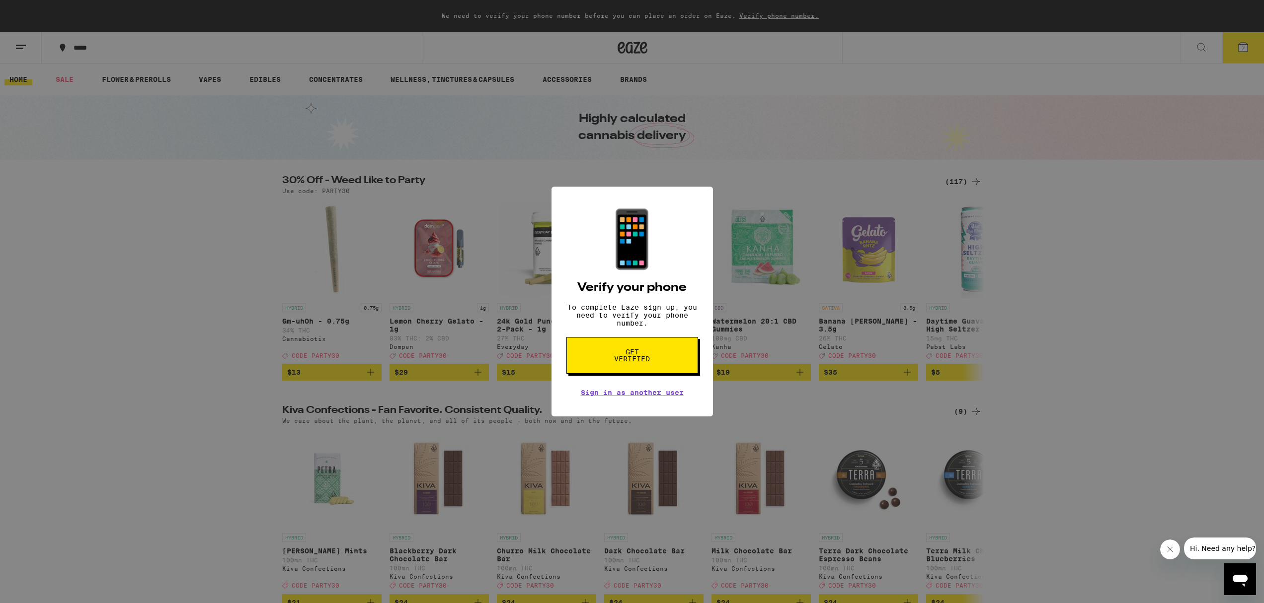
click at [660, 361] on button "Get verified" at bounding box center [632, 355] width 132 height 37
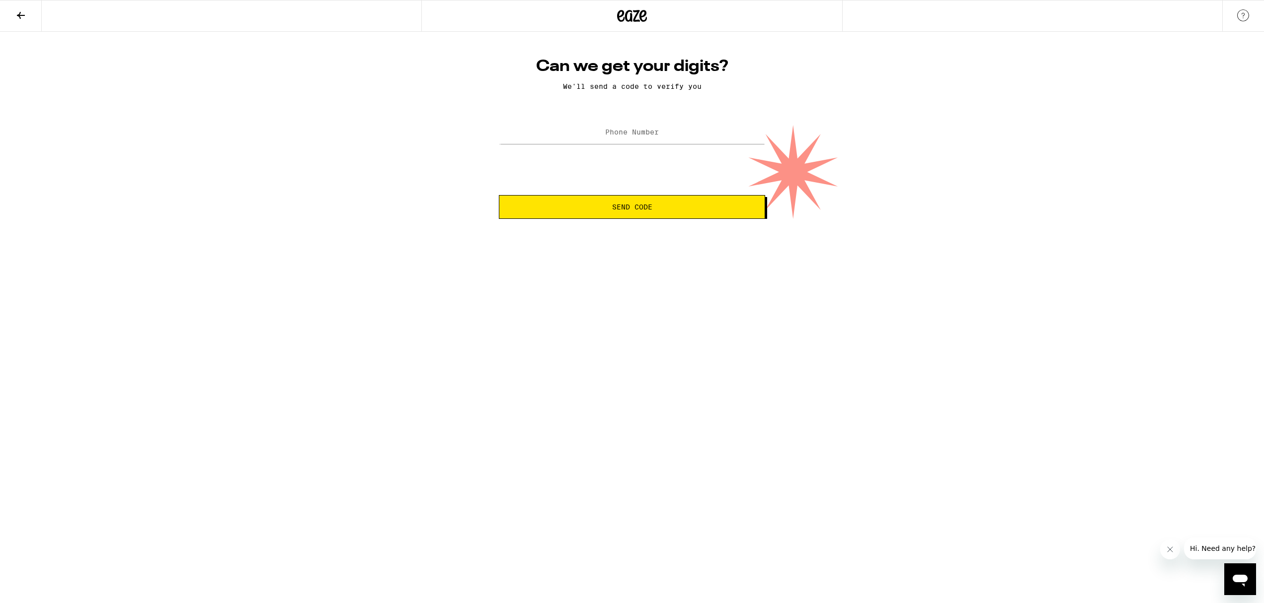
click at [651, 133] on label "Phone Number" at bounding box center [632, 132] width 54 height 8
type input "[PHONE_NUMBER]"
click at [643, 211] on span "Send Code" at bounding box center [632, 207] width 40 height 7
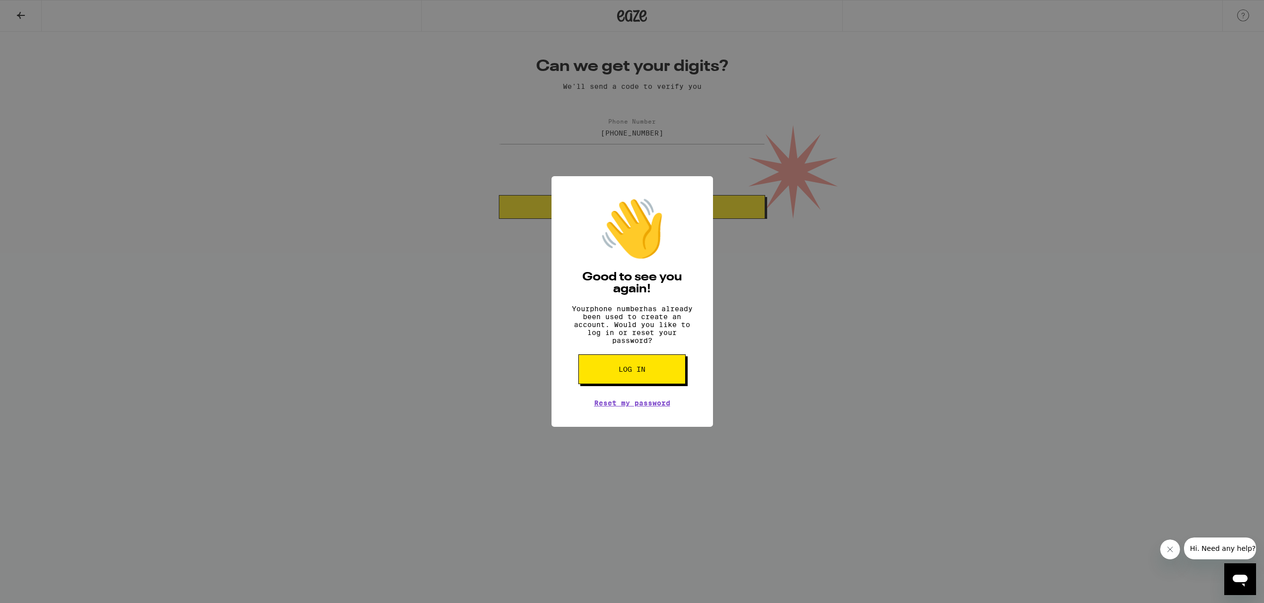
click at [642, 373] on span "Log in" at bounding box center [631, 369] width 27 height 7
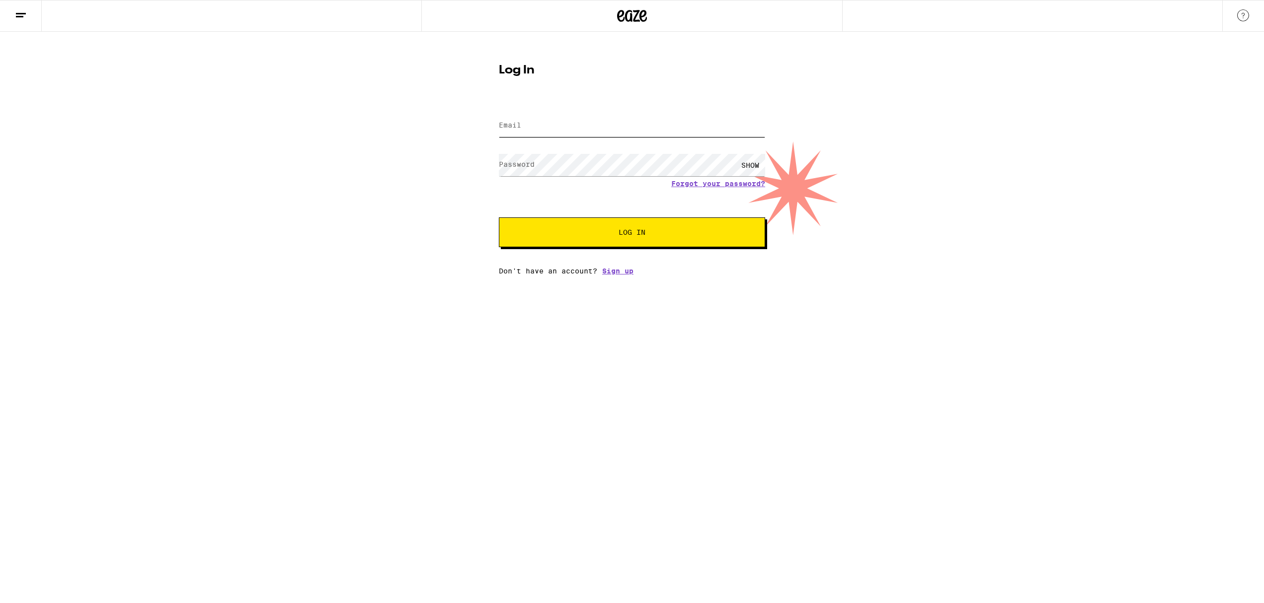
click at [643, 123] on input "Email" at bounding box center [632, 126] width 266 height 22
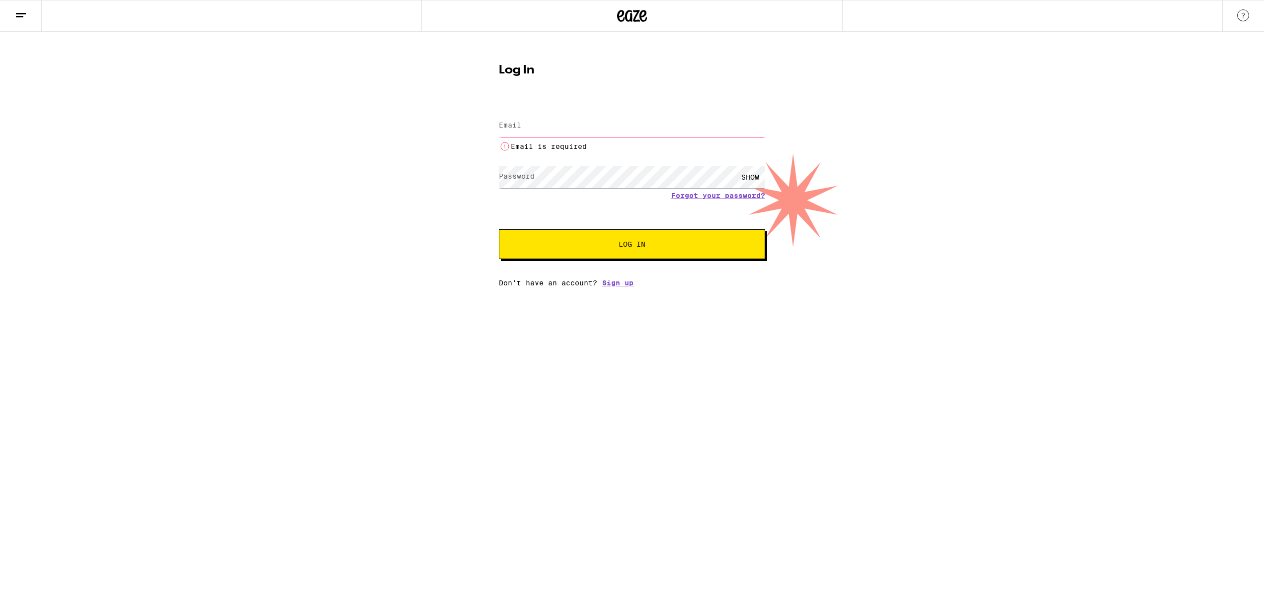
type input "[DOMAIN_NAME][EMAIL_ADDRESS][DOMAIN_NAME]"
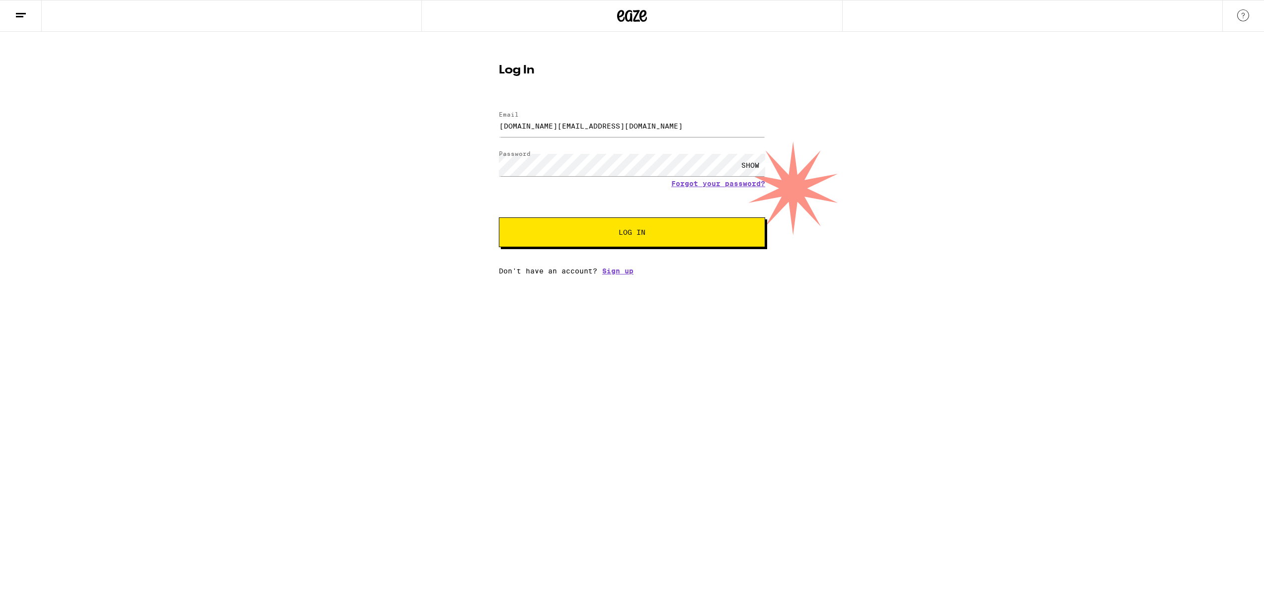
click at [635, 223] on button "Log In" at bounding box center [632, 233] width 266 height 30
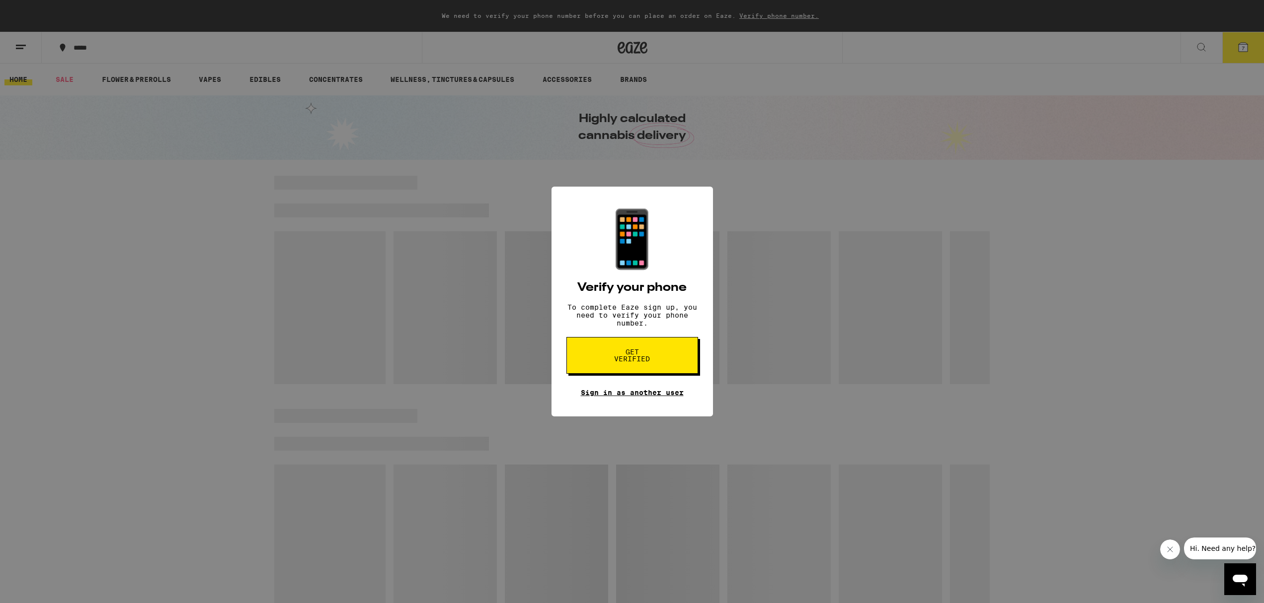
click at [644, 404] on div "📱 Verify your phone To complete Eaze sign up, you need to verify your phone num…" at bounding box center [631, 302] width 161 height 230
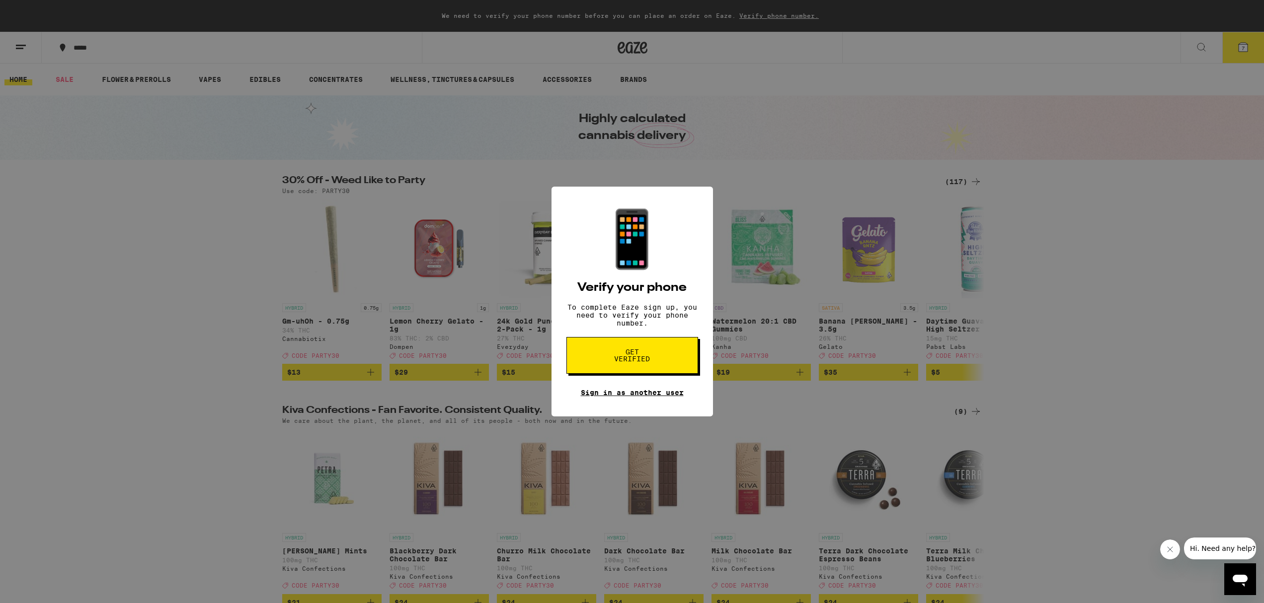
click at [644, 397] on link "Sign in as another user" at bounding box center [632, 393] width 103 height 8
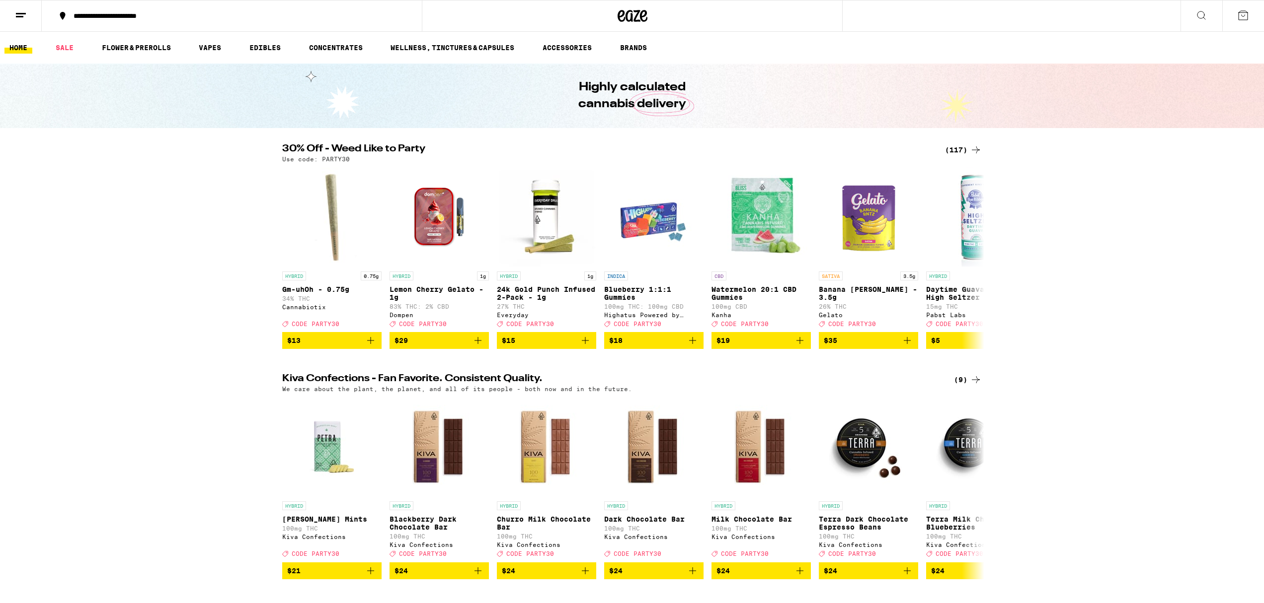
click at [1204, 13] on icon at bounding box center [1201, 15] width 12 height 12
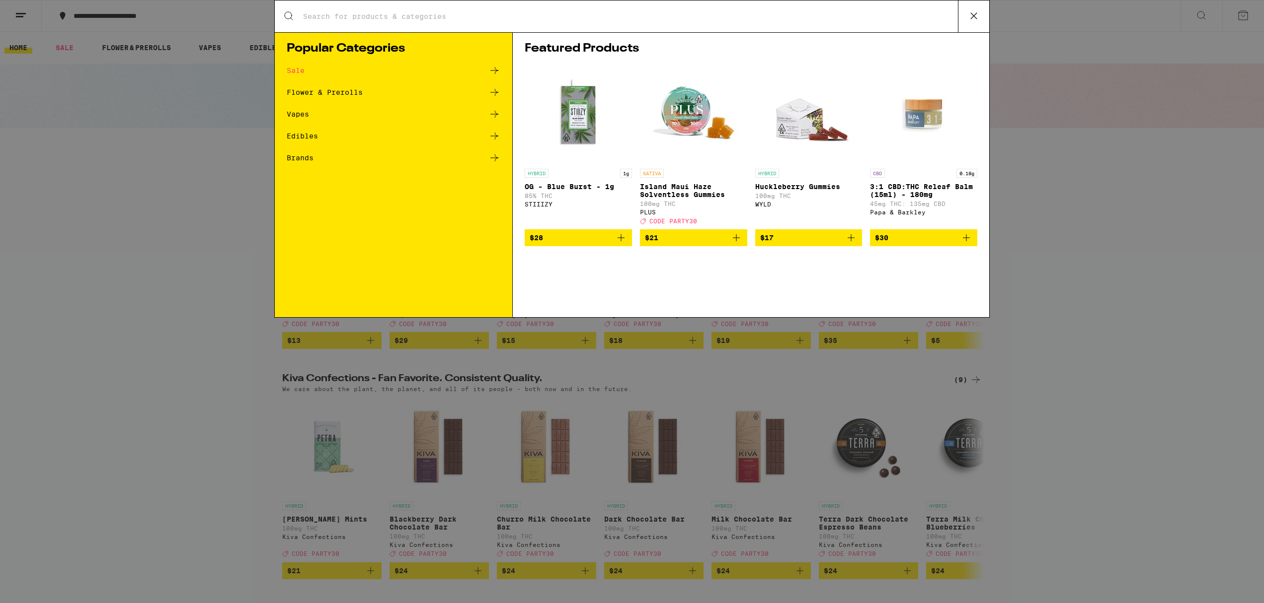
click at [298, 72] on div "Sale" at bounding box center [296, 70] width 18 height 7
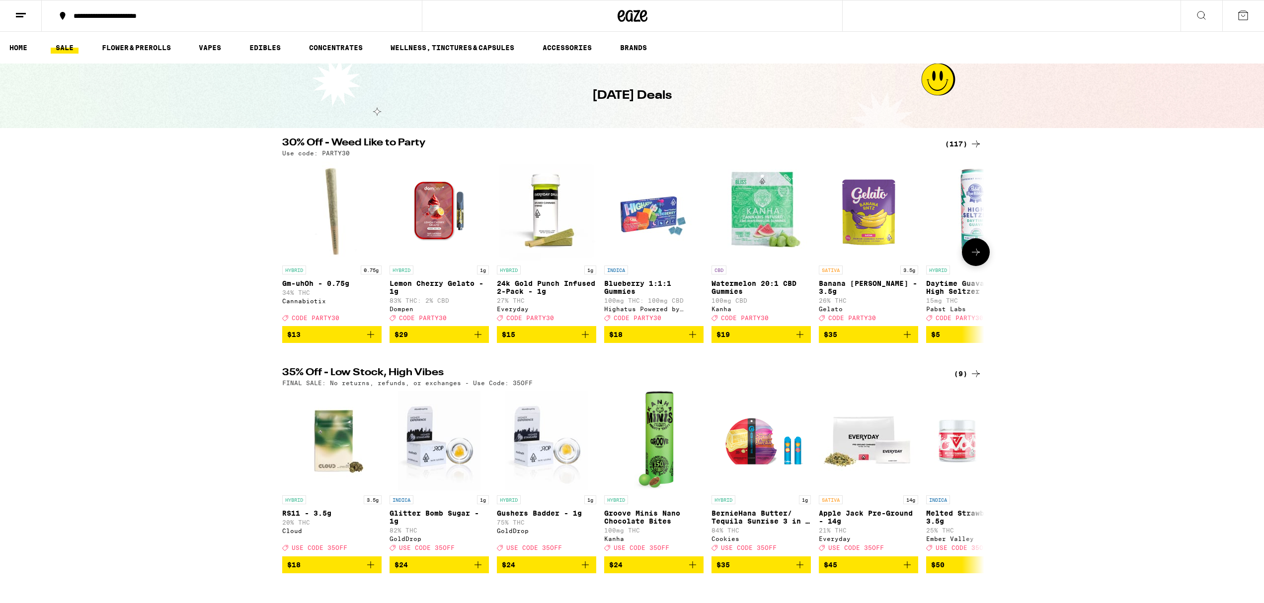
click at [433, 217] on img "Open page for Lemon Cherry Gelato - 1g from Dompen" at bounding box center [438, 210] width 99 height 99
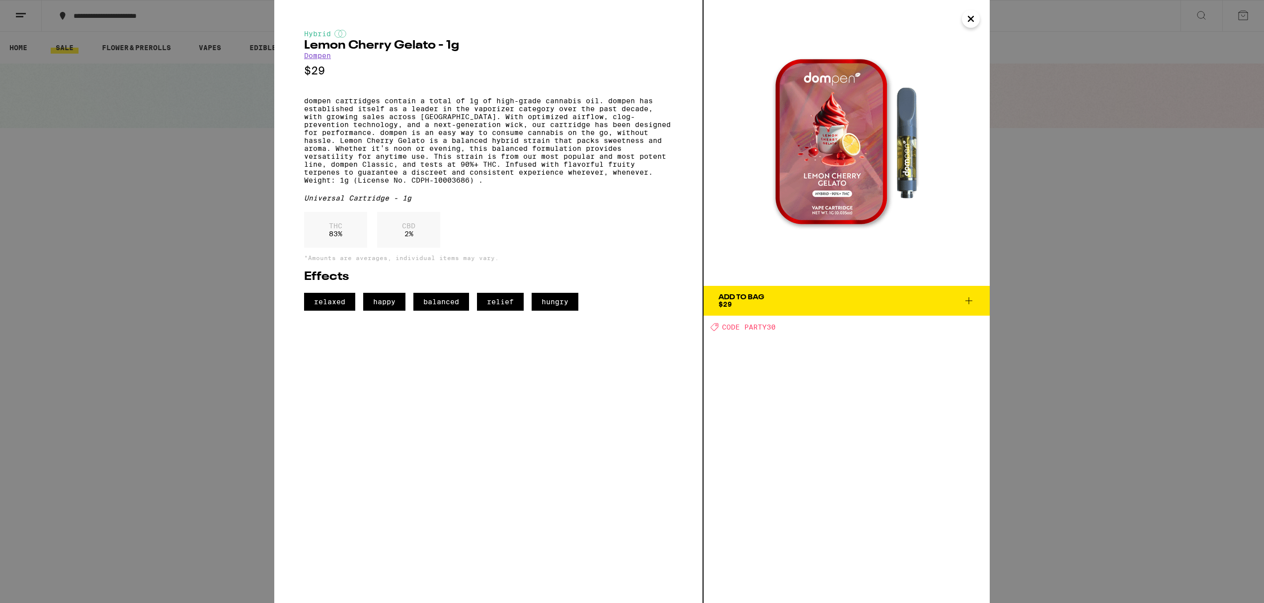
click at [852, 306] on span "Add To Bag $29" at bounding box center [846, 301] width 256 height 14
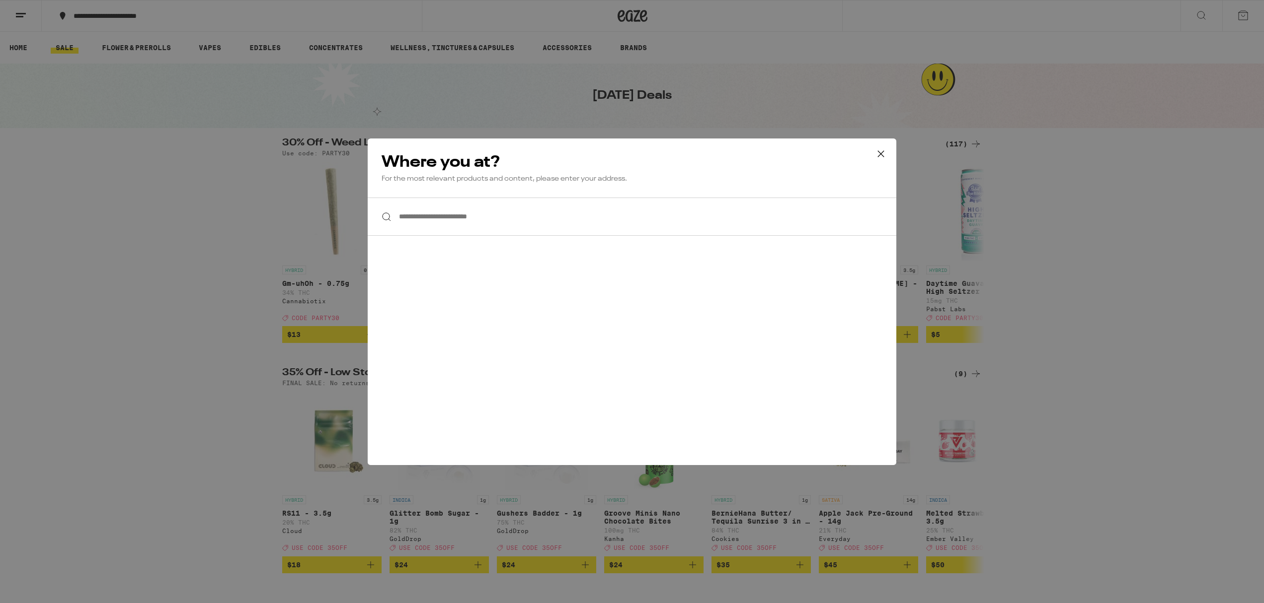
click at [540, 225] on input "**********" at bounding box center [632, 217] width 528 height 38
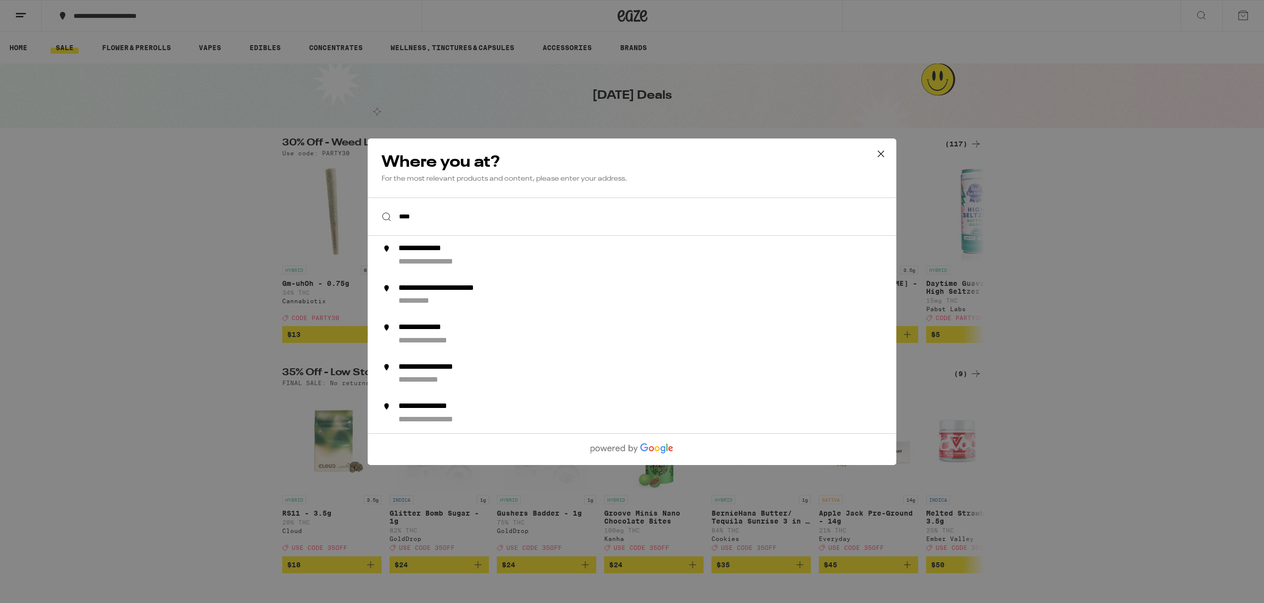
type input "****"
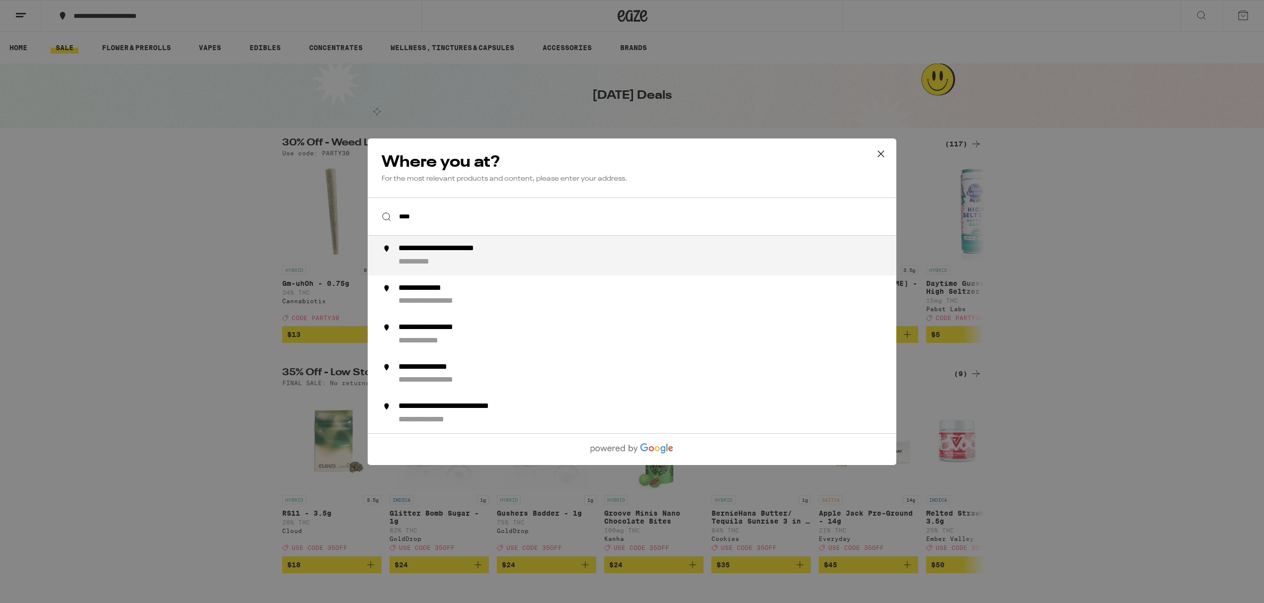
click at [883, 152] on icon at bounding box center [880, 154] width 15 height 15
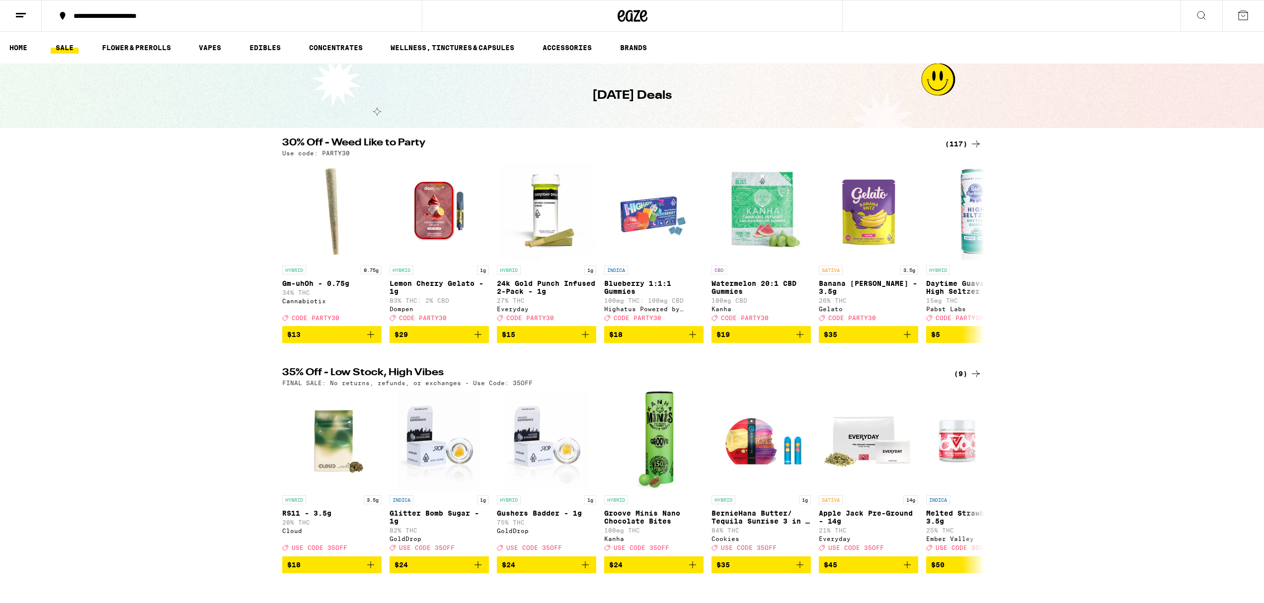
click at [1208, 16] on button at bounding box center [1201, 15] width 42 height 31
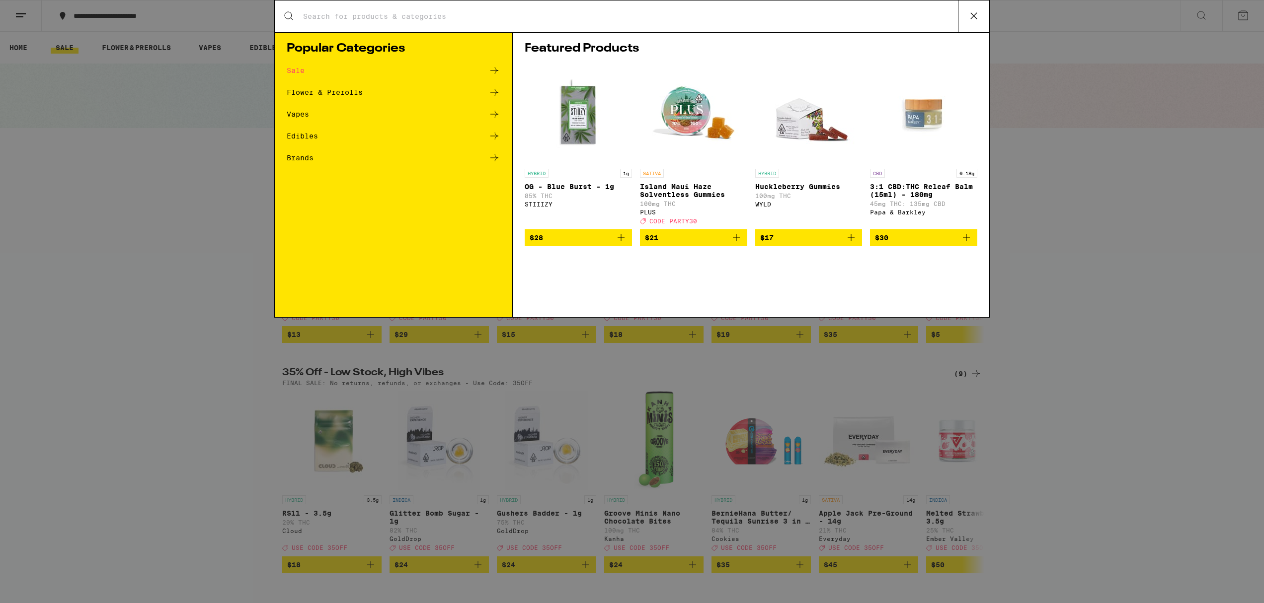
click at [1233, 21] on div "Search for Products Popular Categories Sale Flower & Prerolls Vapes Edibles Bra…" at bounding box center [632, 301] width 1264 height 603
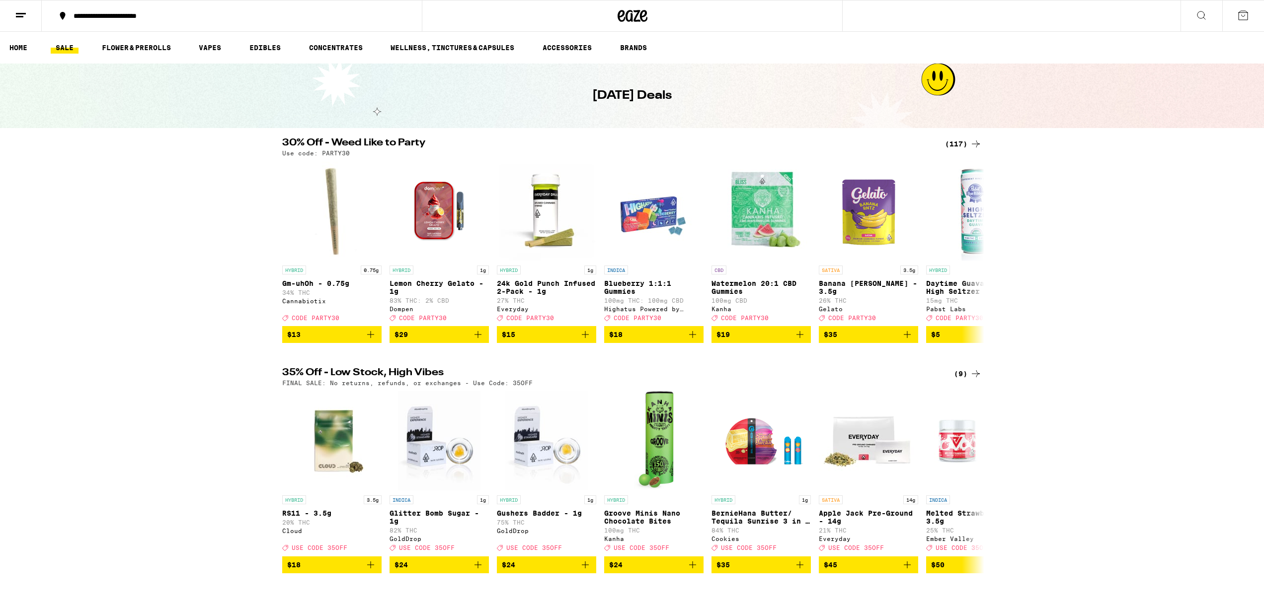
click at [1249, 15] on button at bounding box center [1243, 15] width 42 height 31
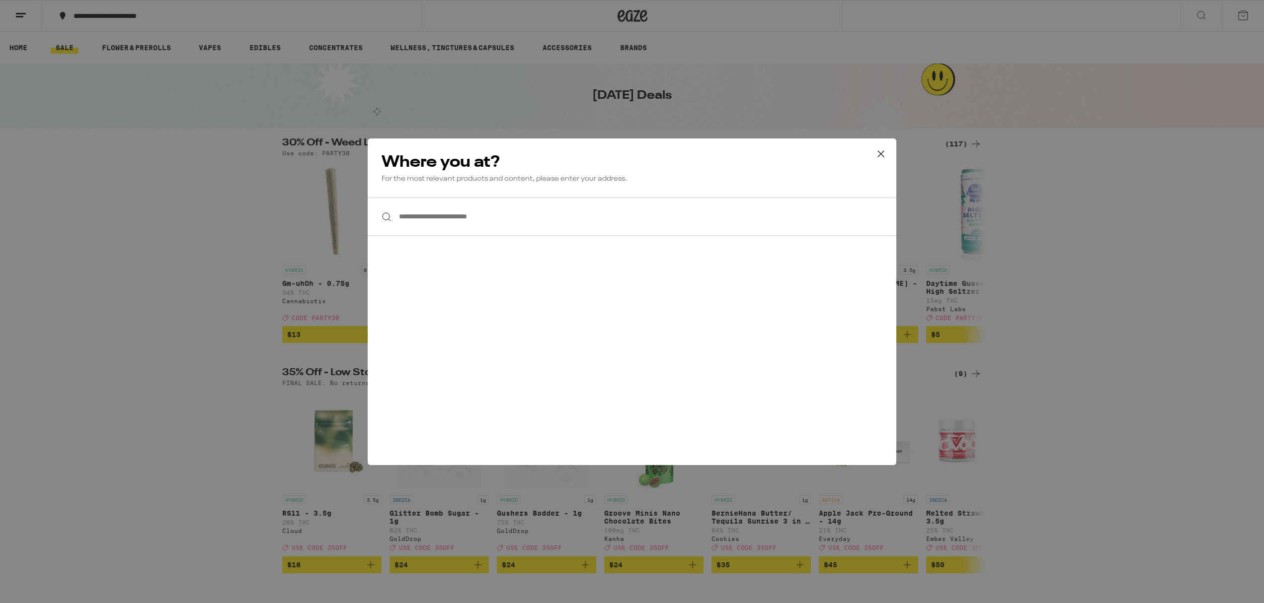
click at [439, 219] on input "**********" at bounding box center [632, 217] width 528 height 38
click at [382, 220] on div at bounding box center [632, 217] width 528 height 38
click at [406, 218] on input "**********" at bounding box center [632, 217] width 528 height 38
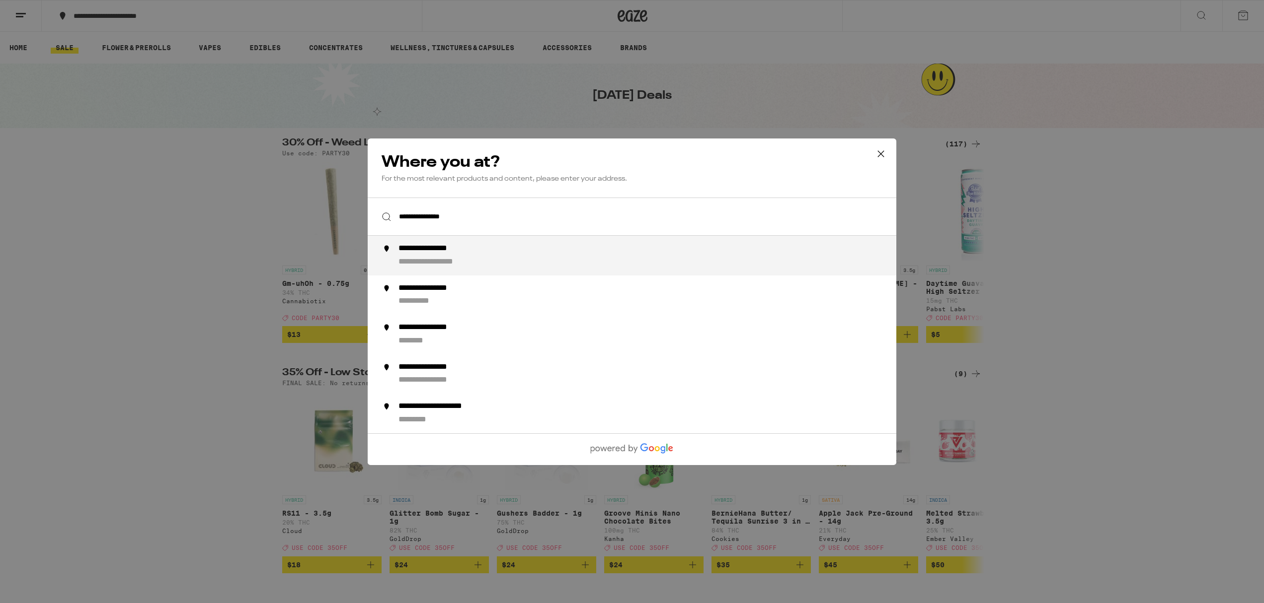
click at [417, 257] on div "**********" at bounding box center [651, 256] width 507 height 24
type input "**********"
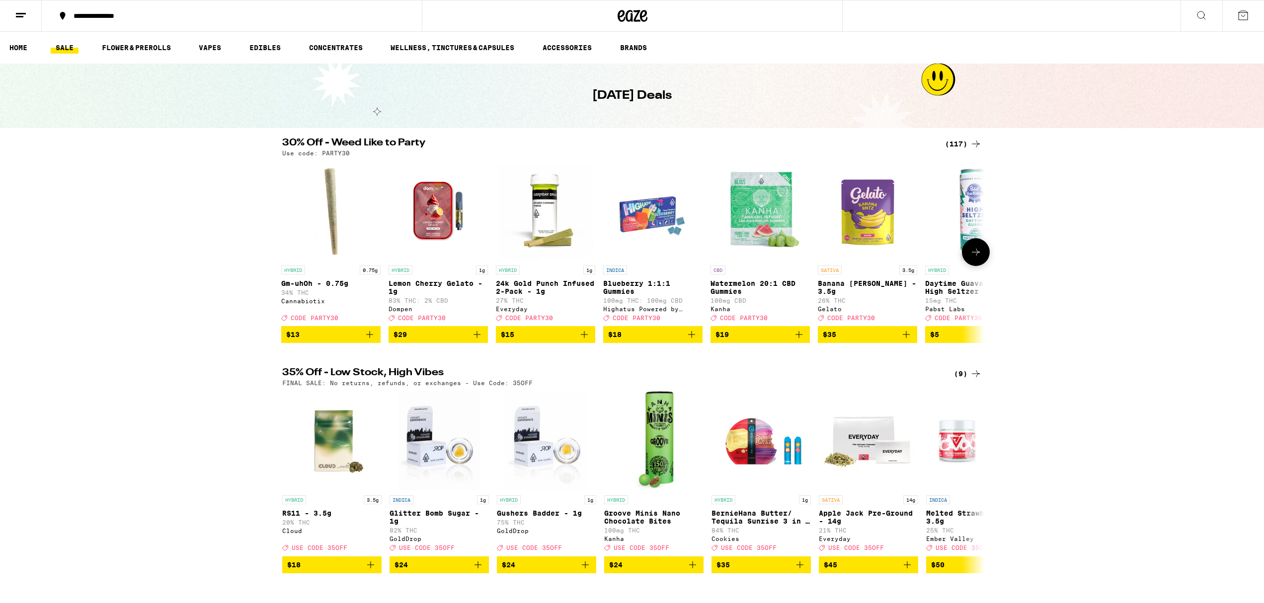
scroll to position [0, 3]
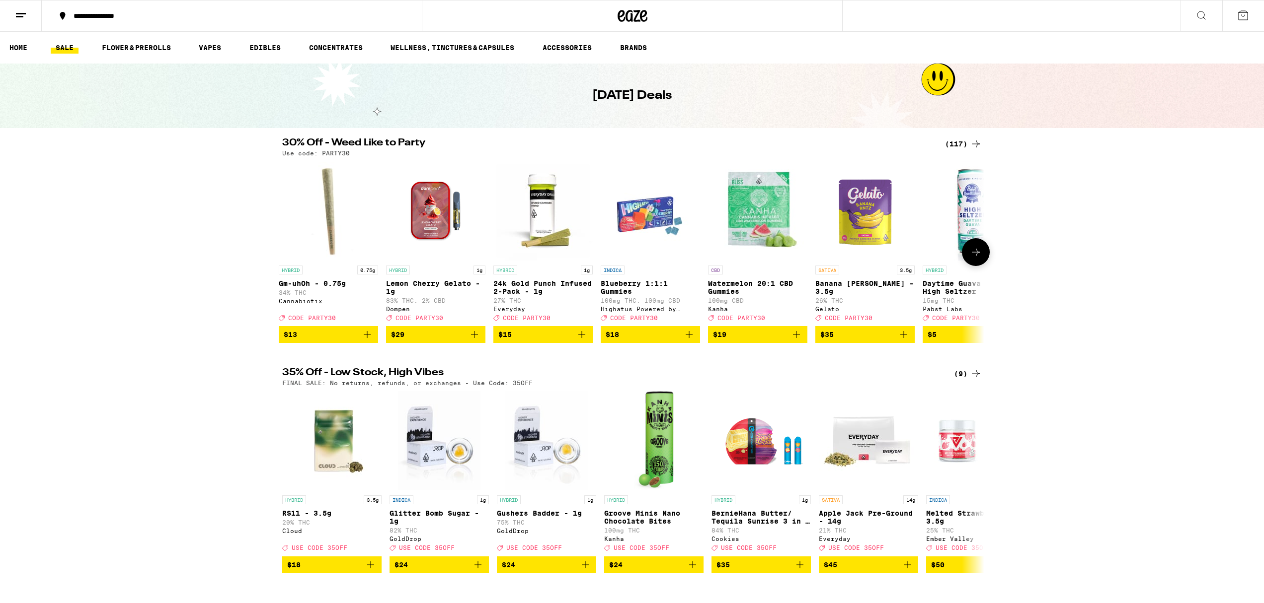
click at [432, 230] on img "Open page for Lemon Cherry Gelato - 1g from Dompen" at bounding box center [435, 210] width 99 height 99
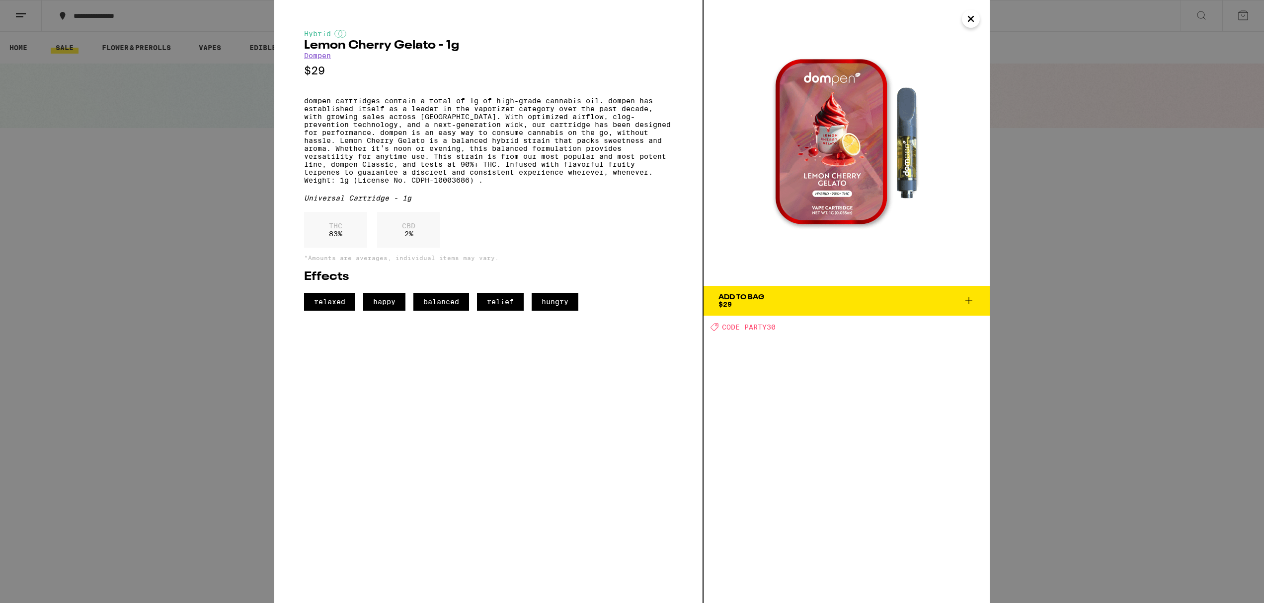
click at [806, 293] on button "Add To Bag $29" at bounding box center [846, 301] width 286 height 30
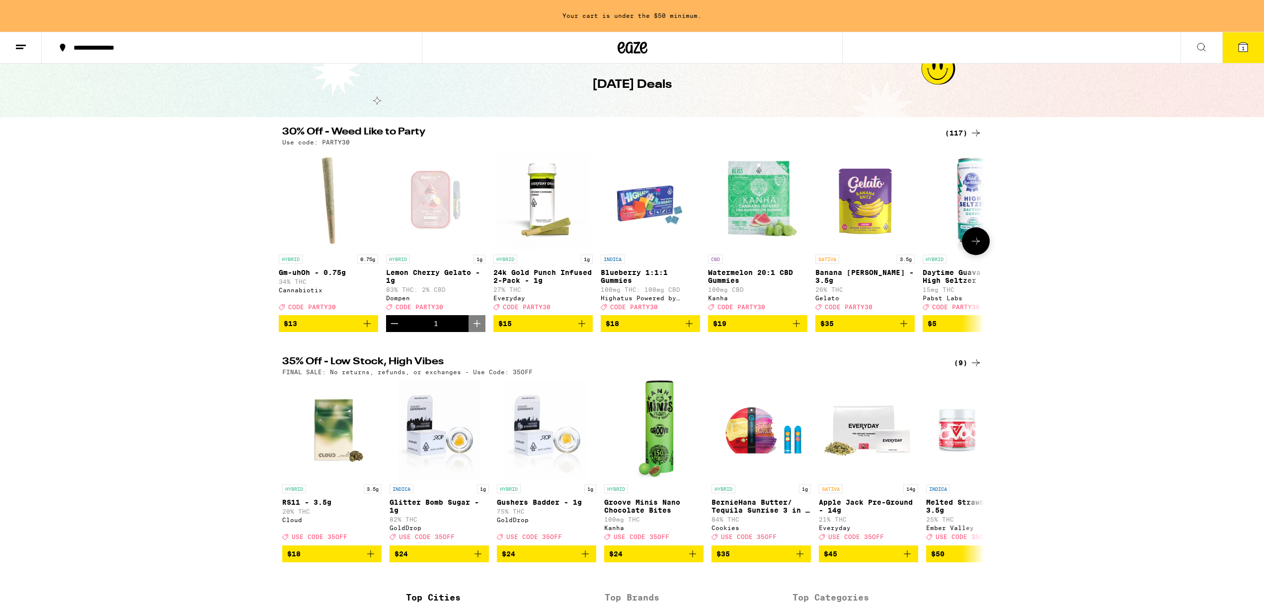
scroll to position [59, 0]
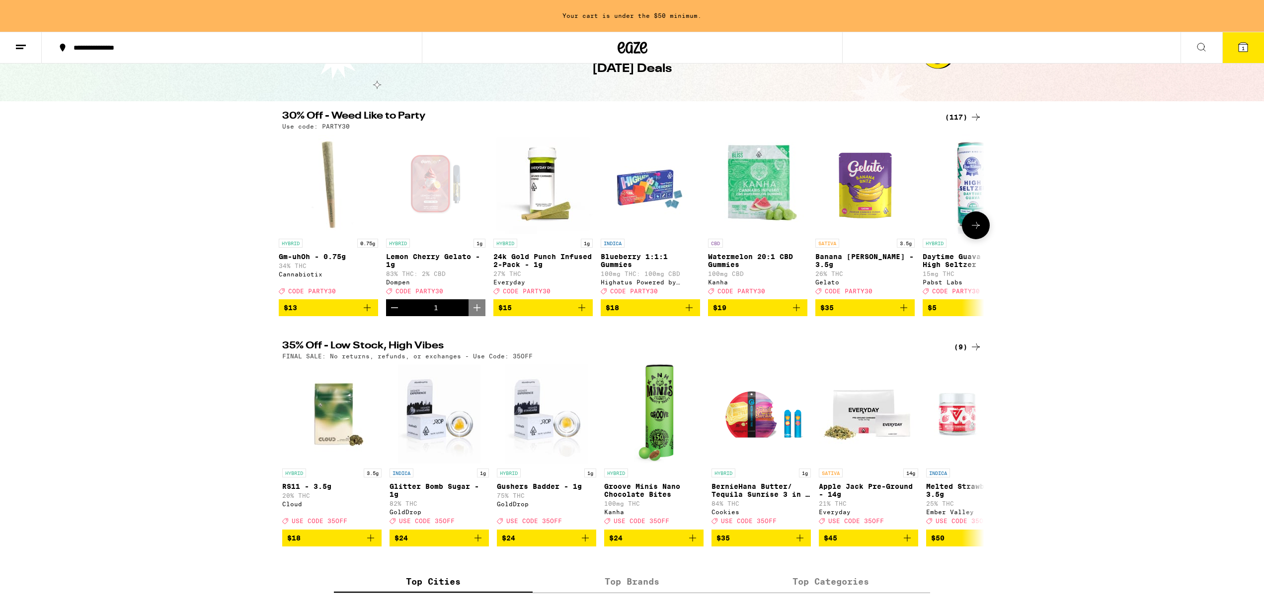
click at [977, 238] on button at bounding box center [976, 226] width 28 height 28
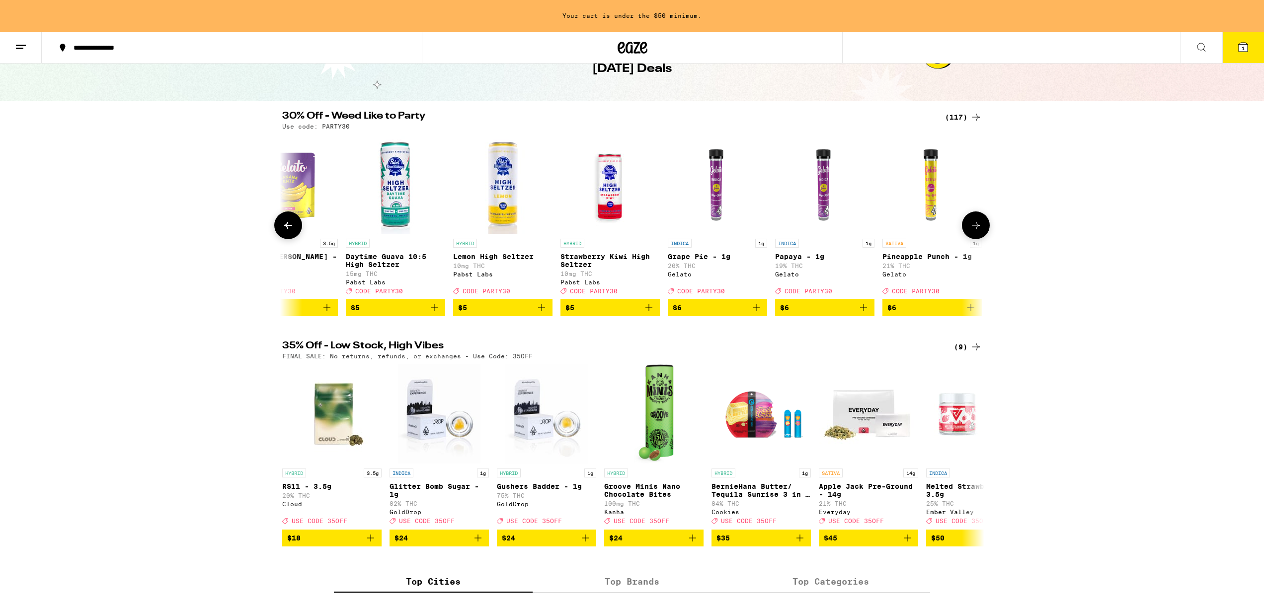
scroll to position [0, 595]
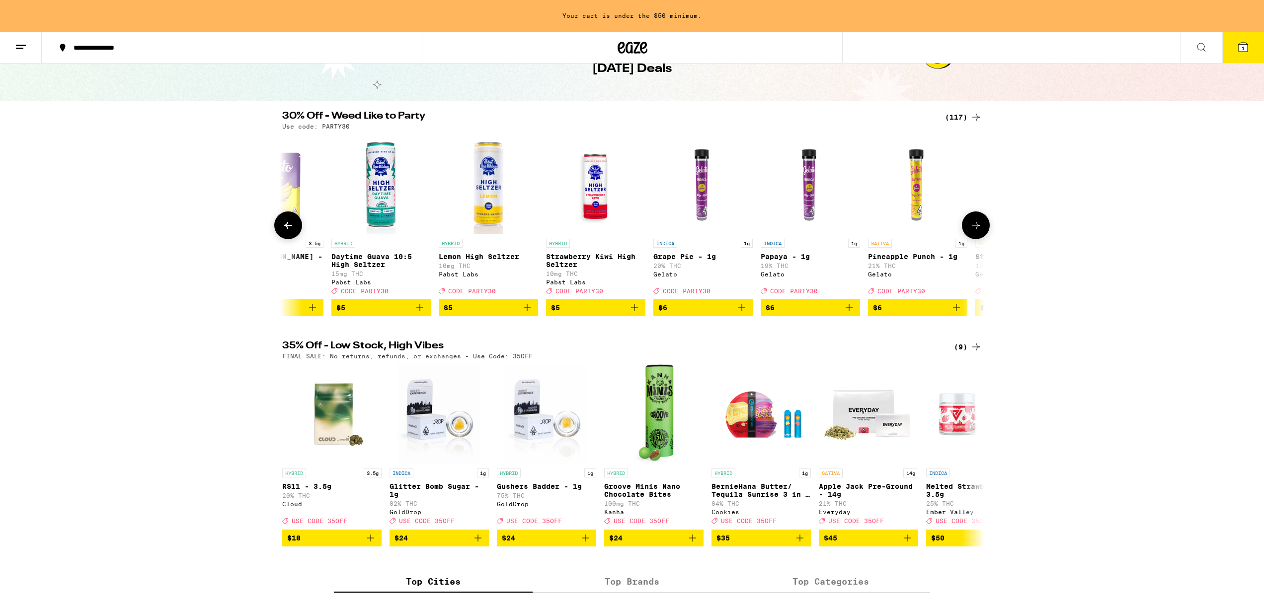
click at [505, 314] on span "$5" at bounding box center [488, 308] width 89 height 12
click at [529, 311] on icon "Increment" at bounding box center [529, 307] width 7 height 7
click at [633, 311] on icon "Add to bag" at bounding box center [634, 307] width 7 height 7
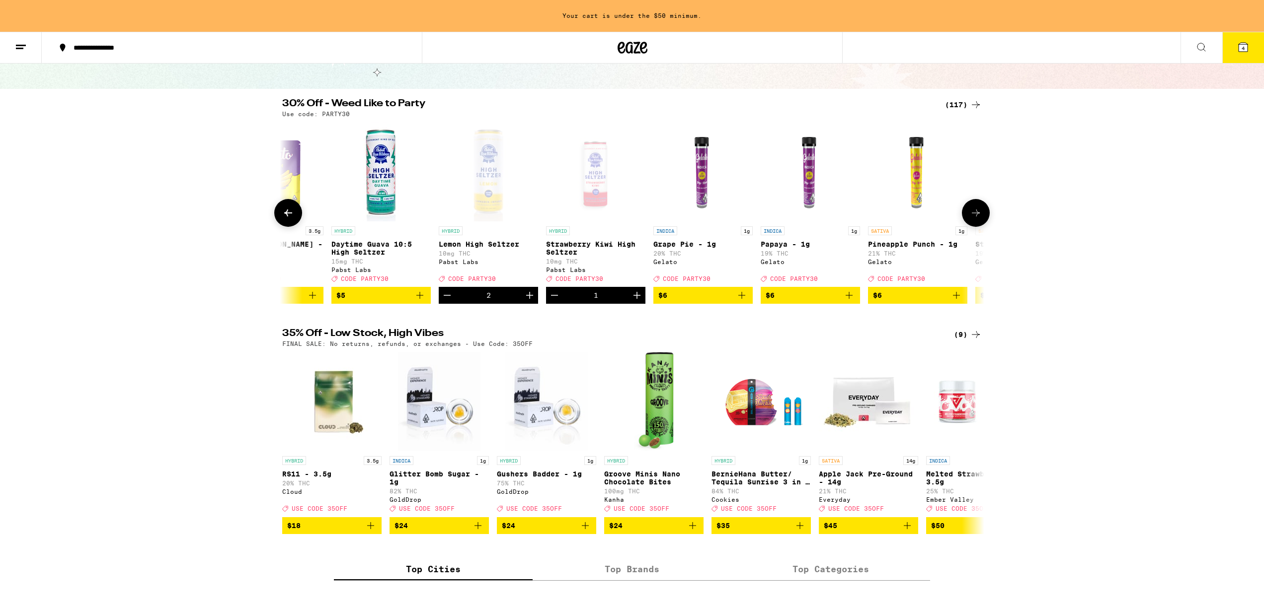
scroll to position [0, 0]
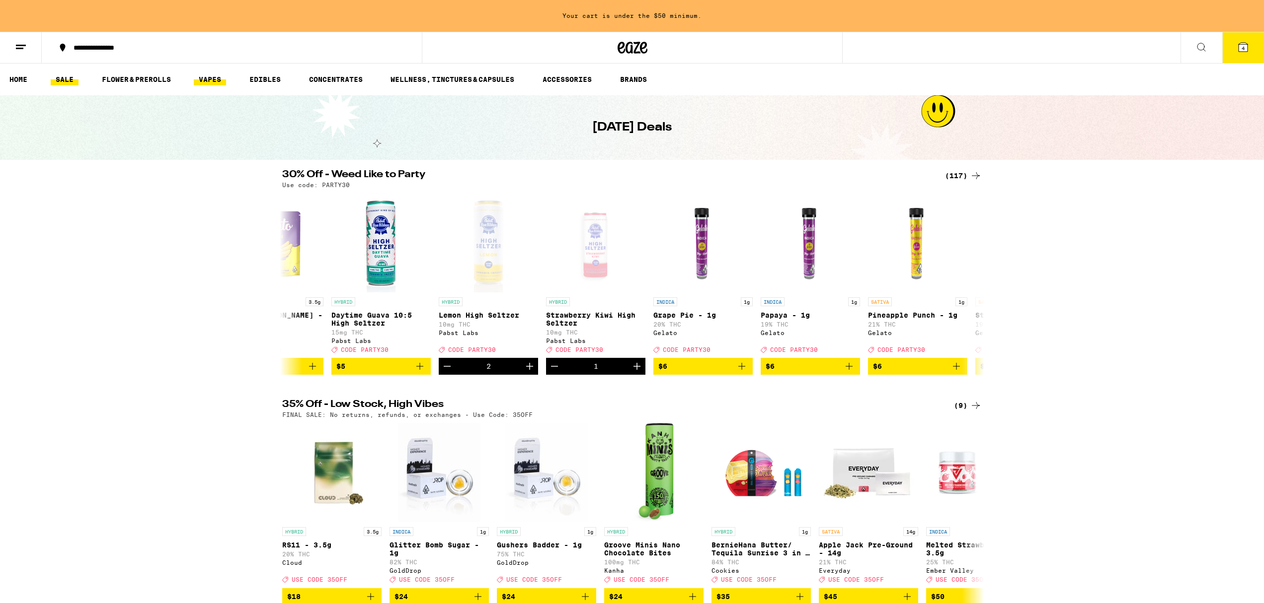
click at [218, 81] on link "VAPES" at bounding box center [210, 80] width 32 height 12
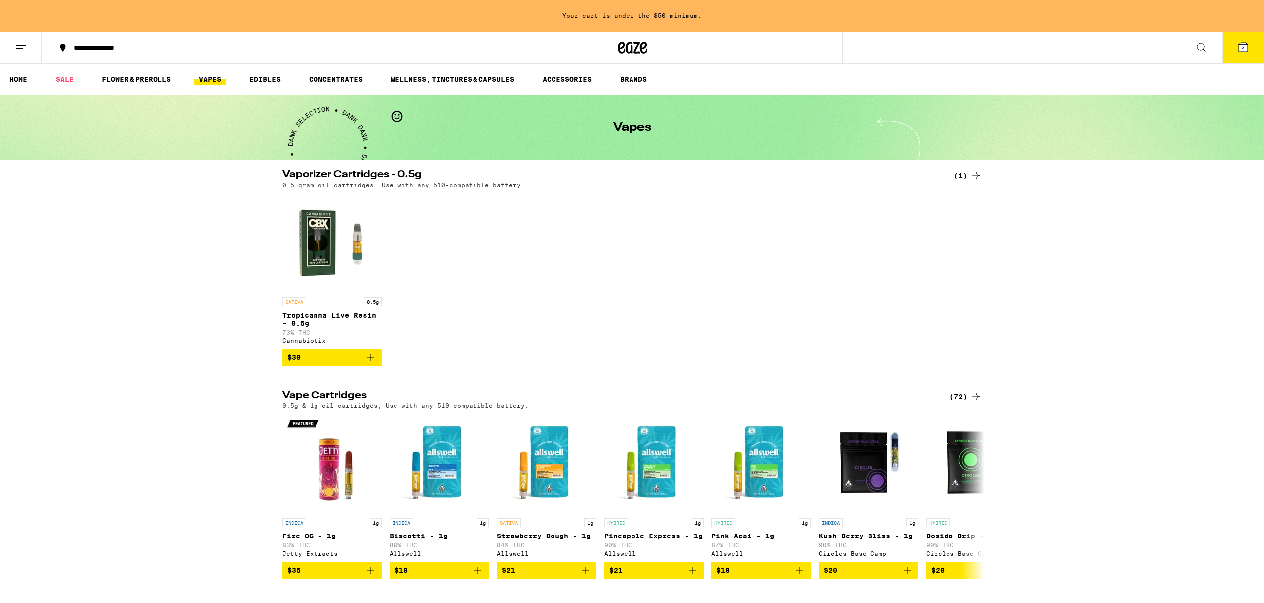
click at [1206, 51] on icon at bounding box center [1201, 47] width 12 height 12
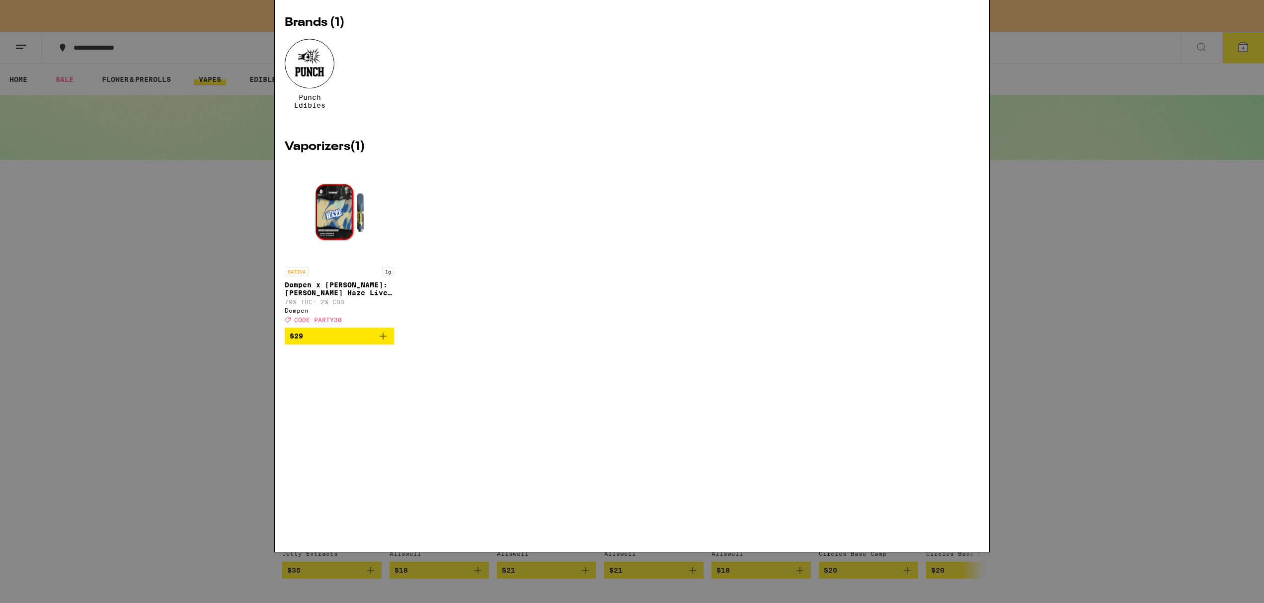
type input "vape pen"
click at [315, 122] on div at bounding box center [310, 114] width 50 height 50
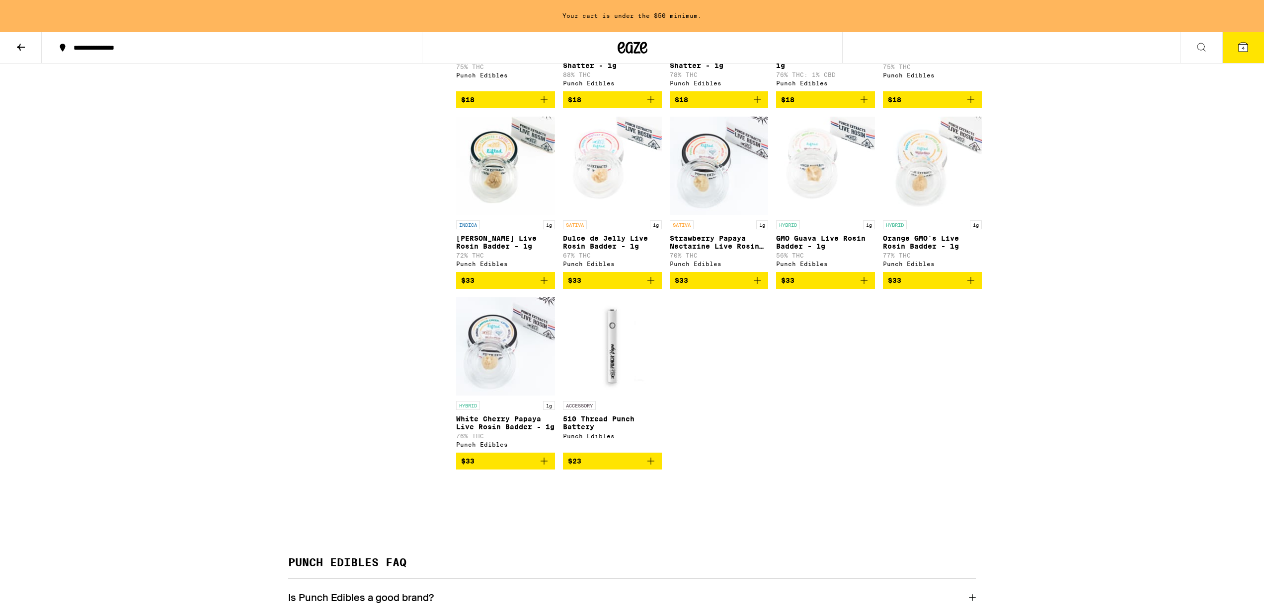
scroll to position [950, 0]
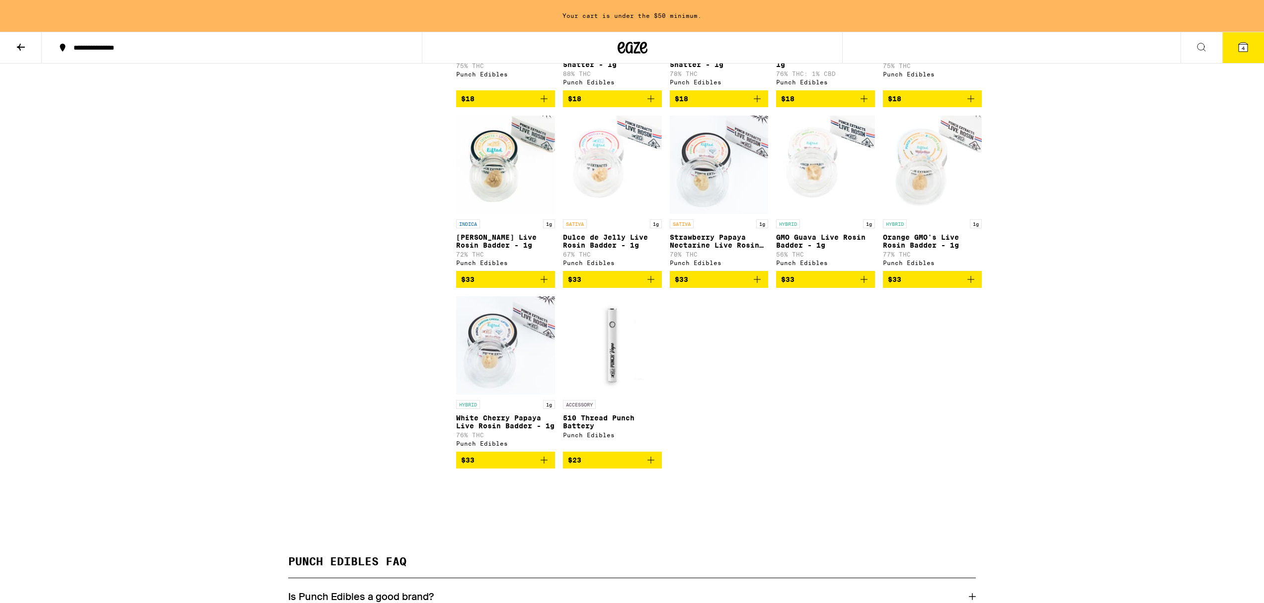
click at [614, 466] on span "$23" at bounding box center [612, 460] width 89 height 12
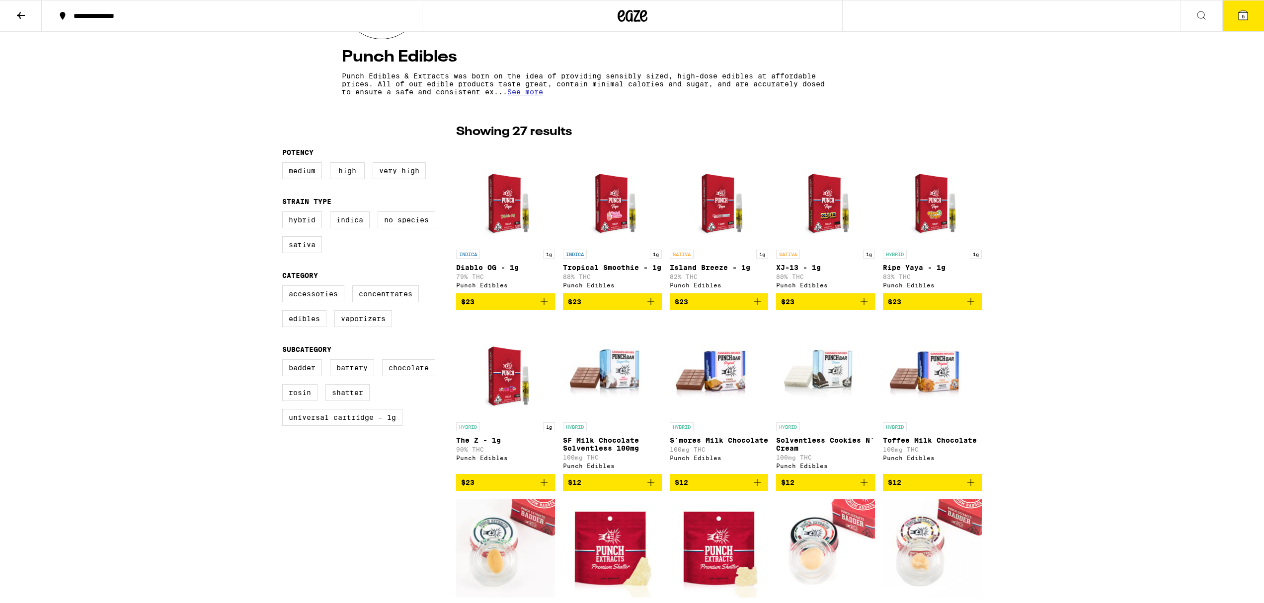
scroll to position [192, 0]
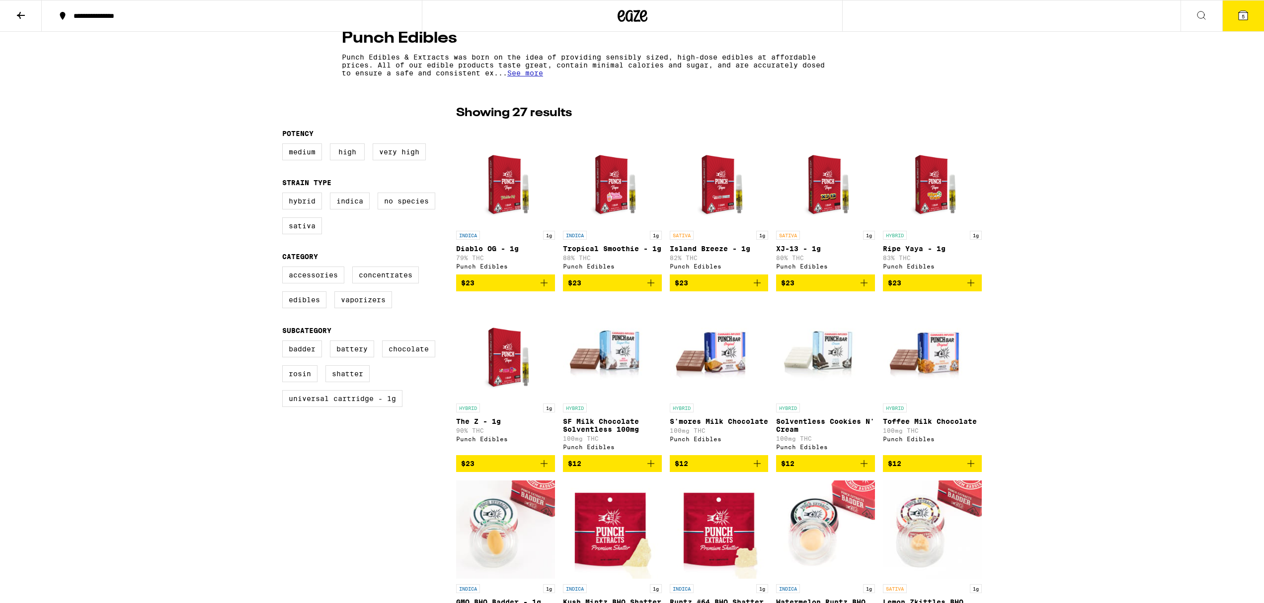
click at [1194, 13] on button at bounding box center [1201, 15] width 42 height 31
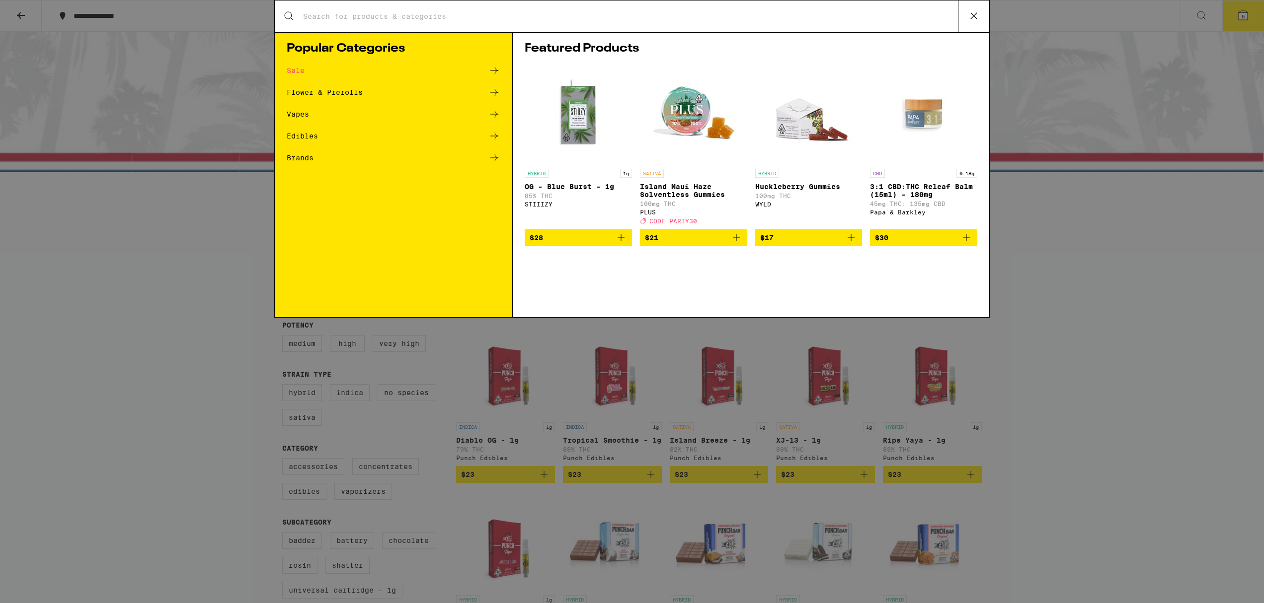
click at [575, 113] on img "Open page for OG - Blue Burst - 1g from STIIIZY" at bounding box center [577, 114] width 99 height 99
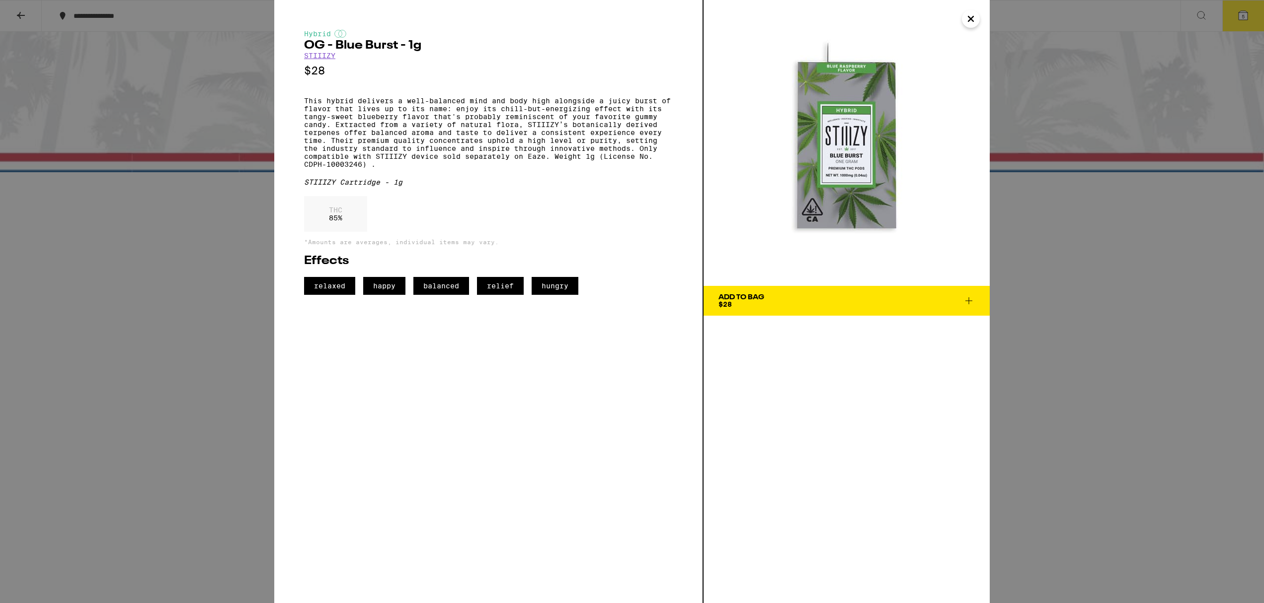
click at [329, 57] on link "STIIIZY" at bounding box center [319, 56] width 31 height 8
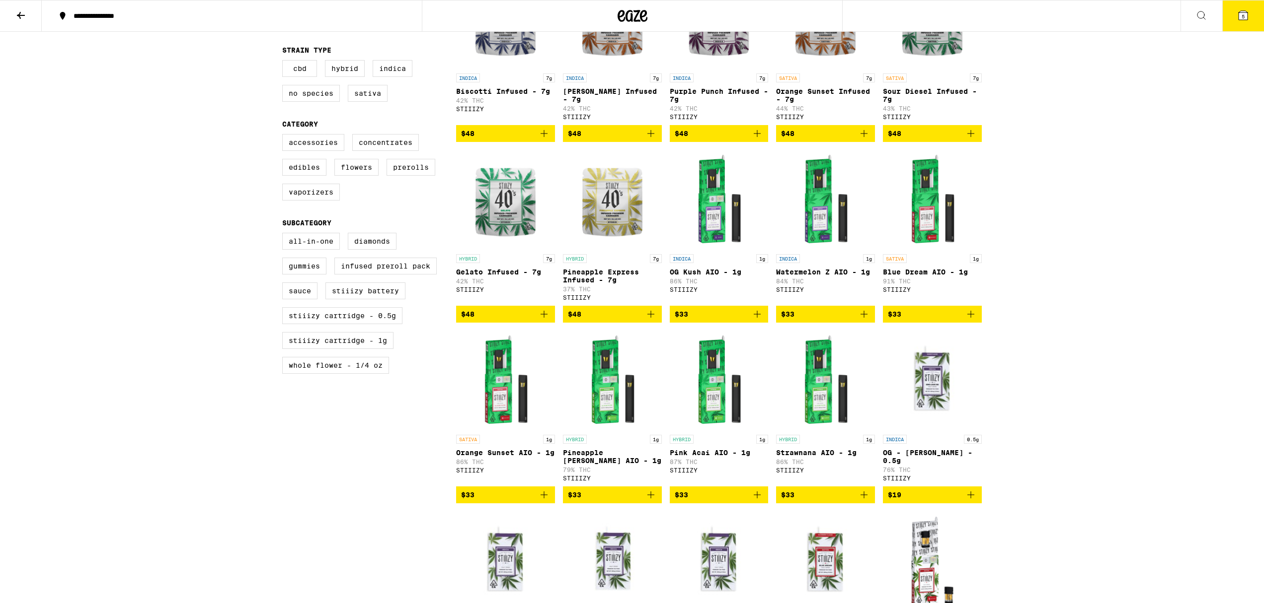
scroll to position [365, 0]
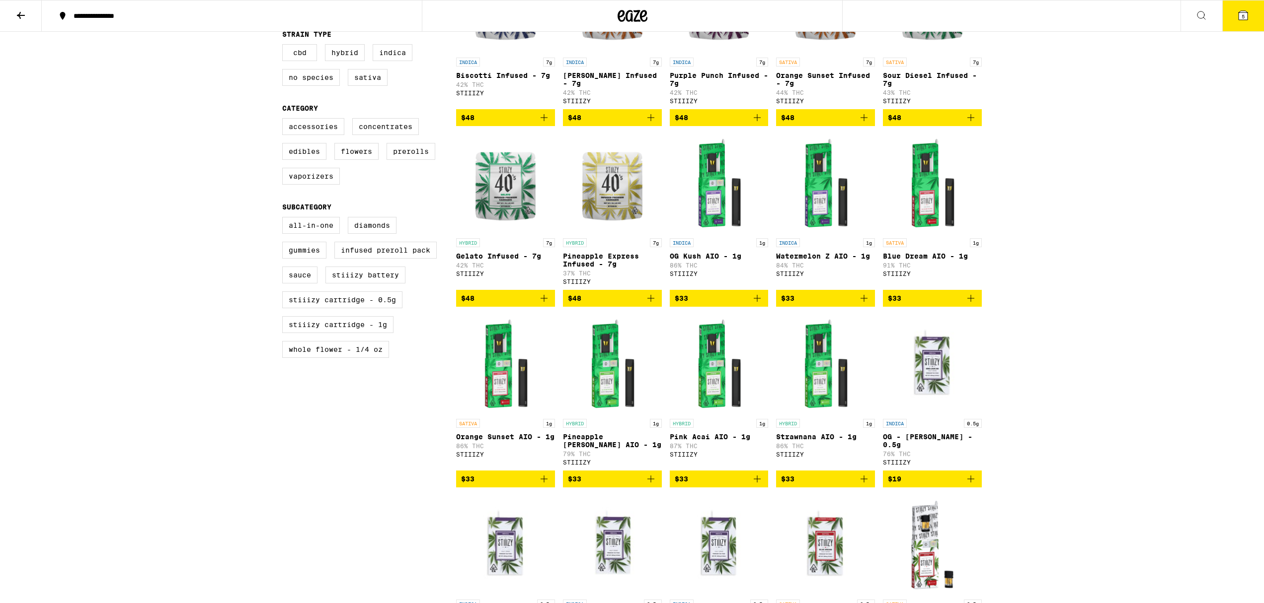
click at [605, 485] on span "$33" at bounding box center [612, 479] width 89 height 12
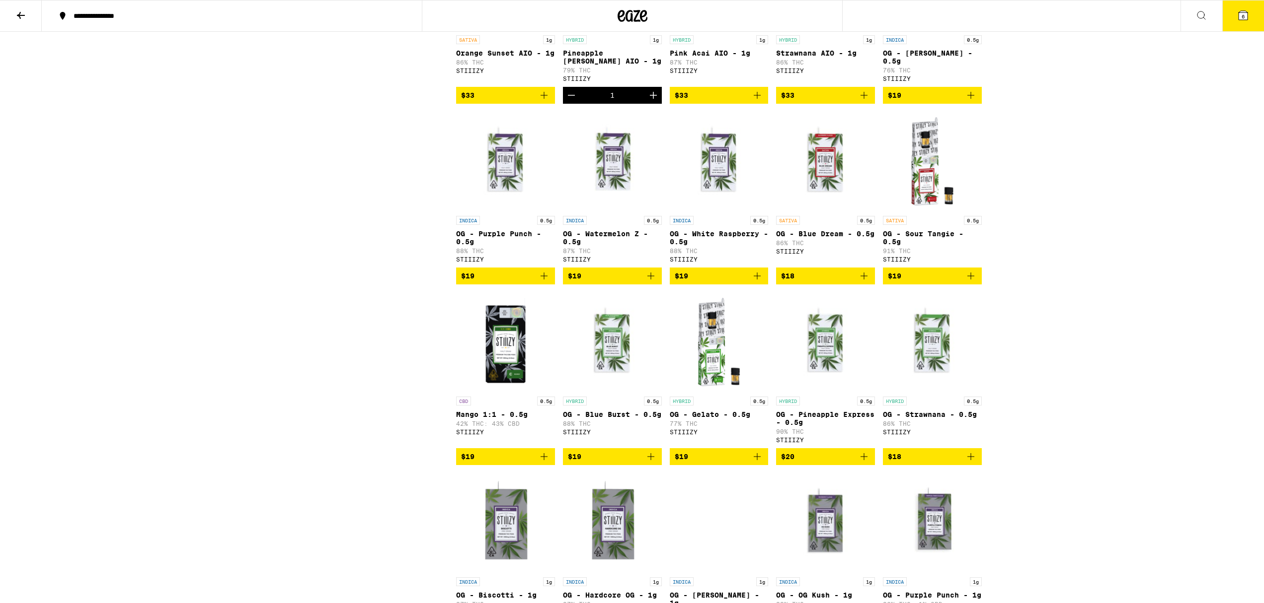
scroll to position [748, 0]
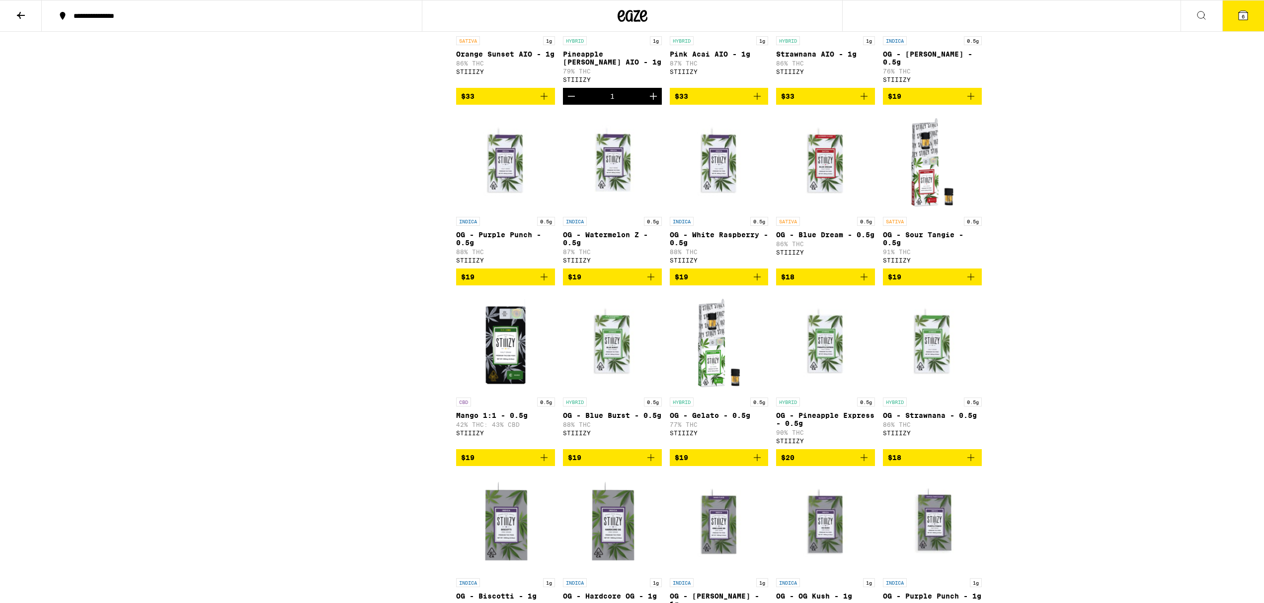
click at [715, 393] on img "Open page for OG - Gelato - 0.5g from STIIIZY" at bounding box center [719, 343] width 99 height 99
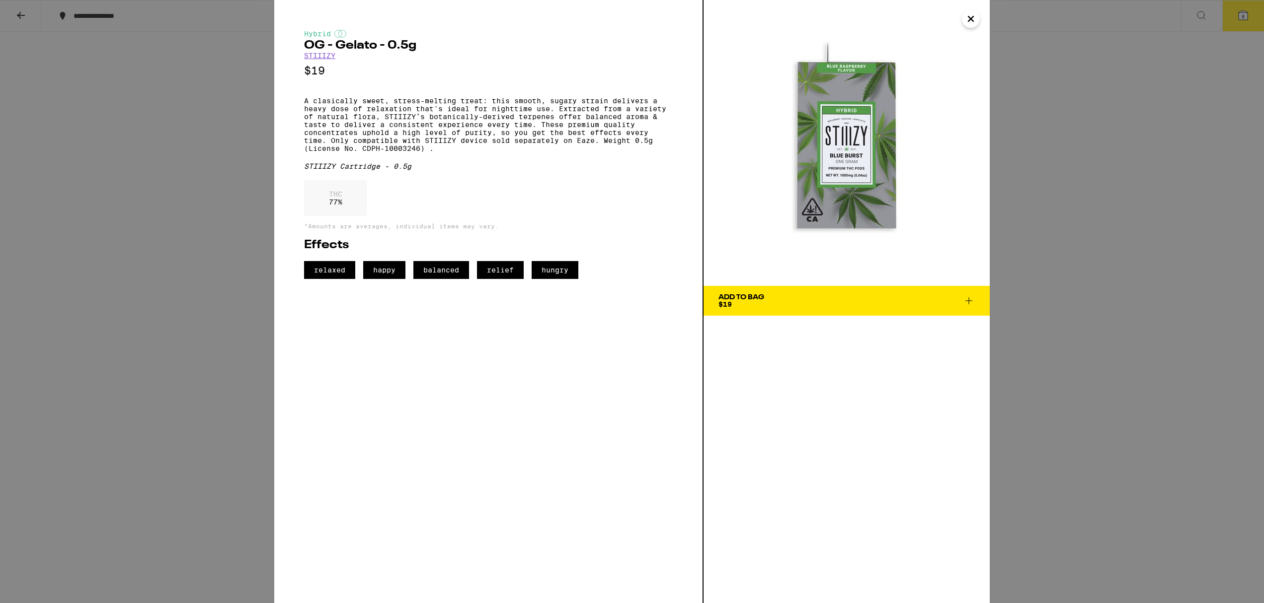
click at [751, 294] on div "Add To Bag" at bounding box center [741, 297] width 46 height 7
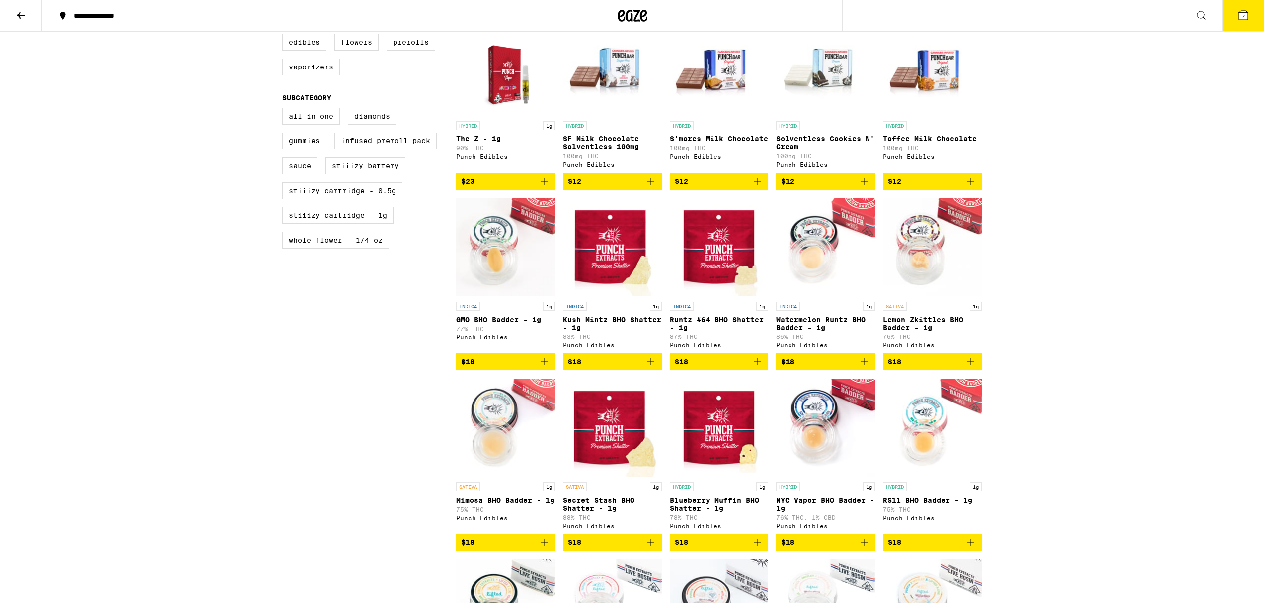
scroll to position [474, 0]
click at [1200, 17] on icon at bounding box center [1201, 15] width 12 height 12
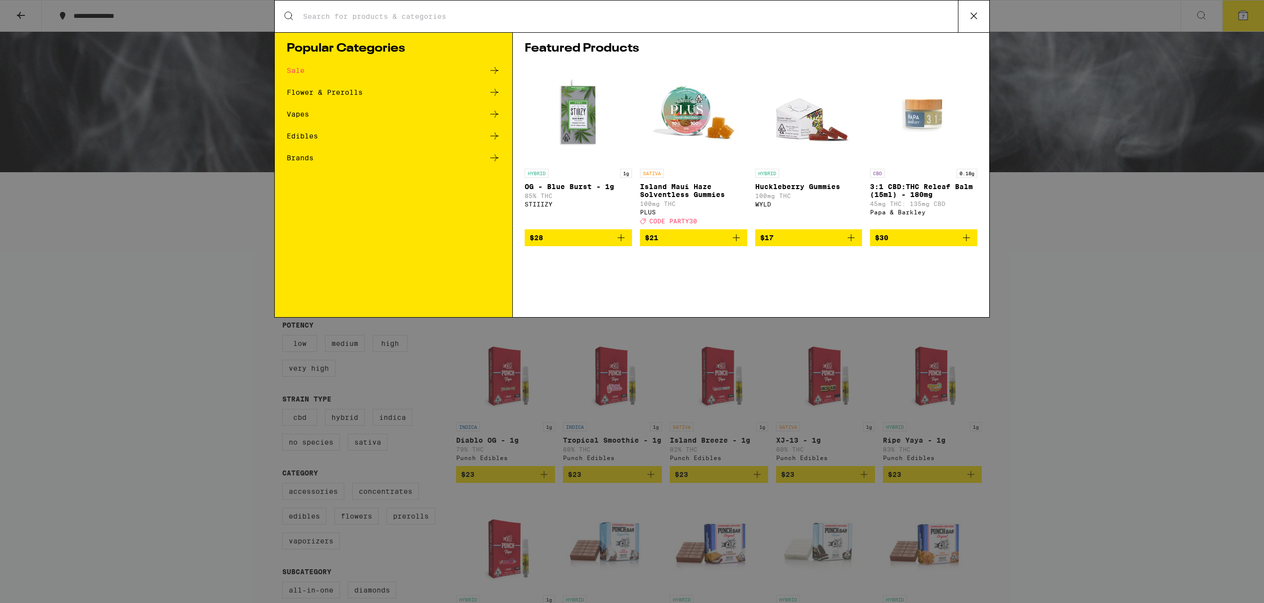
click at [449, 19] on input "Search for Products" at bounding box center [629, 16] width 655 height 9
type input "stiizy"
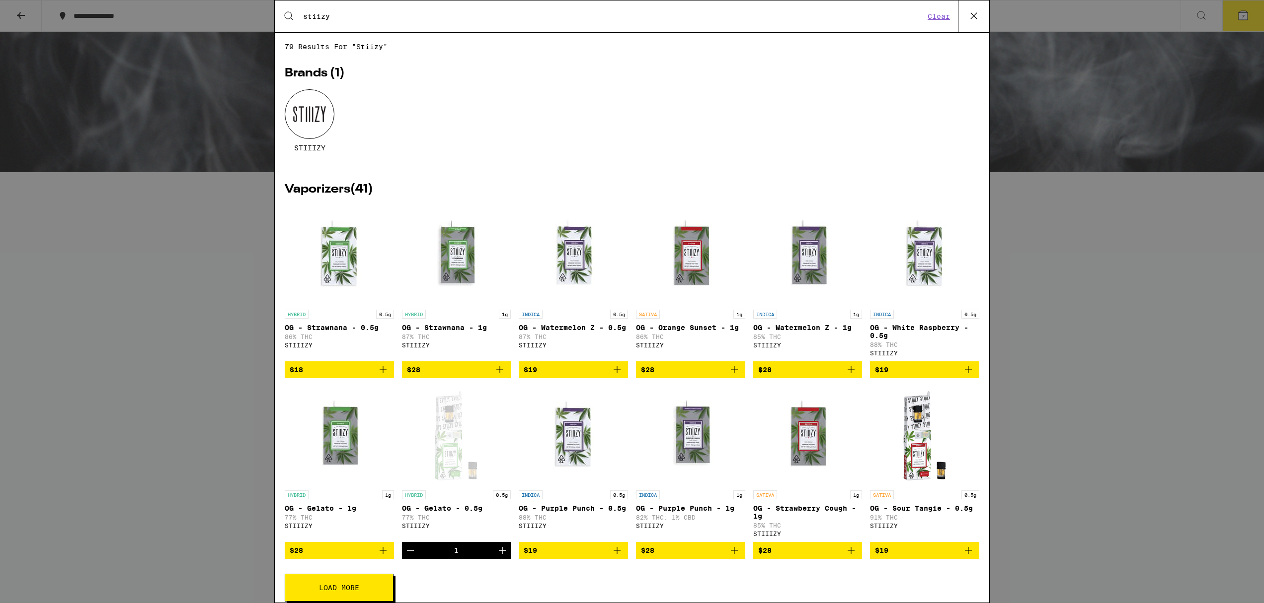
click at [577, 263] on img "Open page for OG - Watermelon Z - 0.5g from STIIIZY" at bounding box center [572, 255] width 99 height 99
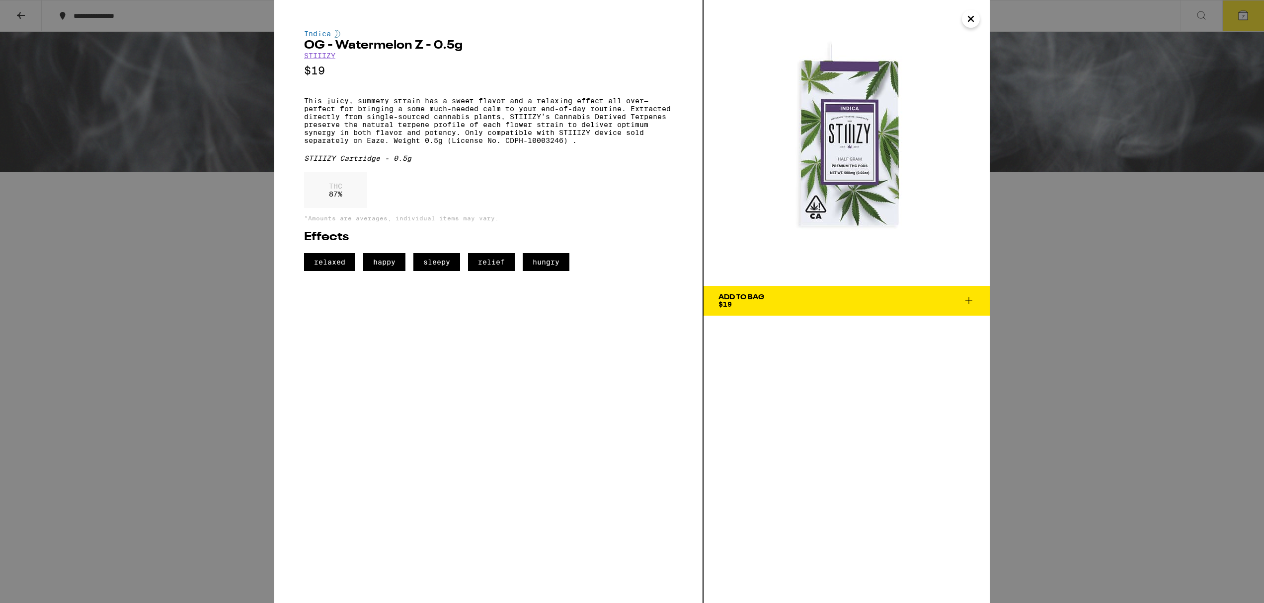
click at [744, 303] on div "Add To Bag $19" at bounding box center [741, 301] width 46 height 14
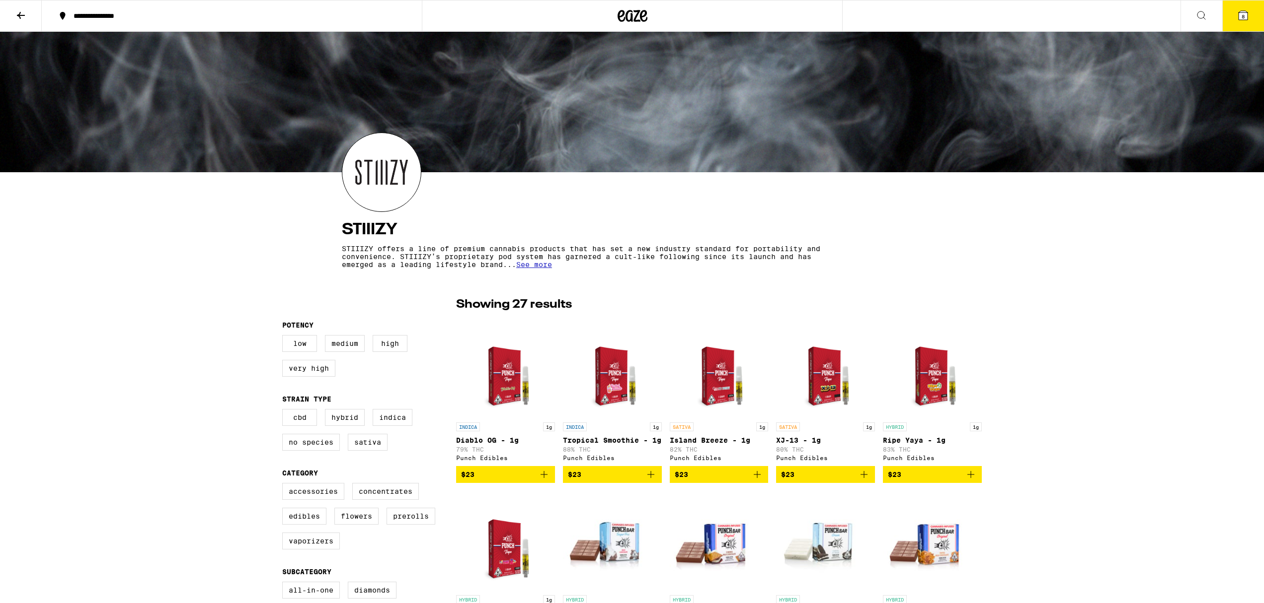
click at [534, 266] on span "See more" at bounding box center [534, 265] width 36 height 8
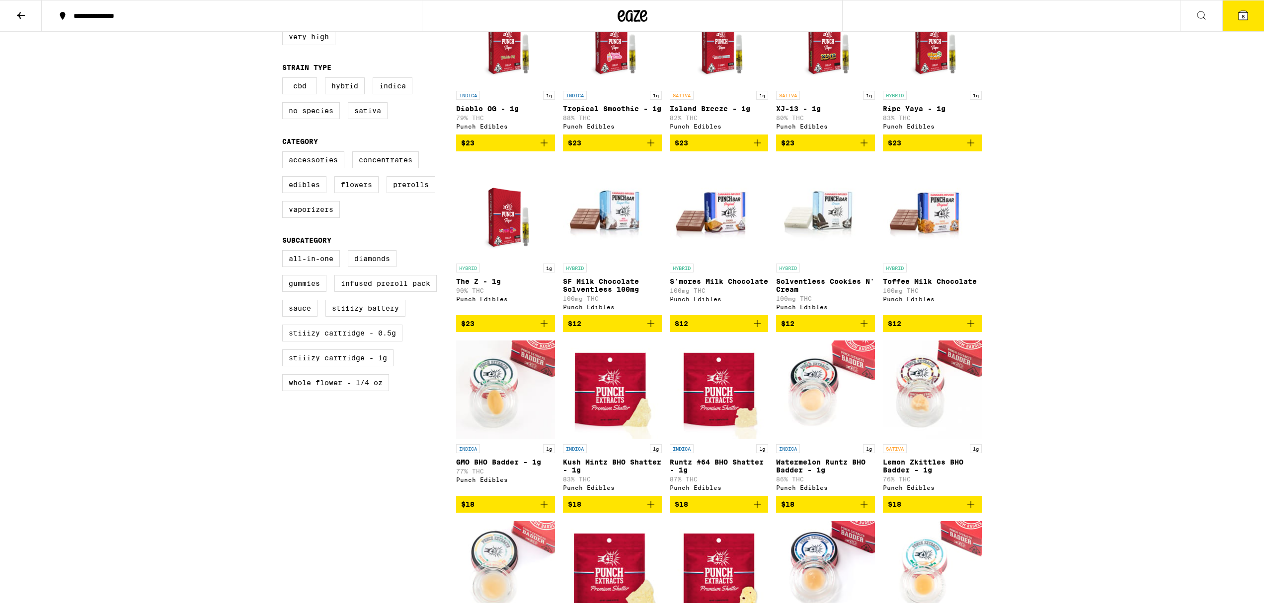
scroll to position [332, 0]
click at [313, 341] on label "STIIIZY Cartridge - 0.5g" at bounding box center [342, 332] width 120 height 17
click at [285, 252] on input "STIIIZY Cartridge - 0.5g" at bounding box center [284, 251] width 0 height 0
checkbox input "true"
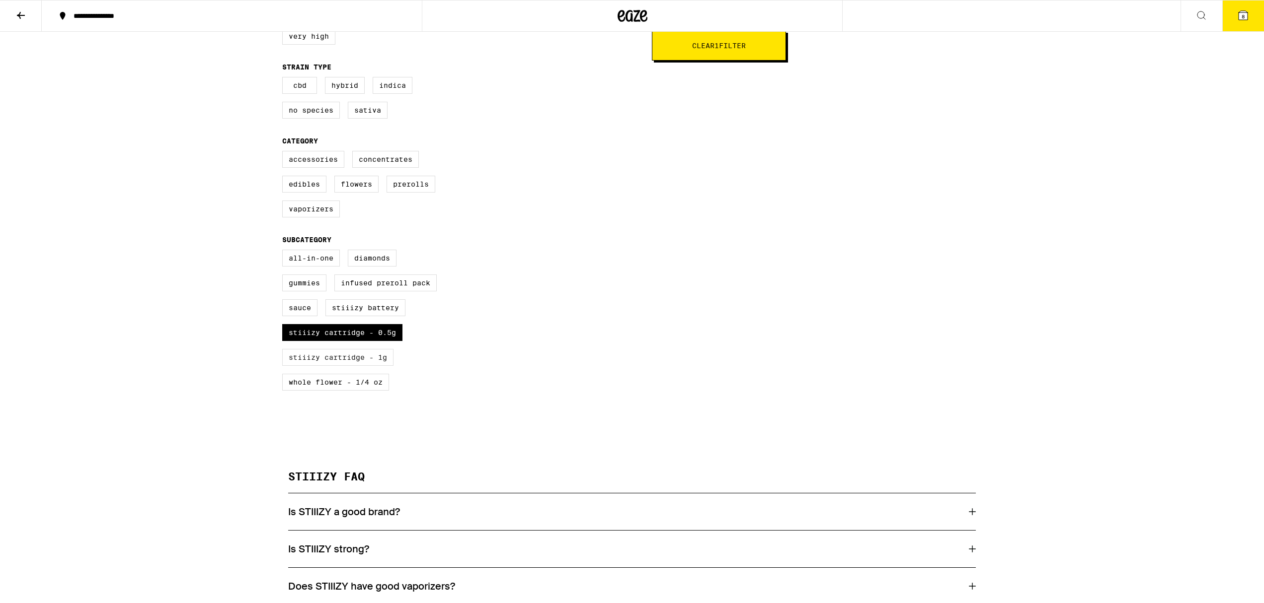
click at [315, 366] on label "STIIIZY Cartridge - 1g" at bounding box center [337, 357] width 111 height 17
click at [285, 252] on input "STIIIZY Cartridge - 1g" at bounding box center [284, 251] width 0 height 0
checkbox input "true"
click at [380, 316] on label "STIIIZY Battery" at bounding box center [365, 307] width 80 height 17
click at [285, 252] on input "STIIIZY Battery" at bounding box center [284, 251] width 0 height 0
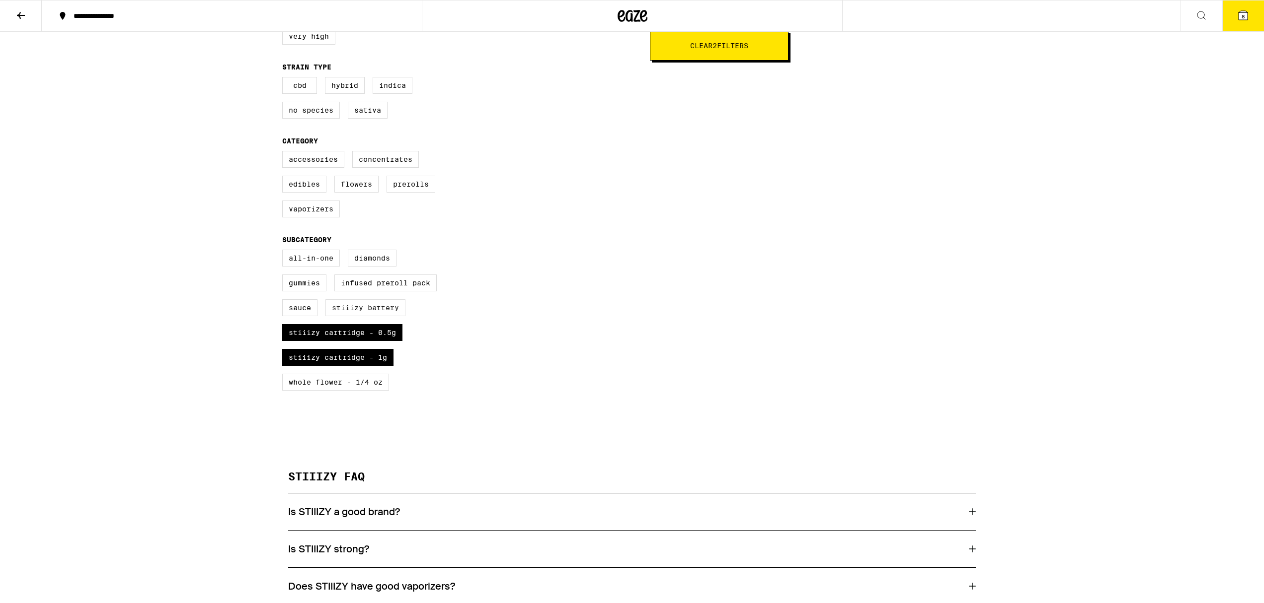
checkbox input "true"
click at [318, 266] on label "All-In-One" at bounding box center [311, 258] width 58 height 17
click at [285, 252] on input "All-In-One" at bounding box center [284, 251] width 0 height 0
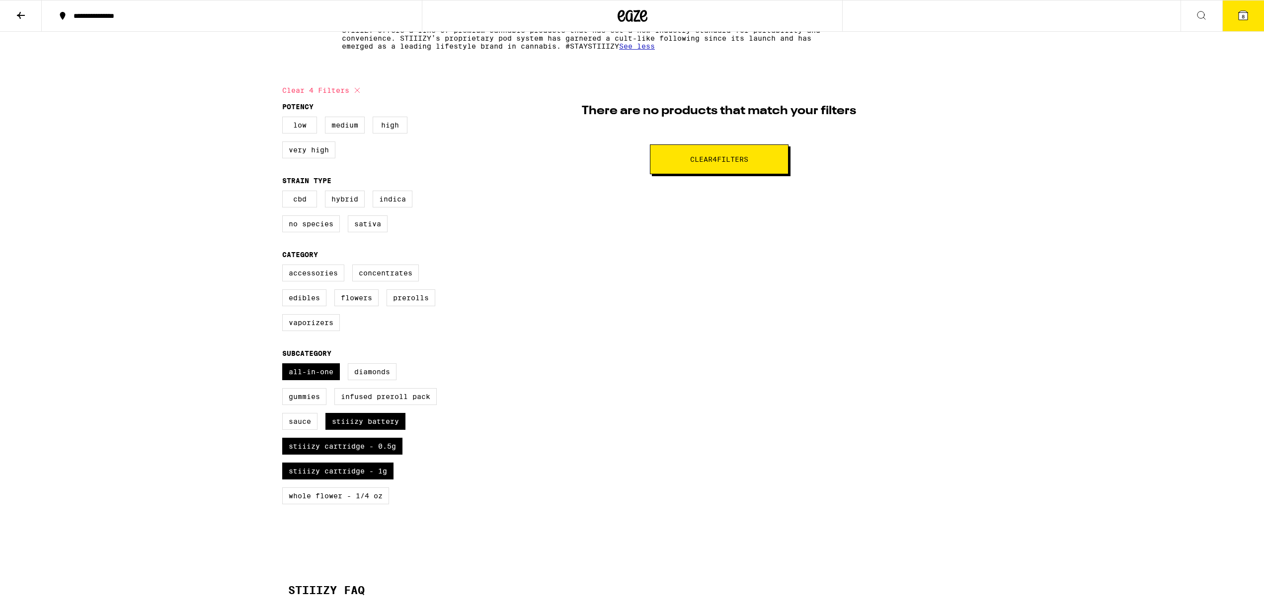
scroll to position [236, 0]
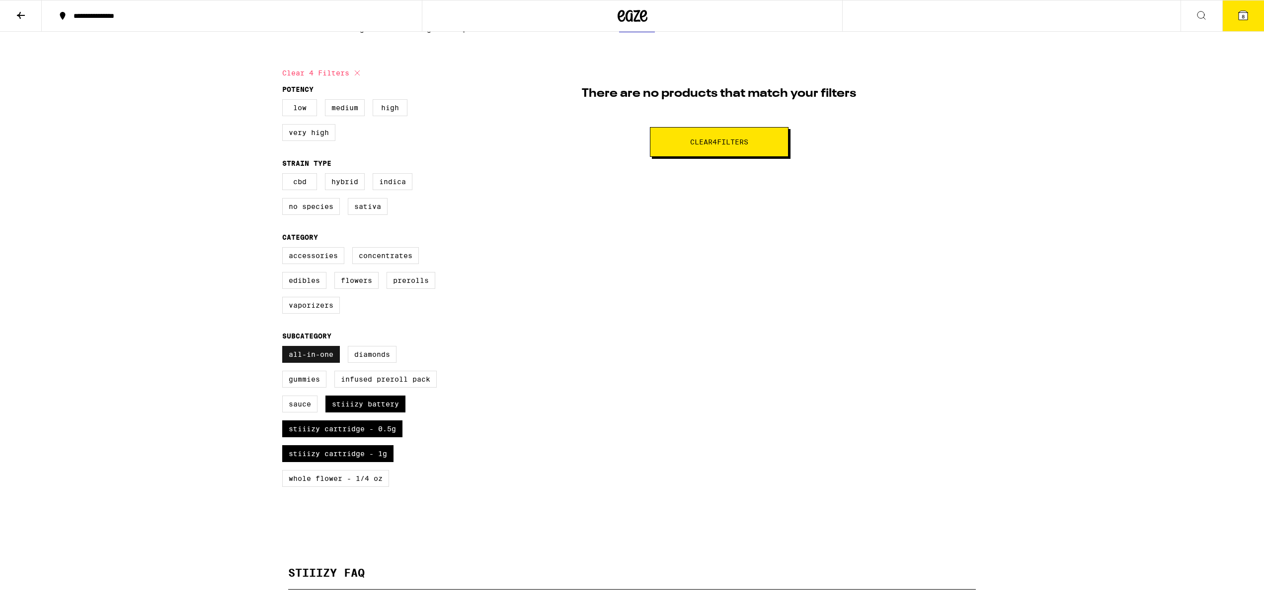
click at [318, 363] on label "All-In-One" at bounding box center [311, 354] width 58 height 17
click at [285, 348] on input "All-In-One" at bounding box center [284, 348] width 0 height 0
checkbox input "false"
drag, startPoint x: 347, startPoint y: 416, endPoint x: 340, endPoint y: 415, distance: 6.5
click at [346, 413] on label "STIIIZY Battery" at bounding box center [365, 404] width 80 height 17
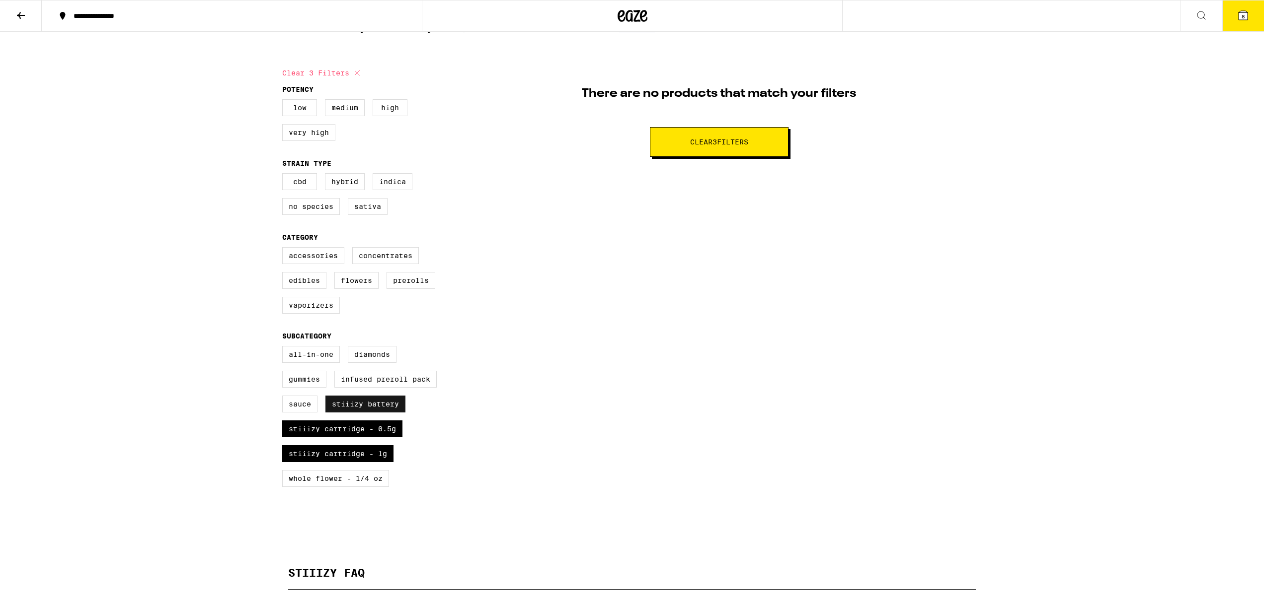
click at [285, 348] on input "STIIIZY Battery" at bounding box center [284, 348] width 0 height 0
checkbox input "false"
click at [336, 438] on label "STIIIZY Cartridge - 0.5g" at bounding box center [342, 429] width 120 height 17
click at [285, 348] on input "STIIIZY Cartridge - 0.5g" at bounding box center [284, 348] width 0 height 0
checkbox input "false"
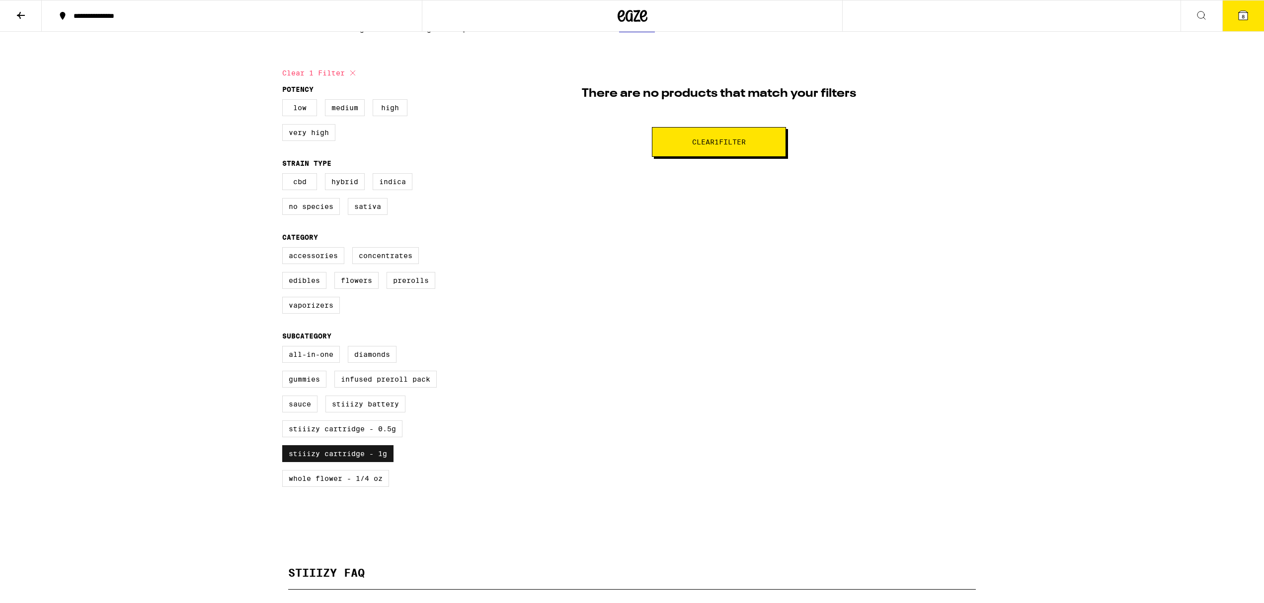
click at [330, 462] on label "STIIIZY Cartridge - 1g" at bounding box center [337, 454] width 111 height 17
click at [285, 348] on input "STIIIZY Cartridge - 1g" at bounding box center [284, 348] width 0 height 0
checkbox input "false"
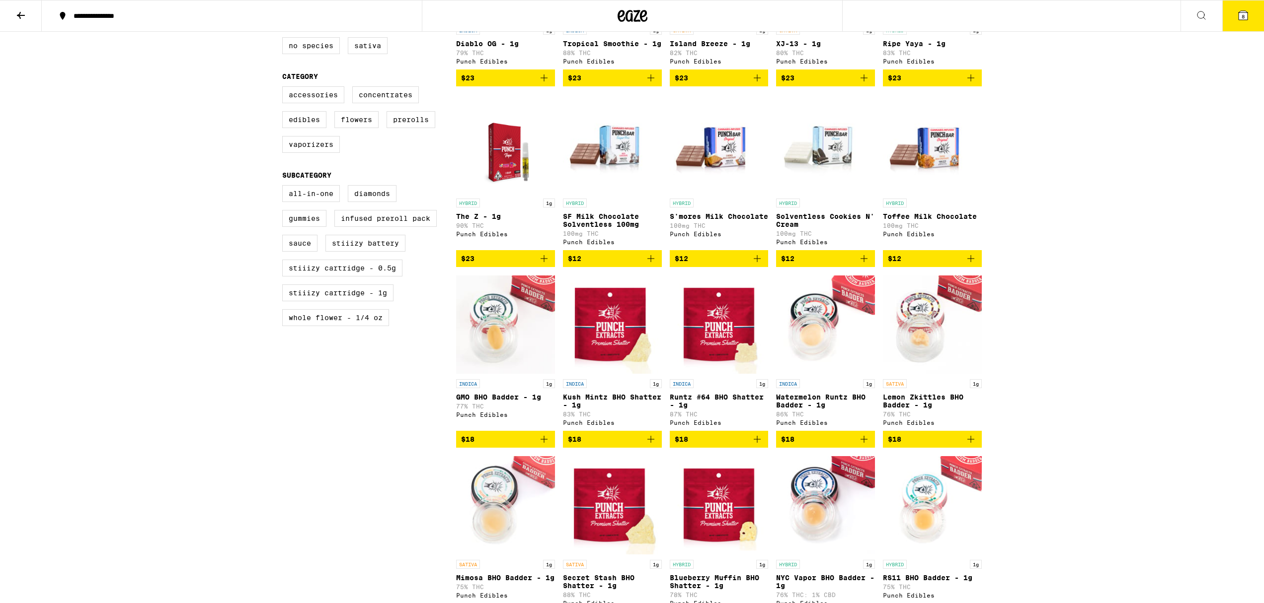
scroll to position [383, 0]
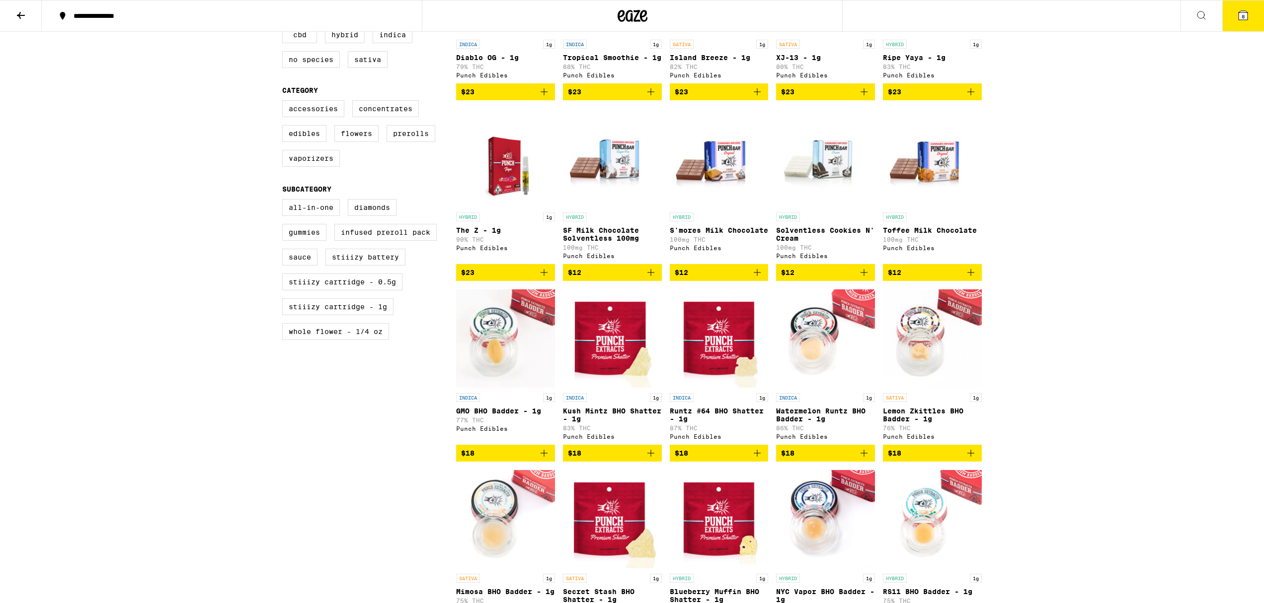
click at [1240, 14] on icon at bounding box center [1242, 15] width 9 height 9
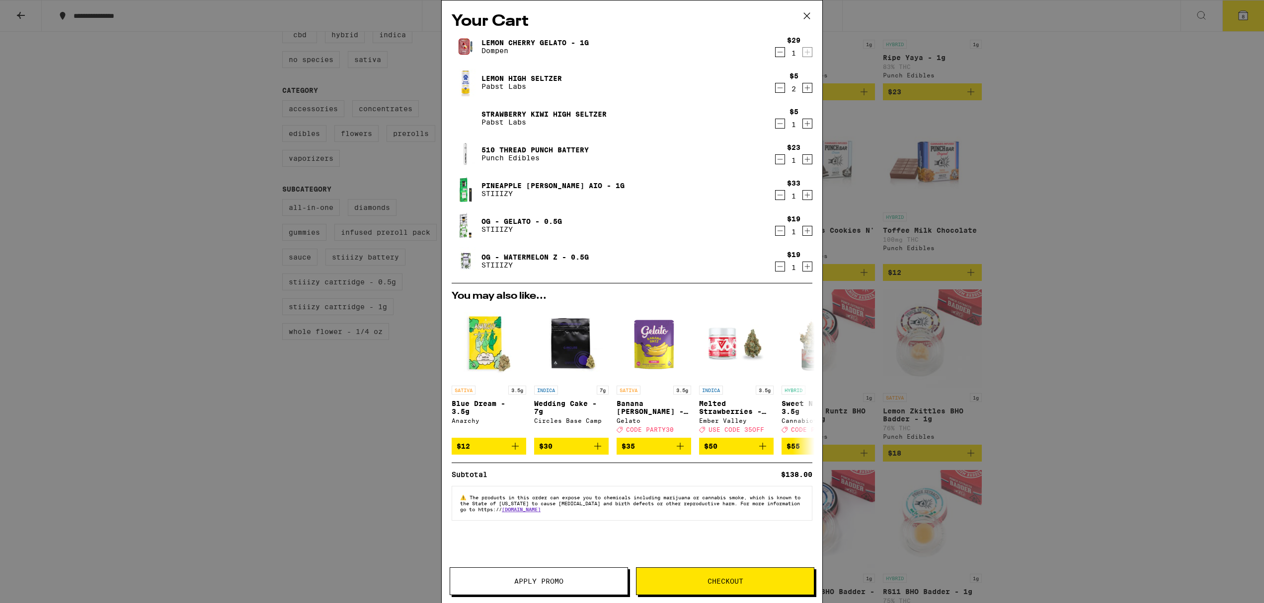
click at [779, 88] on icon "Decrement" at bounding box center [779, 88] width 9 height 12
click at [553, 579] on span "Apply Promo" at bounding box center [538, 581] width 49 height 7
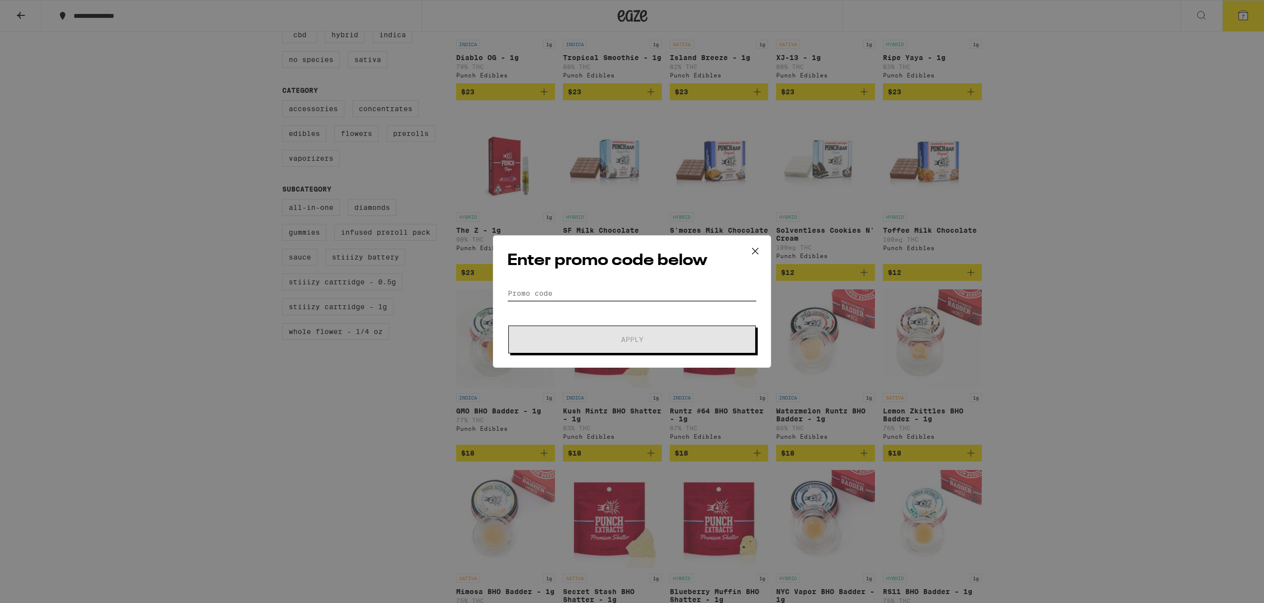
click at [612, 293] on input "Promo Code" at bounding box center [631, 293] width 249 height 15
paste input "WKND"
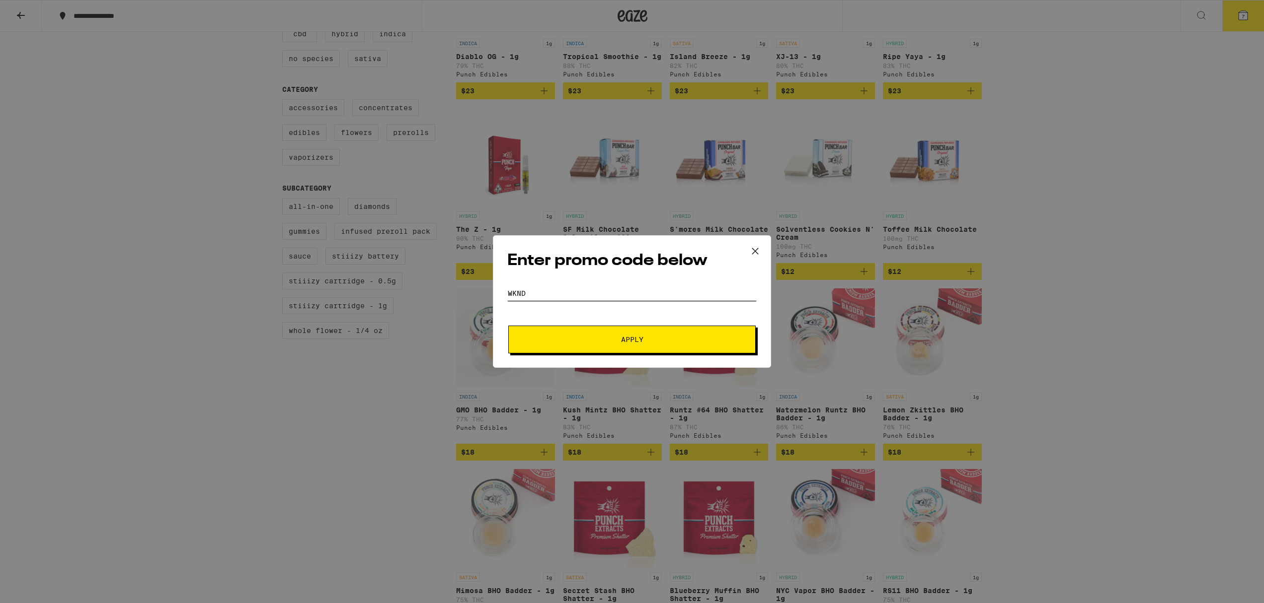
type input "WKND"
click at [649, 347] on button "Apply" at bounding box center [631, 340] width 247 height 28
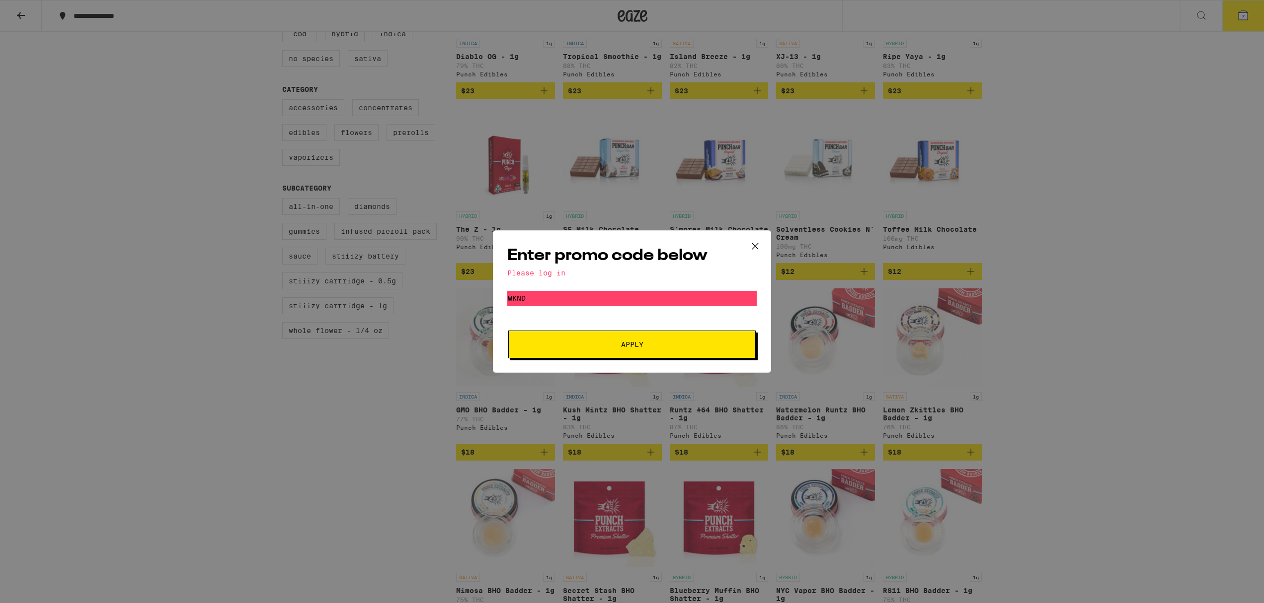
click at [565, 275] on div "Please log in" at bounding box center [631, 273] width 249 height 8
click at [548, 270] on div "Please log in" at bounding box center [631, 273] width 249 height 8
click at [586, 342] on span "Apply" at bounding box center [631, 344] width 179 height 7
click at [528, 276] on div "Please log in" at bounding box center [631, 273] width 249 height 8
click at [757, 247] on icon at bounding box center [754, 246] width 15 height 15
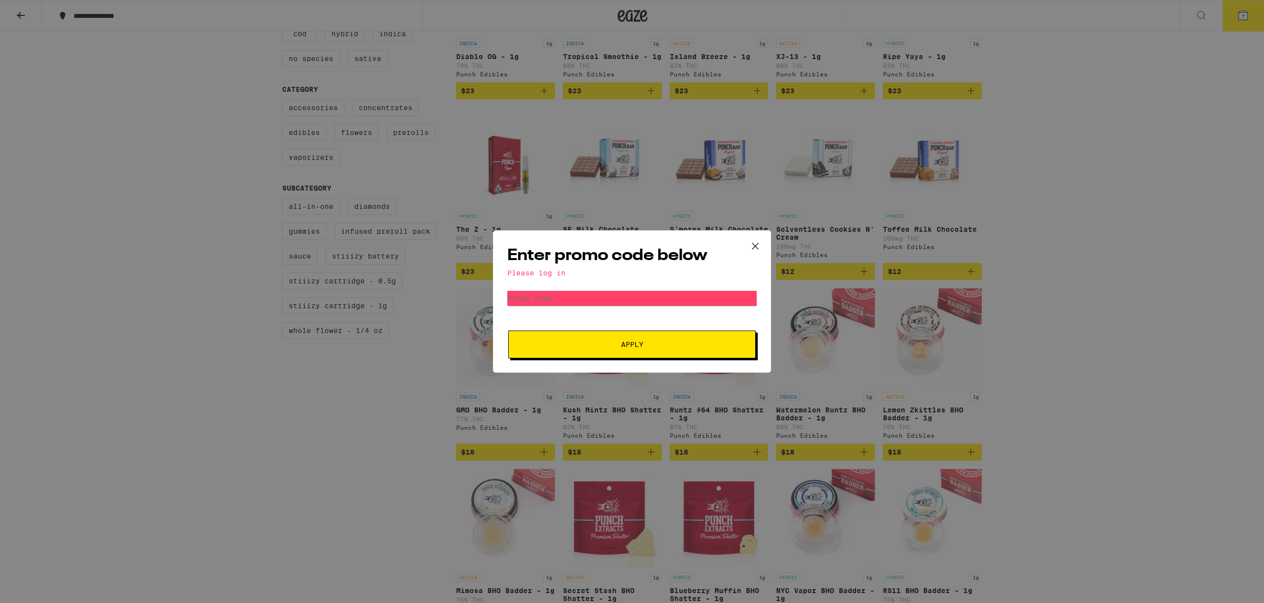
scroll to position [383, 0]
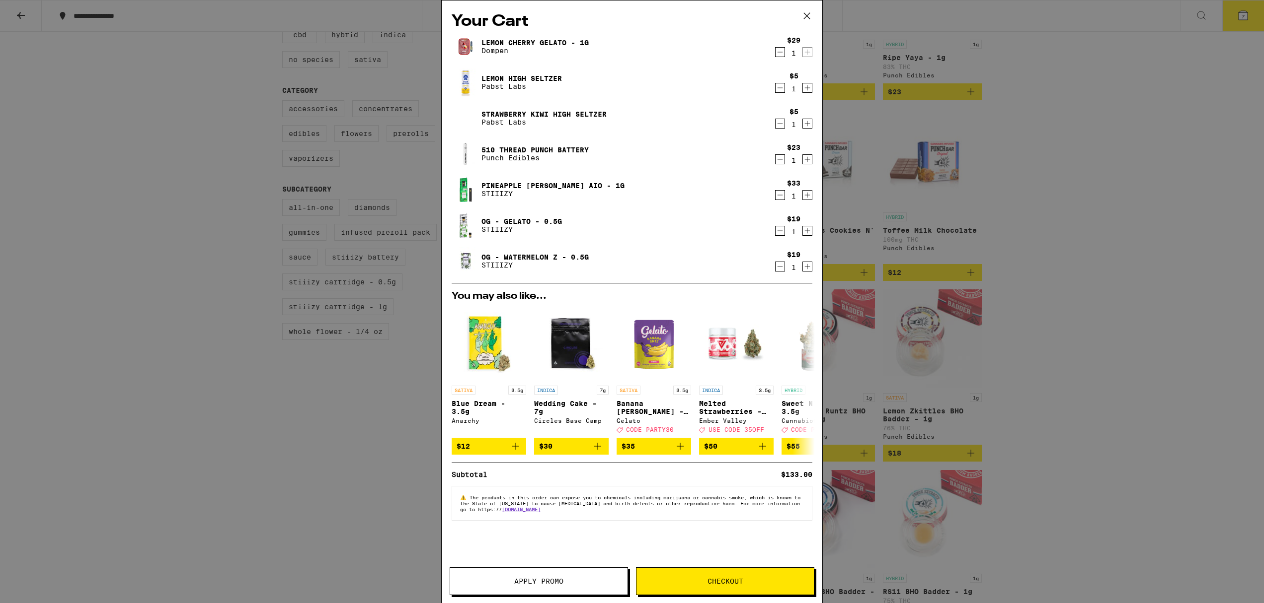
click at [579, 576] on button "Apply Promo" at bounding box center [538, 582] width 178 height 28
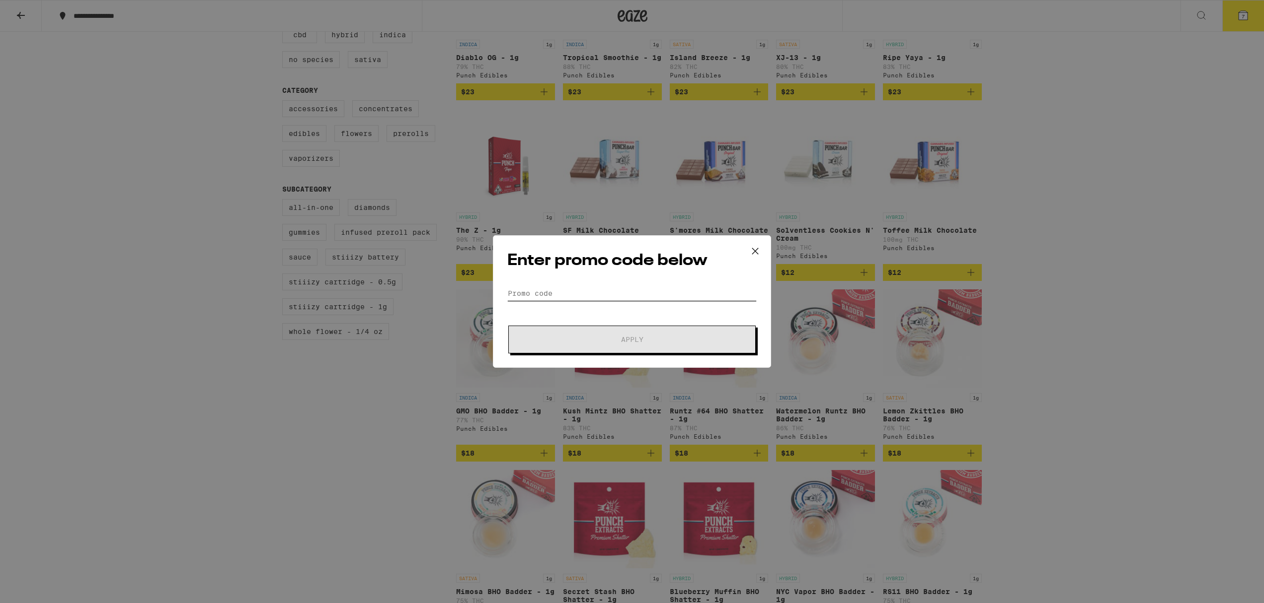
click at [609, 293] on input "Promo Code" at bounding box center [631, 293] width 249 height 15
paste input "WKND"
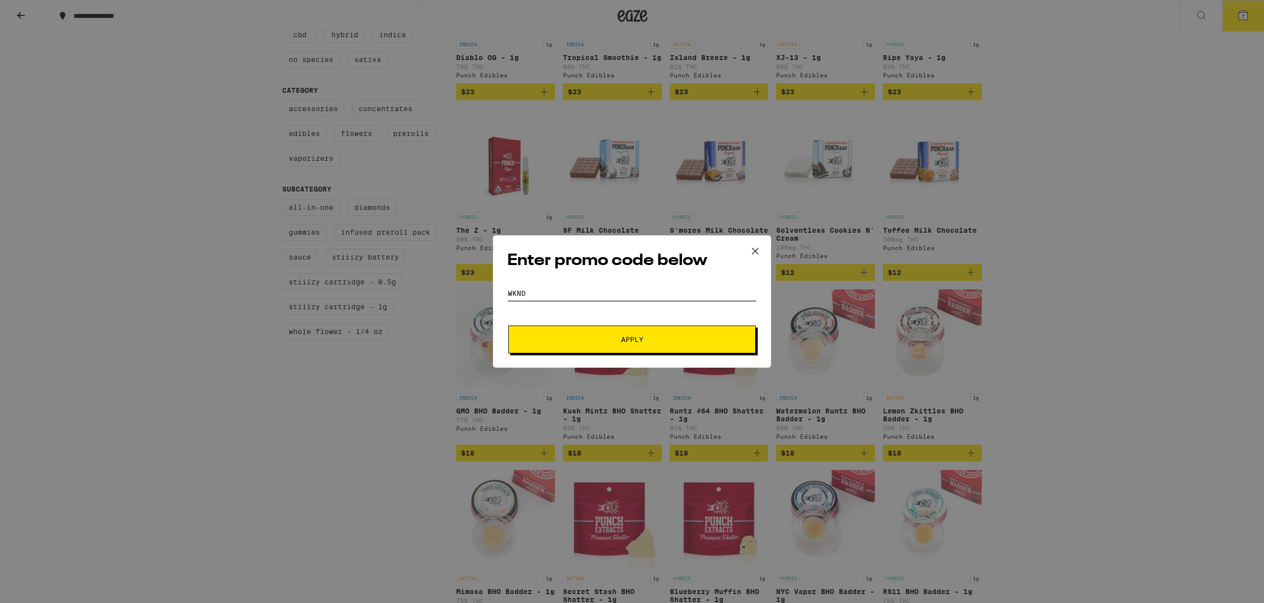
type input "WKND"
click at [621, 338] on span "Apply" at bounding box center [632, 339] width 22 height 7
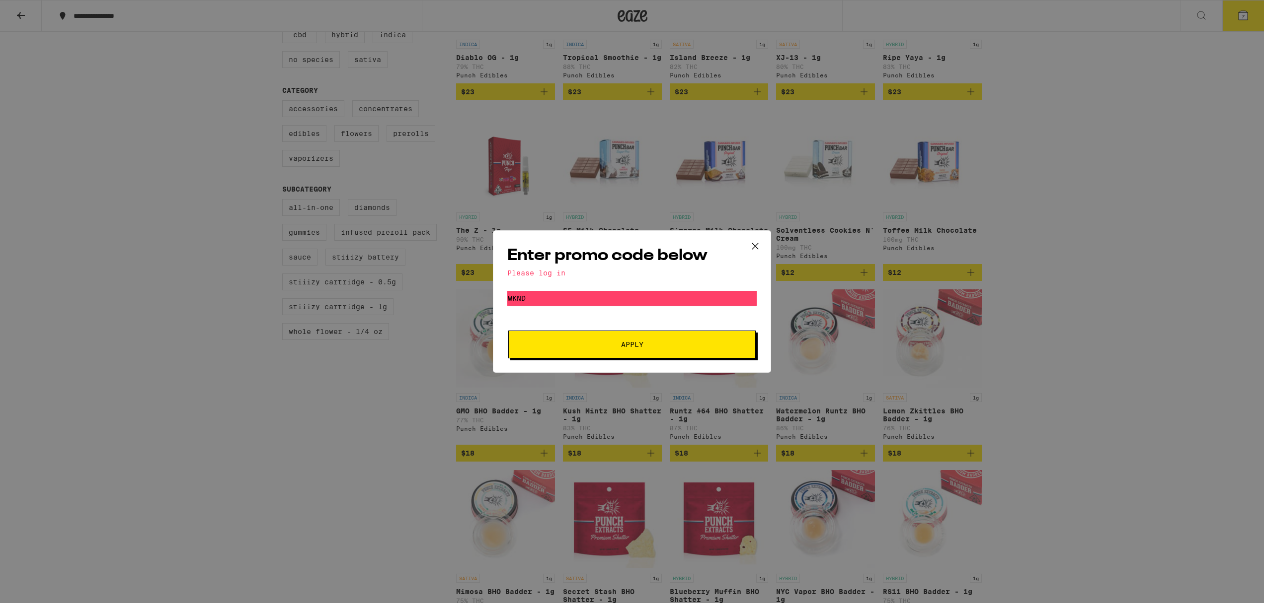
click at [545, 274] on div "Please log in" at bounding box center [631, 273] width 249 height 8
click at [748, 250] on icon at bounding box center [754, 246] width 15 height 15
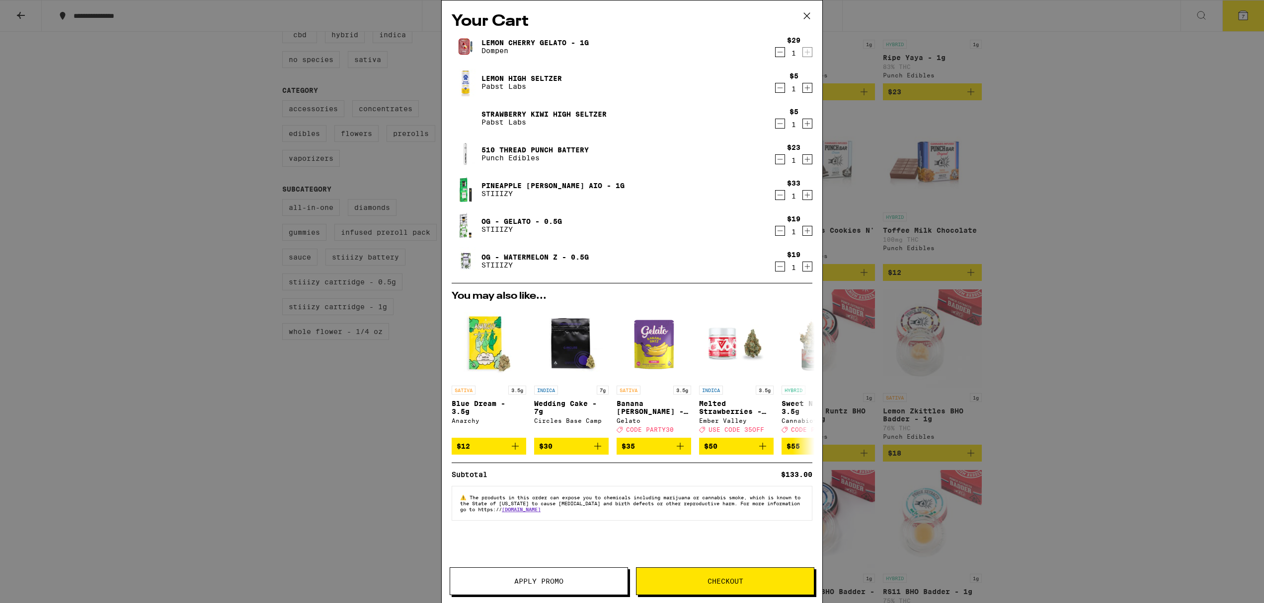
click at [722, 583] on span "Checkout" at bounding box center [725, 581] width 36 height 7
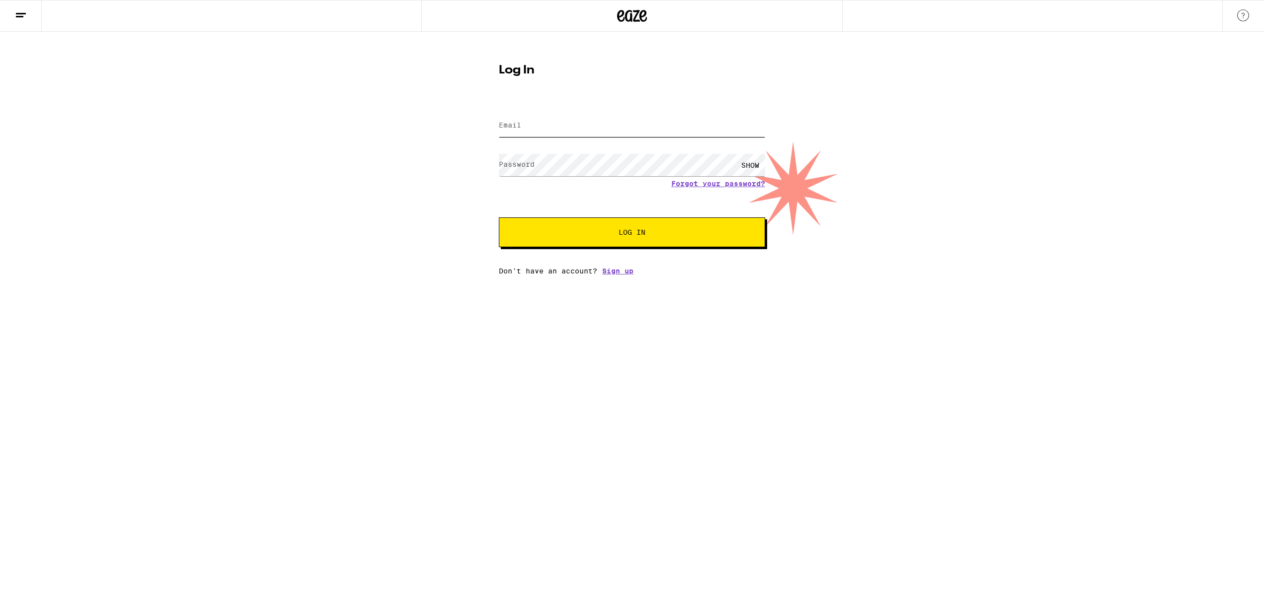
click at [599, 132] on input "Email" at bounding box center [632, 126] width 266 height 22
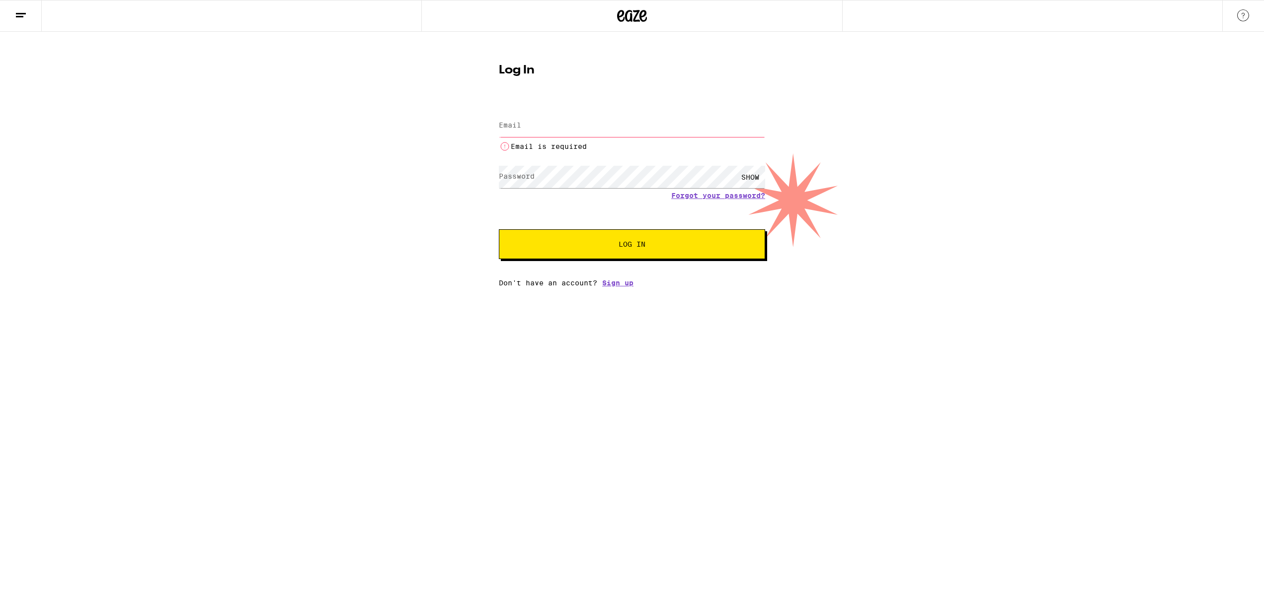
type input "tanyalesieur.work@gmail.com"
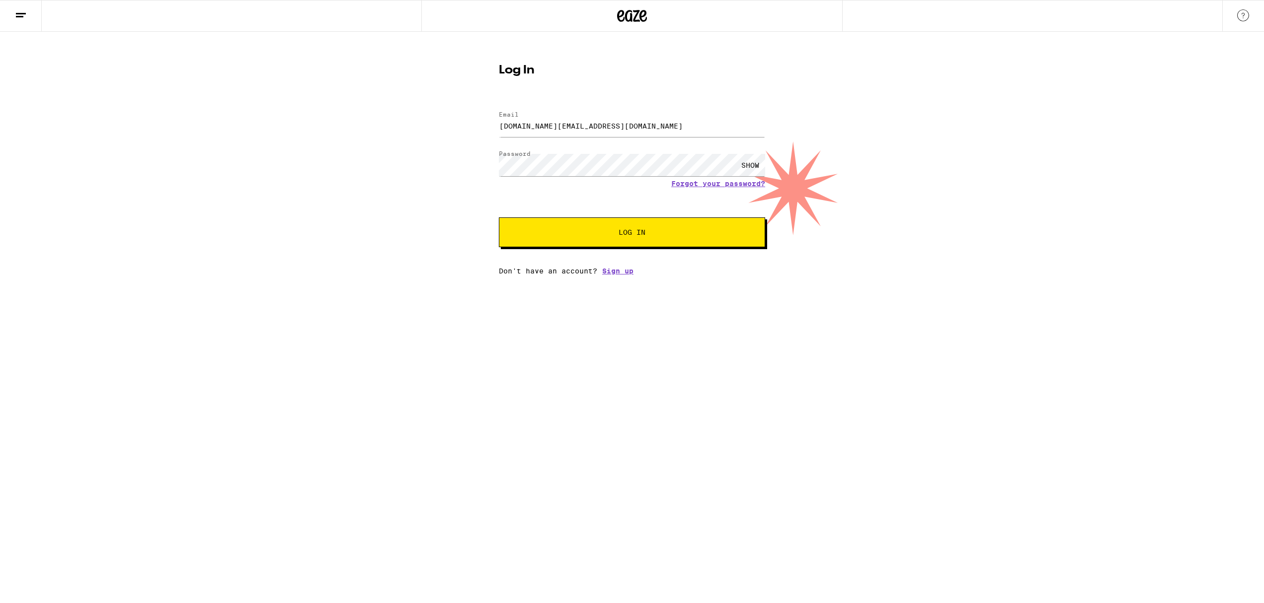
click at [656, 233] on span "Log In" at bounding box center [632, 232] width 186 height 7
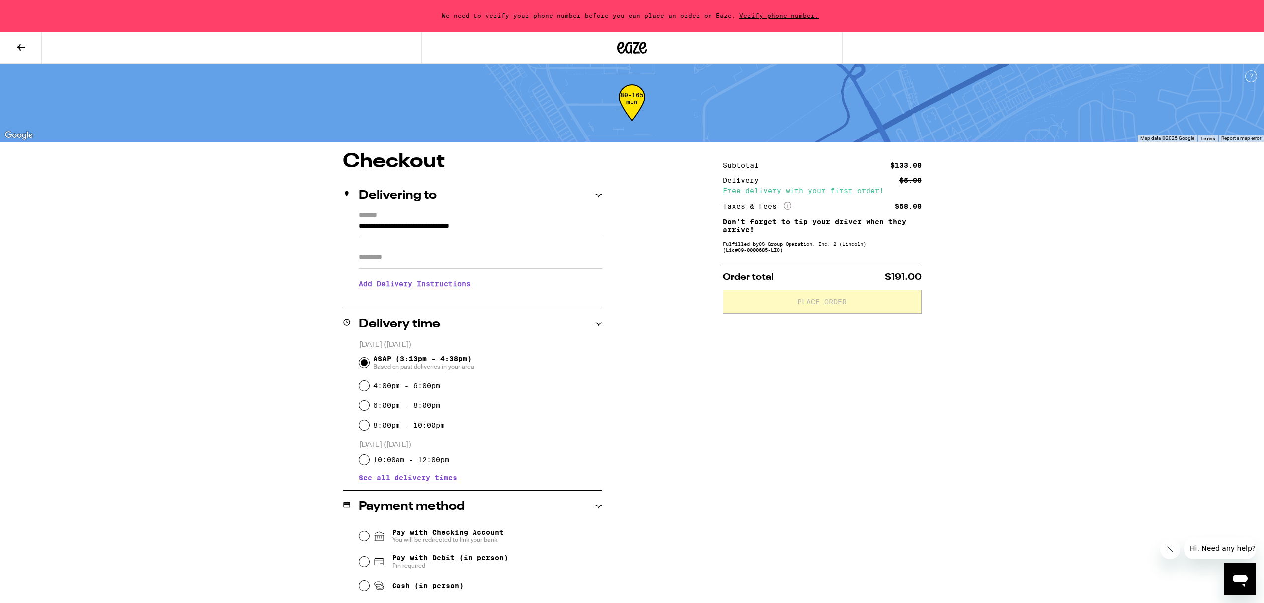
click at [440, 256] on input "Apt/Suite" at bounding box center [480, 257] width 243 height 24
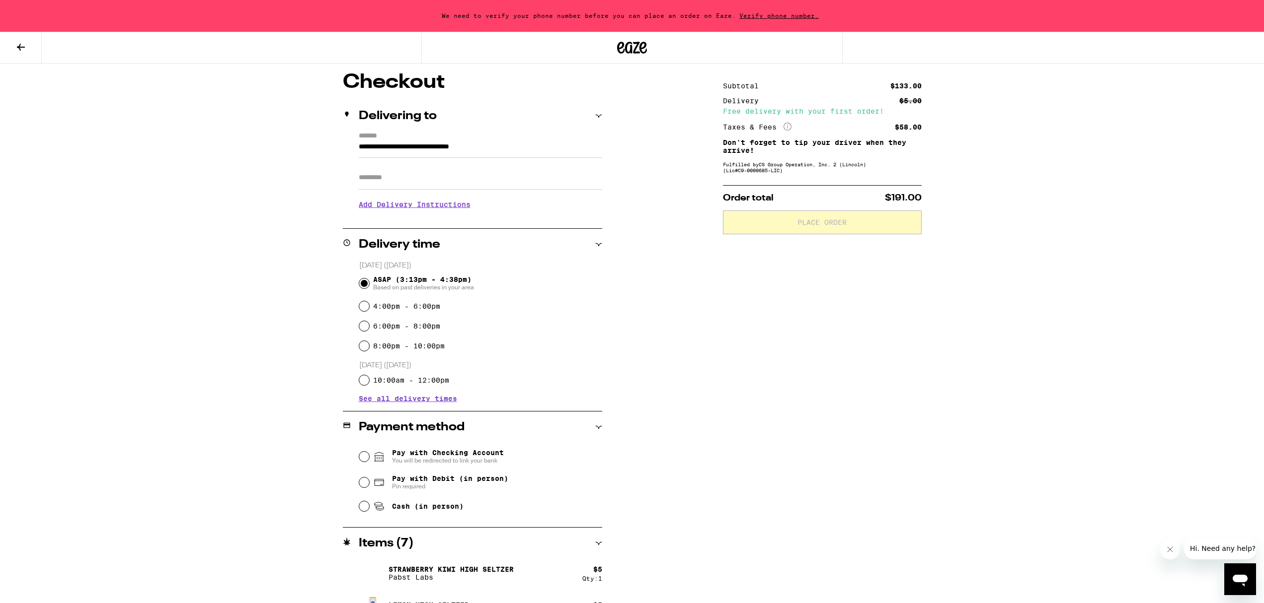
scroll to position [78, 0]
click at [364, 460] on input "Pay with Checking Account You will be redirected to link your bank" at bounding box center [364, 458] width 10 height 10
click at [363, 459] on input "Pay with Checking Account You will be redirected to link your bank" at bounding box center [364, 458] width 10 height 10
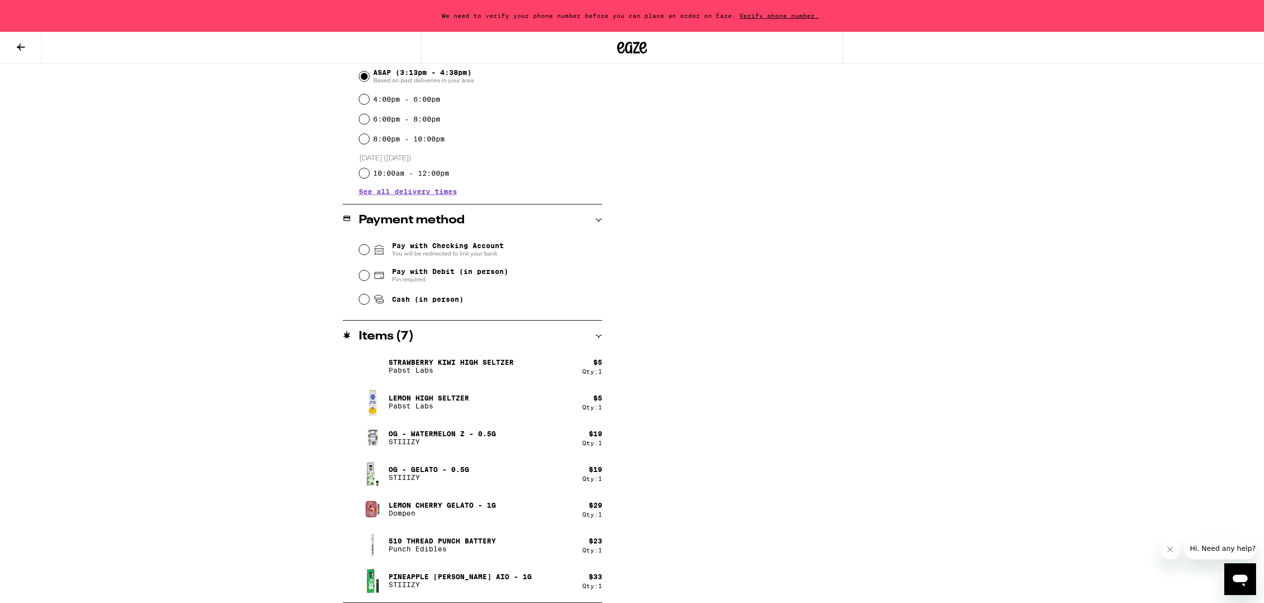
scroll to position [0, 0]
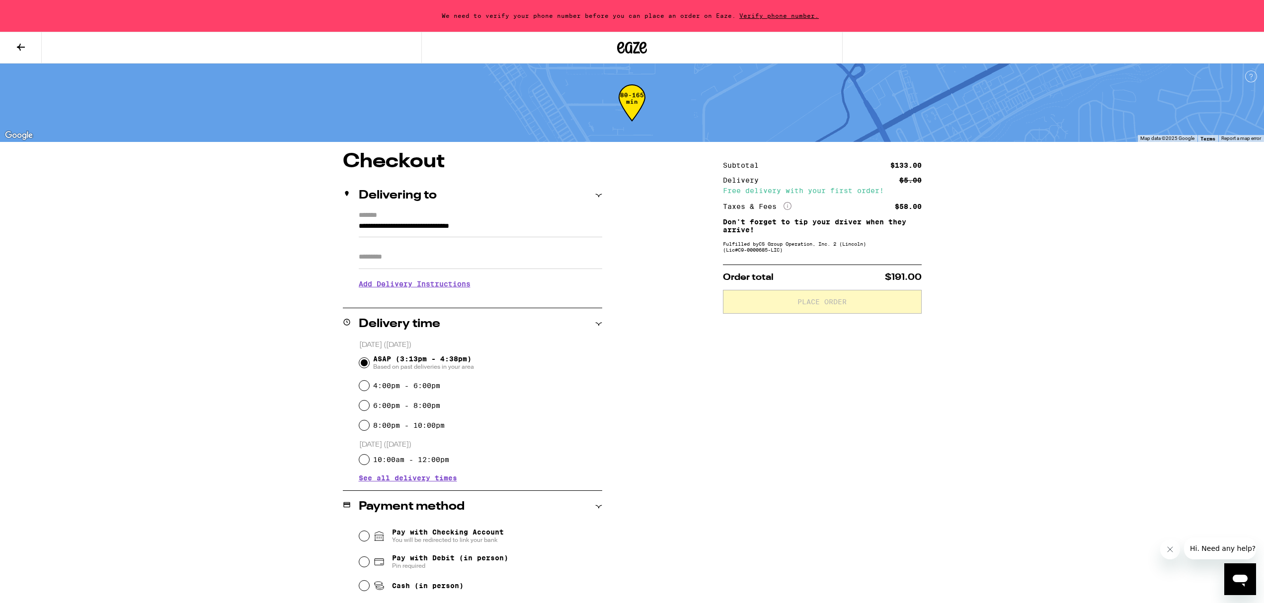
click at [415, 258] on input "Apt/Suite" at bounding box center [480, 257] width 243 height 24
click at [405, 288] on h3 "Add Delivery Instructions" at bounding box center [480, 284] width 243 height 23
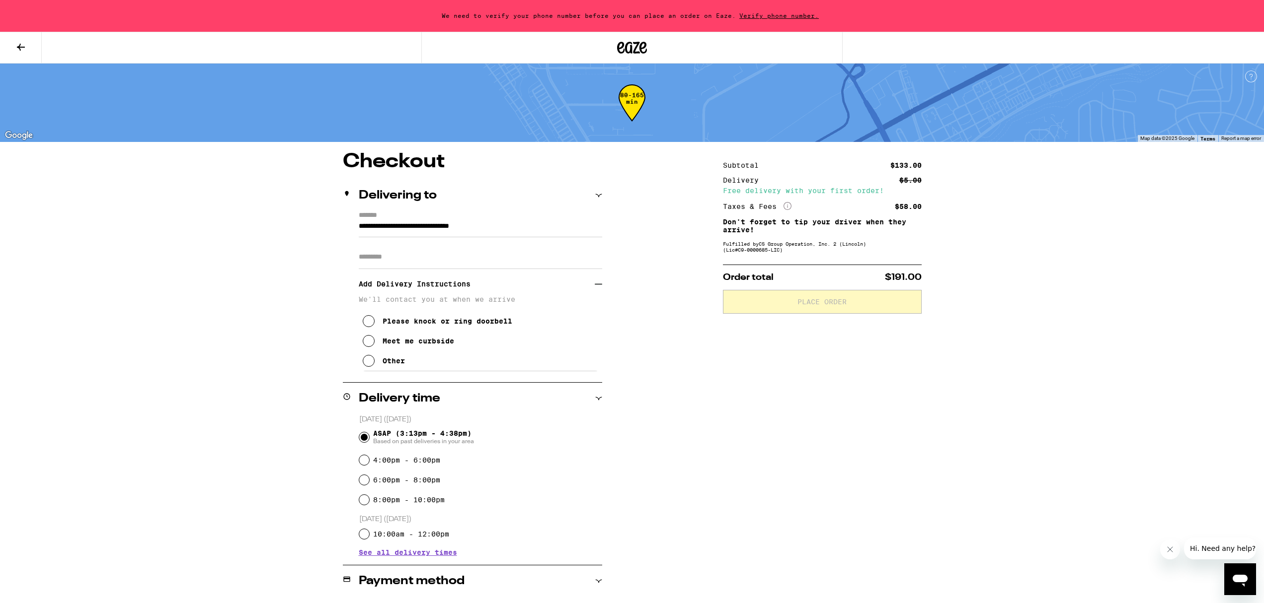
click at [365, 343] on icon at bounding box center [369, 341] width 12 height 12
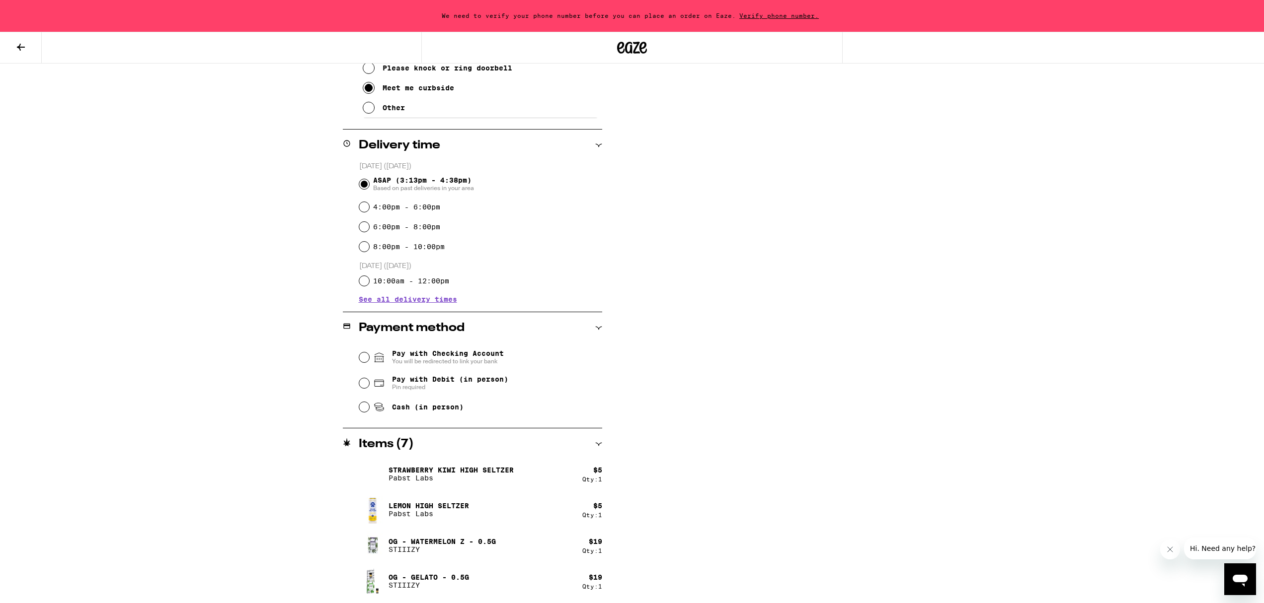
scroll to position [272, 0]
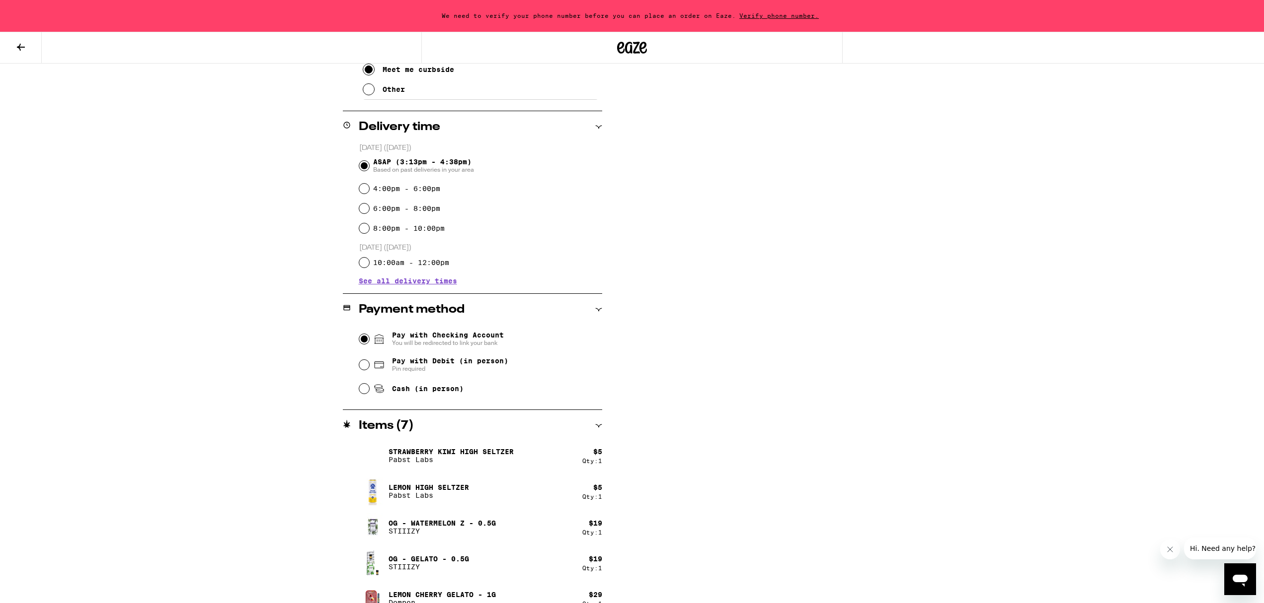
click at [360, 341] on input "Pay with Checking Account You will be redirected to link your bank" at bounding box center [364, 339] width 10 height 10
click at [364, 368] on input "Pay with Debit (in person) Pin required" at bounding box center [364, 365] width 10 height 10
radio input "true"
click at [360, 340] on input "Pay with Checking Account You will be redirected to link your bank" at bounding box center [364, 339] width 10 height 10
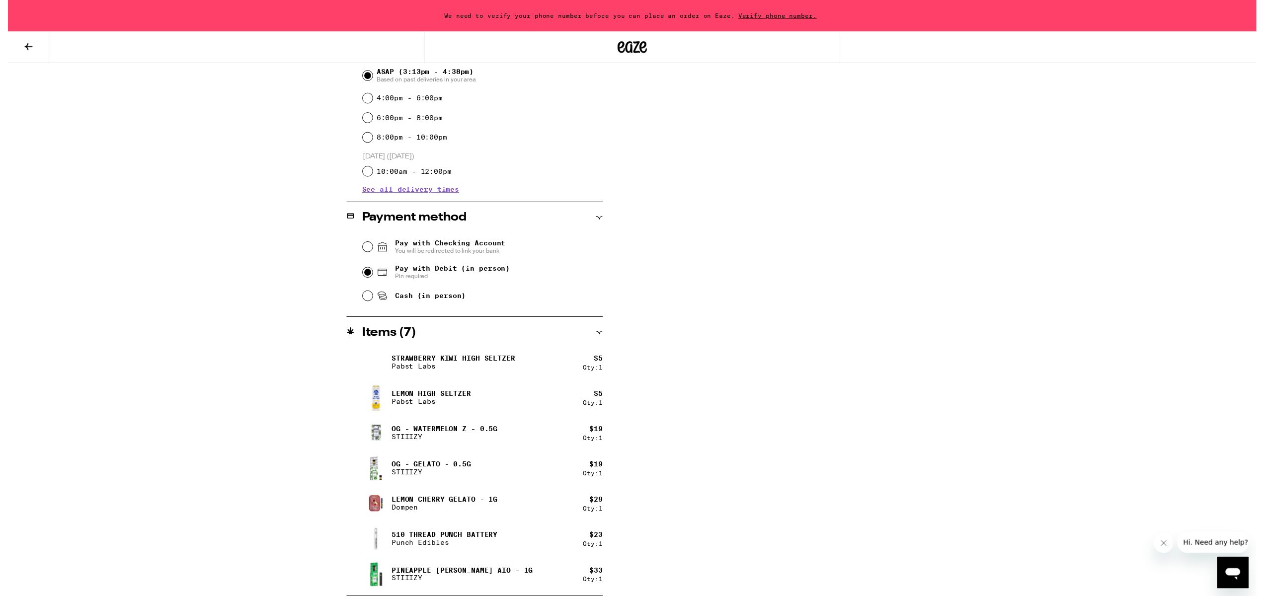
scroll to position [0, 0]
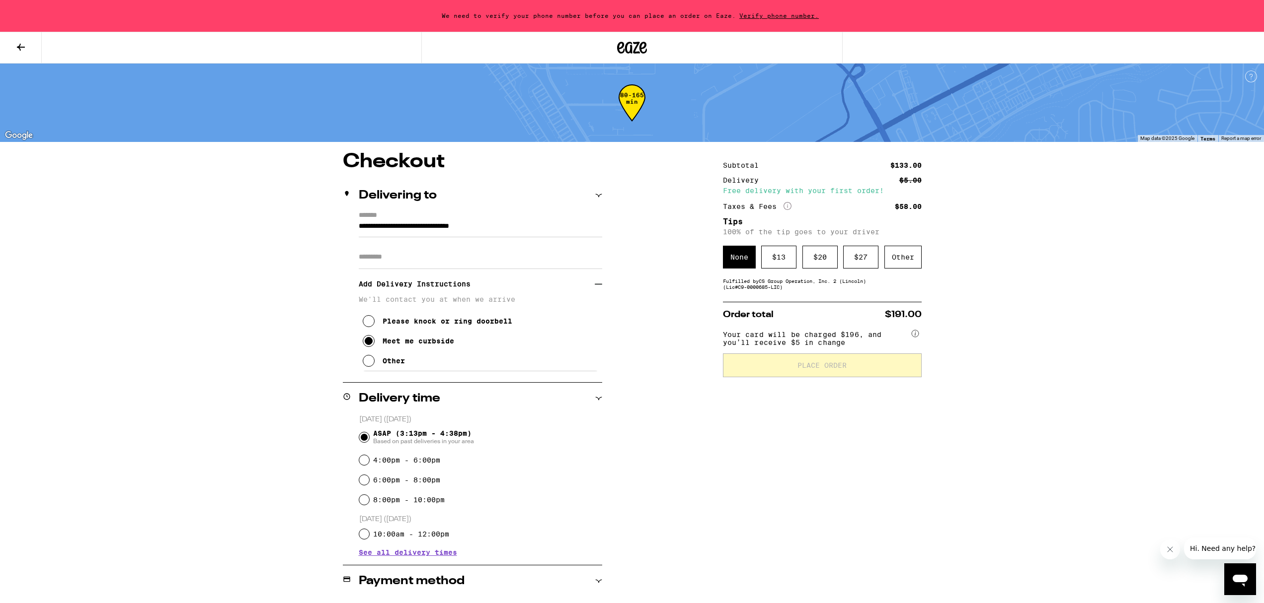
click at [782, 16] on span "Verify phone number." at bounding box center [779, 15] width 86 height 6
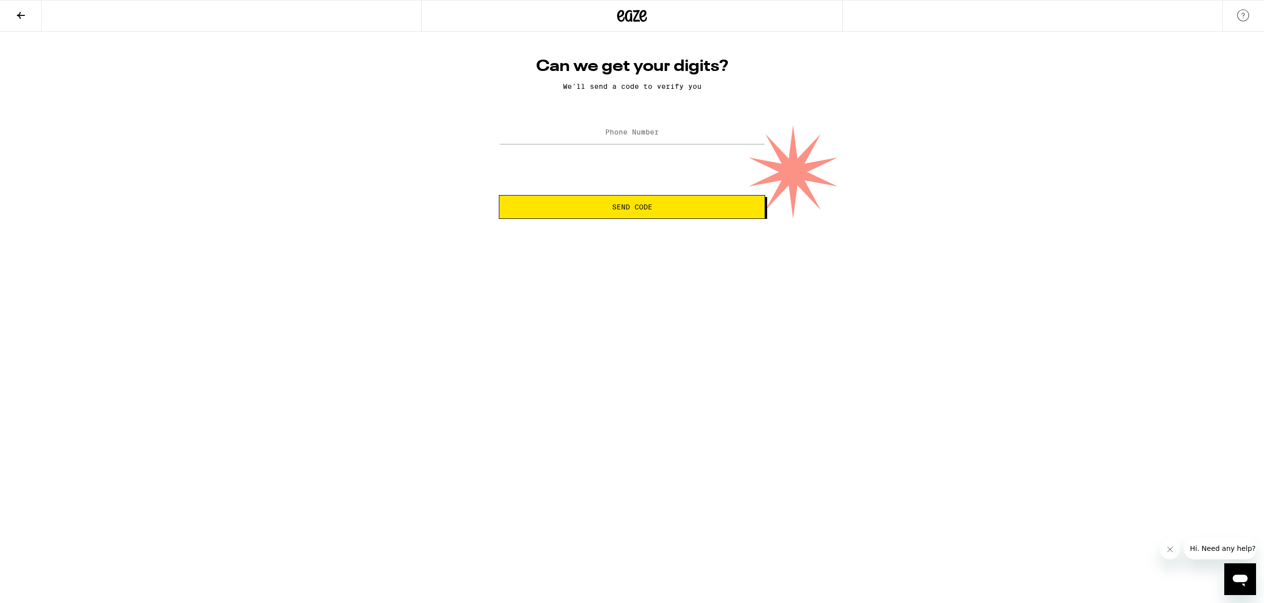
click at [643, 136] on label "Phone Number" at bounding box center [632, 132] width 54 height 8
type input "(415) 810-8764"
click at [636, 214] on button "Send Code" at bounding box center [632, 207] width 266 height 24
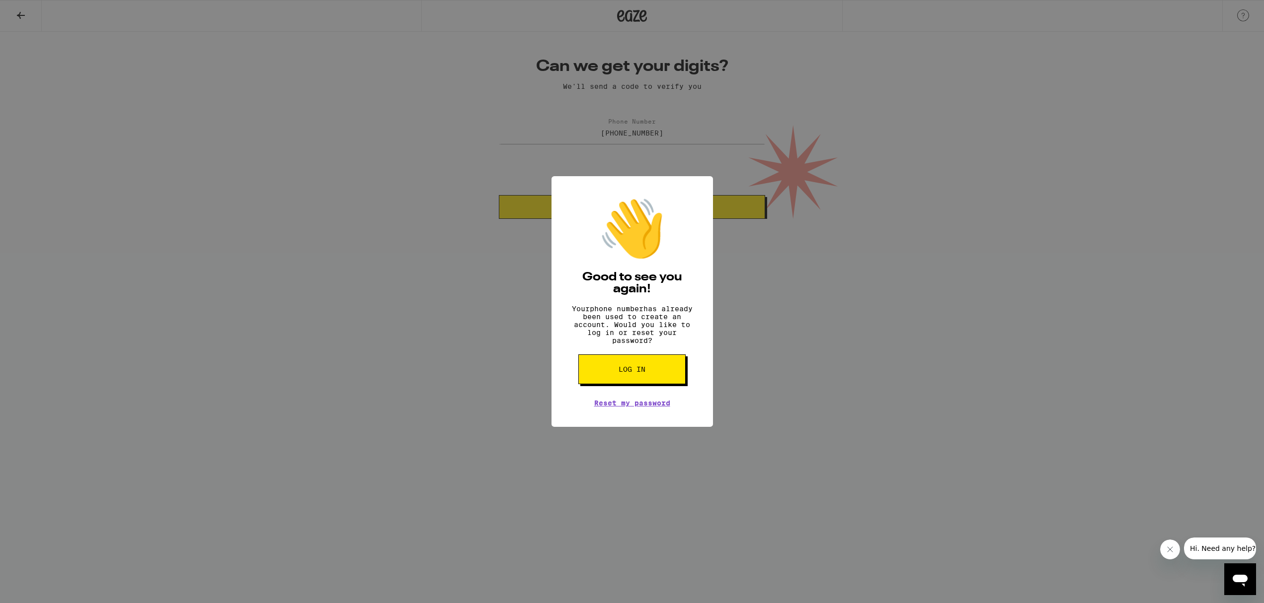
click at [639, 373] on span "Log in" at bounding box center [631, 369] width 27 height 7
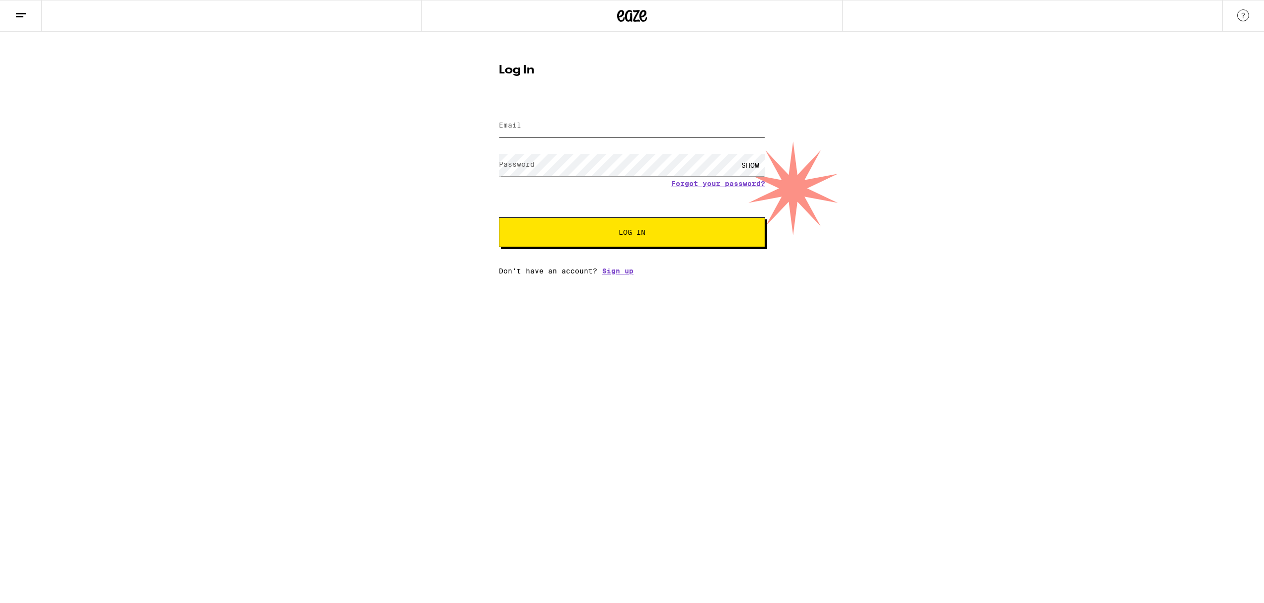
click at [611, 127] on input "Email" at bounding box center [632, 126] width 266 height 22
type input "tanyalesieur@yahoo.com"
click at [692, 188] on form "Email Email tanyalesieur@yahoo.com Password Password SHOW Forgot your password?…" at bounding box center [632, 174] width 266 height 146
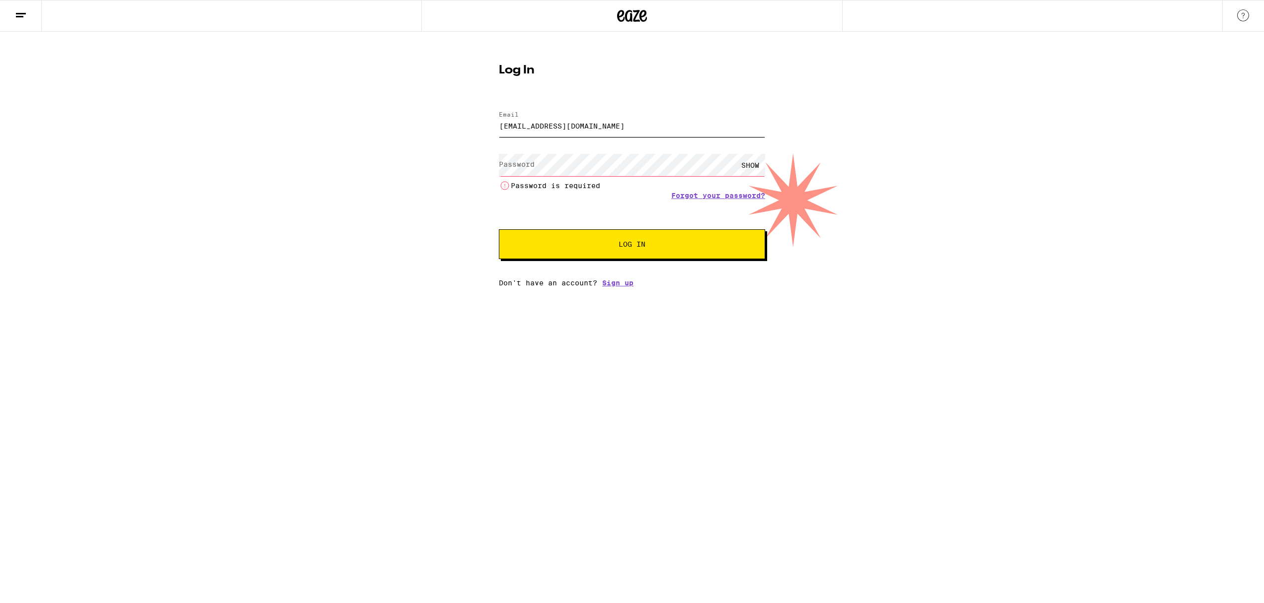
drag, startPoint x: 634, startPoint y: 131, endPoint x: 487, endPoint y: 115, distance: 147.9
click at [487, 115] on div "Log In Email Email tanyalesieur@yahoo.com Password Password SHOW Password is re…" at bounding box center [632, 159] width 1264 height 255
click at [729, 197] on link "Forgot your password?" at bounding box center [718, 196] width 94 height 8
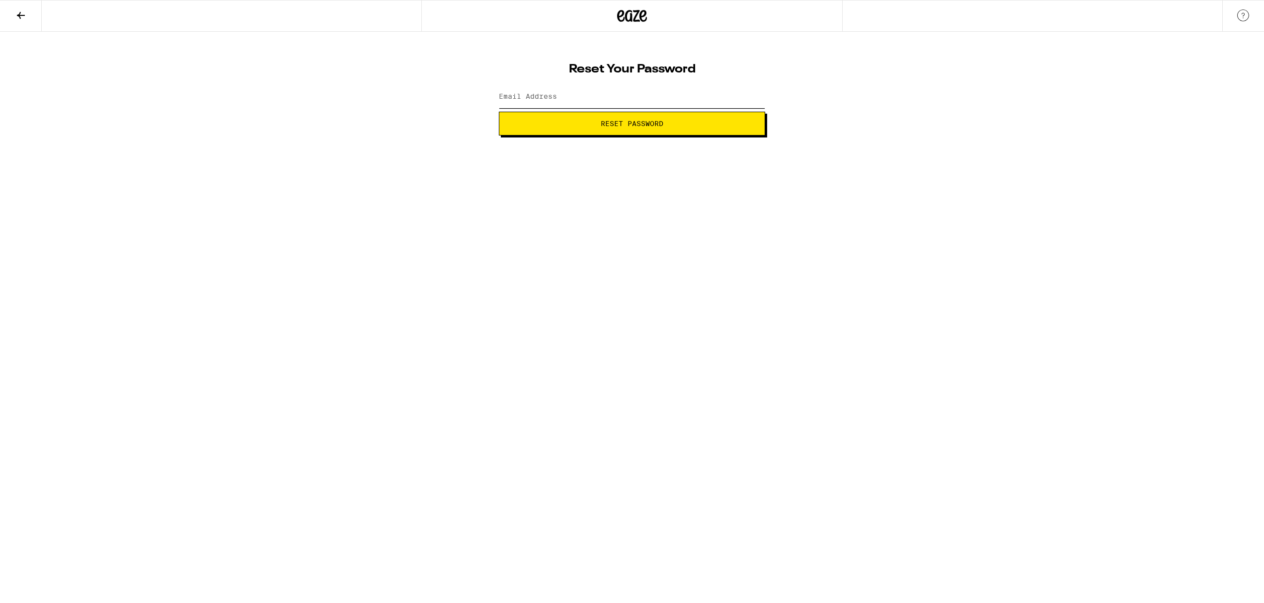
click at [596, 98] on input "Email Address" at bounding box center [632, 97] width 266 height 22
paste input "tanyalesieur@yahoo.com"
type input "tanyalesieur@yahoo.com"
click at [627, 123] on span "Reset Password" at bounding box center [631, 123] width 63 height 7
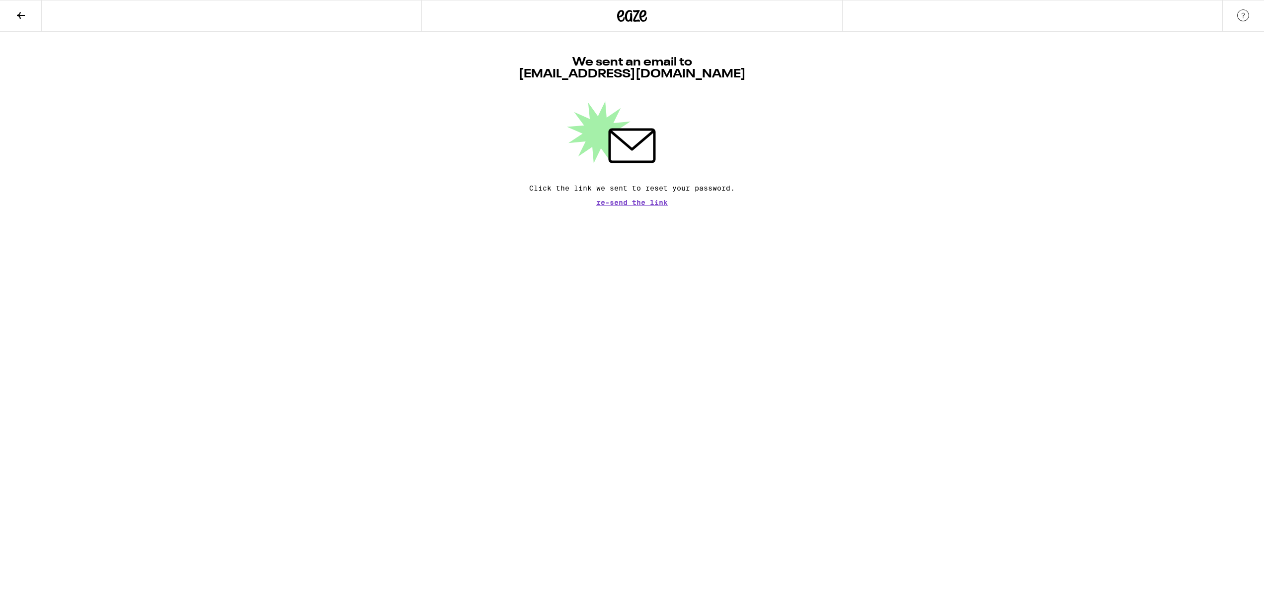
click at [630, 201] on span "Re-send the link" at bounding box center [632, 202] width 72 height 7
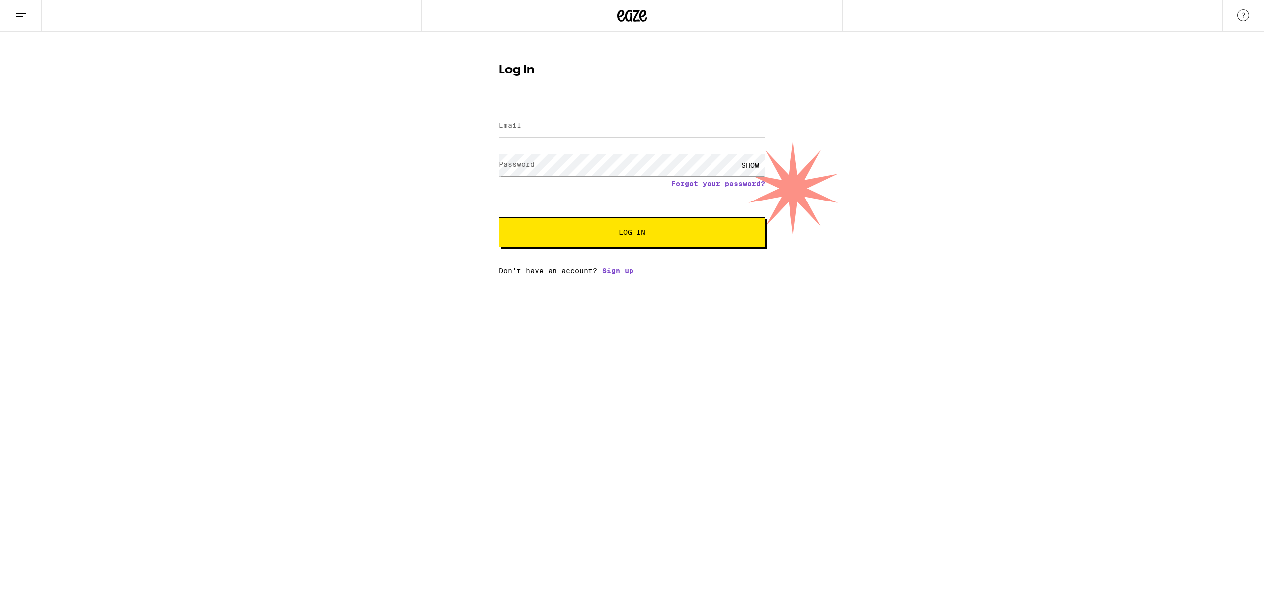
click at [532, 128] on input "Email" at bounding box center [632, 126] width 266 height 22
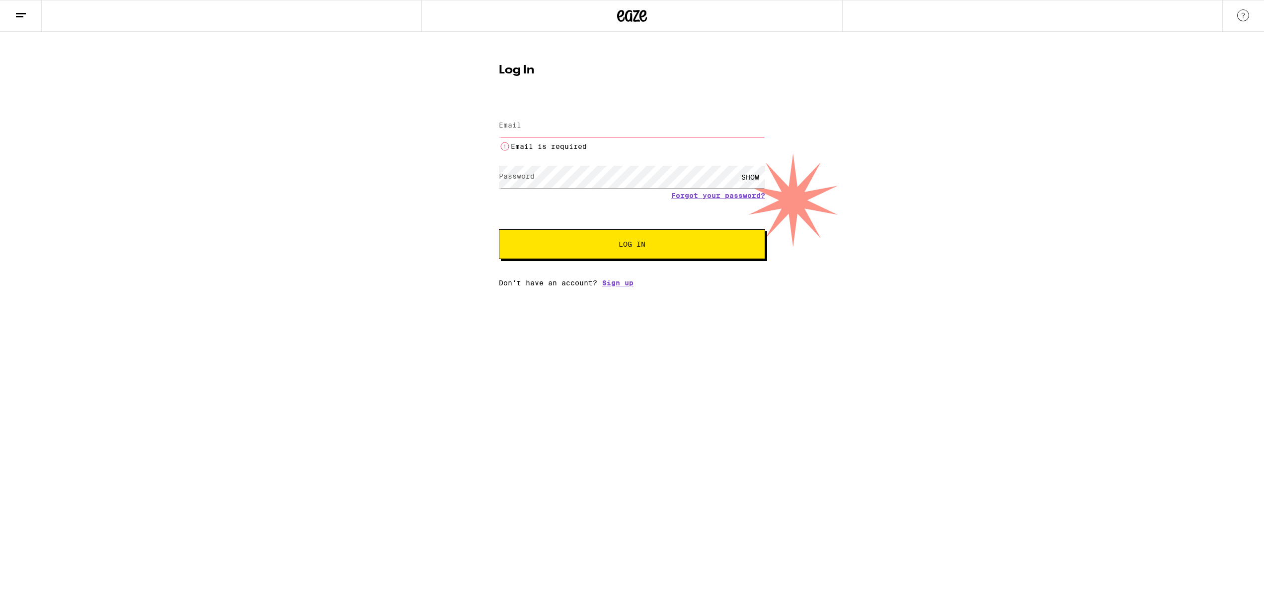
type input "[DOMAIN_NAME][EMAIL_ADDRESS][DOMAIN_NAME]"
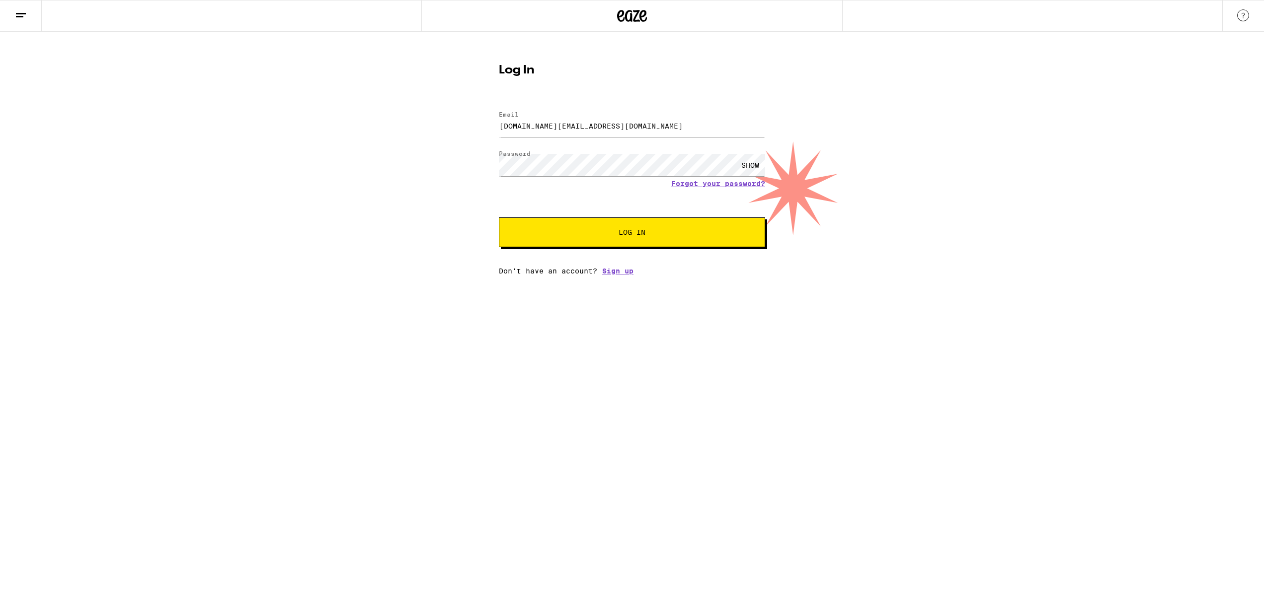
click at [746, 161] on div "SHOW" at bounding box center [750, 165] width 30 height 22
click at [614, 230] on span "Log In" at bounding box center [632, 232] width 186 height 7
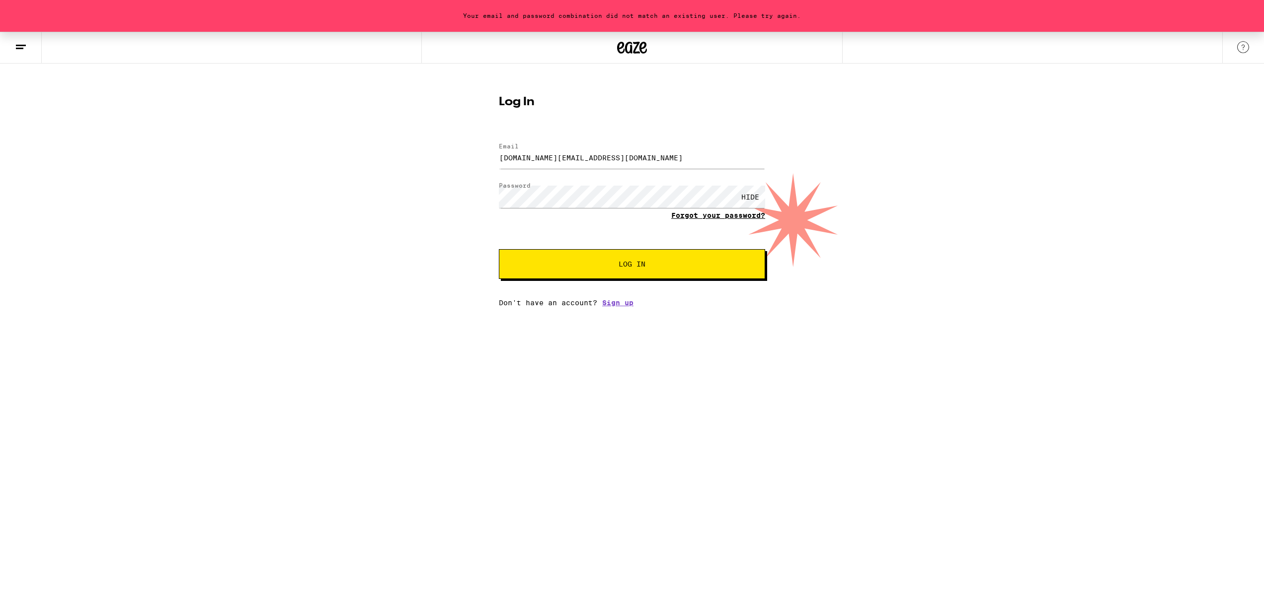
click at [701, 217] on link "Forgot your password?" at bounding box center [718, 216] width 94 height 8
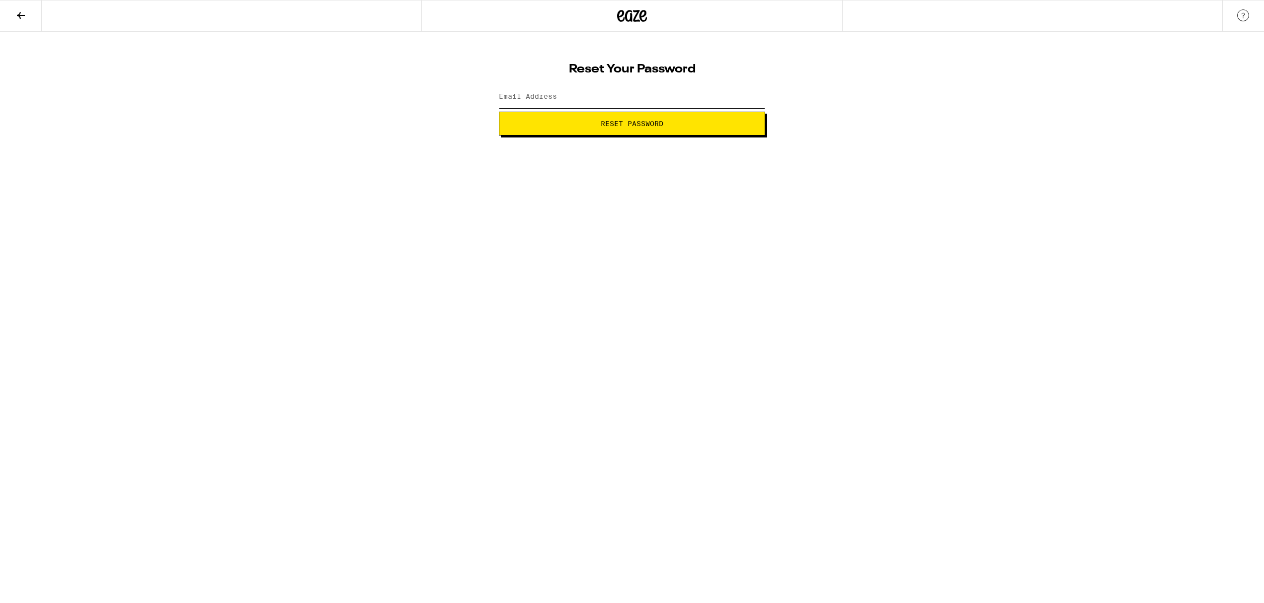
click at [565, 96] on input "Email Address" at bounding box center [632, 97] width 266 height 22
type input "[DOMAIN_NAME][EMAIL_ADDRESS][DOMAIN_NAME]"
click at [644, 127] on span "Reset Password" at bounding box center [631, 123] width 63 height 7
click at [548, 99] on label "New password" at bounding box center [526, 96] width 54 height 8
click at [752, 94] on div "SHOW" at bounding box center [750, 97] width 30 height 22
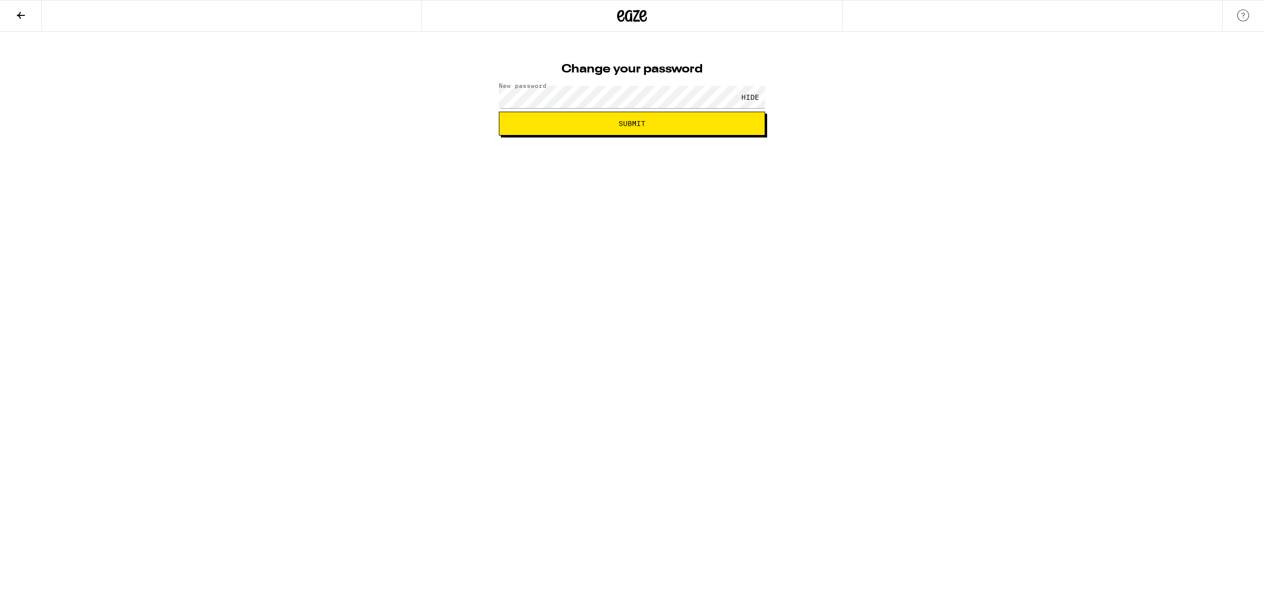
click at [642, 125] on span "Submit" at bounding box center [631, 123] width 27 height 7
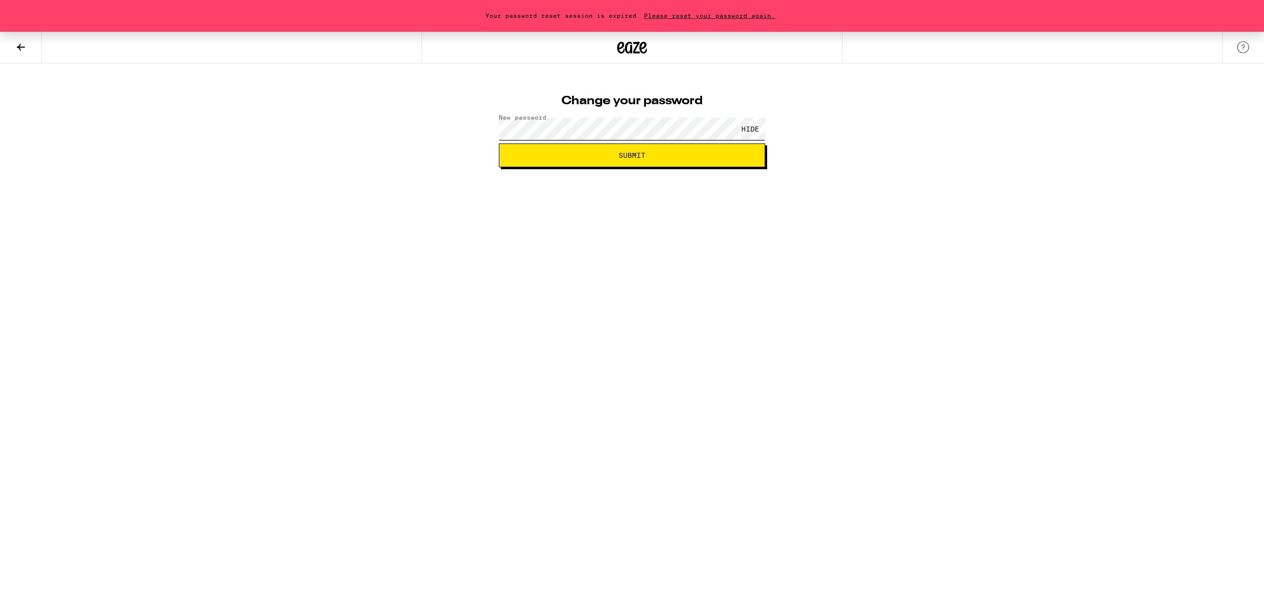
click at [493, 117] on div "Change your password New password HIDE Submit" at bounding box center [632, 127] width 286 height 79
click at [697, 15] on span "Please reset your password again." at bounding box center [709, 15] width 138 height 6
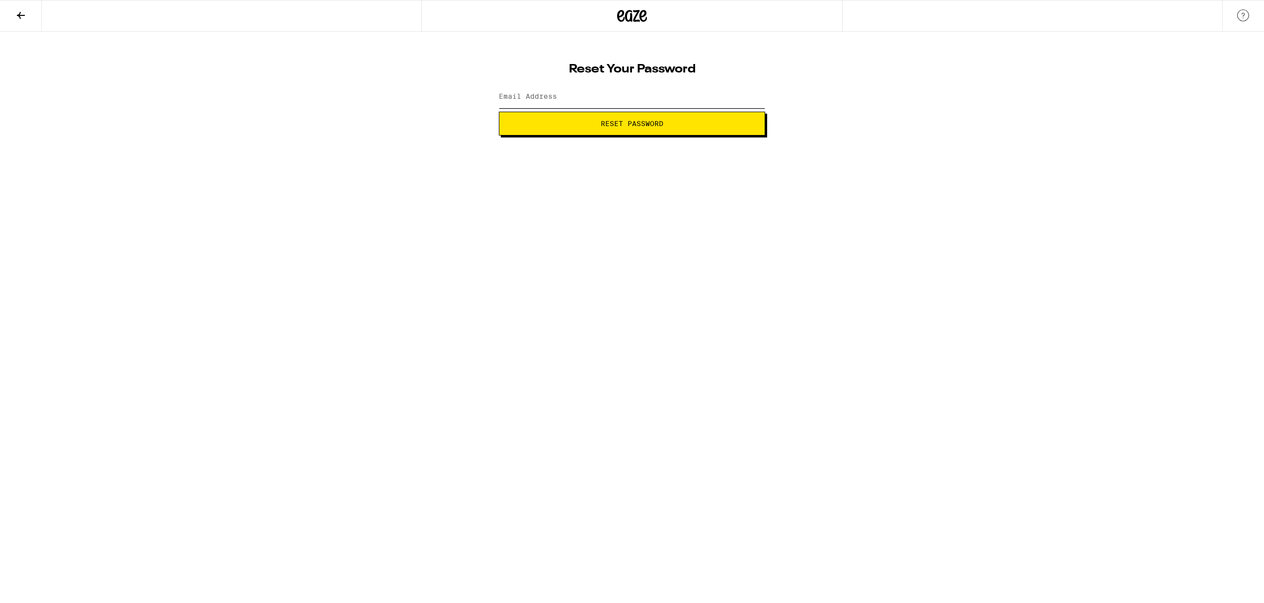
click at [575, 98] on input "Email Address" at bounding box center [632, 97] width 266 height 22
type input "tanyalesieur.work@gmail.com"
click at [588, 126] on span "Reset Password" at bounding box center [631, 123] width 249 height 7
click at [747, 99] on div "SHOW" at bounding box center [750, 97] width 30 height 22
click at [666, 123] on span "Submit" at bounding box center [631, 123] width 249 height 7
